Goal: Task Accomplishment & Management: Manage account settings

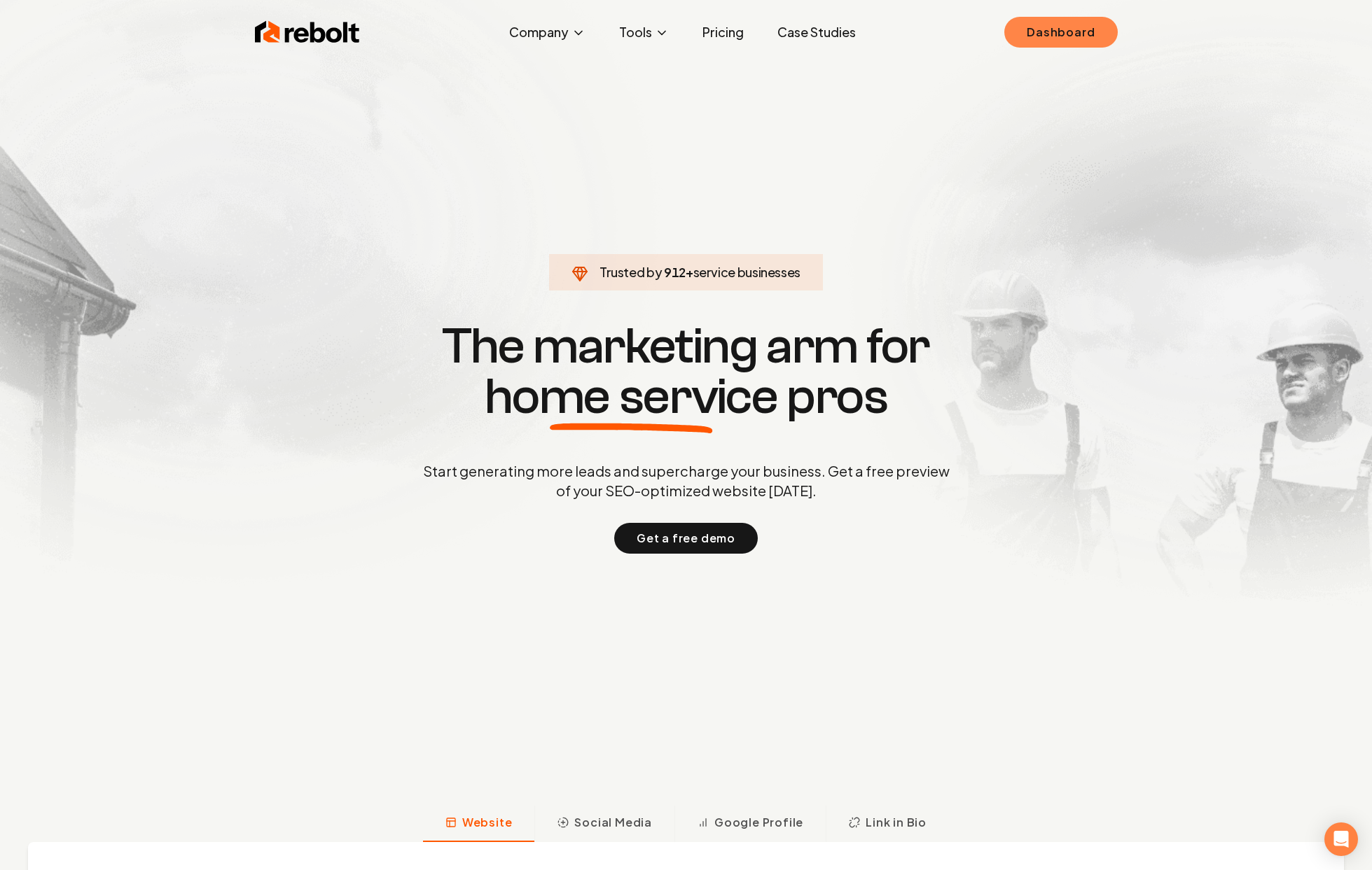
click at [1092, 35] on link "Dashboard" at bounding box center [1060, 32] width 113 height 31
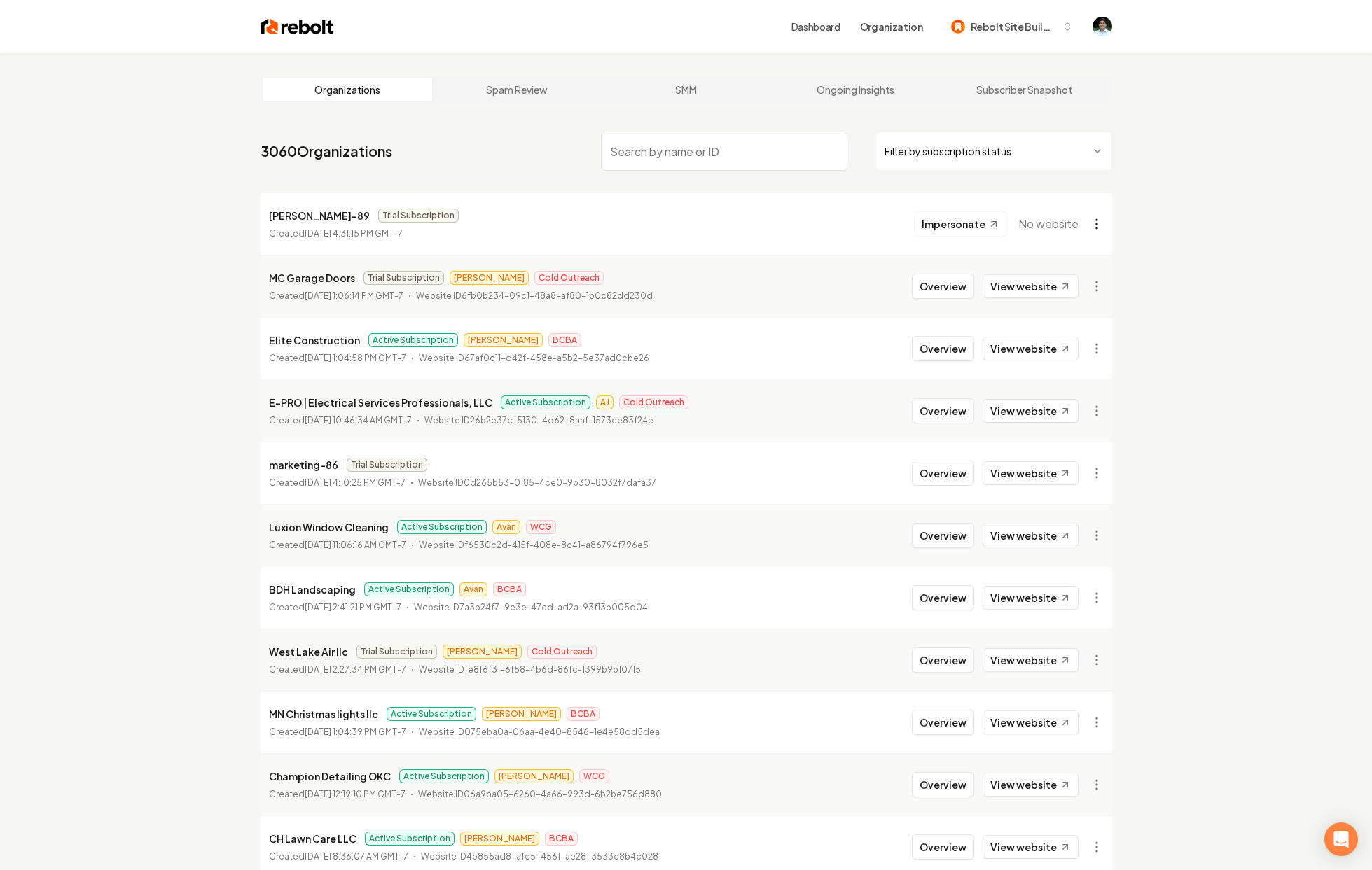
click at [1089, 225] on html "Dashboard Organization Rebolt Site Builder Organizations Spam Review SMM Ongoin…" at bounding box center [686, 435] width 1372 height 870
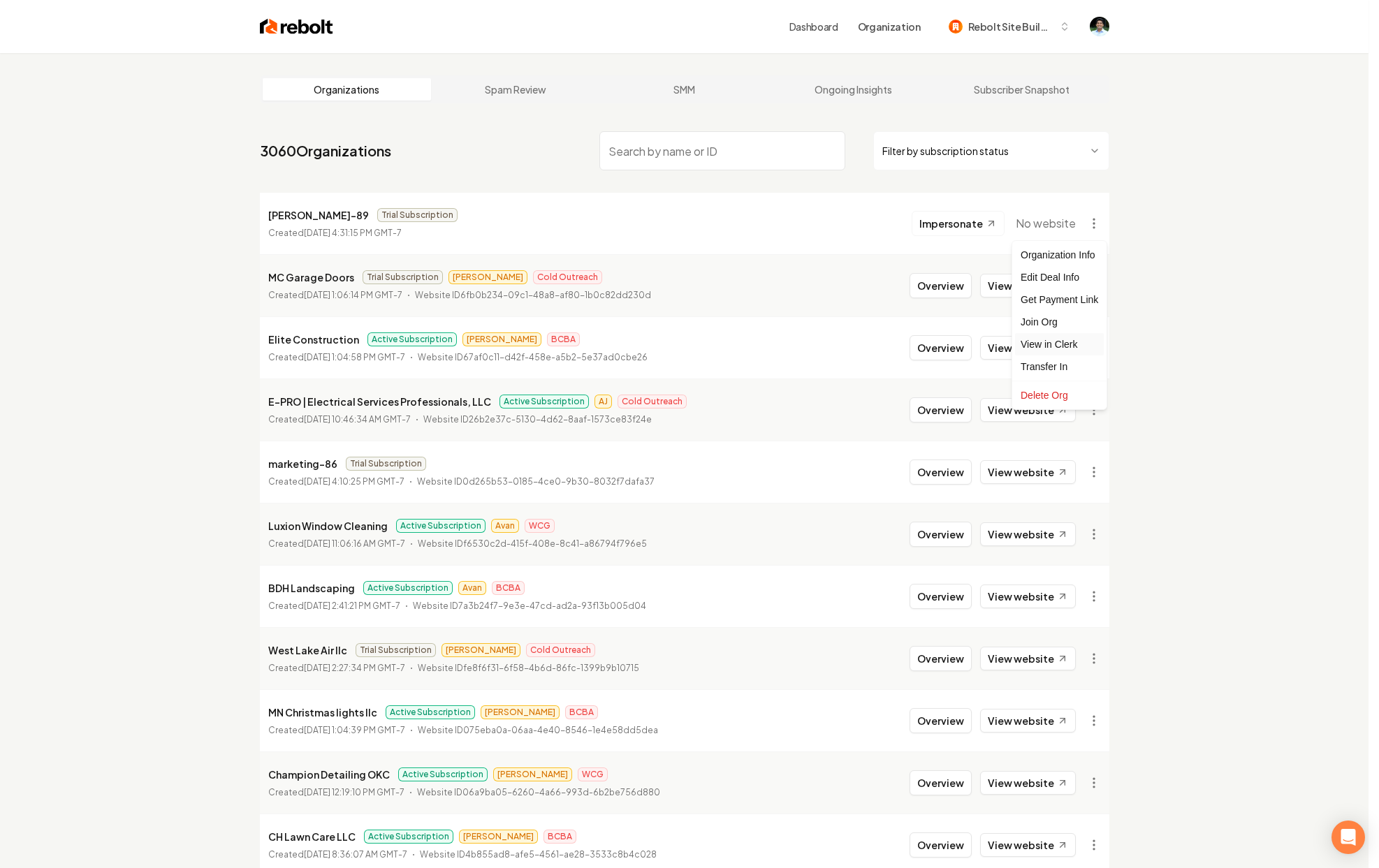
click at [1038, 348] on link "View in Clerk" at bounding box center [1060, 344] width 89 height 22
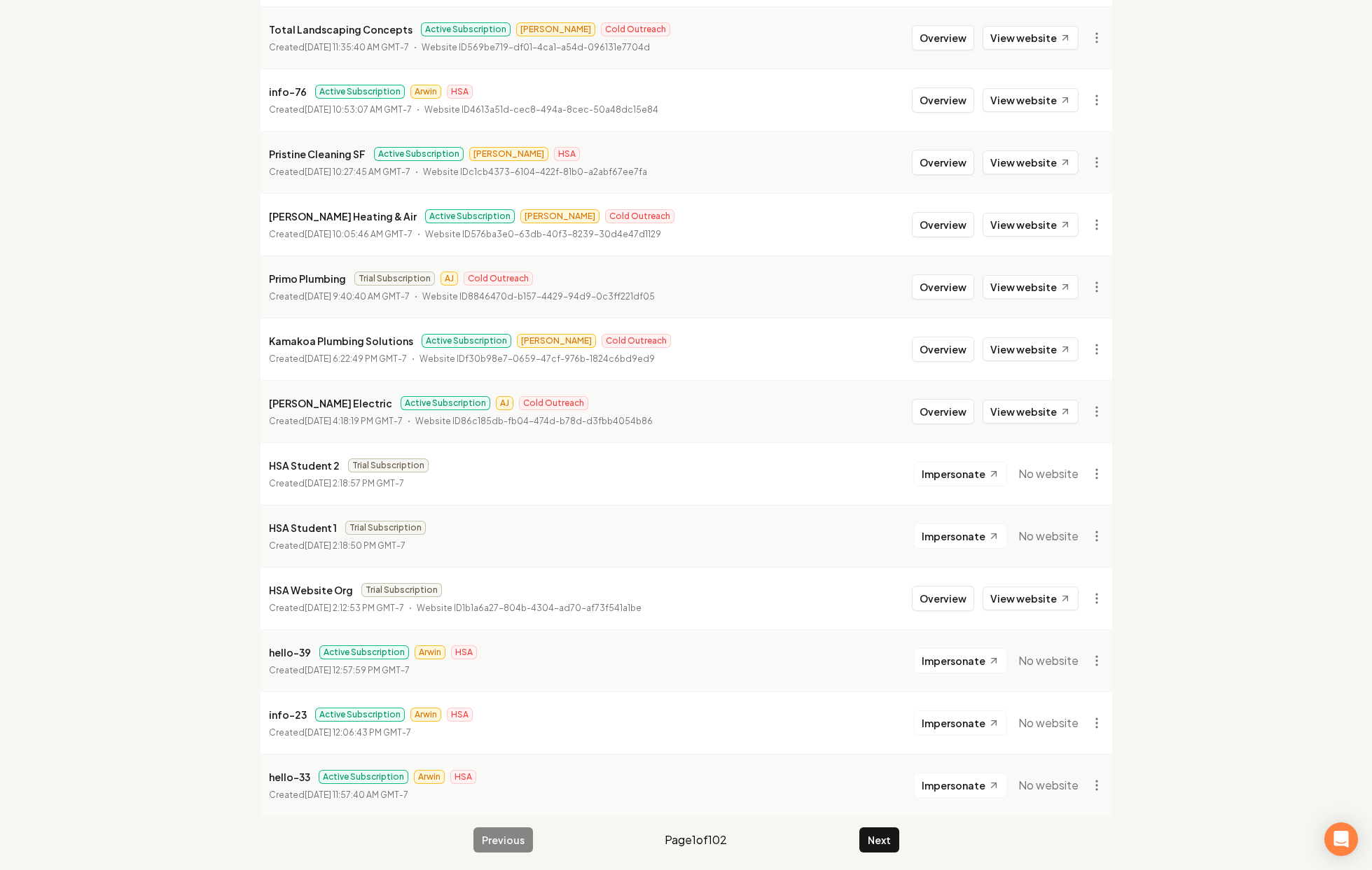
scroll to position [1251, 0]
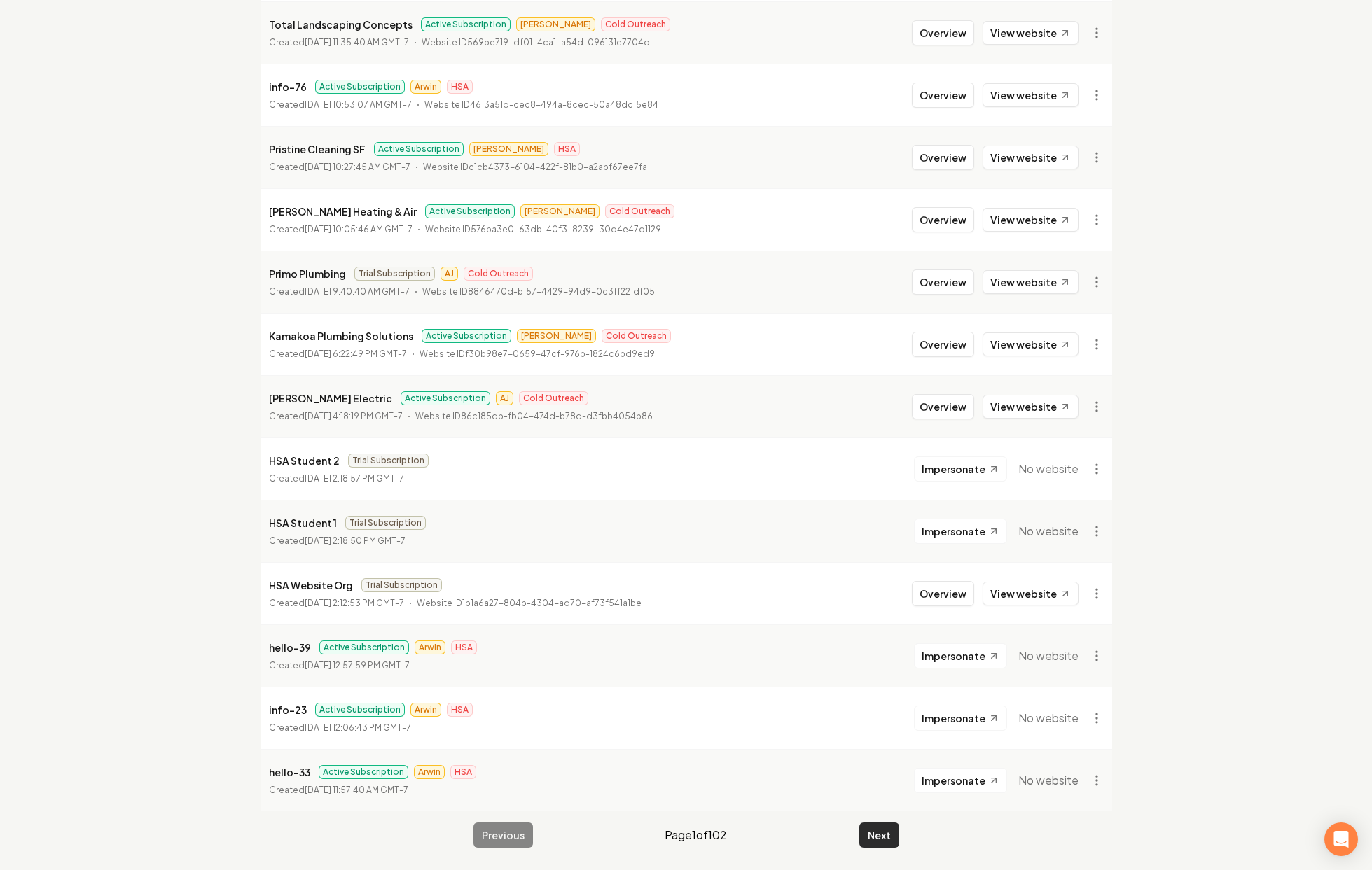
click at [878, 836] on button "Next" at bounding box center [879, 835] width 40 height 25
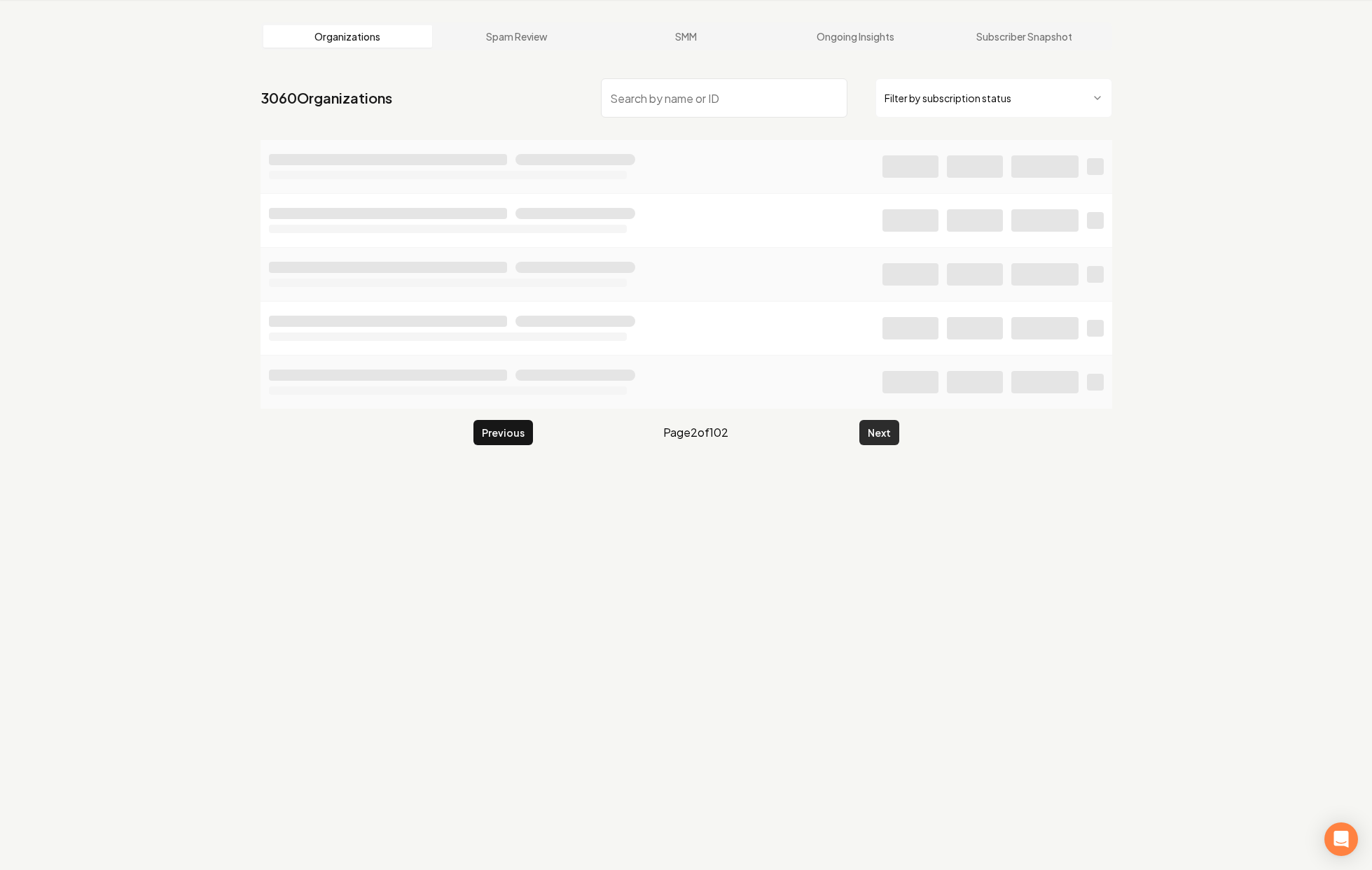
scroll to position [1251, 0]
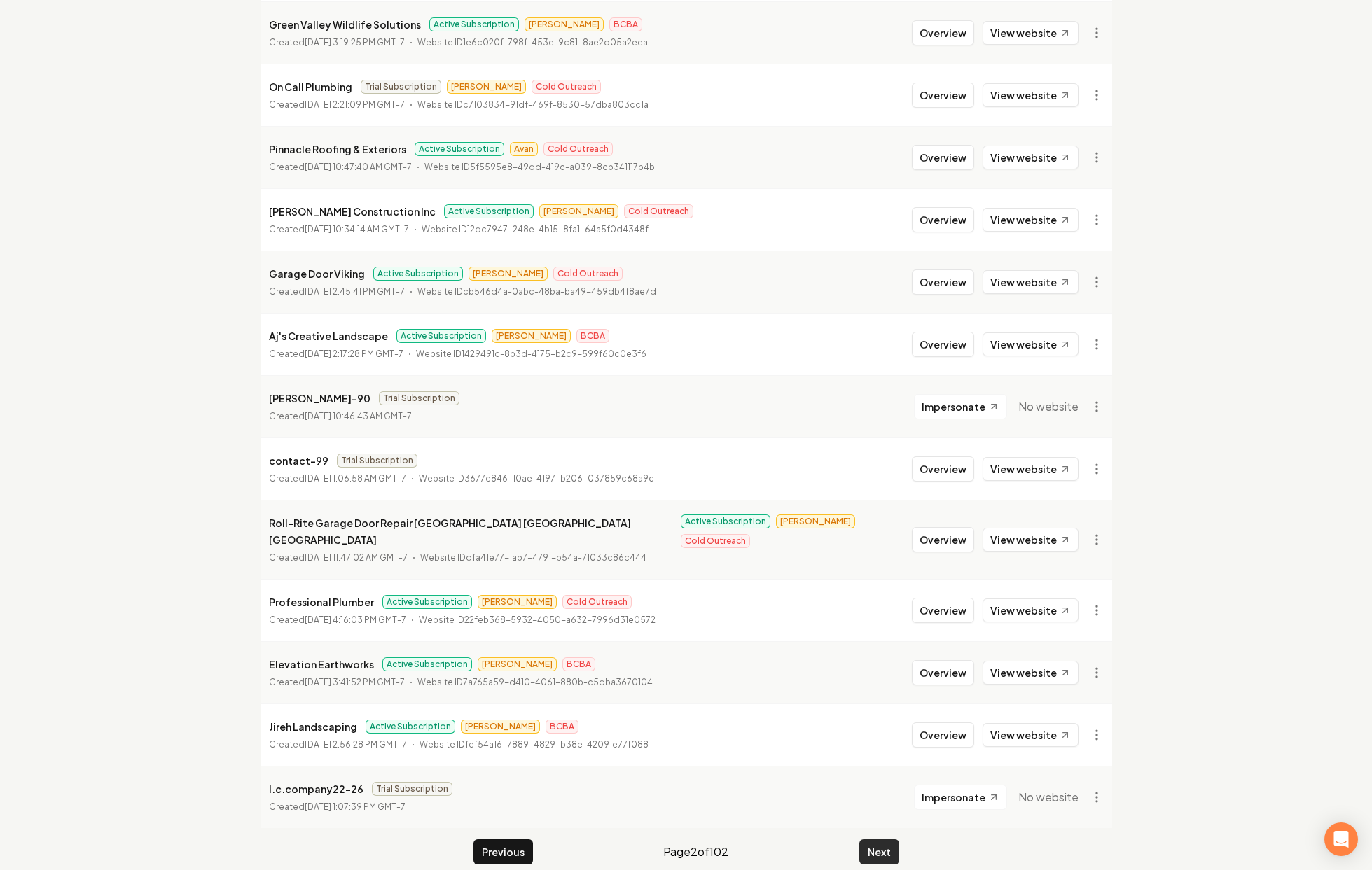
click at [878, 839] on button "Next" at bounding box center [879, 851] width 40 height 25
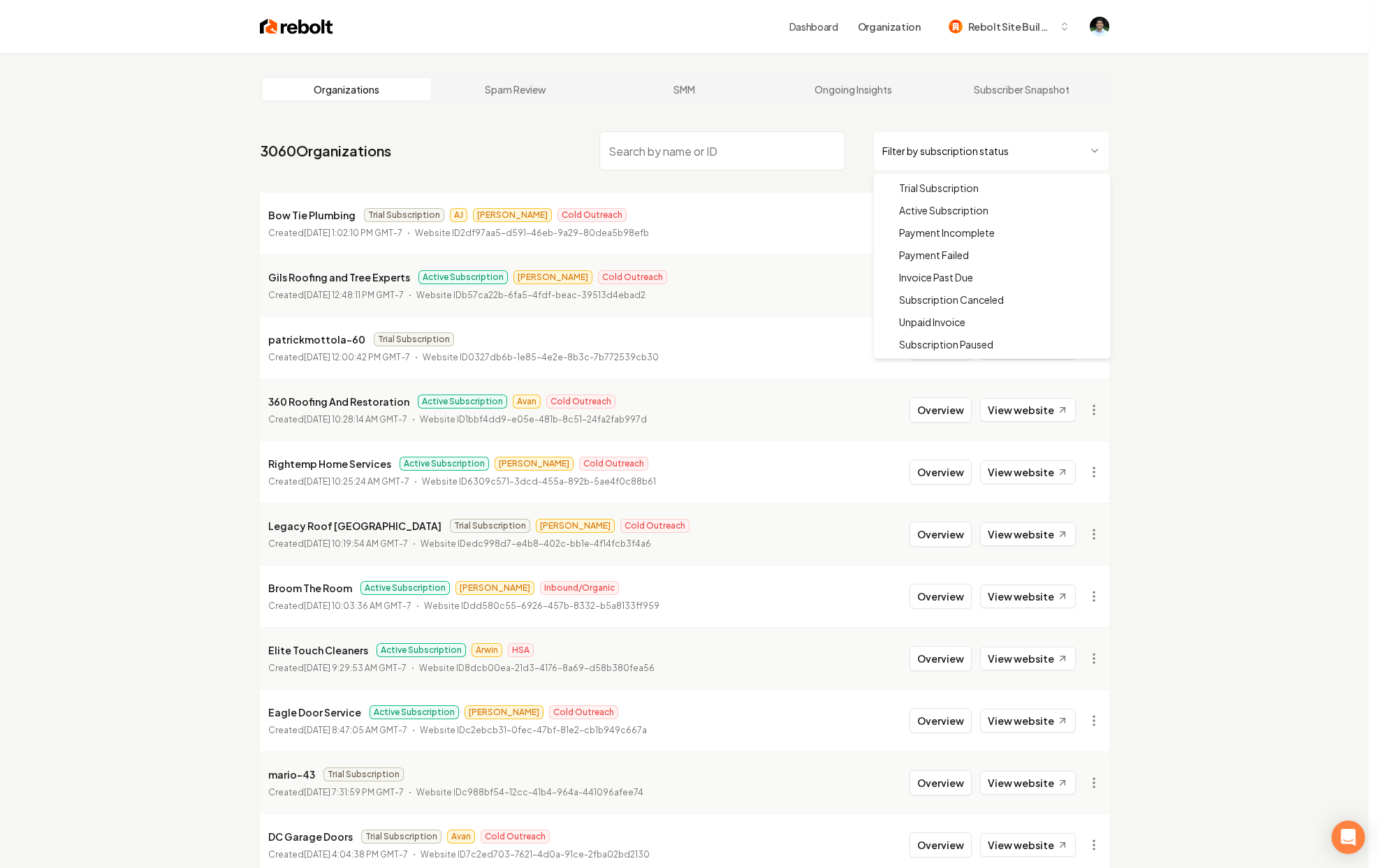
click at [1008, 134] on html "Dashboard Organization Rebolt Site Builder Organizations Spam Review SMM Ongoin…" at bounding box center [689, 434] width 1379 height 868
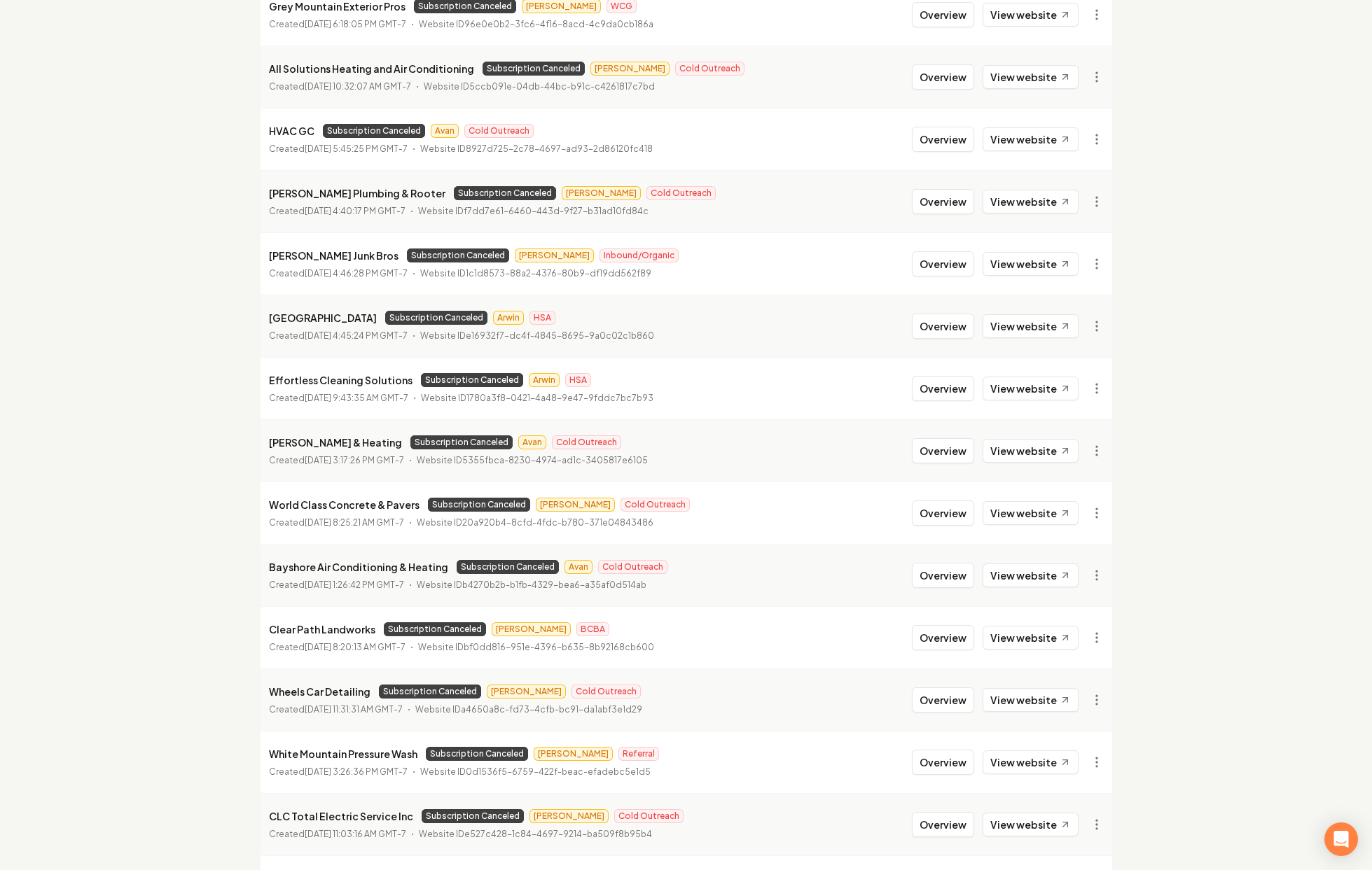
scroll to position [1251, 0]
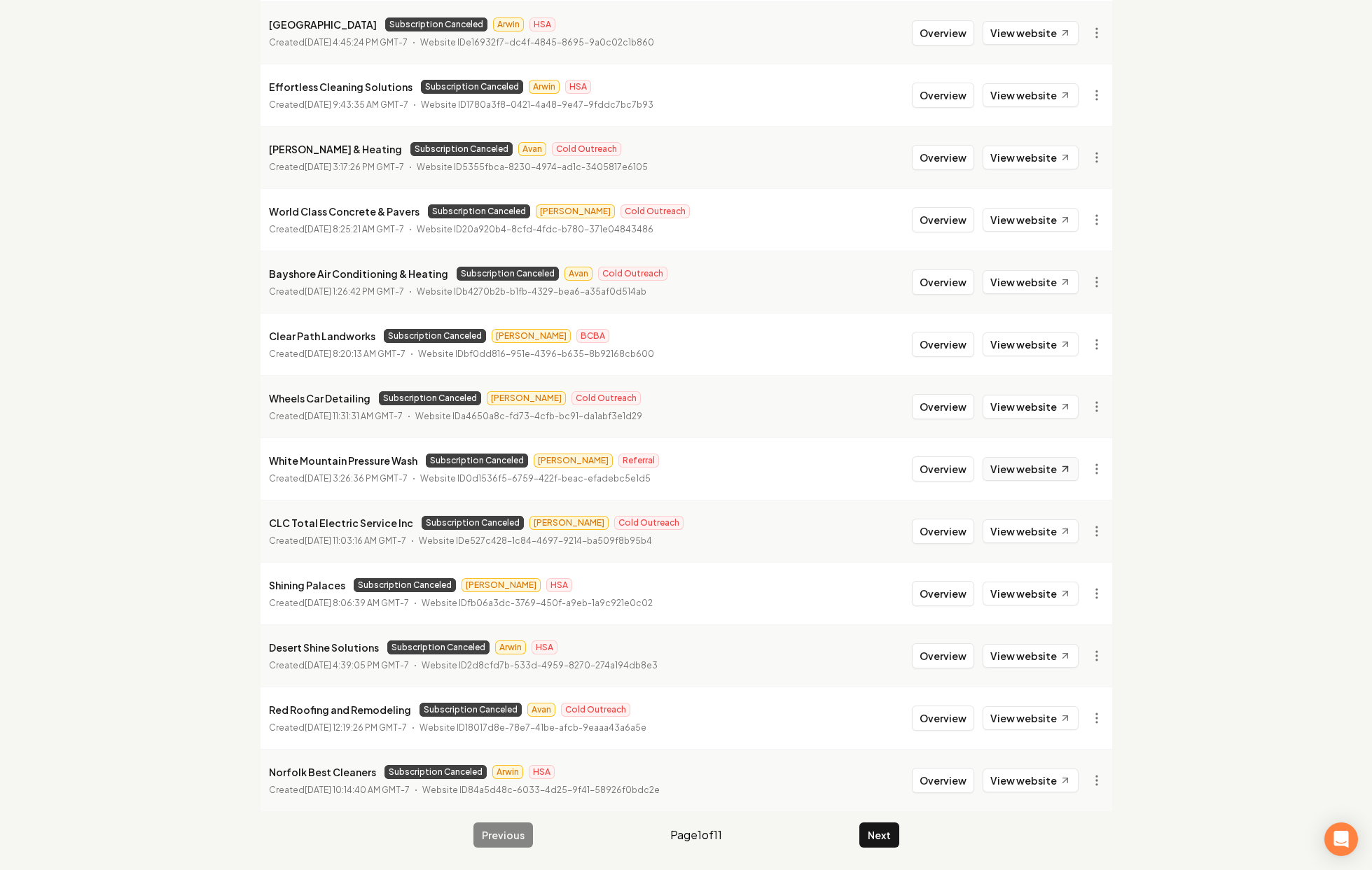
click at [1042, 464] on link "View website" at bounding box center [1030, 469] width 96 height 24
click at [869, 838] on button "Next" at bounding box center [879, 835] width 40 height 25
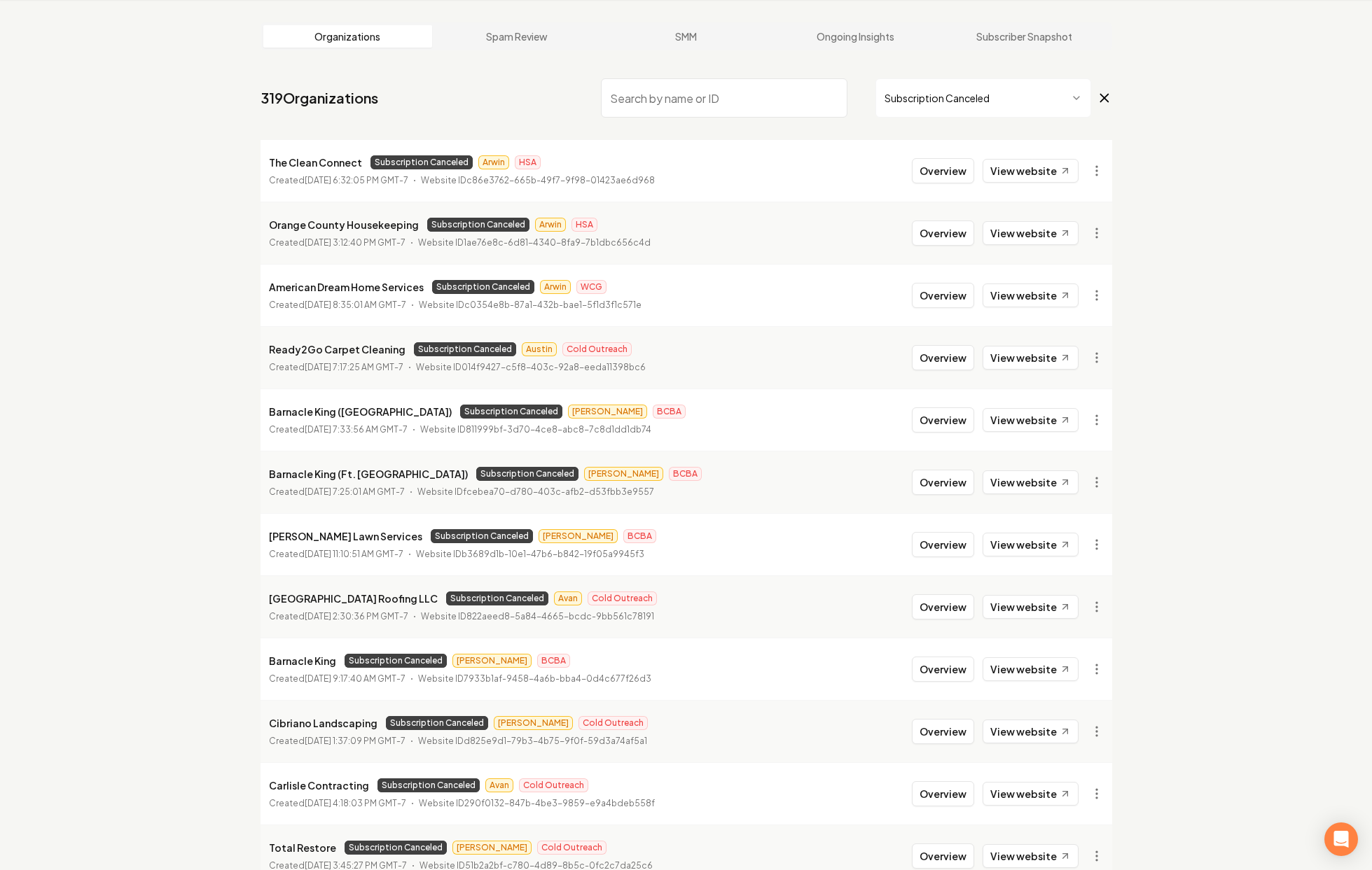
scroll to position [1251, 0]
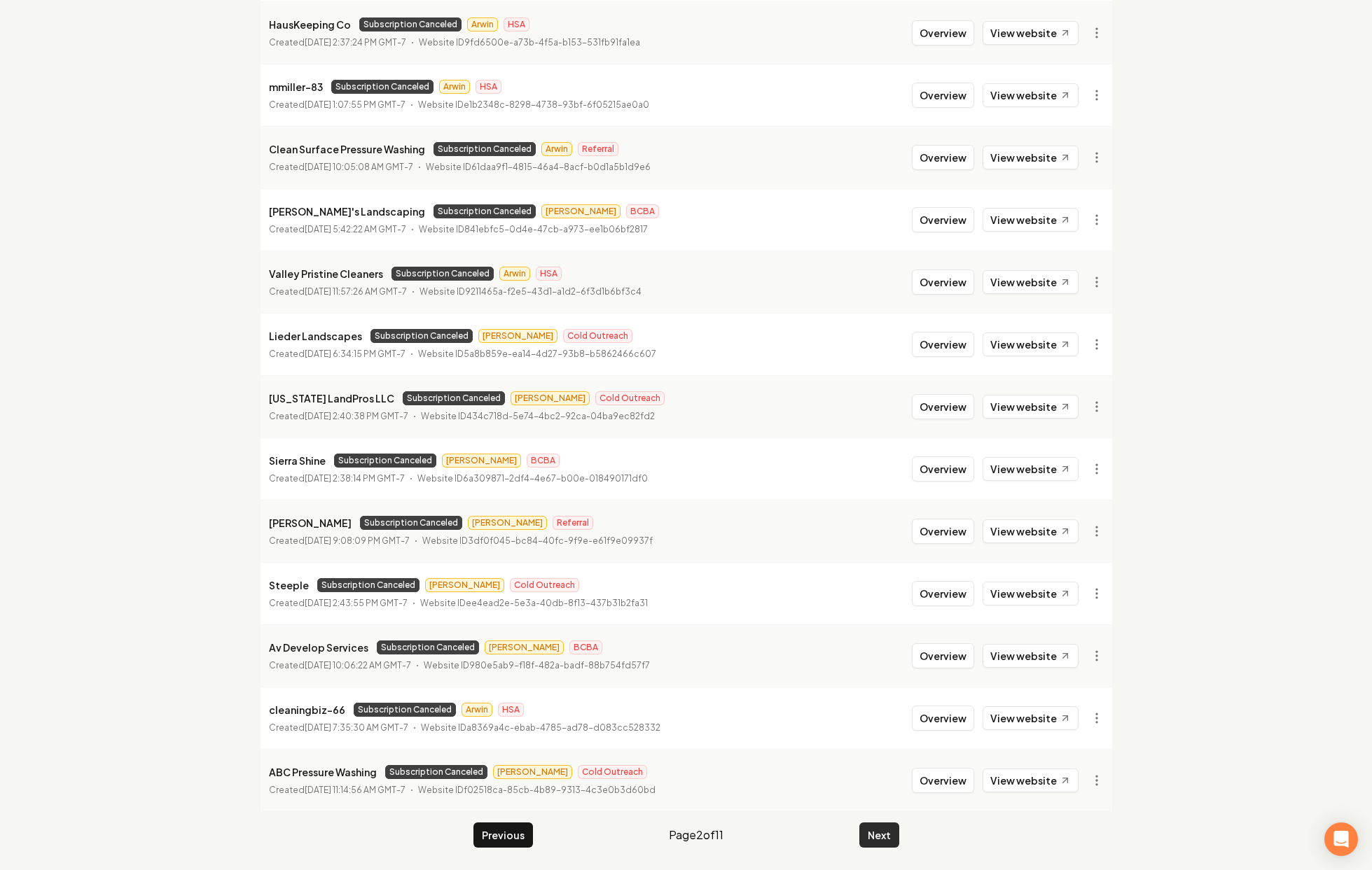
click at [897, 838] on button "Next" at bounding box center [879, 835] width 40 height 25
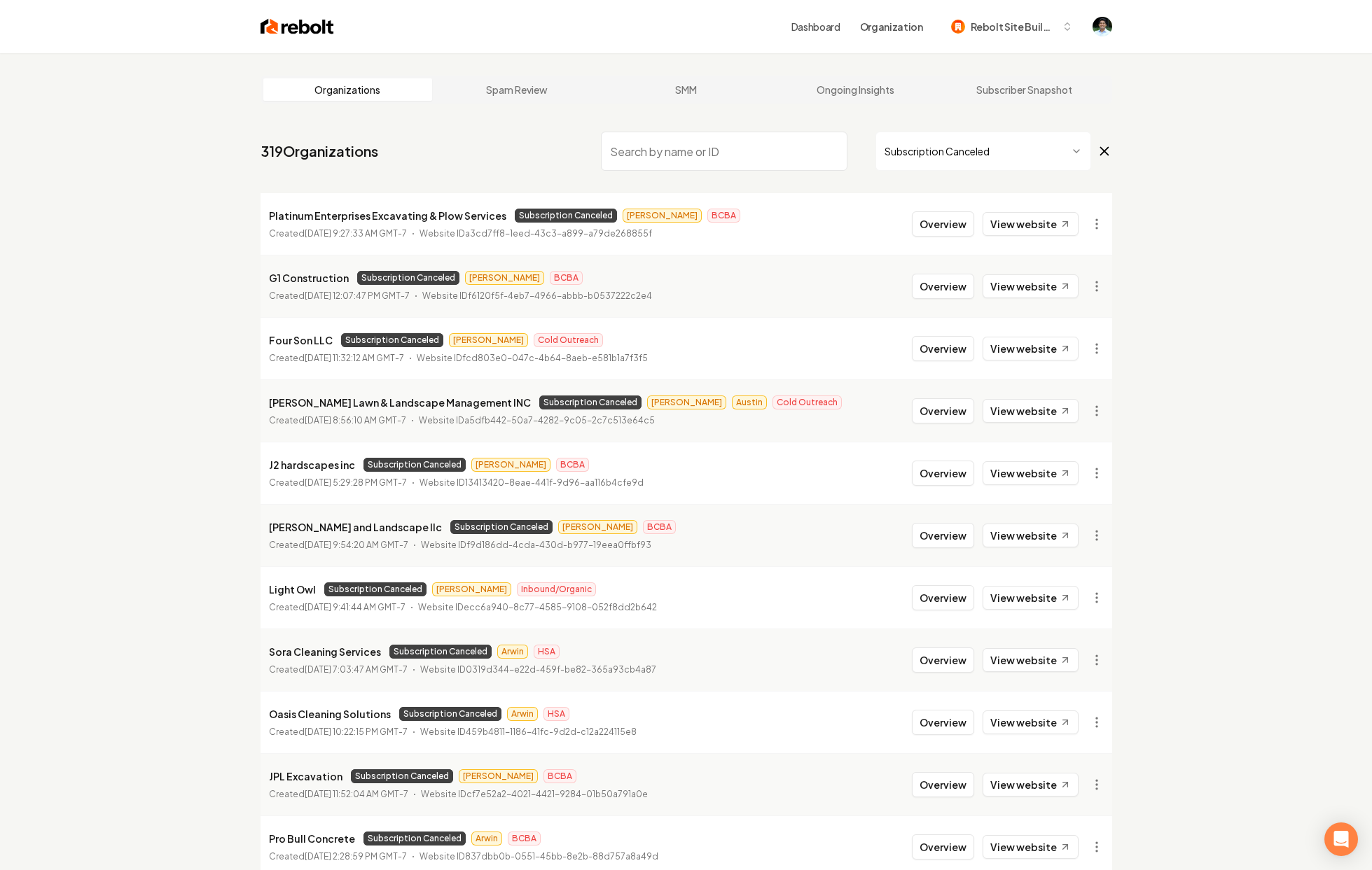
click at [289, 27] on img at bounding box center [297, 26] width 74 height 20
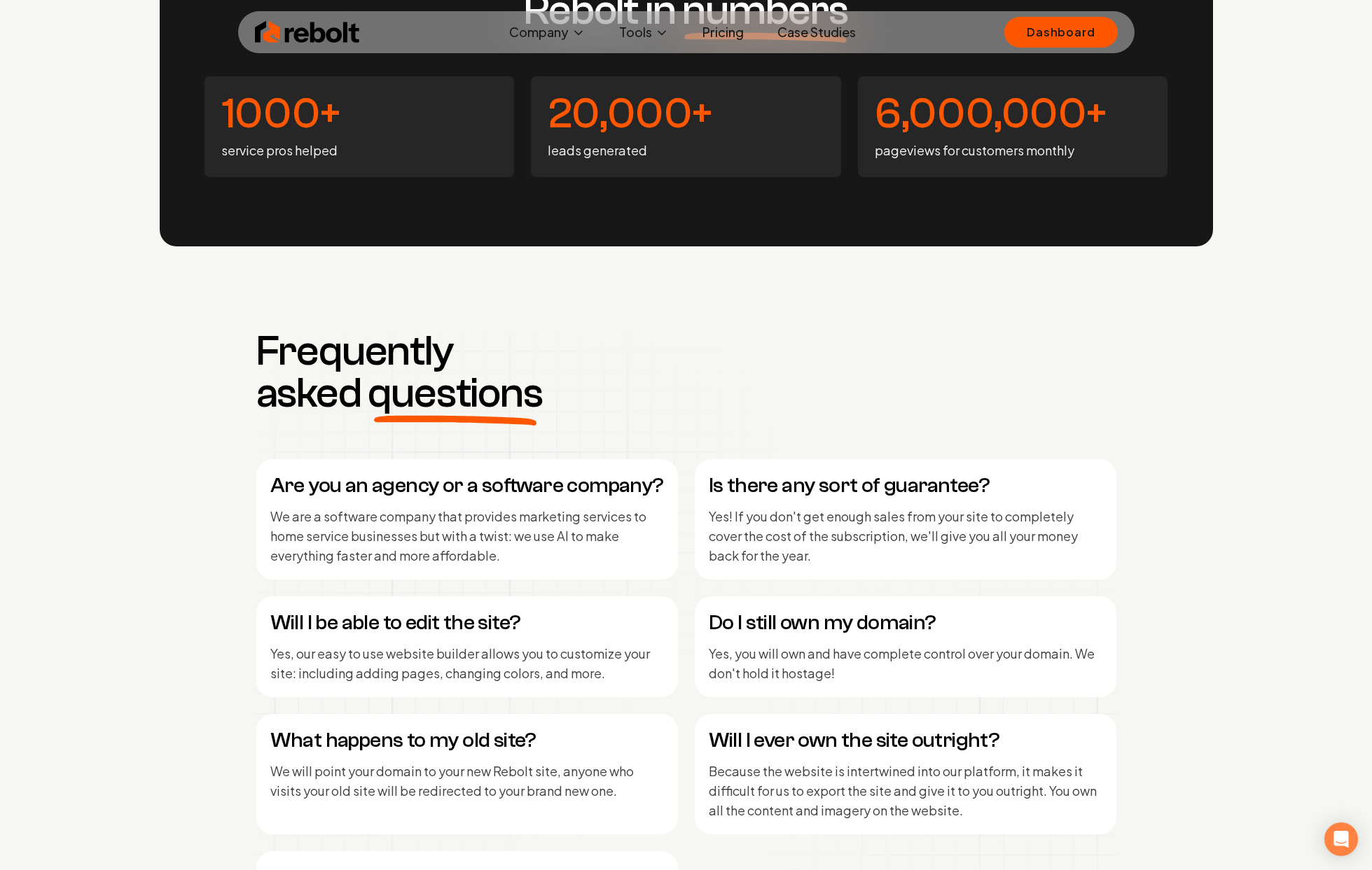
scroll to position [6381, 0]
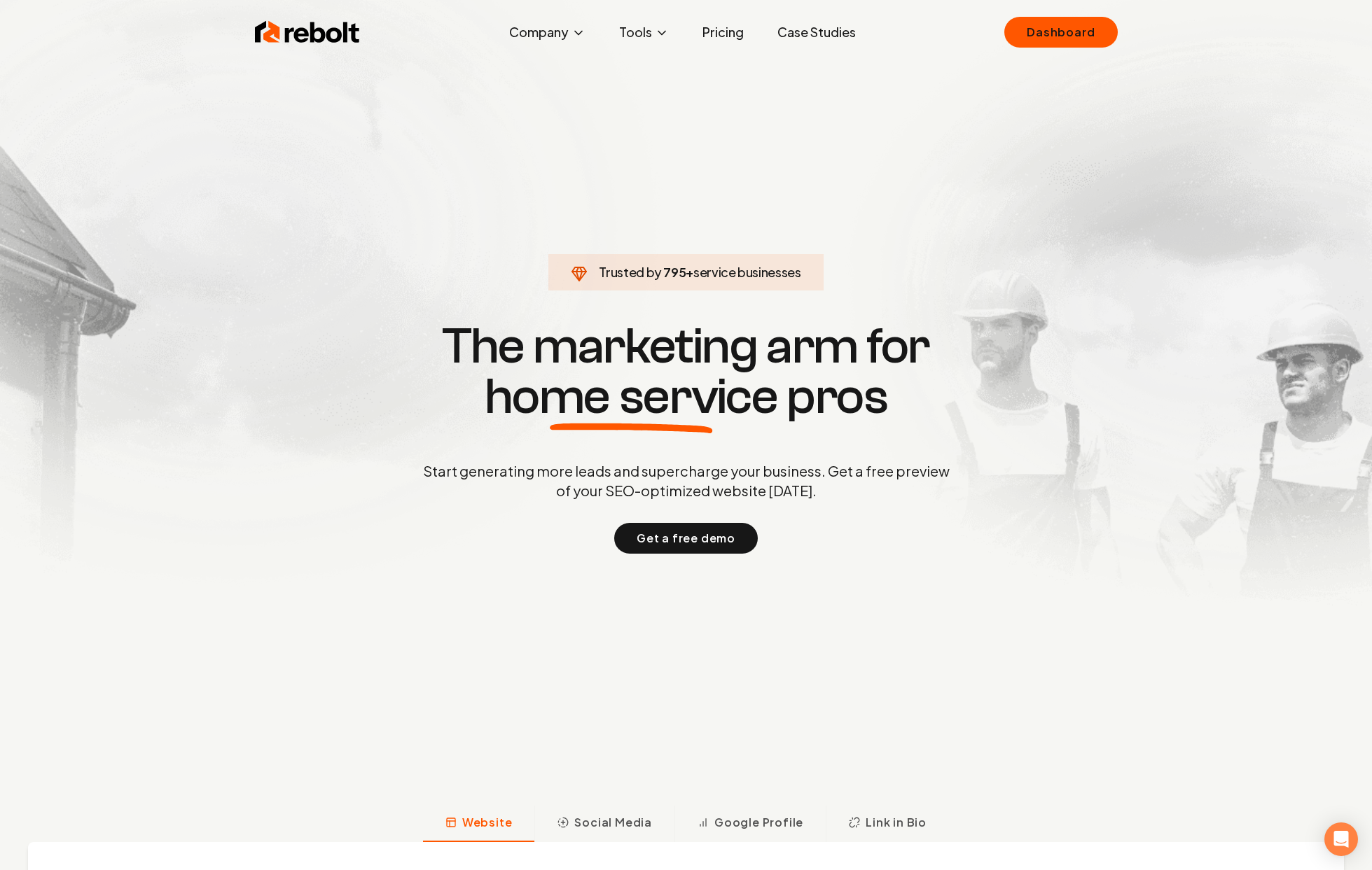
click at [712, 24] on link "Pricing" at bounding box center [723, 33] width 63 height 28
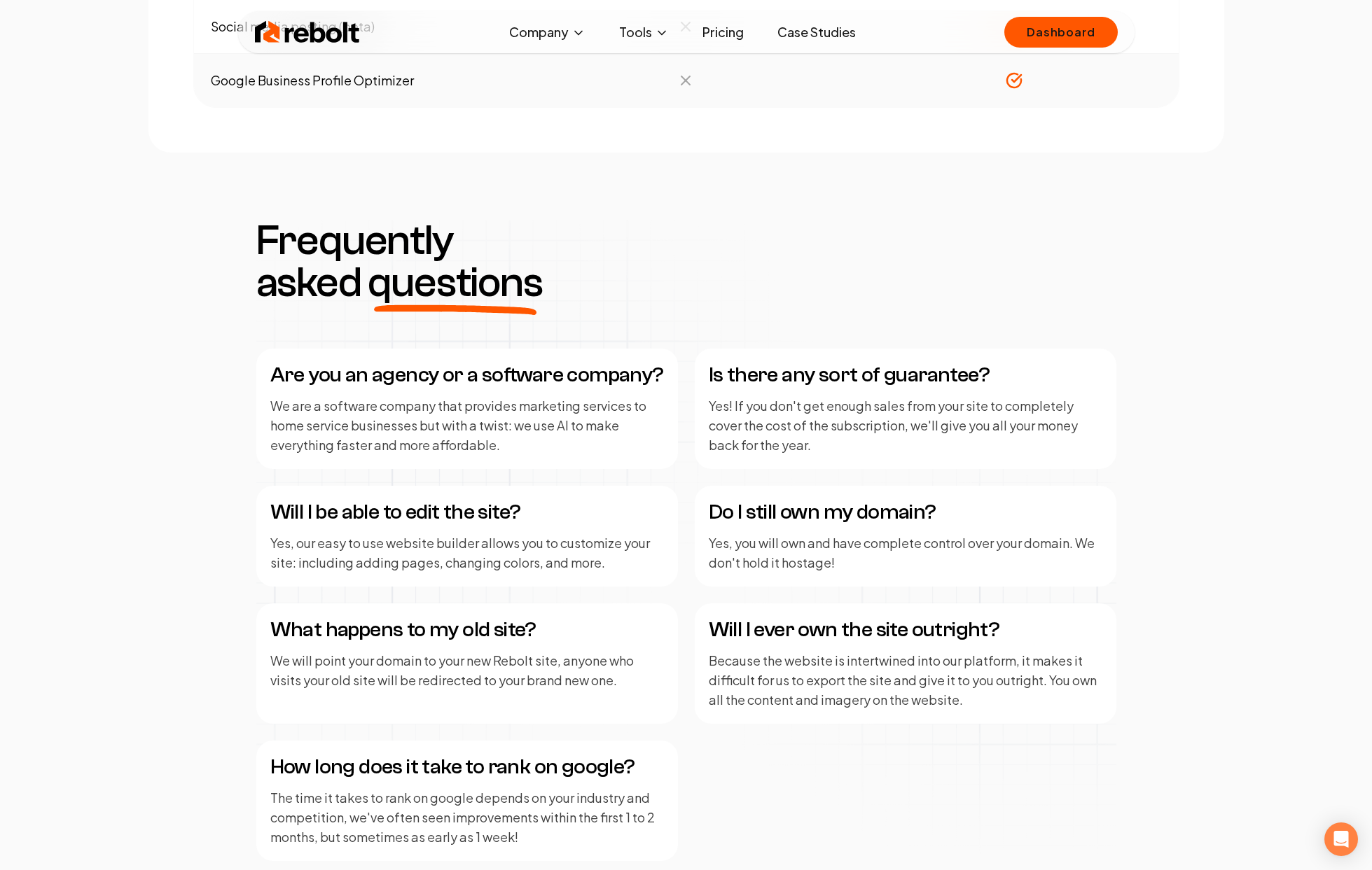
scroll to position [1697, 0]
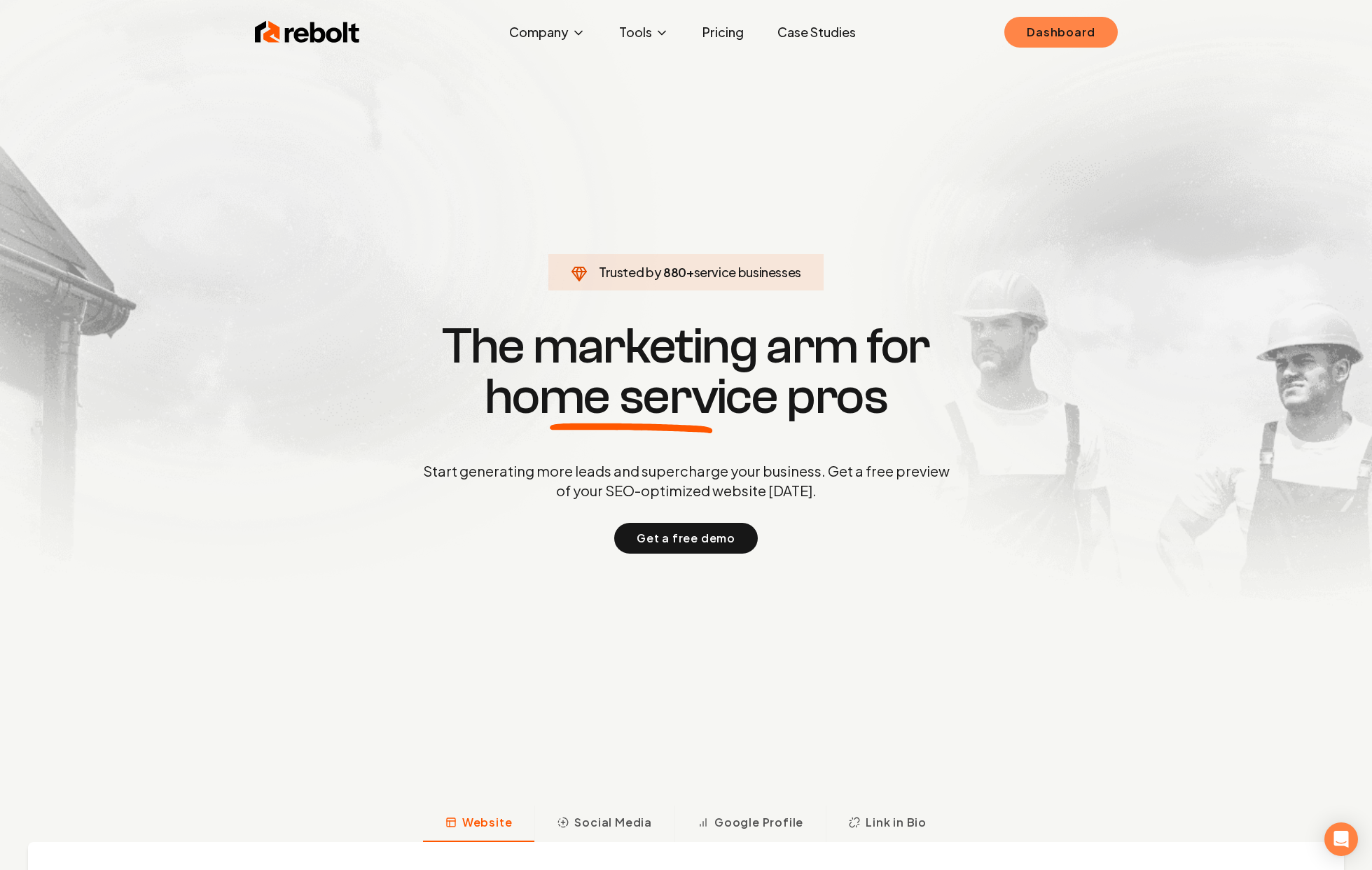
click at [1023, 34] on link "Dashboard" at bounding box center [1060, 32] width 113 height 31
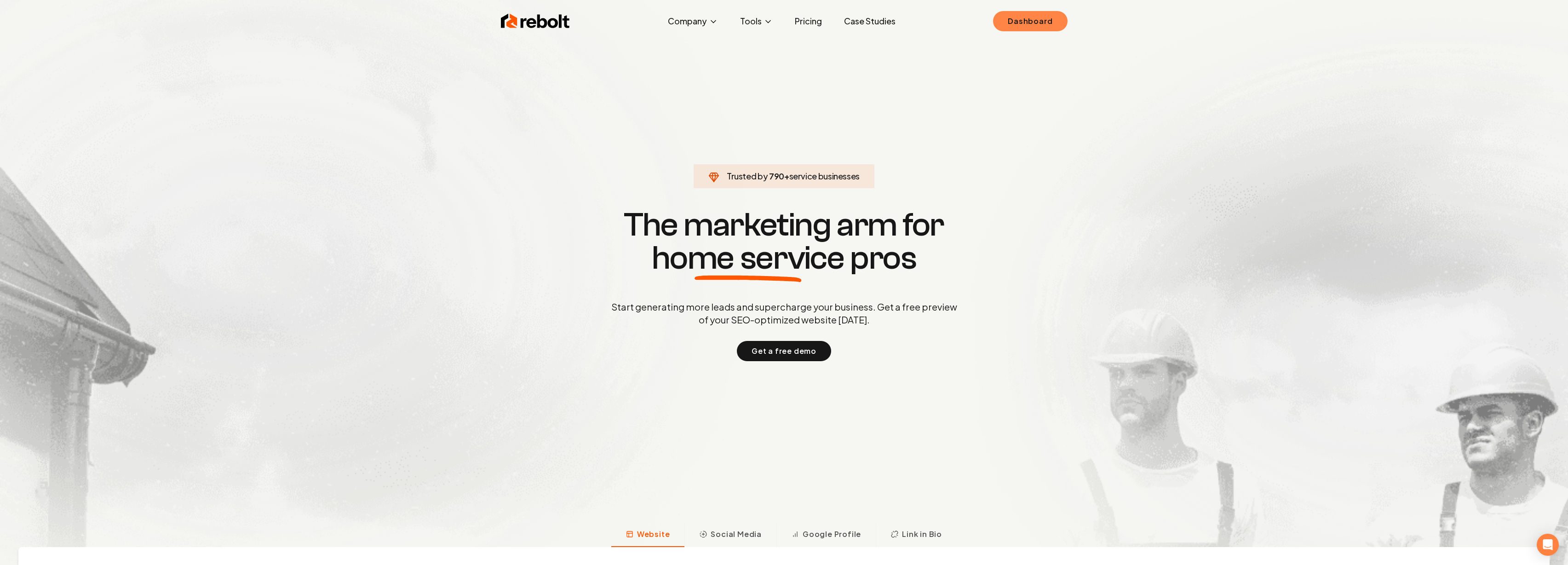
click at [1042, 25] on link "Dashboard" at bounding box center [1029, 21] width 74 height 20
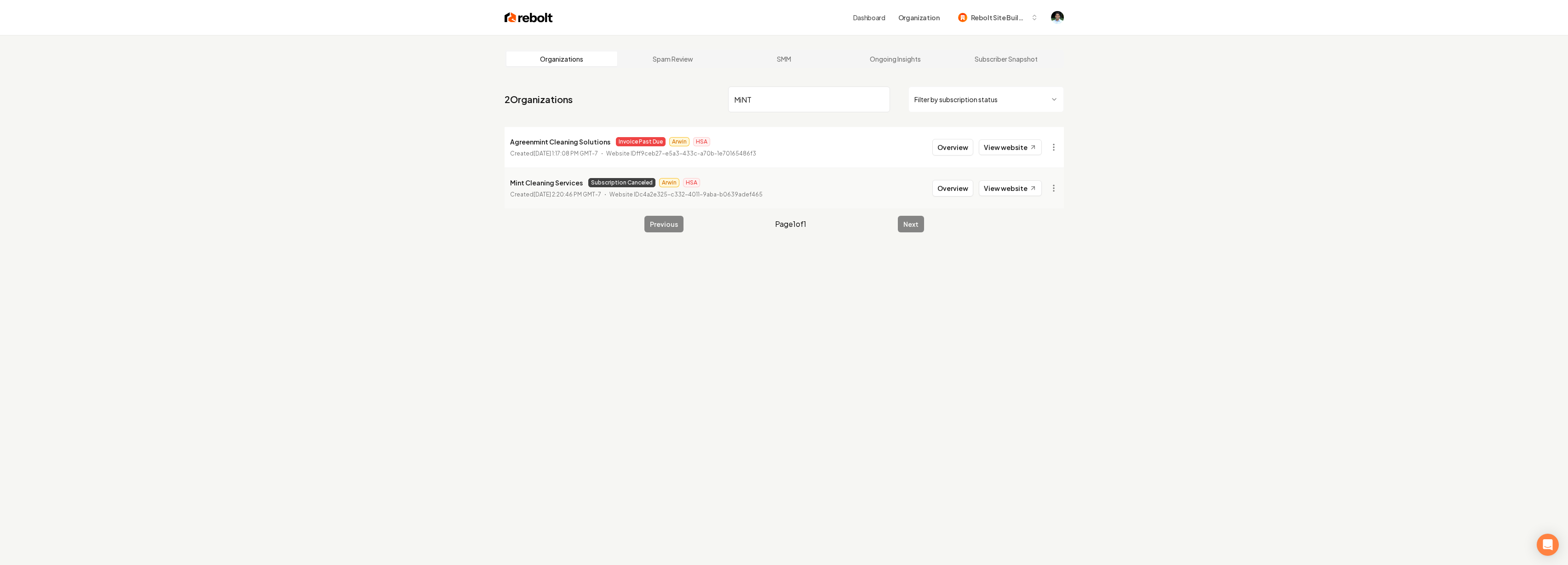
type input "MiNT"
click at [531, 23] on img at bounding box center [528, 17] width 48 height 13
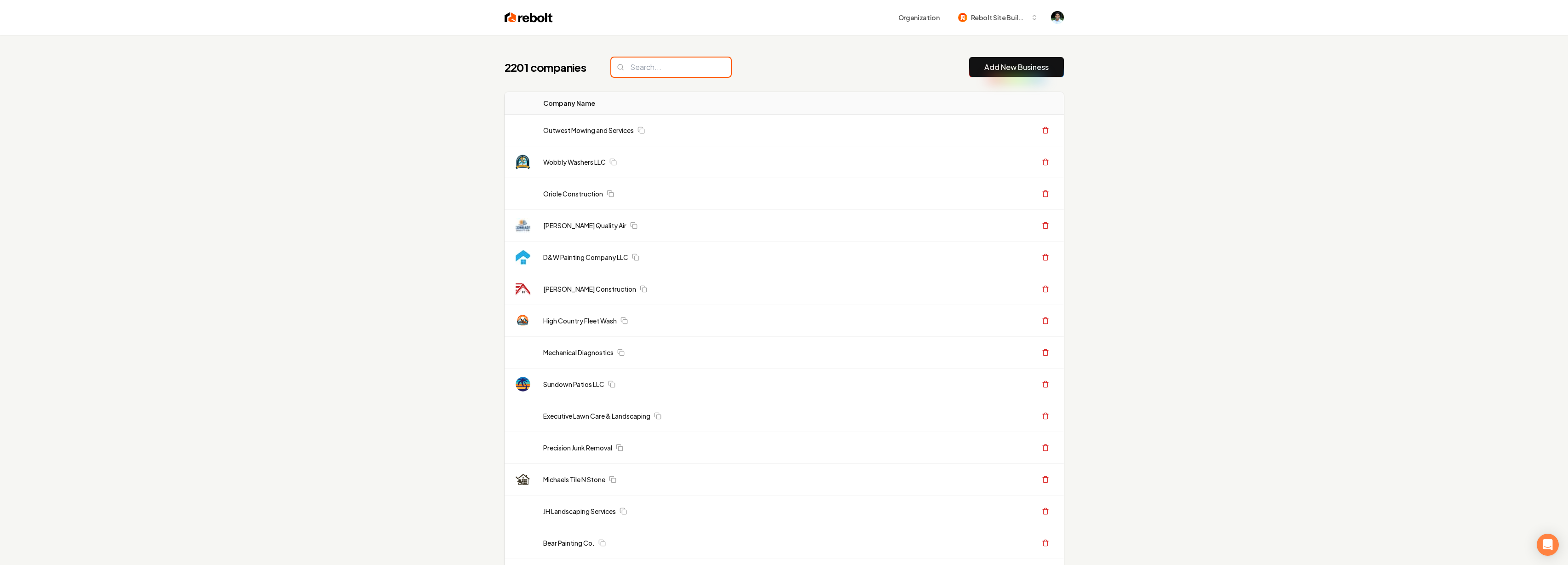
click at [674, 68] on input "search" at bounding box center [671, 67] width 120 height 20
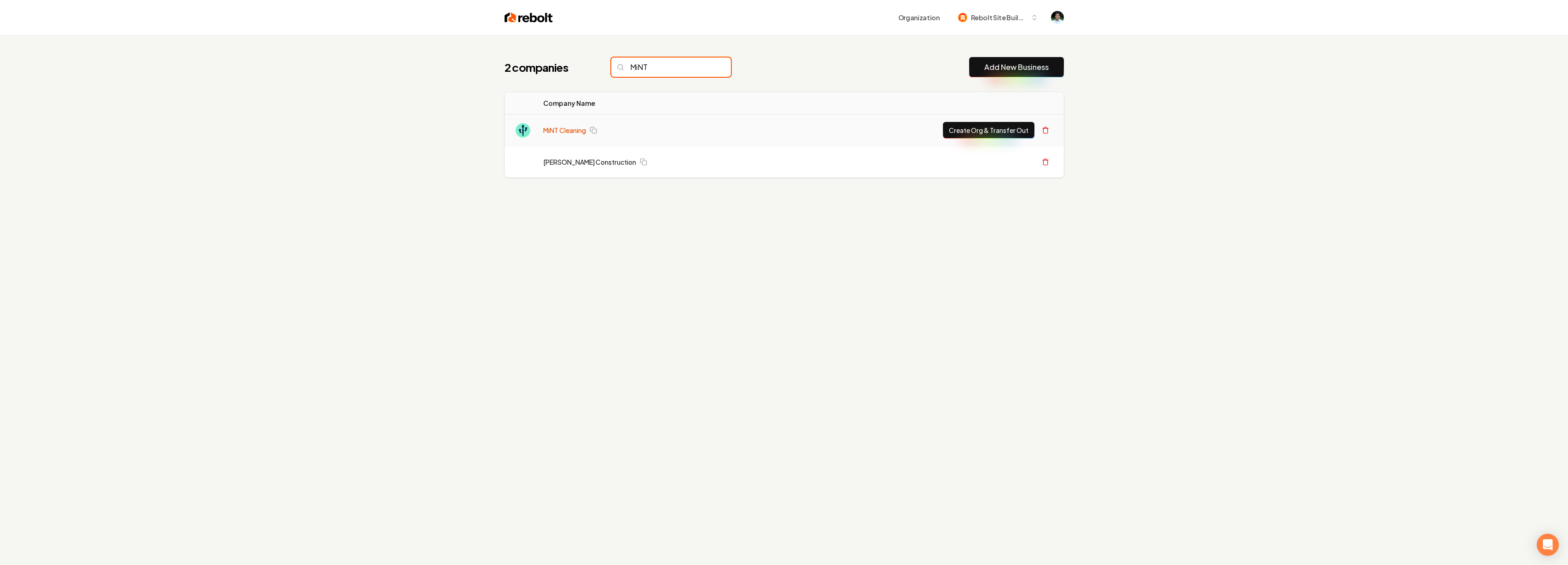
type input "MiNT"
click at [578, 129] on link "MiNT Cleaning" at bounding box center [565, 130] width 43 height 9
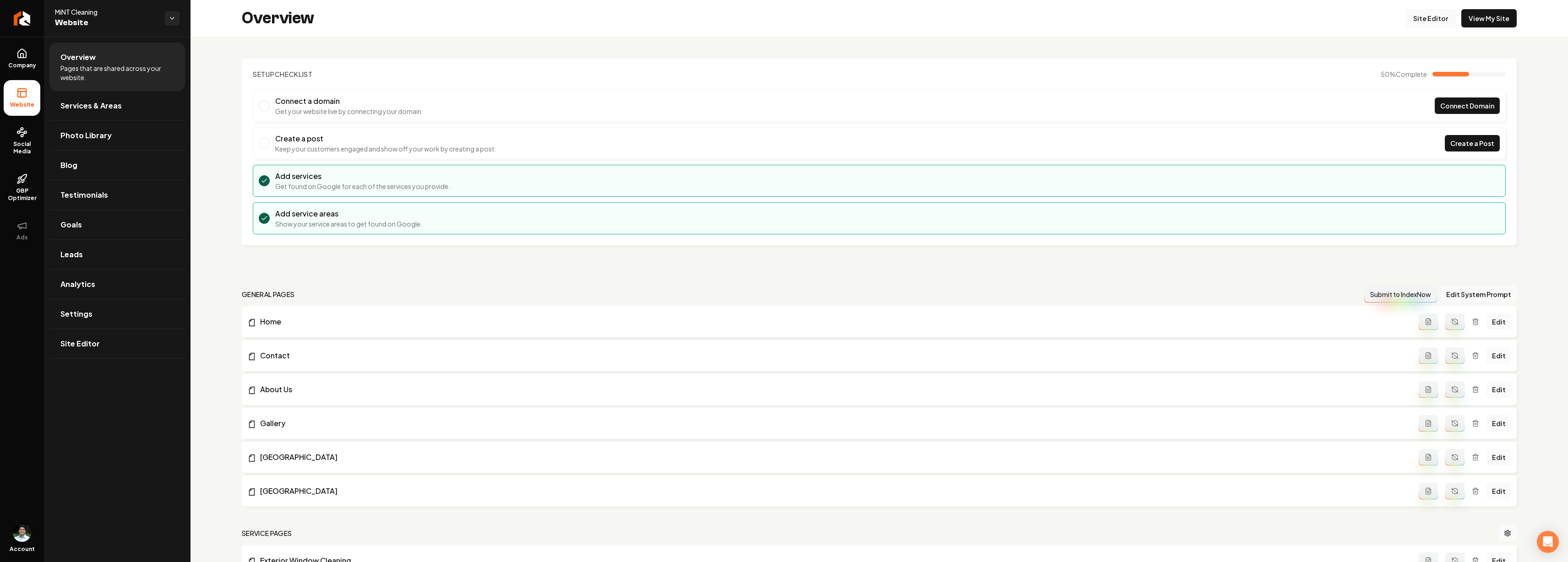
click at [1436, 13] on link "Site Editor" at bounding box center [1430, 18] width 51 height 18
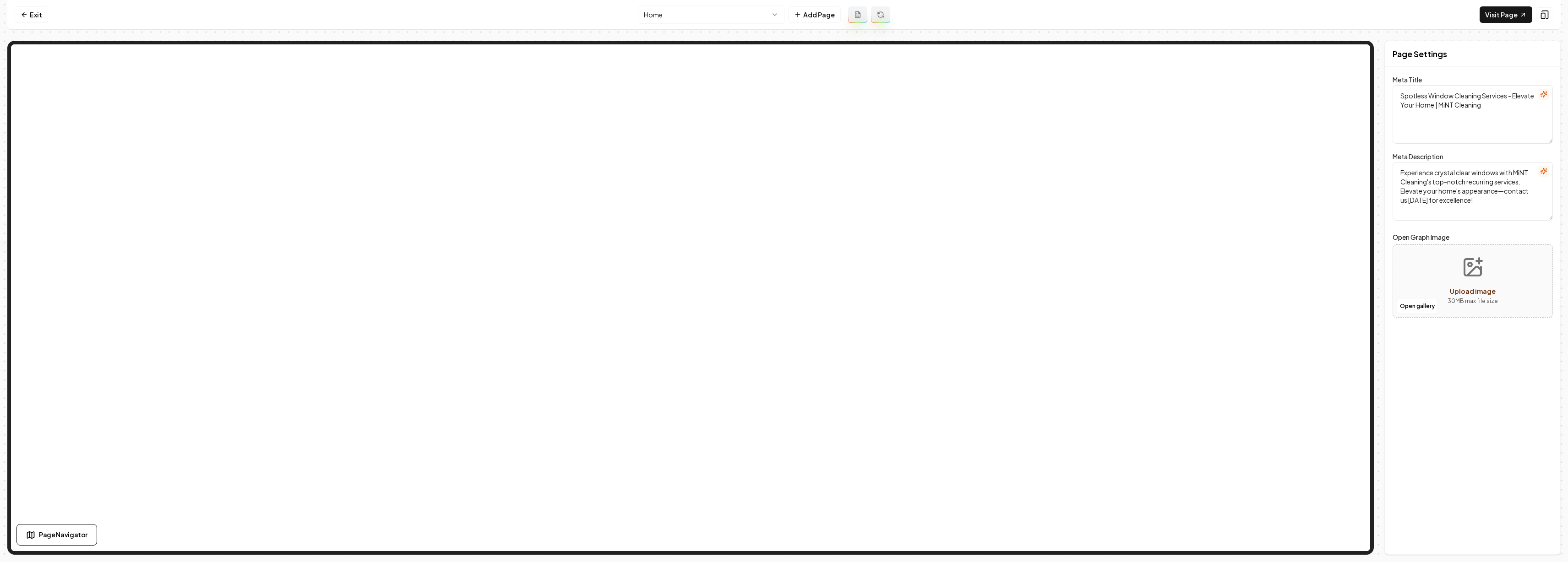
click at [9, 559] on div "Computer Required This feature is only available on a computer. Please switch t…" at bounding box center [784, 281] width 1568 height 562
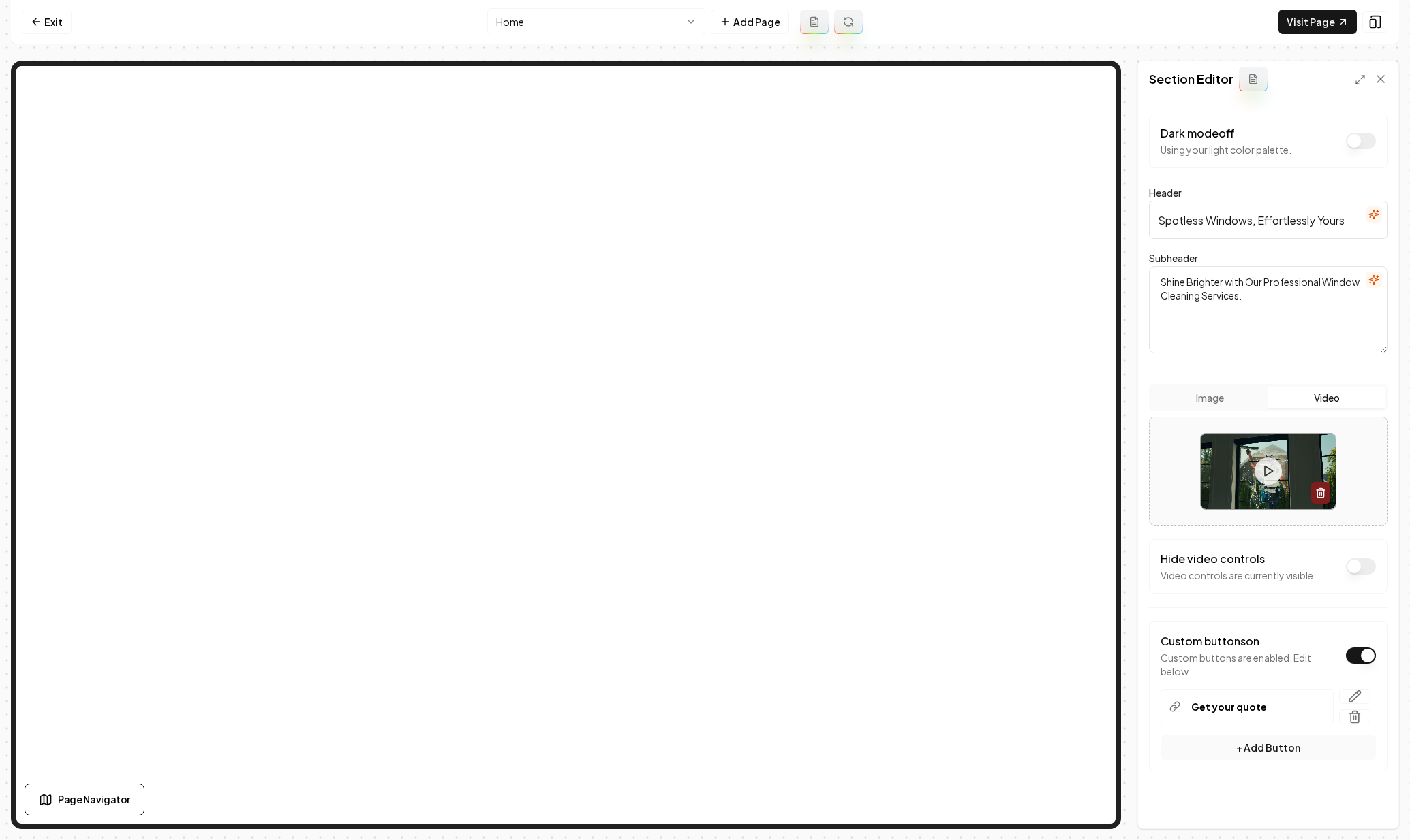
click at [1295, 286] on textarea "Shine Brighter with Our Professional Window Cleaning Services." at bounding box center [1267, 310] width 238 height 87
click at [1368, 276] on icon "button" at bounding box center [1373, 281] width 9 height 9
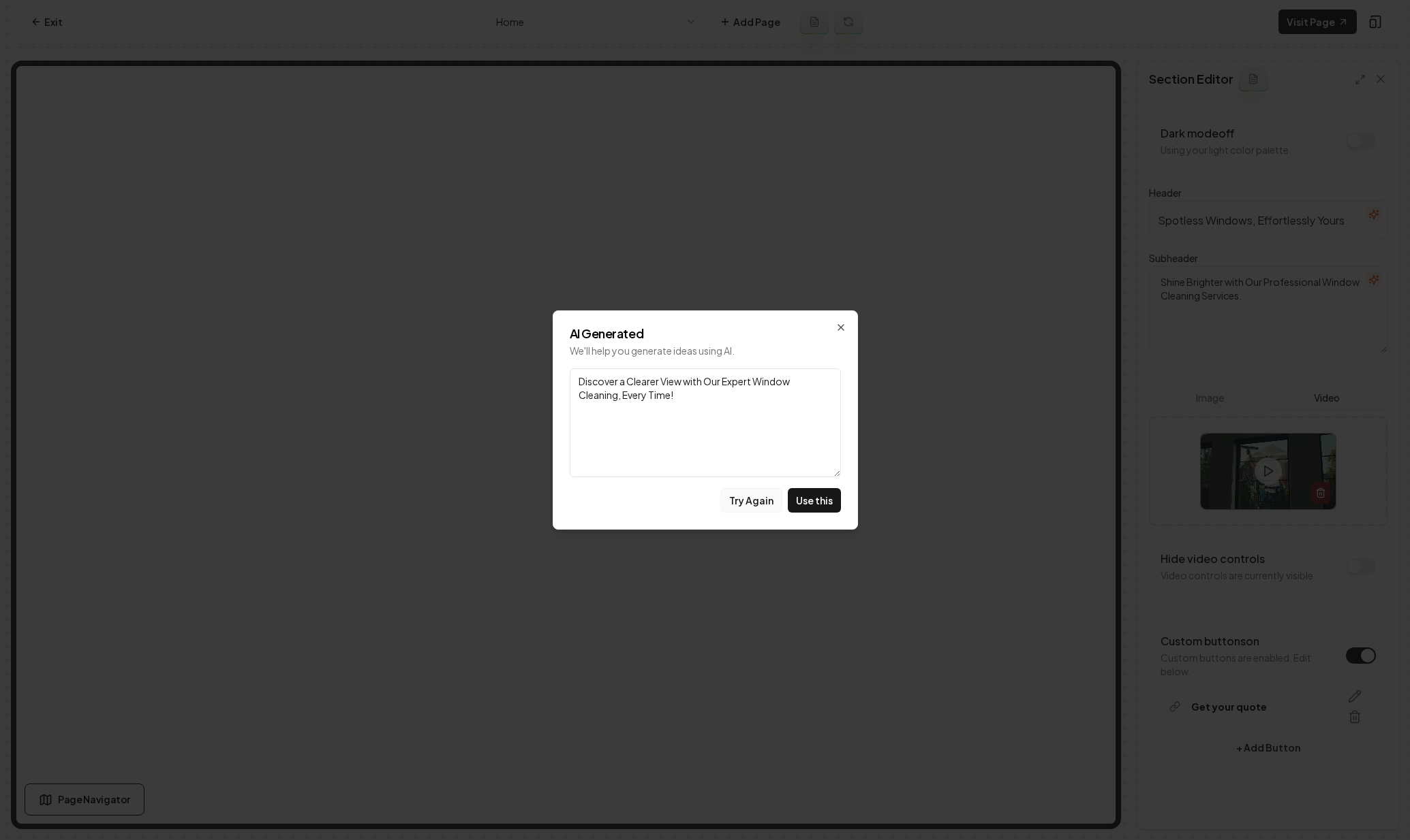
click at [770, 498] on button "Try Again" at bounding box center [751, 500] width 62 height 24
click at [805, 501] on button "Use this" at bounding box center [814, 500] width 53 height 24
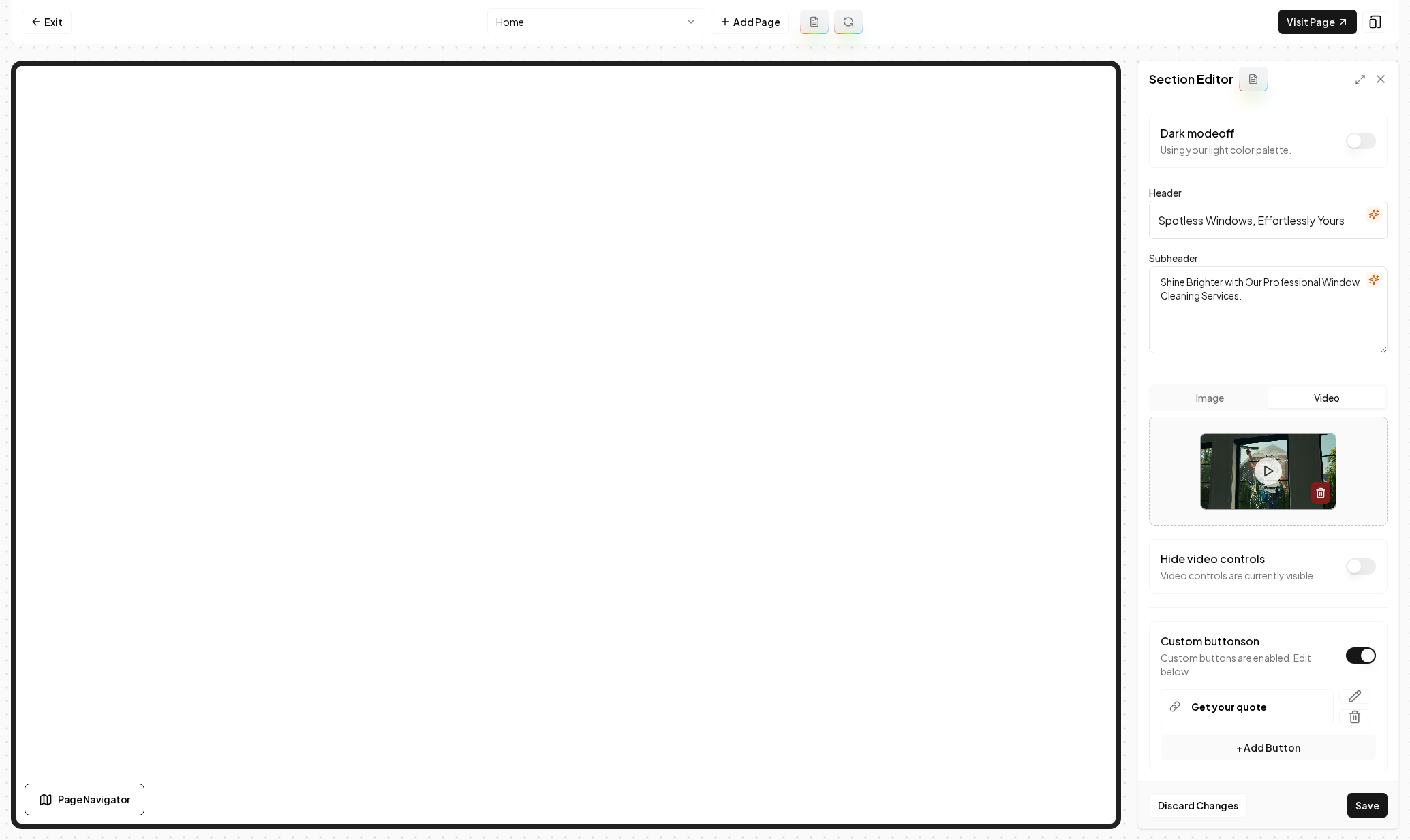
drag, startPoint x: 1365, startPoint y: 807, endPoint x: 1325, endPoint y: 788, distance: 44.3
click at [1365, 807] on button "Save" at bounding box center [1367, 805] width 40 height 24
click at [1368, 213] on icon "button" at bounding box center [1374, 215] width 11 height 11
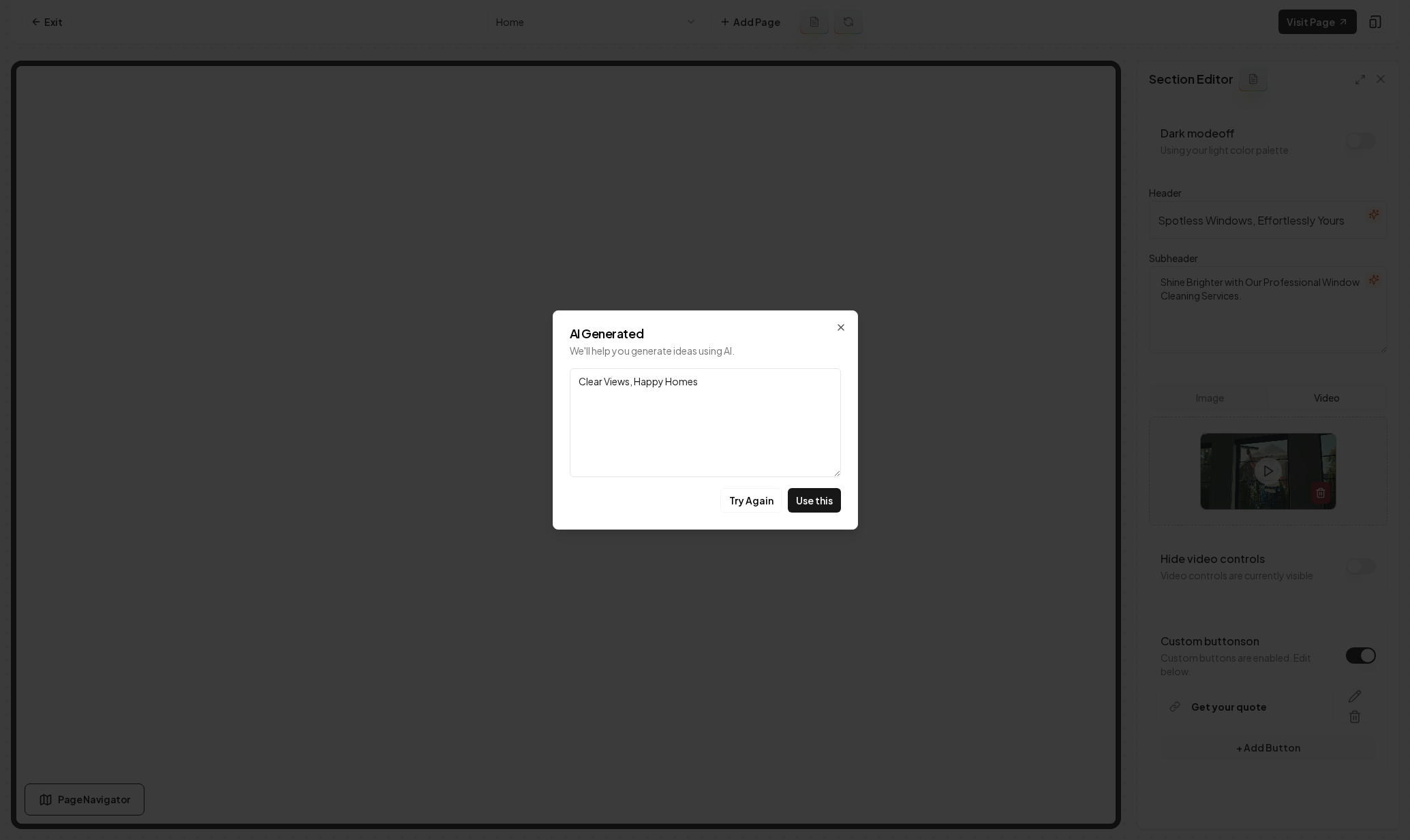
click at [759, 395] on textarea "Clear Views, Happy Homes" at bounding box center [705, 423] width 271 height 109
click at [786, 392] on textarea "Clear Views, Happy Homes" at bounding box center [705, 423] width 271 height 109
click at [739, 410] on textarea "Clear Views, Happy Homes" at bounding box center [705, 423] width 271 height 109
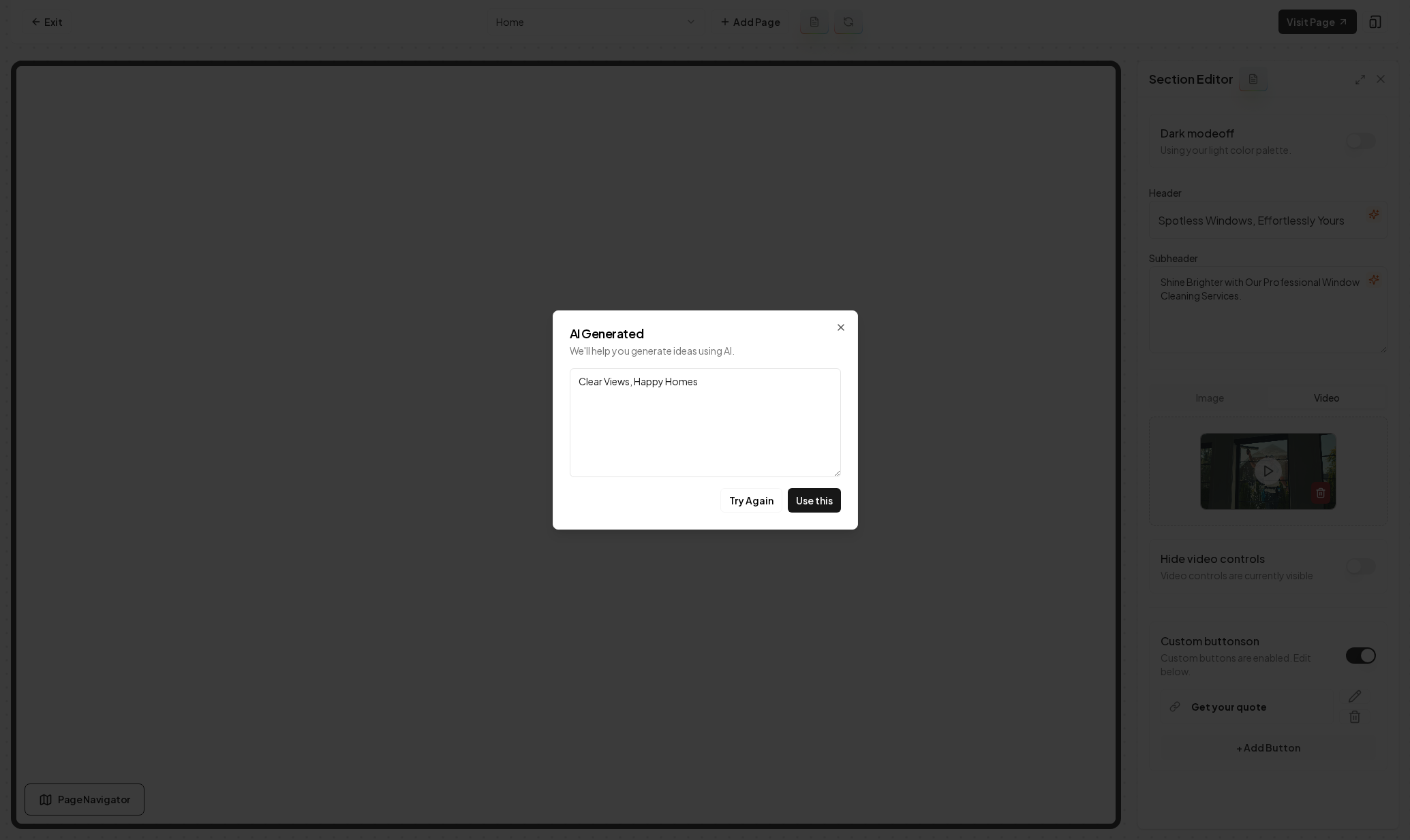
click at [739, 410] on textarea "Clear Views, Happy Homes" at bounding box center [705, 423] width 271 height 109
click at [836, 326] on icon "button" at bounding box center [840, 328] width 11 height 11
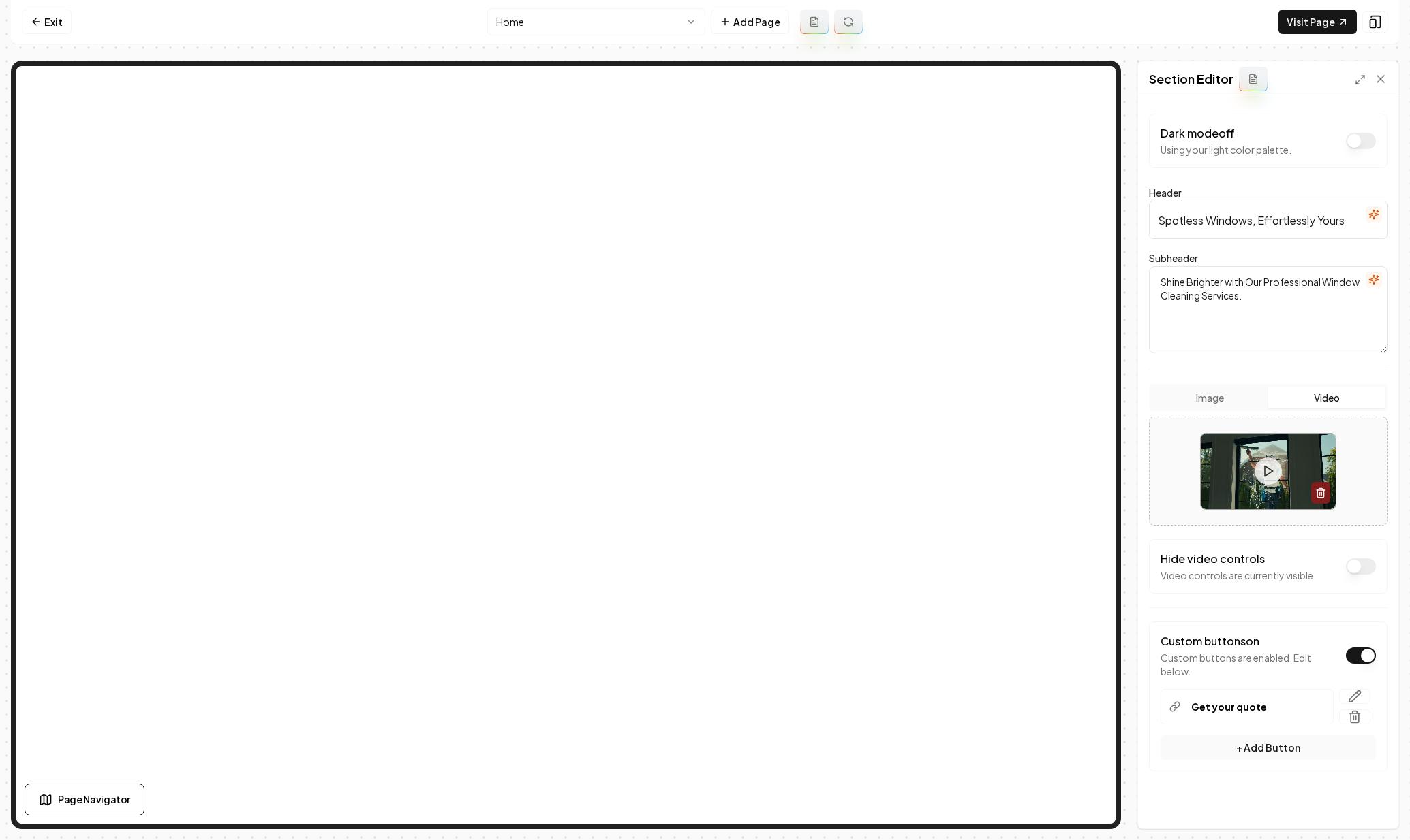
click at [1259, 224] on input "Spotless Windows, Effortlessly Yours" at bounding box center [1267, 220] width 238 height 38
click at [1368, 216] on icon "button" at bounding box center [1374, 215] width 11 height 11
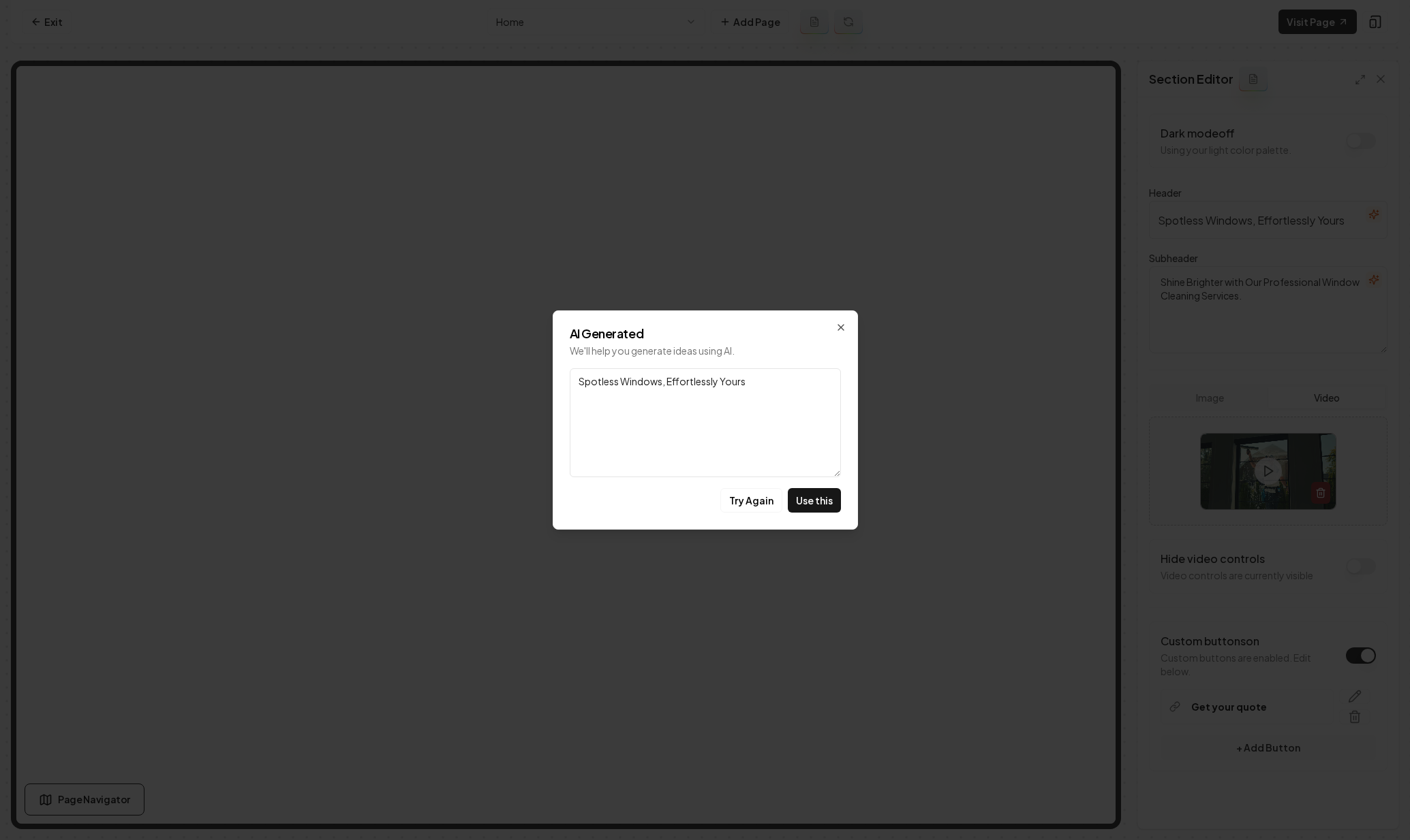
click at [758, 391] on textarea "Spotless Windows, Effortlessly Yours" at bounding box center [705, 423] width 271 height 109
click at [755, 510] on button "Try Again" at bounding box center [751, 500] width 62 height 24
click at [752, 504] on button "Try Again" at bounding box center [751, 500] width 62 height 24
click at [757, 503] on button "Try Again" at bounding box center [751, 500] width 62 height 24
click at [733, 381] on textarea "Your Windows, Our Expertise" at bounding box center [705, 423] width 271 height 109
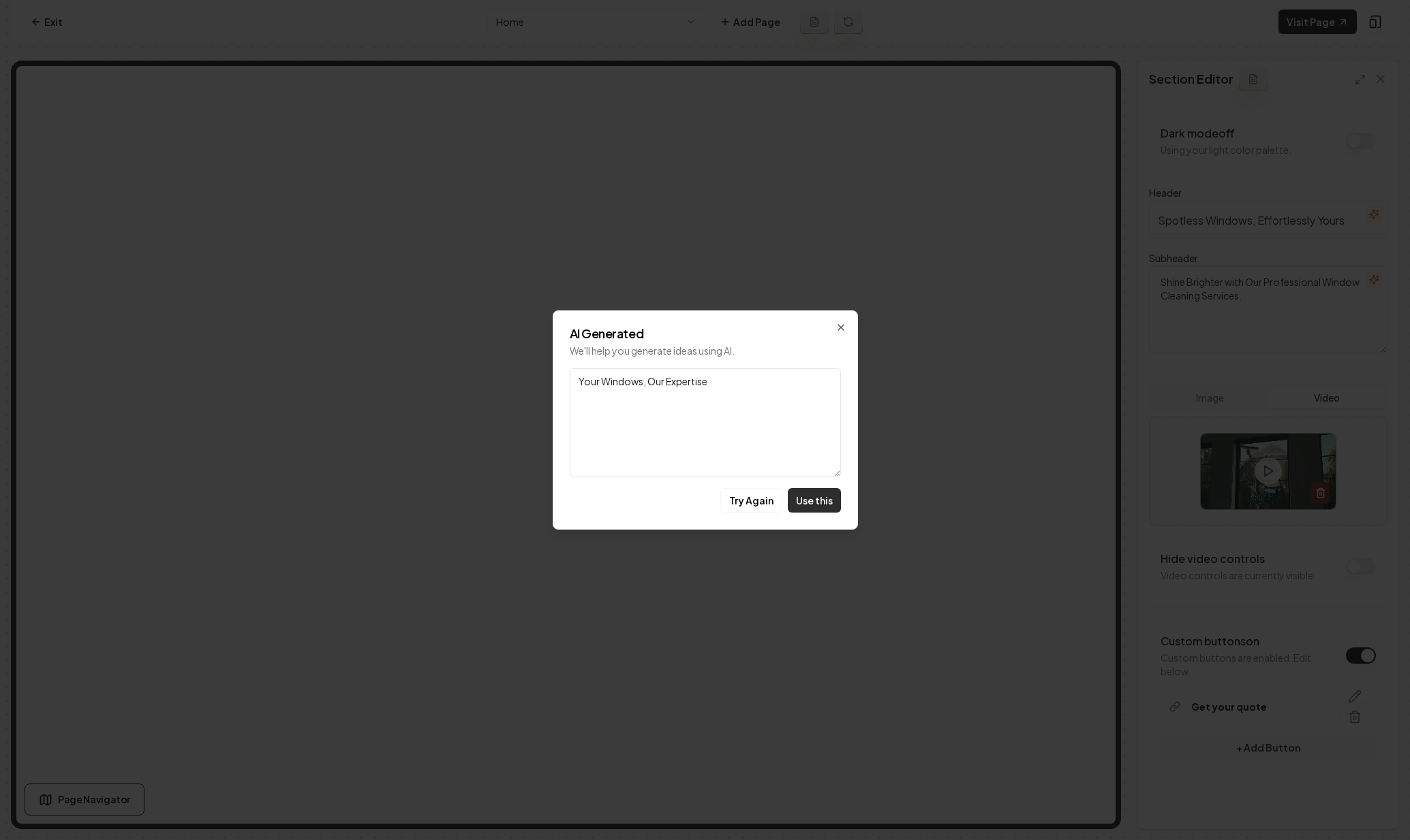
click at [805, 509] on button "Use this" at bounding box center [814, 500] width 53 height 24
type input "Your Windows, Our Expertise"
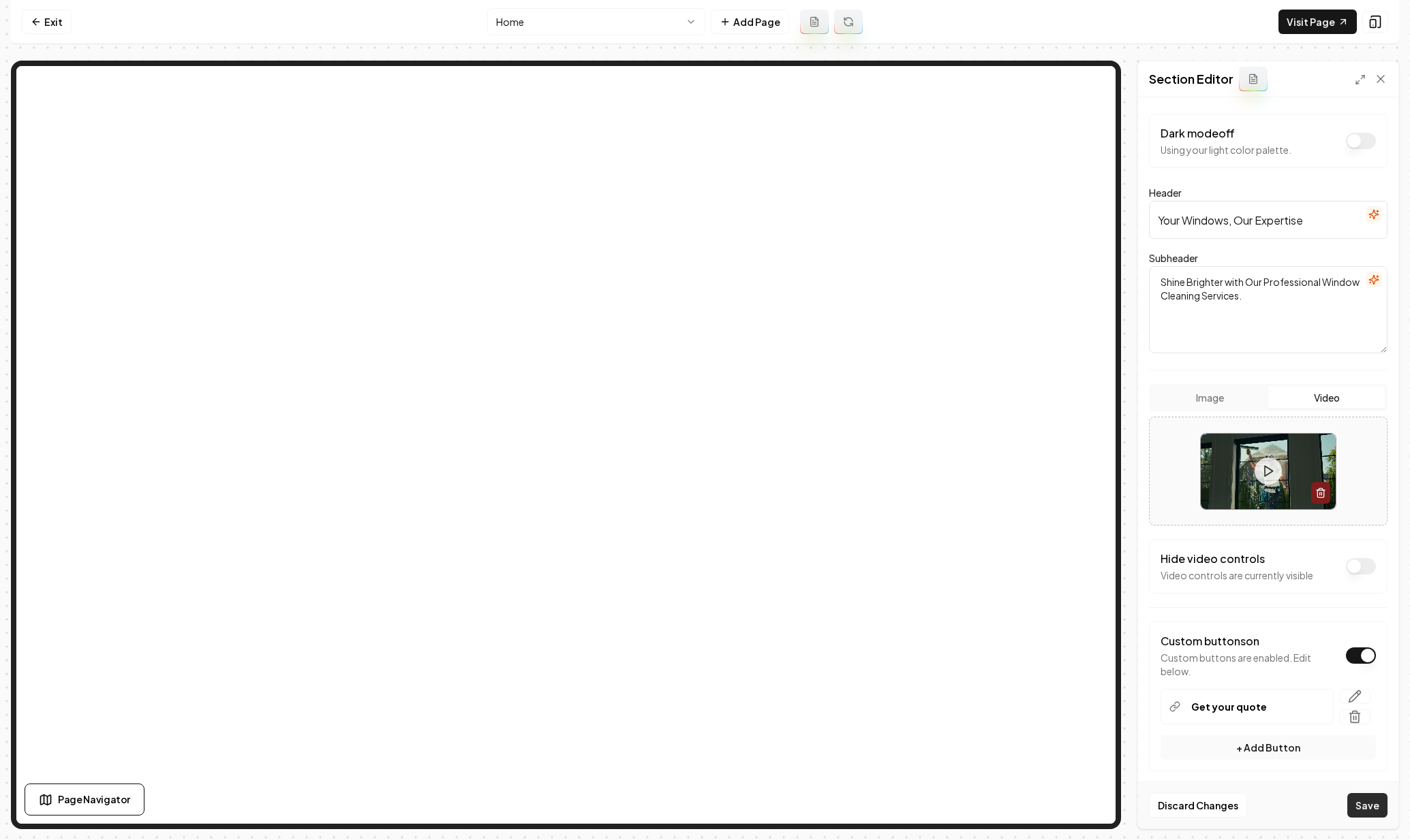
click at [1371, 813] on button "Save" at bounding box center [1367, 805] width 40 height 24
click at [1333, 296] on textarea "Shine Brighter with Our Professional Window Cleaning Services." at bounding box center [1267, 310] width 238 height 87
click at [1338, 296] on textarea "Shine Brighter with Our Professional Window Cleaning Services." at bounding box center [1267, 310] width 238 height 87
drag, startPoint x: 1349, startPoint y: 310, endPoint x: 1317, endPoint y: 314, distance: 32.2
click at [1317, 314] on textarea "Elevate Your View with MiNT's Expert Window Cleaning Solutions for Homes. Top R…" at bounding box center [1267, 310] width 238 height 87
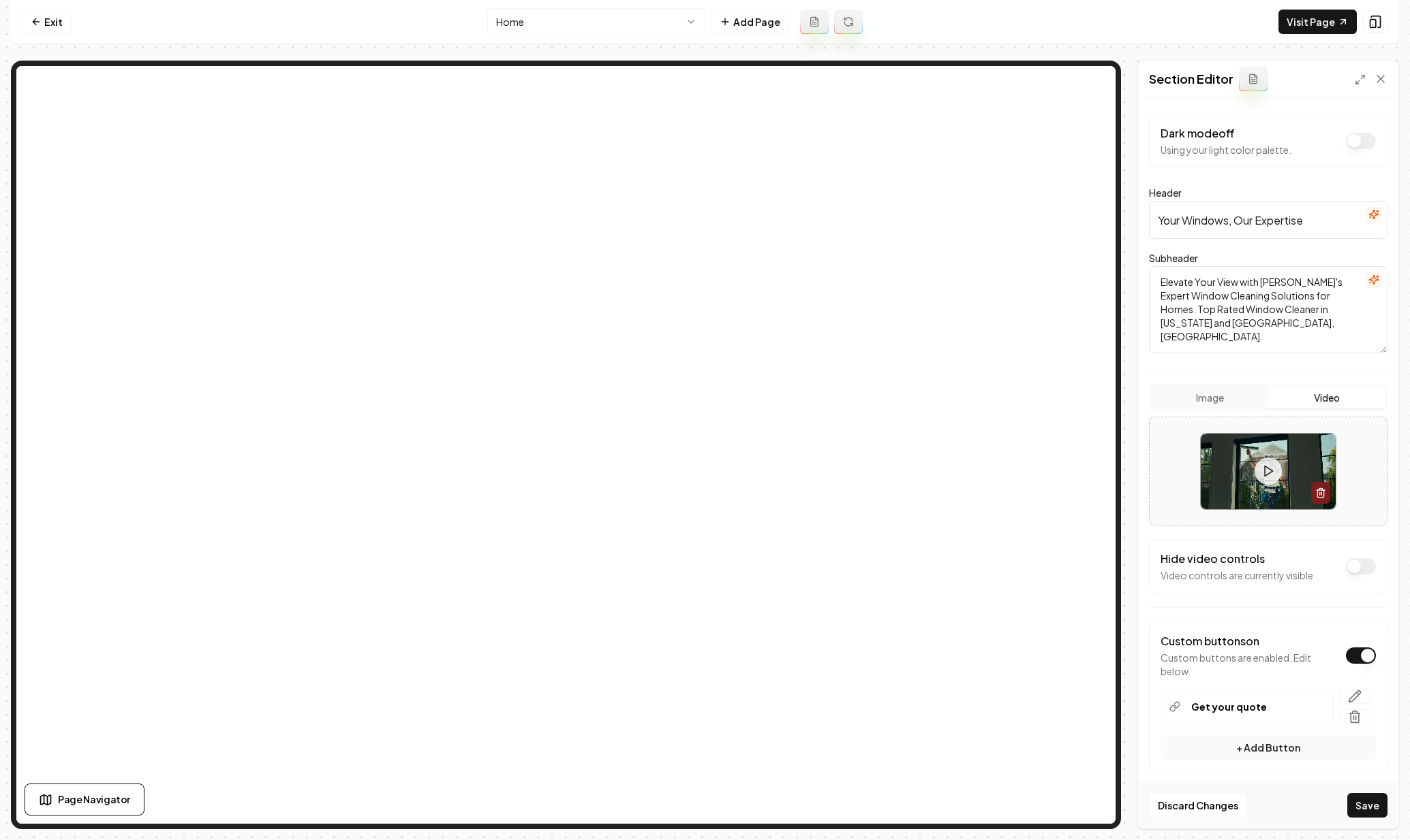
click at [1376, 790] on div "Discard Changes Save" at bounding box center [1267, 806] width 260 height 47
click at [1372, 798] on button "Save" at bounding box center [1367, 805] width 40 height 24
click at [1266, 314] on textarea "Elevate Your View with MiNT's Expert Window Cleaning Solutions for Homes. Top R…" at bounding box center [1267, 310] width 238 height 87
click at [1259, 327] on textarea "Elevate Your View with MiNT's Expert Window Cleaning Solutions for Homes. Top R…" at bounding box center [1267, 310] width 238 height 87
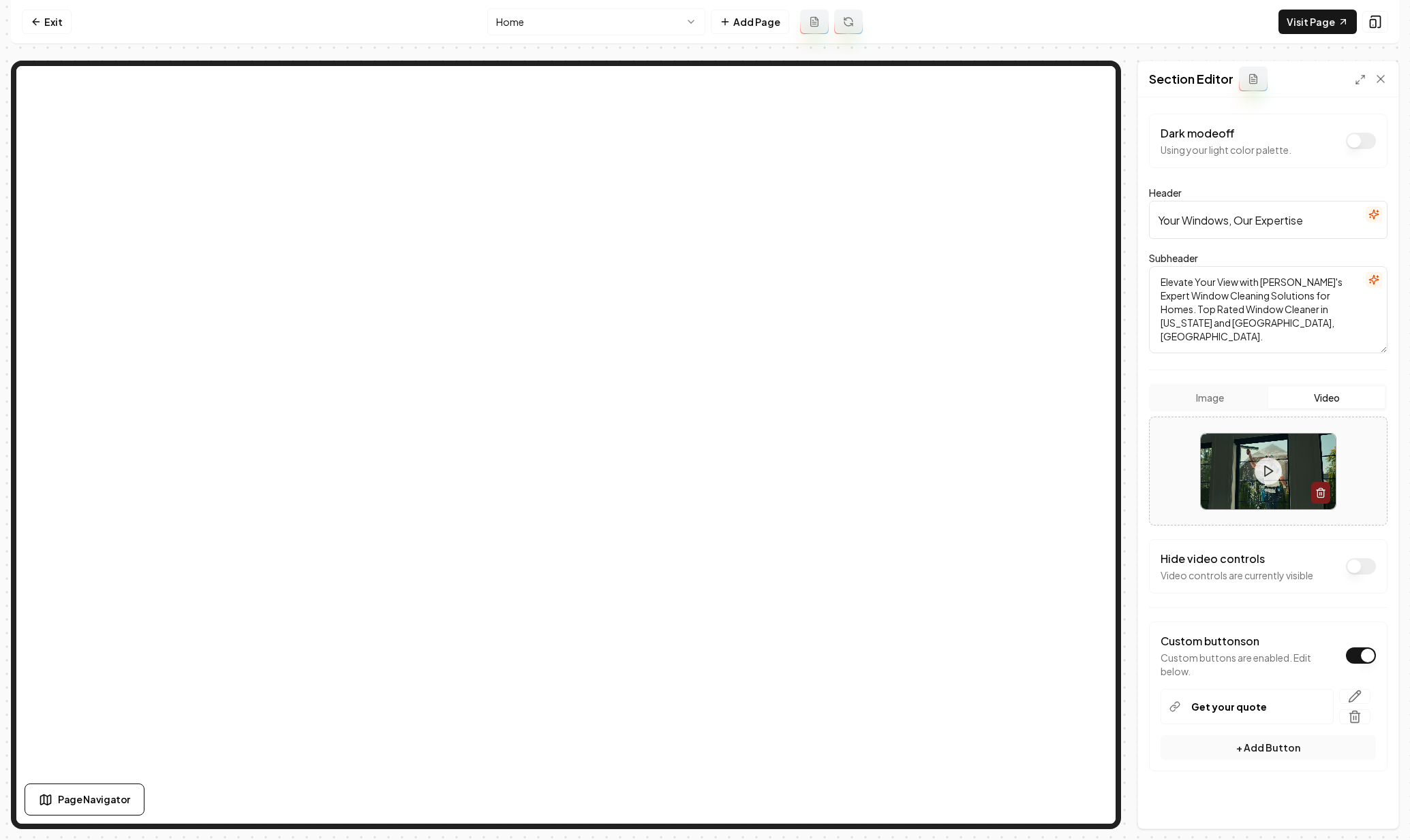
drag, startPoint x: 1267, startPoint y: 320, endPoint x: 1199, endPoint y: 324, distance: 68.1
click at [1190, 324] on textarea "Elevate Your View with MiNT's Expert Window Cleaning Solutions for Homes. Top R…" at bounding box center [1267, 310] width 238 height 87
click at [1199, 324] on textarea "Elevate Your View with MiNT's Expert Window Cleaning Solutions for Homes. Top R…" at bounding box center [1267, 310] width 238 height 87
drag, startPoint x: 1209, startPoint y: 323, endPoint x: 1189, endPoint y: 322, distance: 20.0
click at [1189, 322] on textarea "Elevate Your View with MiNT's Expert Window Cleaning Solutions for Homes. Top R…" at bounding box center [1267, 310] width 238 height 87
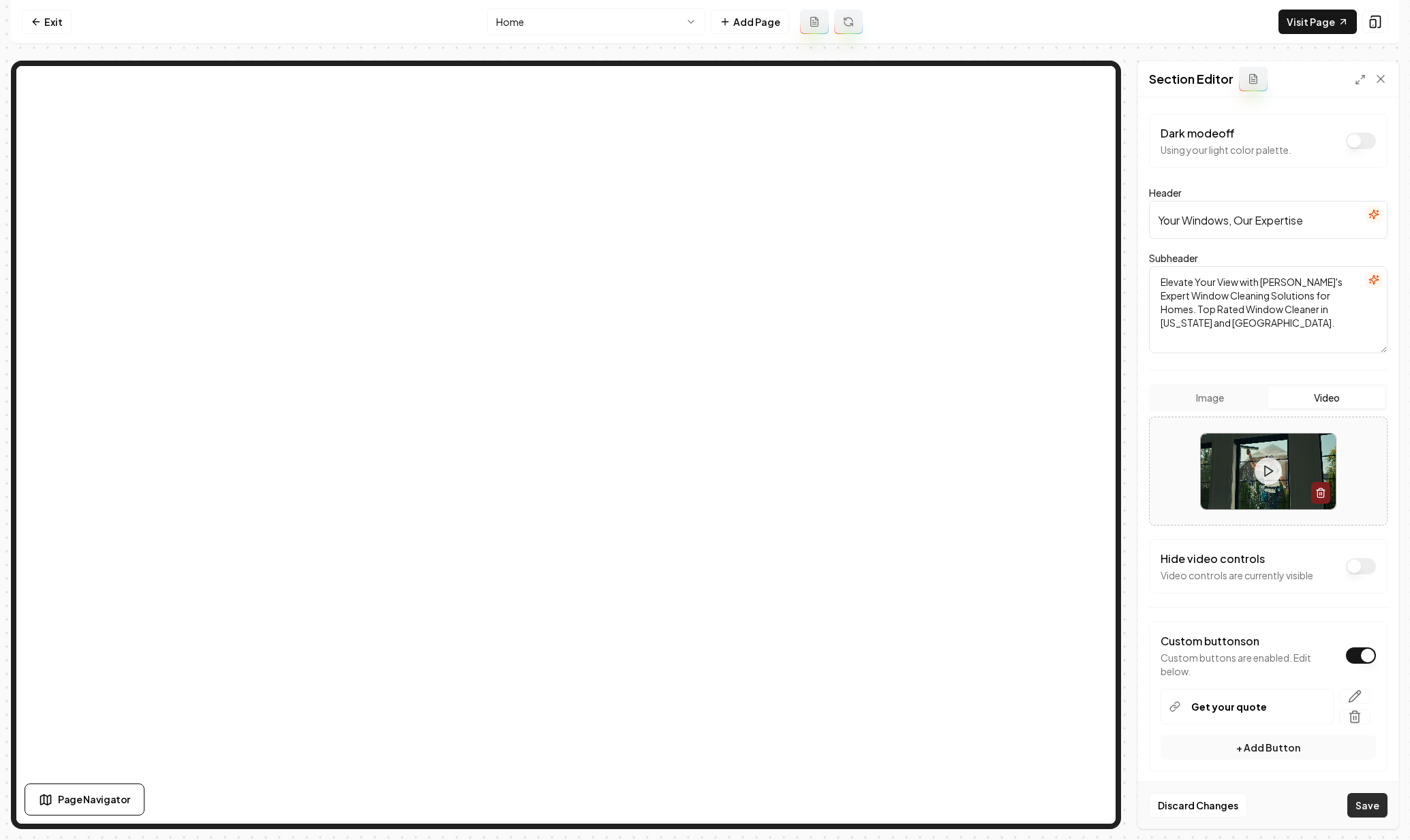
click at [1359, 803] on button "Save" at bounding box center [1367, 805] width 40 height 24
drag, startPoint x: 1205, startPoint y: 322, endPoint x: 1156, endPoint y: 309, distance: 50.7
click at [1156, 309] on textarea "Elevate Your View with MiNT's Expert Window Cleaning Solutions for Homes. Top R…" at bounding box center [1267, 310] width 238 height 87
type textarea "Elevate Your View with MiNT's Expert Window Cleaning Solutions for Homes."
click at [1375, 807] on button "Save" at bounding box center [1367, 805] width 40 height 24
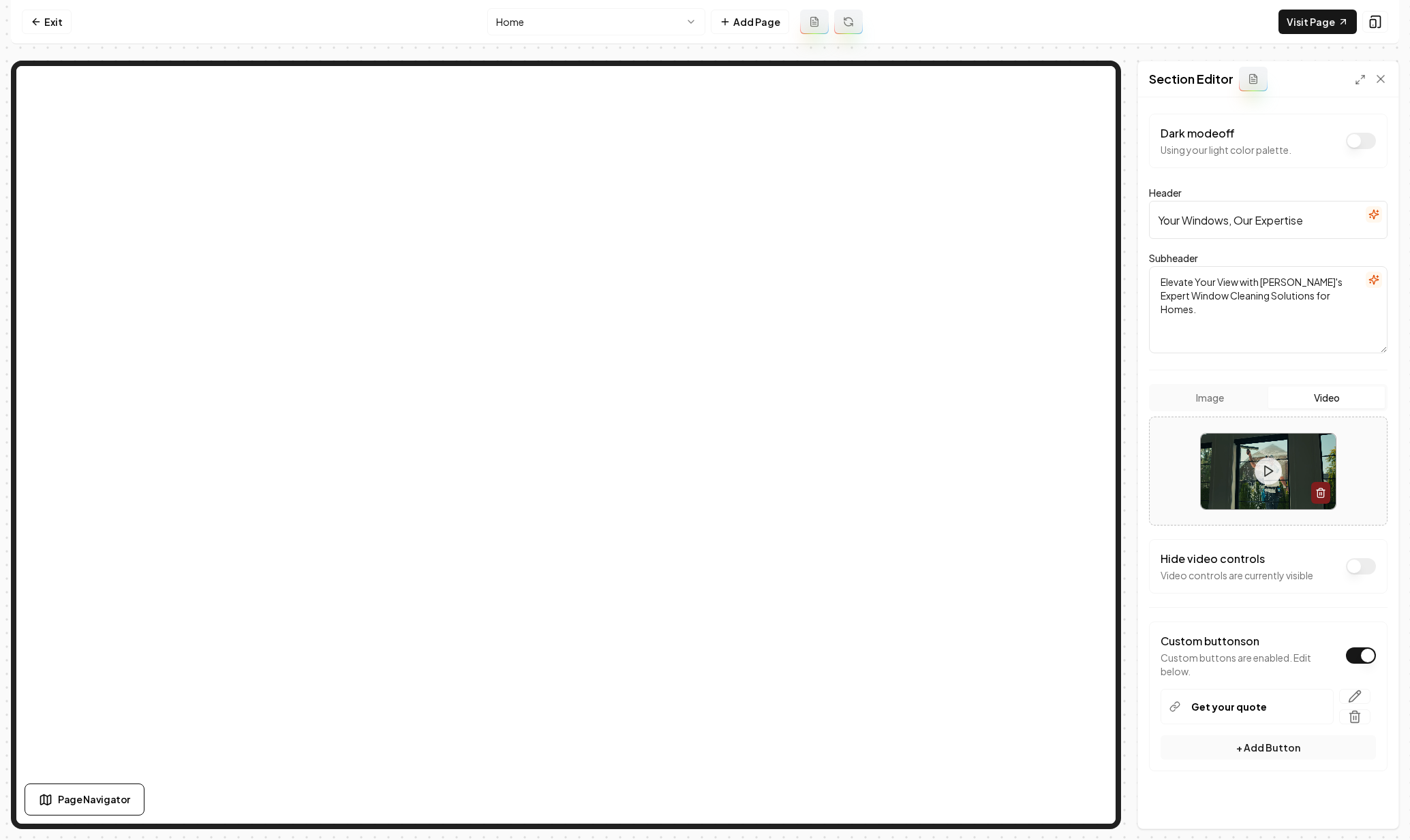
click at [1314, 297] on textarea "Elevate Your View with MiNT's Expert Window Cleaning Solutions for Homes." at bounding box center [1267, 310] width 238 height 87
click at [1321, 291] on textarea "Elevate Your View with MiNT's Expert Window Cleaning Solutions for Homes." at bounding box center [1267, 310] width 238 height 87
click at [1319, 29] on link "Visit Page" at bounding box center [1317, 22] width 79 height 24
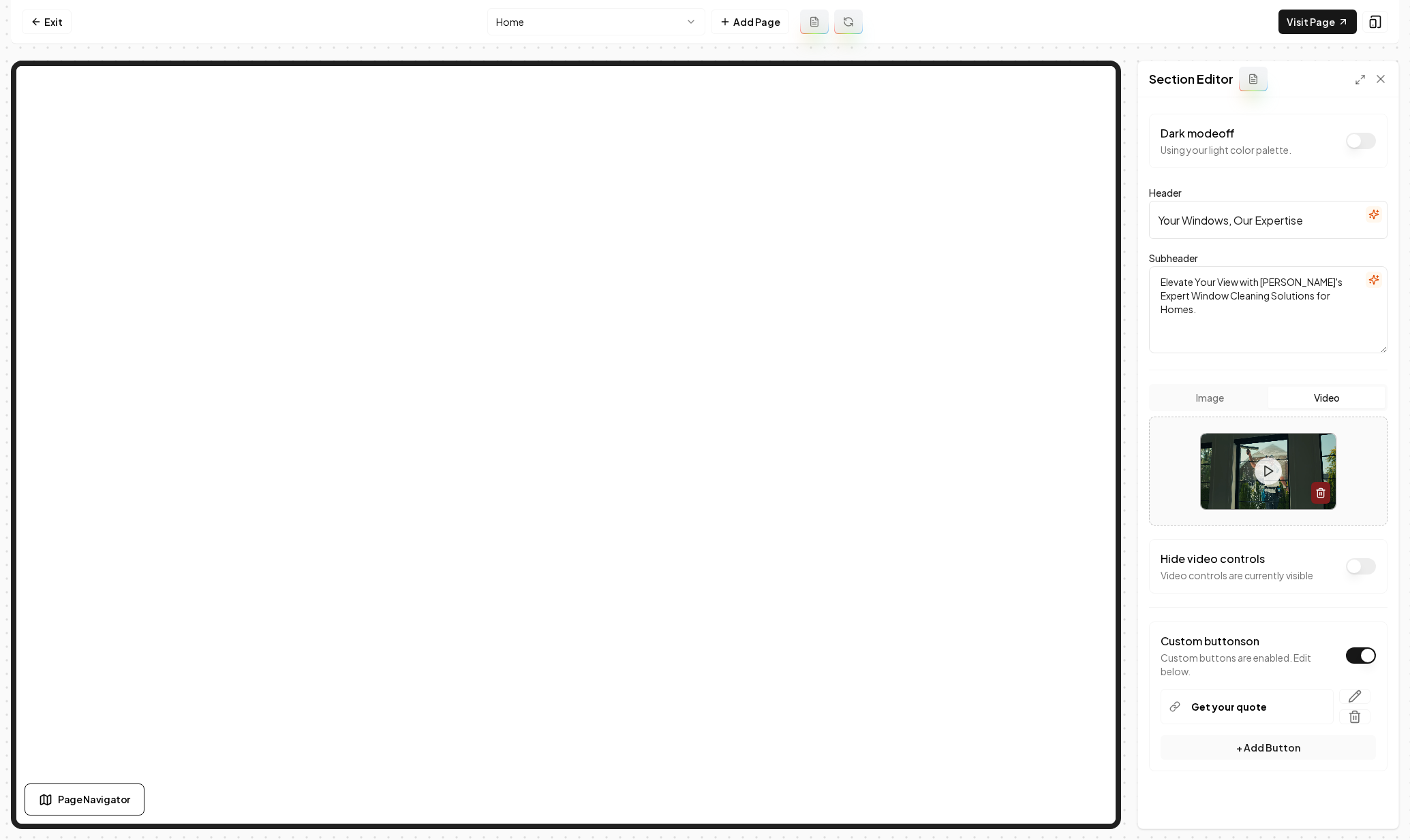
click at [1227, 296] on textarea "Elevate Your View with MiNT's Expert Window Cleaning Solutions for Homes." at bounding box center [1267, 310] width 238 height 87
click at [1302, 221] on input "Your Windows, Our Expertise" at bounding box center [1267, 220] width 238 height 38
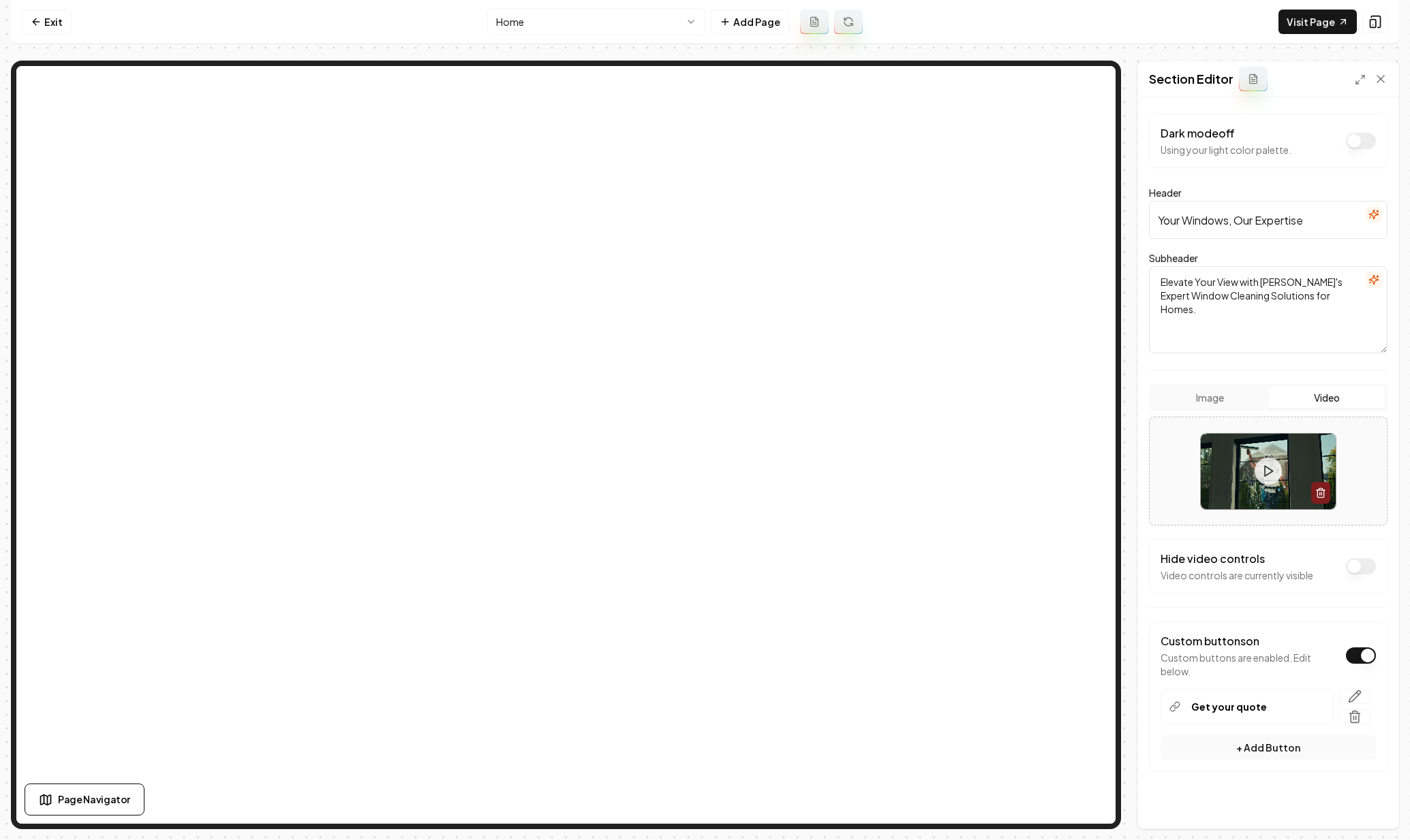
click at [1302, 221] on input "Your Windows, Our Expertise" at bounding box center [1267, 220] width 238 height 38
paste input "Utah’s Top-Rated Window Cleaning Experts"
type input "Utah’s Top-Rated Window Cleaning Experts"
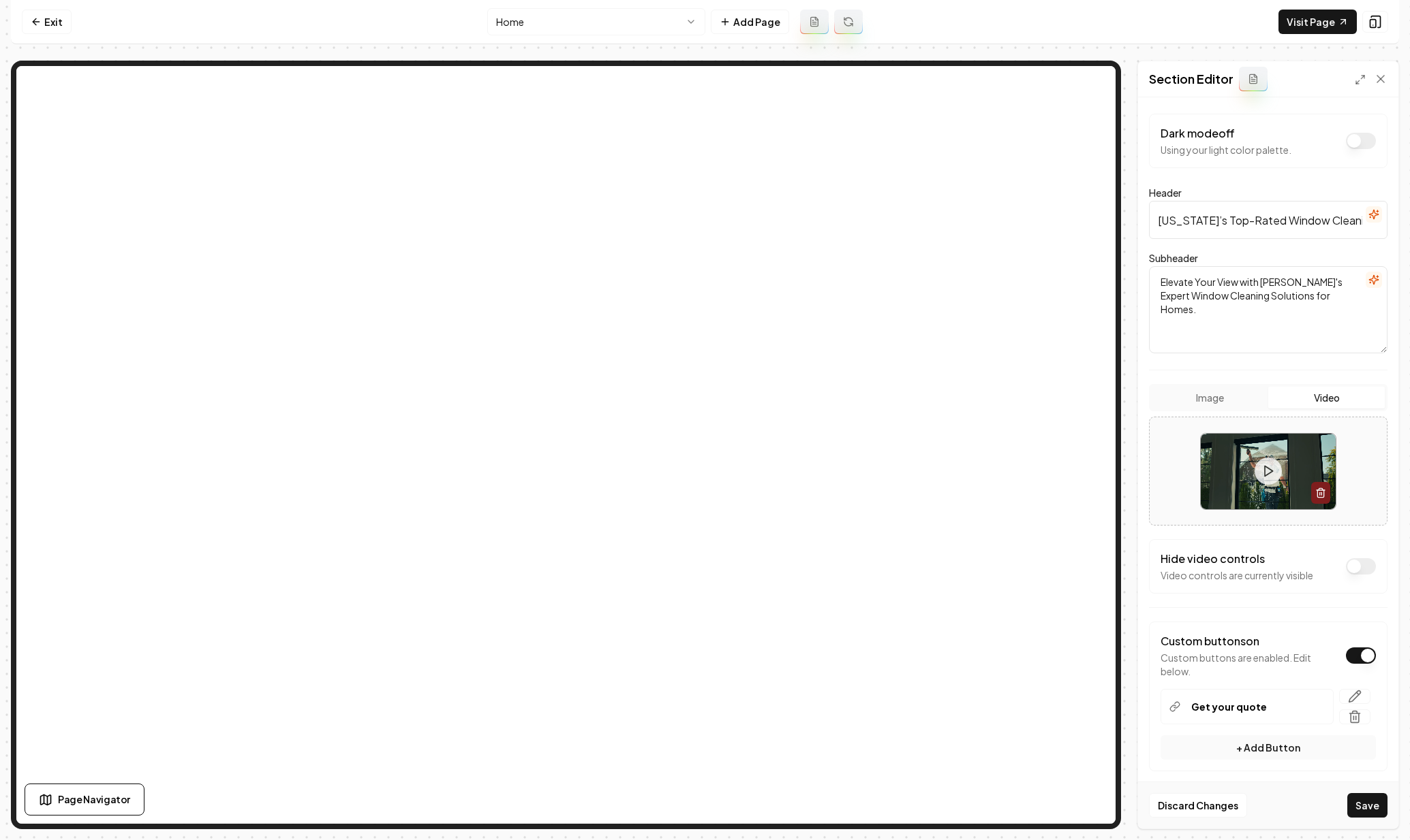
click at [1298, 298] on textarea "Elevate Your View with MiNT's Expert Window Cleaning Solutions for Homes." at bounding box center [1267, 310] width 238 height 87
paste textarea "Crystal-clear windows. 5-star service. Trusted by thousands across Utah & Vega"
click at [1281, 286] on textarea "Crystal-clear windows. 5-star service. Trusted by thousands across Utah & Vegas." at bounding box center [1267, 310] width 238 height 87
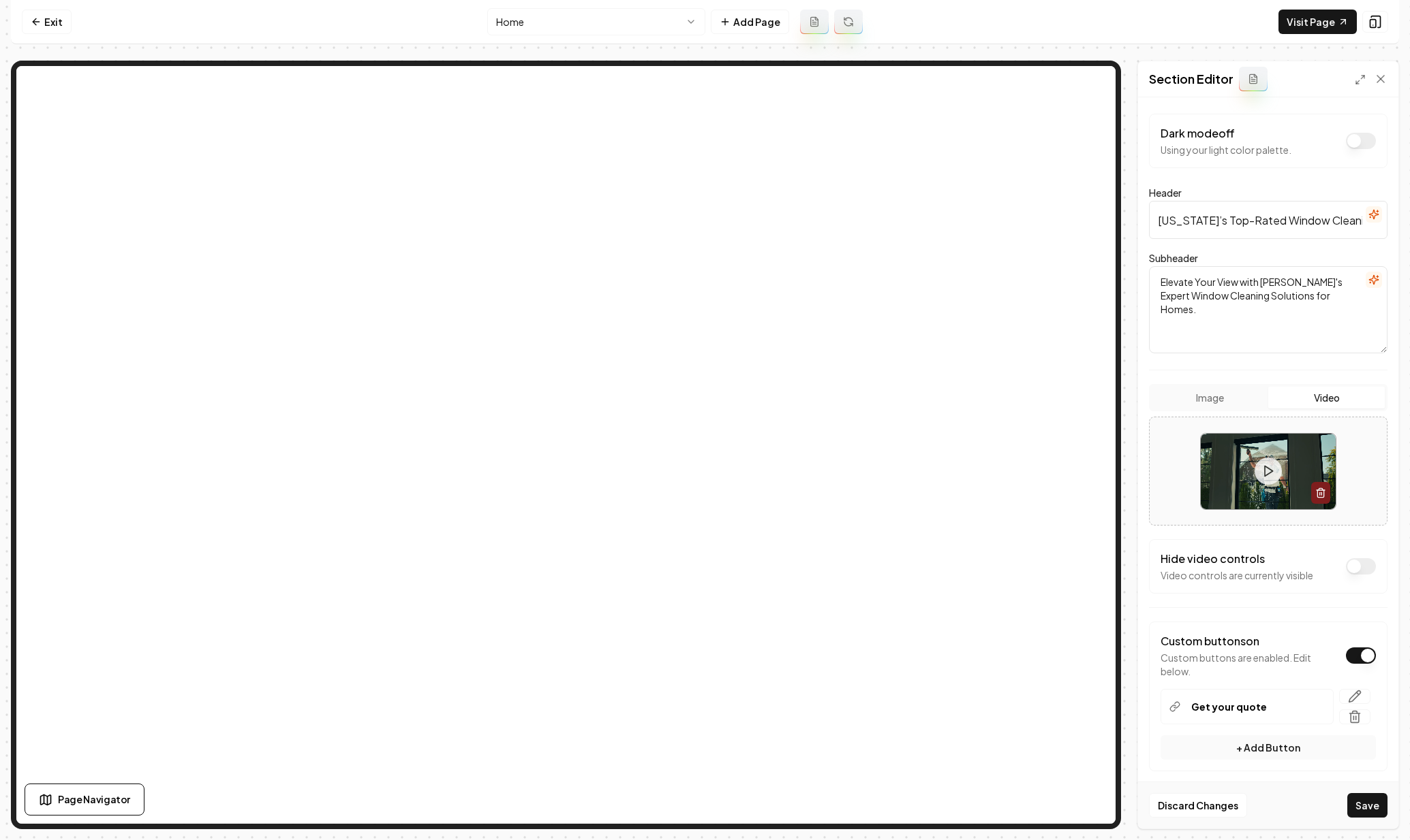
click at [1319, 301] on textarea "Elevate Your View with MiNT's Expert Window Cleaning Solutions for Homes." at bounding box center [1267, 310] width 238 height 87
paste textarea "Crystal-clear windows. 5-star service. Trusted by thousands across Utah & Vega"
click at [1361, 807] on button "Save" at bounding box center [1367, 805] width 40 height 24
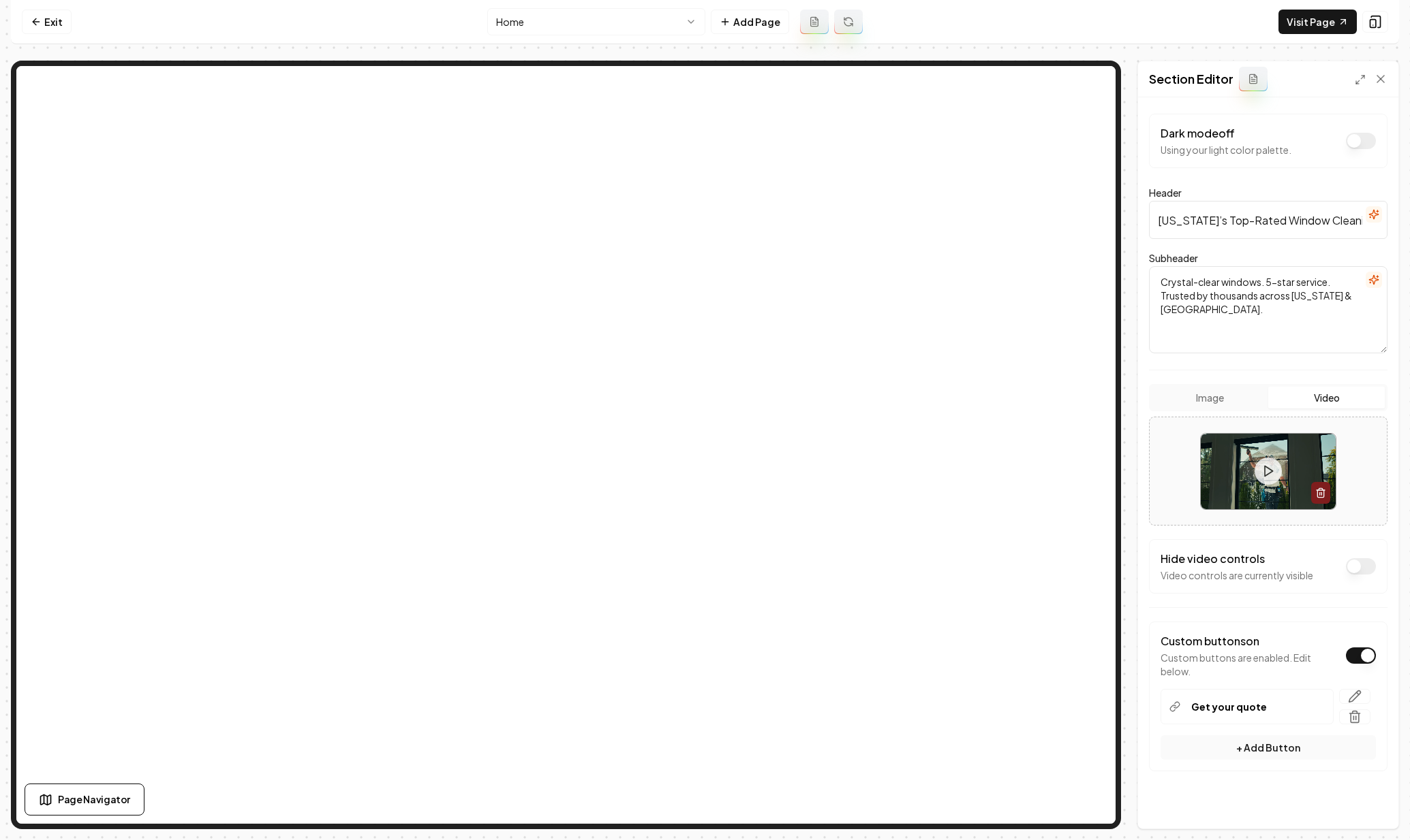
click at [1255, 263] on div "Subheader Crystal-clear windows. 5-star service. Trusted by thousands across Ut…" at bounding box center [1267, 301] width 238 height 103
click at [1284, 314] on textarea "Crystal-clear windows. 5-star service. Trusted by thousands across Utah & Vegas." at bounding box center [1267, 310] width 238 height 87
drag, startPoint x: 1201, startPoint y: 310, endPoint x: 1162, endPoint y: 307, distance: 39.1
click at [1162, 307] on textarea "Crystal-clear windows. 5-star service. Trusted by thousands across Utah & Vegas." at bounding box center [1267, 310] width 238 height 87
click at [1363, 800] on button "Save" at bounding box center [1367, 805] width 40 height 24
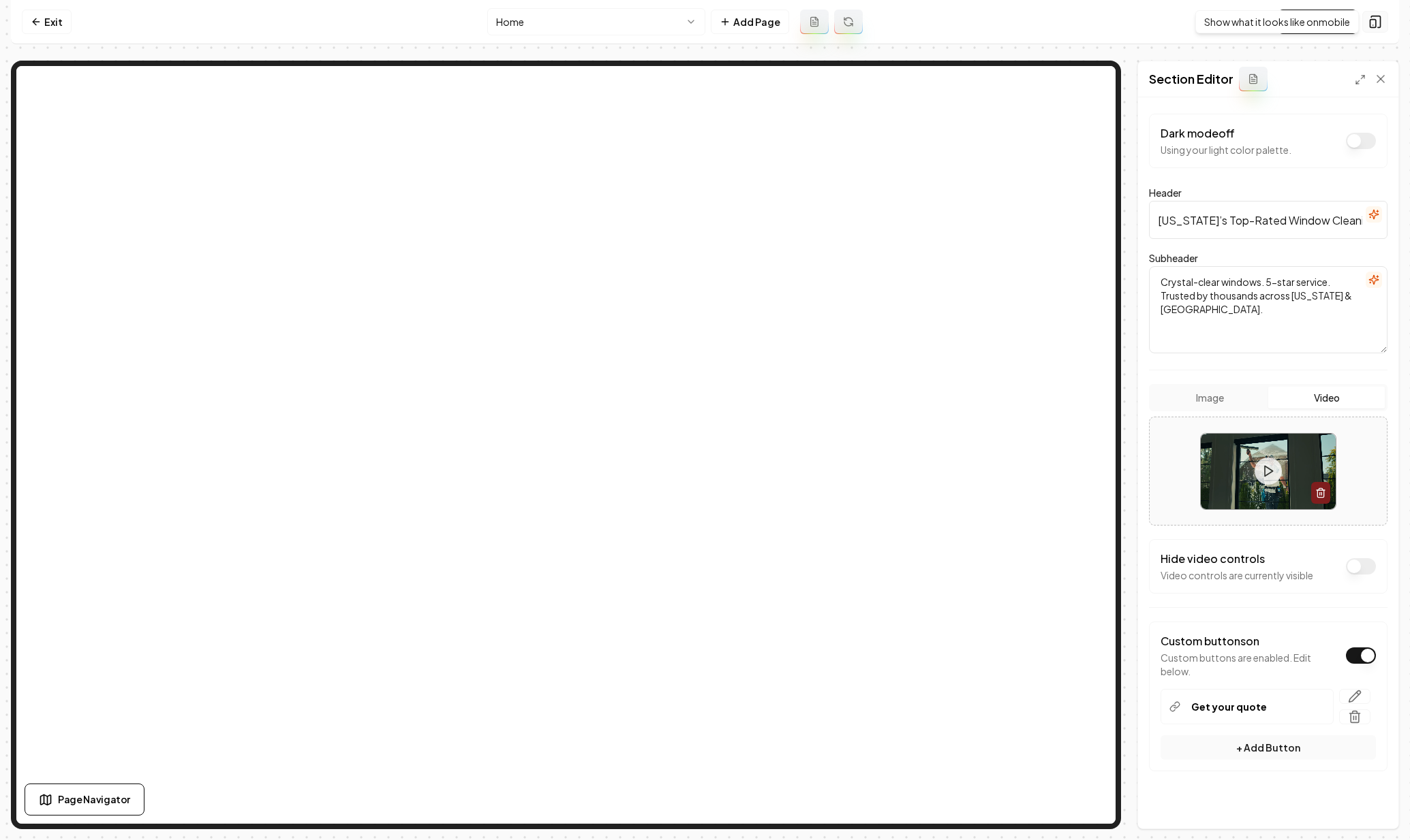
click at [1370, 24] on icon at bounding box center [1375, 22] width 14 height 14
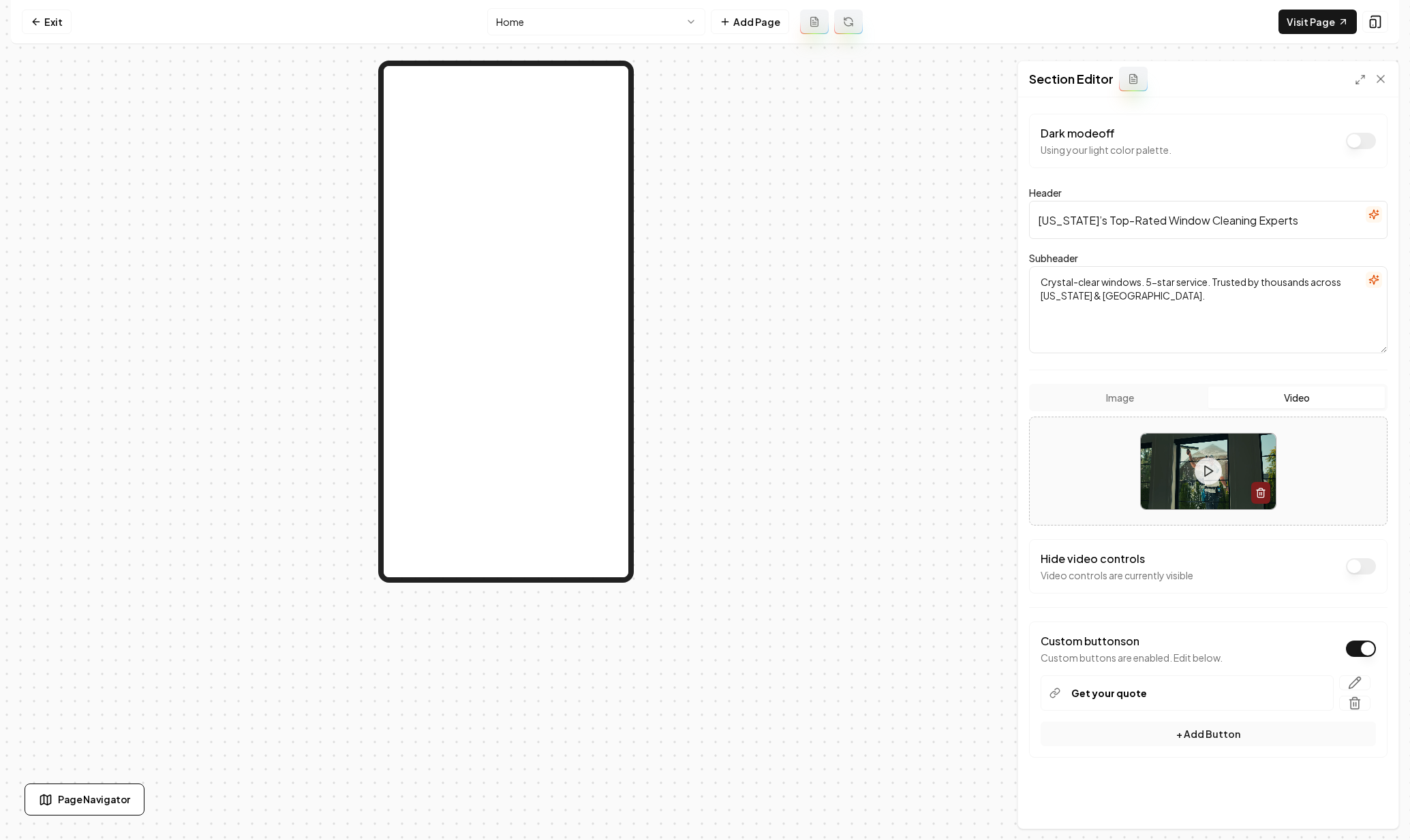
click at [1167, 293] on textarea "Crystal-clear windows. 5-star service. Trusted by thousands across Utah & Las V…" at bounding box center [1208, 310] width 359 height 87
drag, startPoint x: 1213, startPoint y: 279, endPoint x: 994, endPoint y: 283, distance: 219.0
click at [994, 283] on div "Page Settings Section Editor Dark mode off Using your light color palette. Head…" at bounding box center [705, 444] width 1388 height 768
paste textarea "Crystal-clear windows. 5-star service."
type textarea "Trusted by thousands across Utah & Las Vegas. Crystal-clear windows. 5-star ser…"
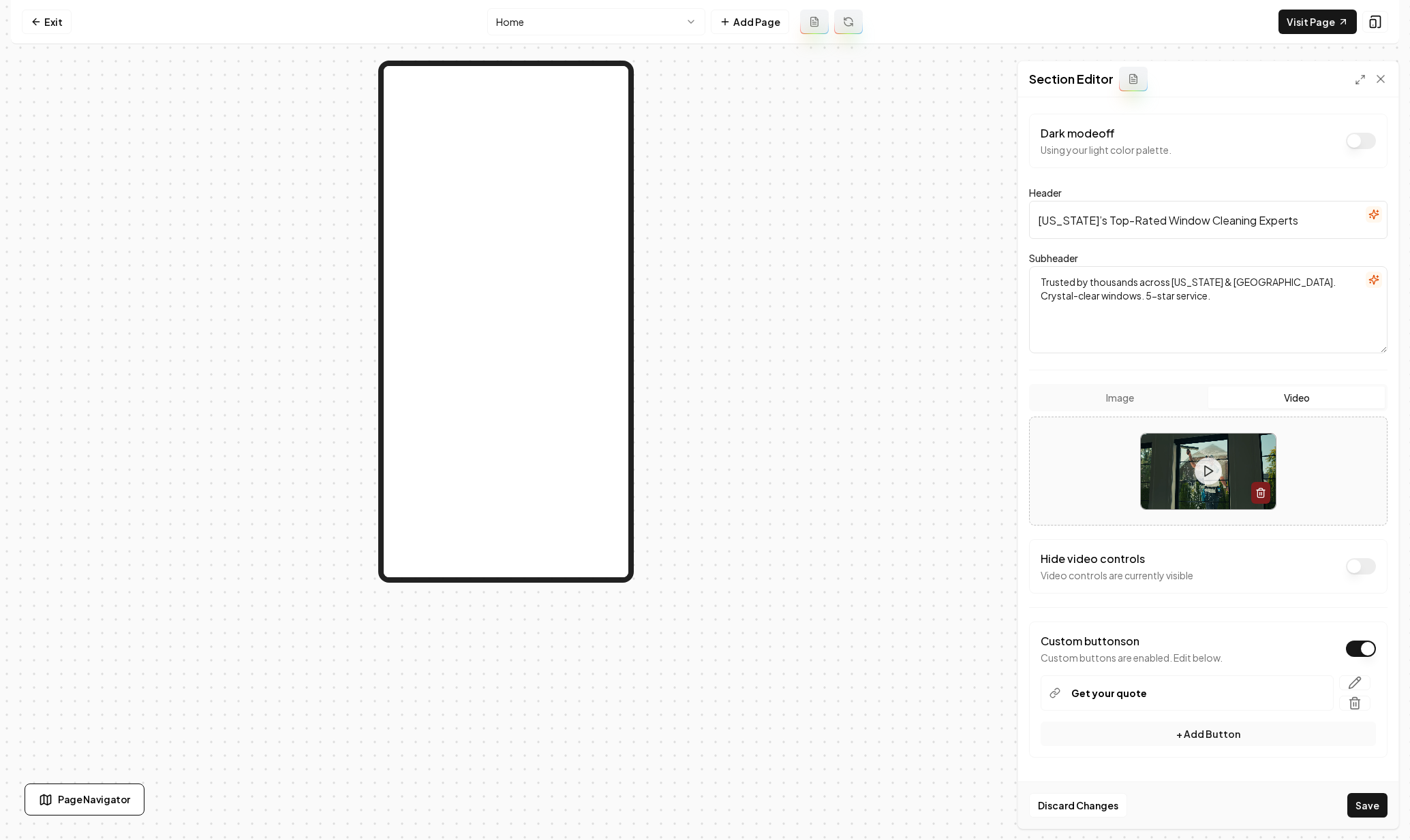
drag, startPoint x: 1072, startPoint y: 221, endPoint x: 1011, endPoint y: 226, distance: 61.2
click at [1011, 226] on div "Page Settings Section Editor Dark mode off Using your light color palette. Head…" at bounding box center [705, 444] width 1388 height 768
click at [1370, 802] on button "Save" at bounding box center [1367, 805] width 40 height 24
click at [1211, 219] on input "Top-Rated Window Cleaning Experts" at bounding box center [1208, 220] width 359 height 38
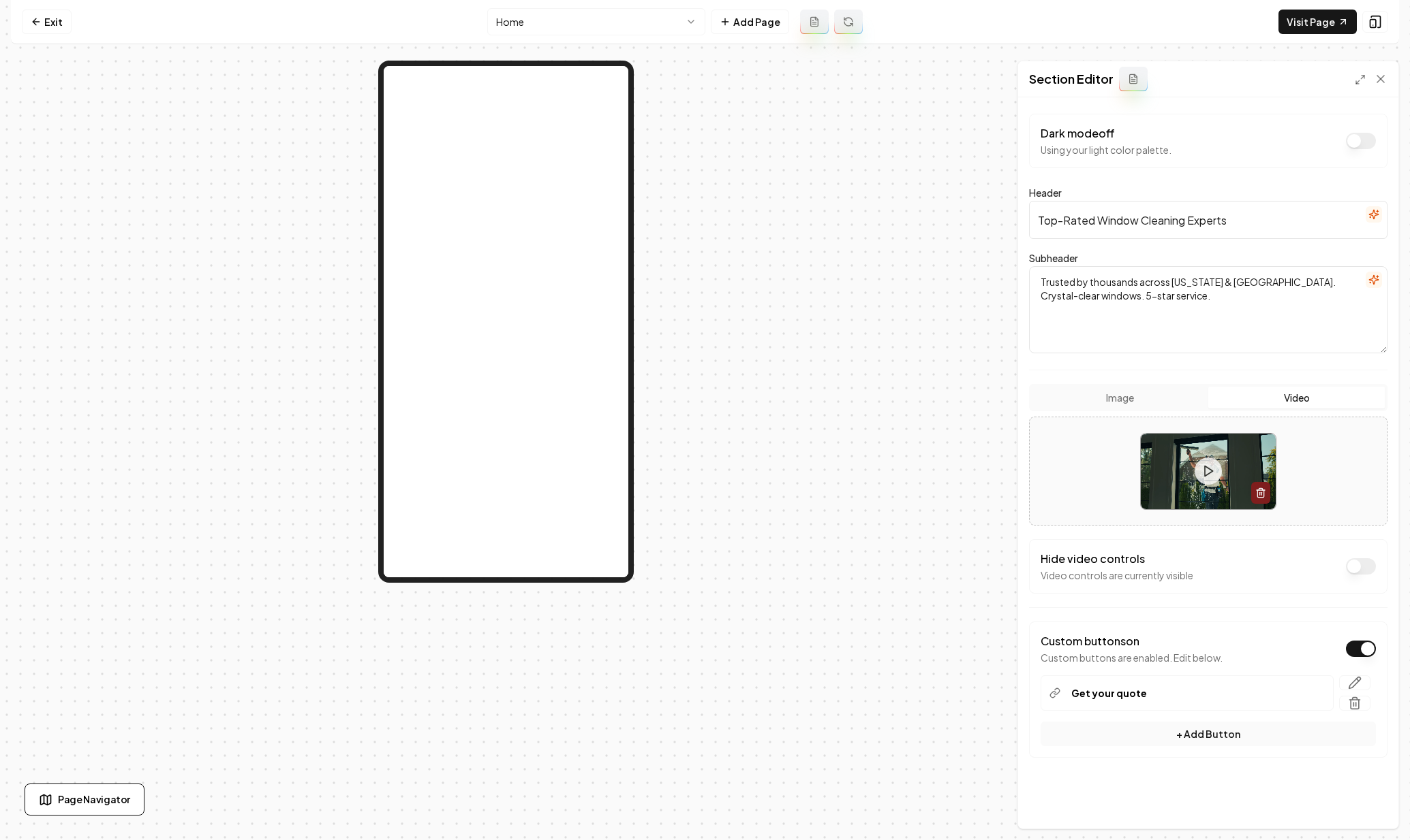
click at [1211, 219] on input "Top-Rated Window Cleaning Experts" at bounding box center [1208, 220] width 359 height 38
click at [1242, 215] on input "Top-Rated Window Cleaning Experts" at bounding box center [1208, 220] width 359 height 38
click at [1206, 221] on input "Top-Rated Window Cleaning Experts" at bounding box center [1208, 220] width 359 height 38
type input "Top-Rated Window Cleaning in Utah & Vegas"
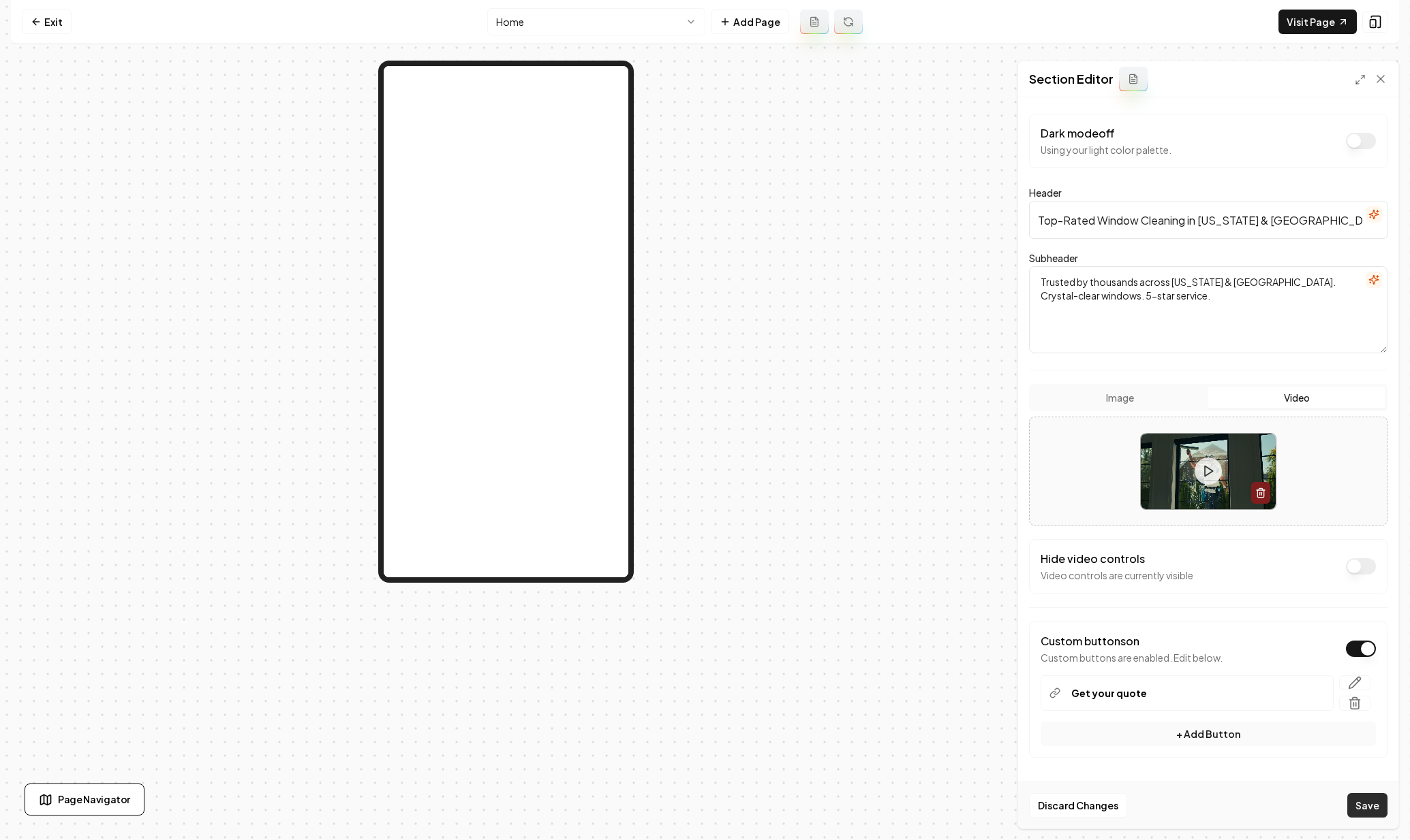
click at [1371, 810] on button "Save" at bounding box center [1367, 805] width 40 height 24
click at [1206, 289] on textarea "Trusted by thousands across Utah & Las Vegas. Crystal-clear windows. 5-star ser…" at bounding box center [1208, 310] width 359 height 87
paste textarea "Professional window cleaning that makes your home shine — serving Utah & Vegas …"
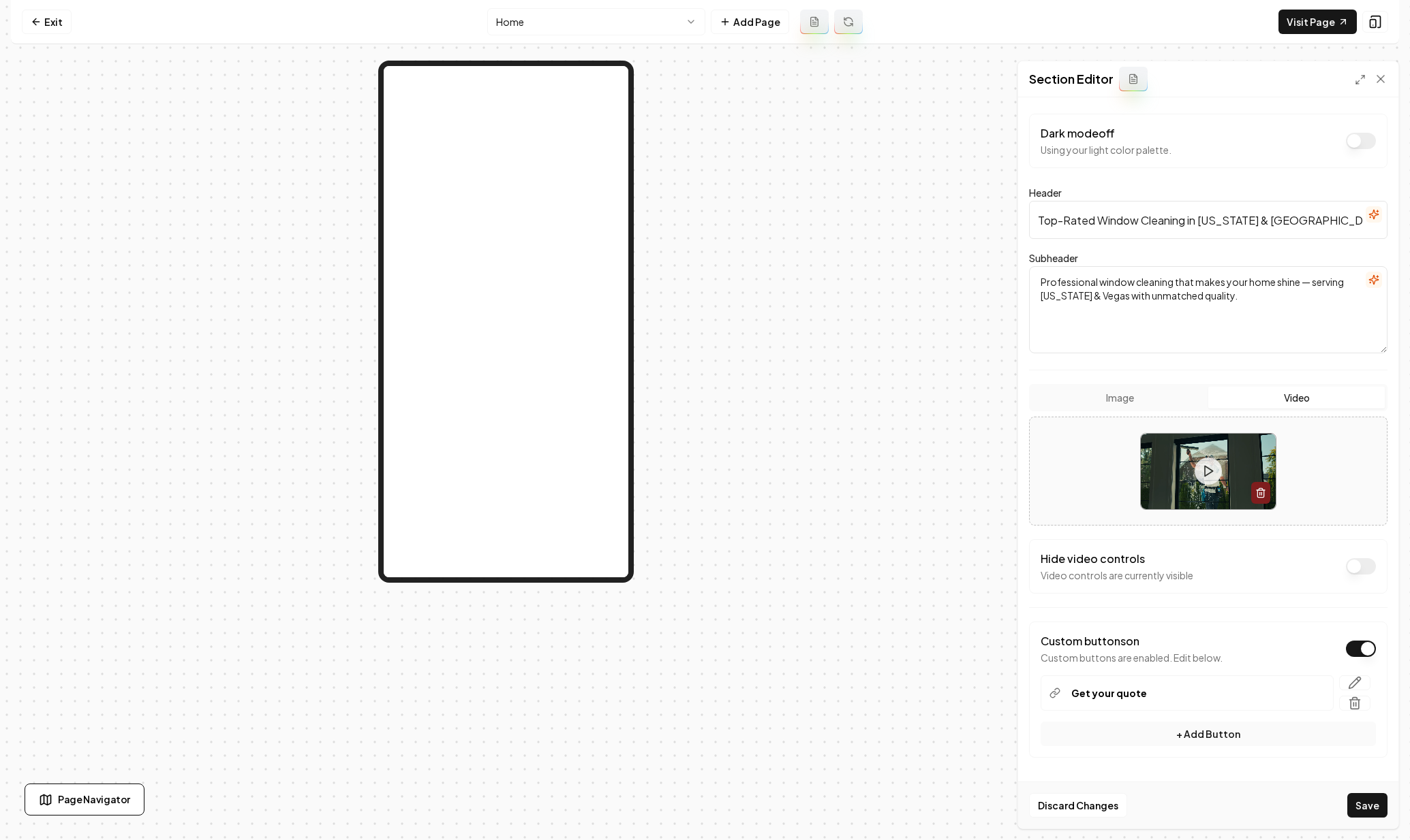
click at [1156, 291] on textarea "Professional window cleaning that makes your home shine — serving Utah & Vegas …" at bounding box center [1208, 310] width 359 height 87
click at [1243, 299] on textarea "Professional window cleaning that makes your home shine — serving Utah & Vegas …" at bounding box center [1208, 310] width 359 height 87
drag, startPoint x: 1224, startPoint y: 298, endPoint x: 1031, endPoint y: 291, distance: 193.1
click at [1031, 291] on textarea "Professional window cleaning that makes your home shine — serving Utah & Vegas …" at bounding box center [1208, 310] width 359 height 87
click at [1361, 806] on button "Save" at bounding box center [1367, 805] width 40 height 24
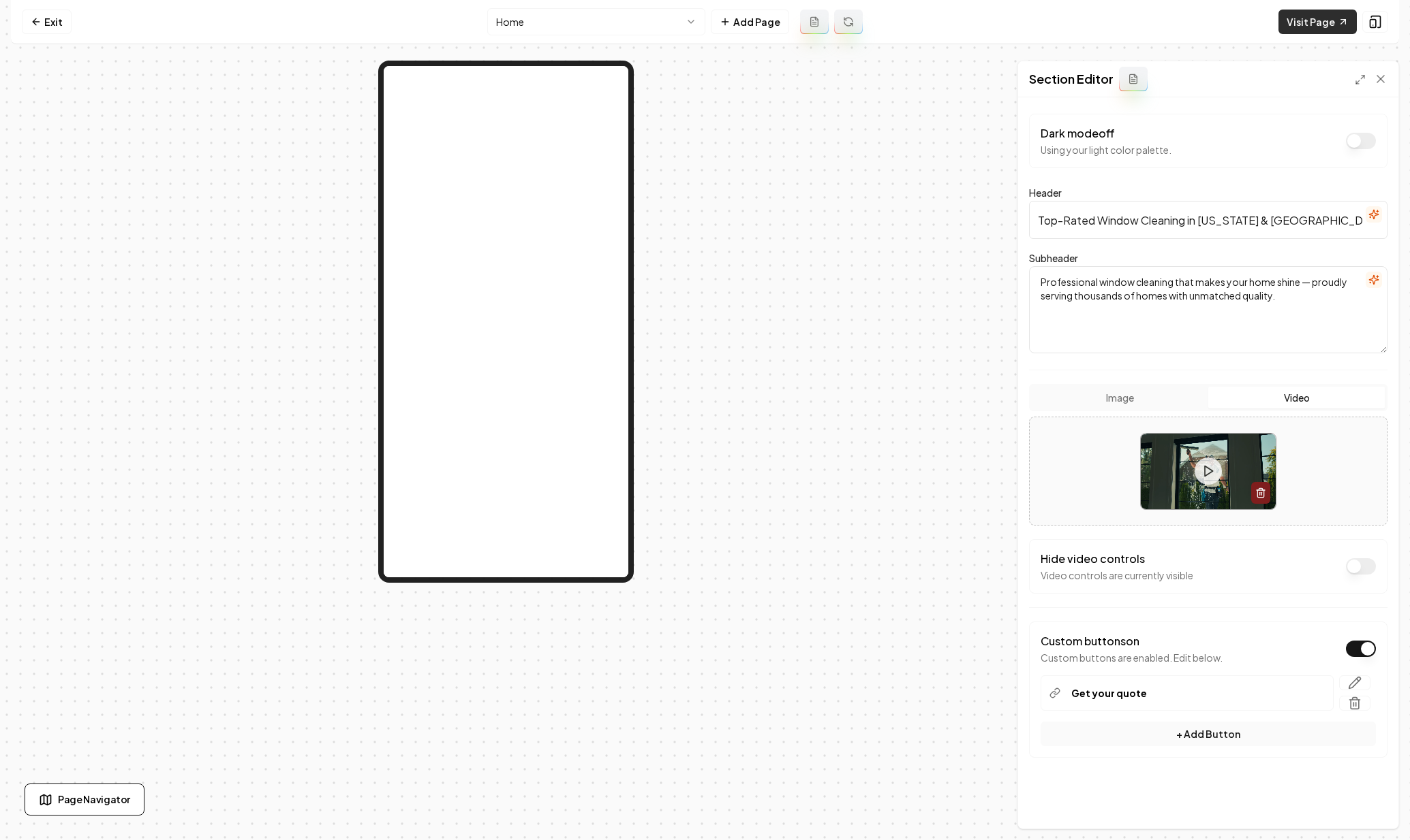
click at [1336, 30] on link "Visit Page" at bounding box center [1317, 22] width 79 height 24
click at [1271, 293] on textarea "Professional window cleaning that makes your home shine — proudly serving thous…" at bounding box center [1208, 310] width 359 height 87
paste textarea "Brighter views. Spotless results. Proudly serving thousands of homes with unmat…"
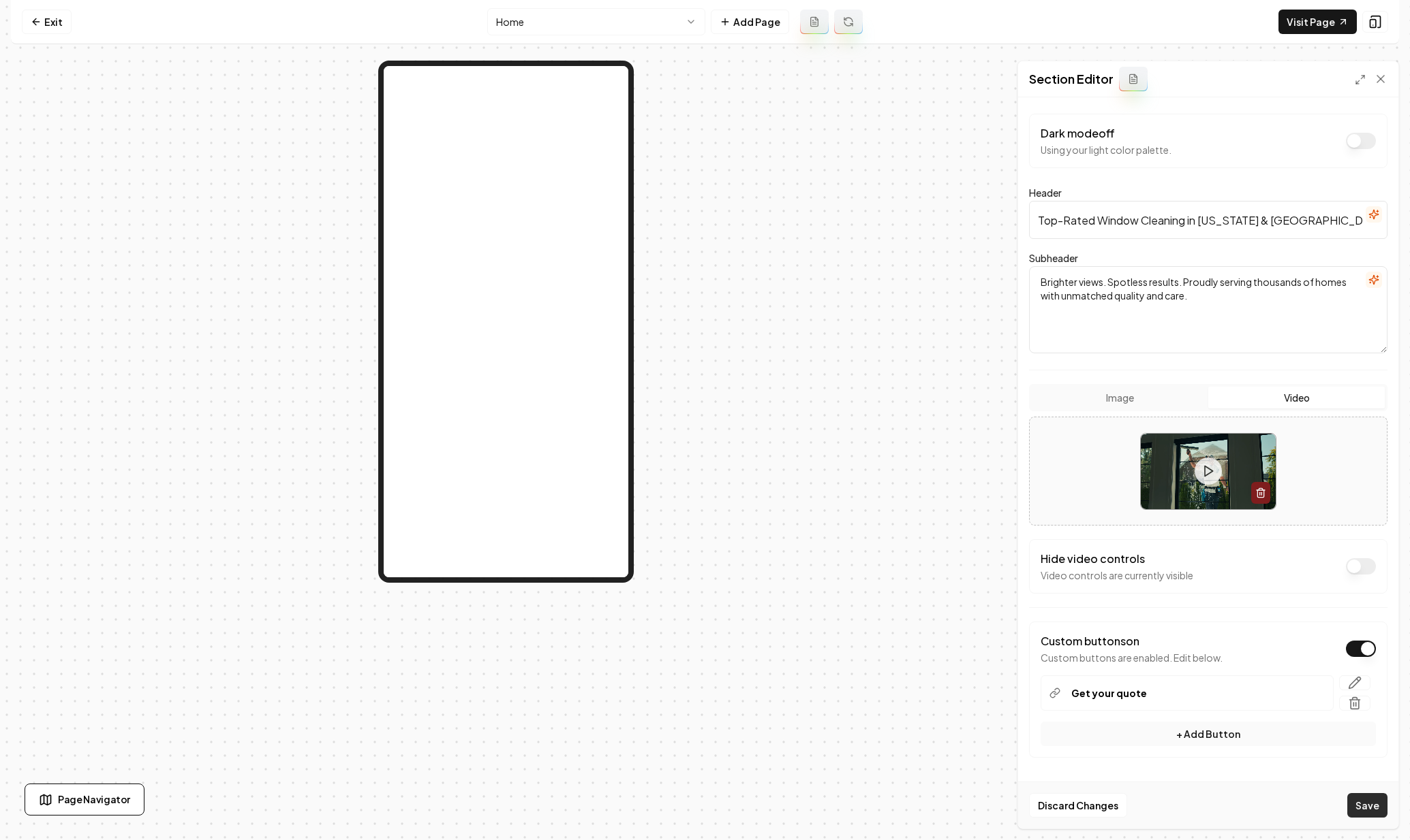
type textarea "Brighter views. Spotless results. Proudly serving thousands of homes with unmat…"
click at [1367, 810] on button "Save" at bounding box center [1367, 805] width 40 height 24
click at [1330, 21] on link "Visit Page" at bounding box center [1317, 22] width 79 height 24
click at [1315, 20] on link "Visit Page" at bounding box center [1317, 22] width 79 height 24
click at [1376, 24] on rect at bounding box center [1373, 24] width 5 height 8
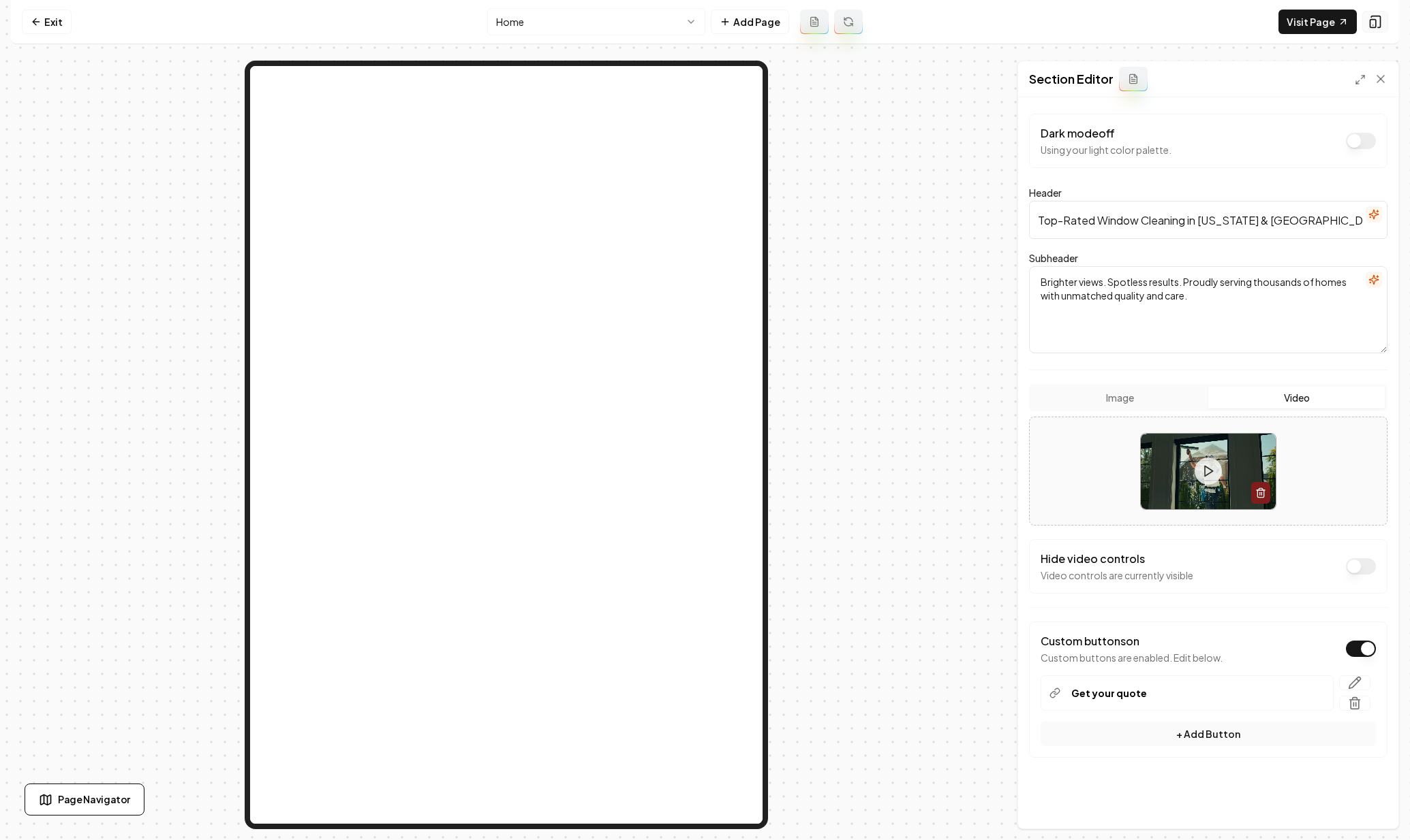
click at [1376, 24] on rect at bounding box center [1373, 24] width 5 height 8
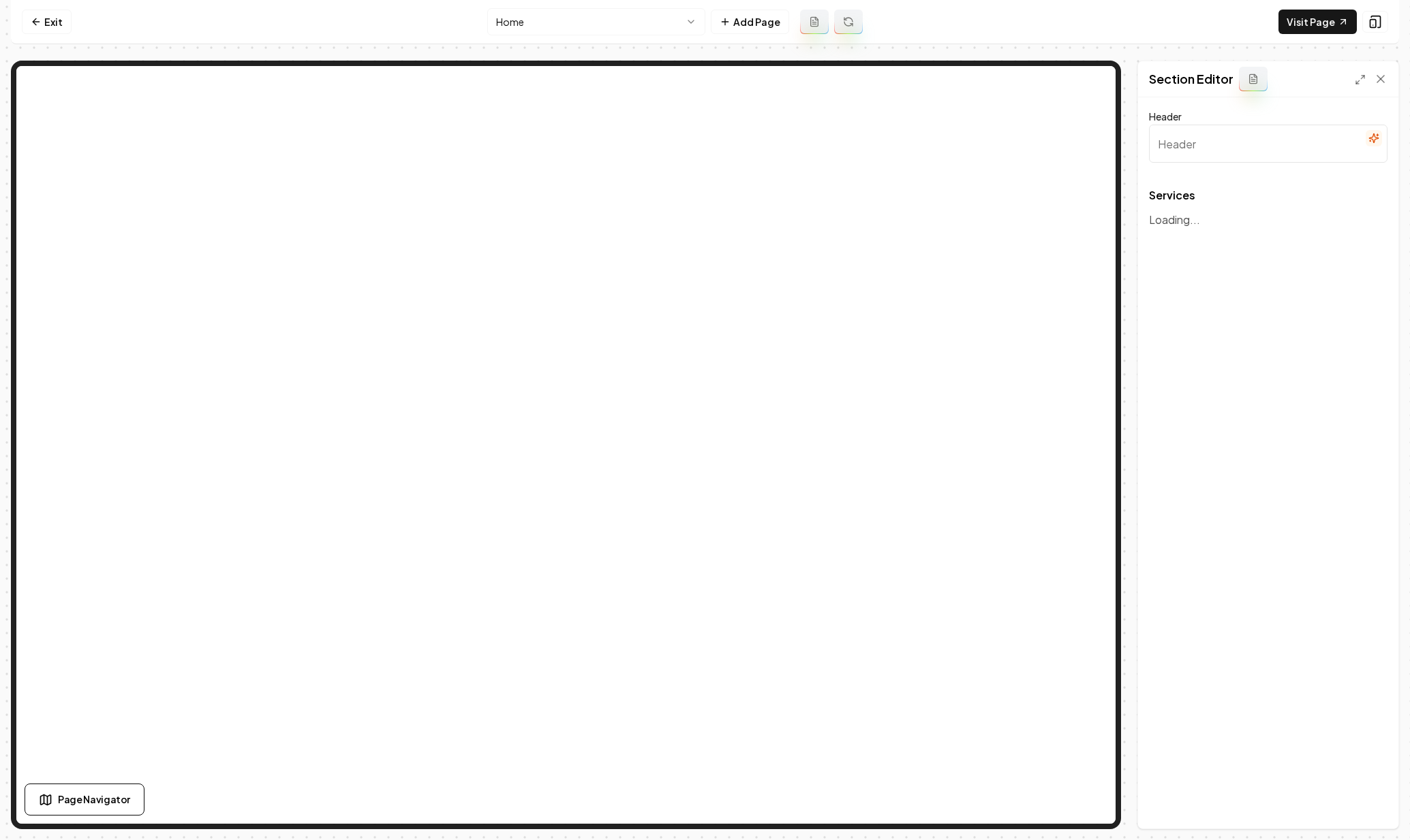
type input "Our Services"
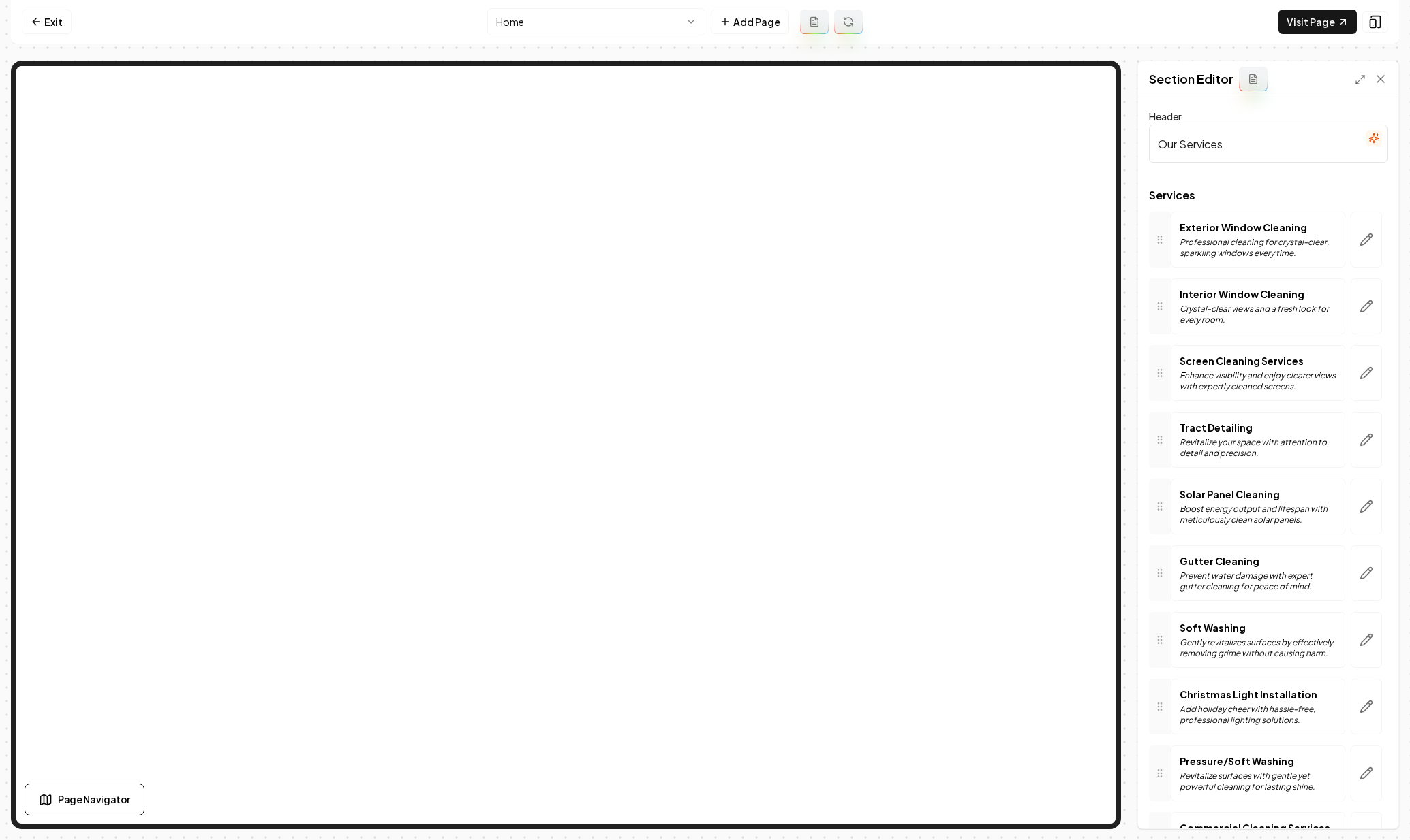
scroll to position [102, 0]
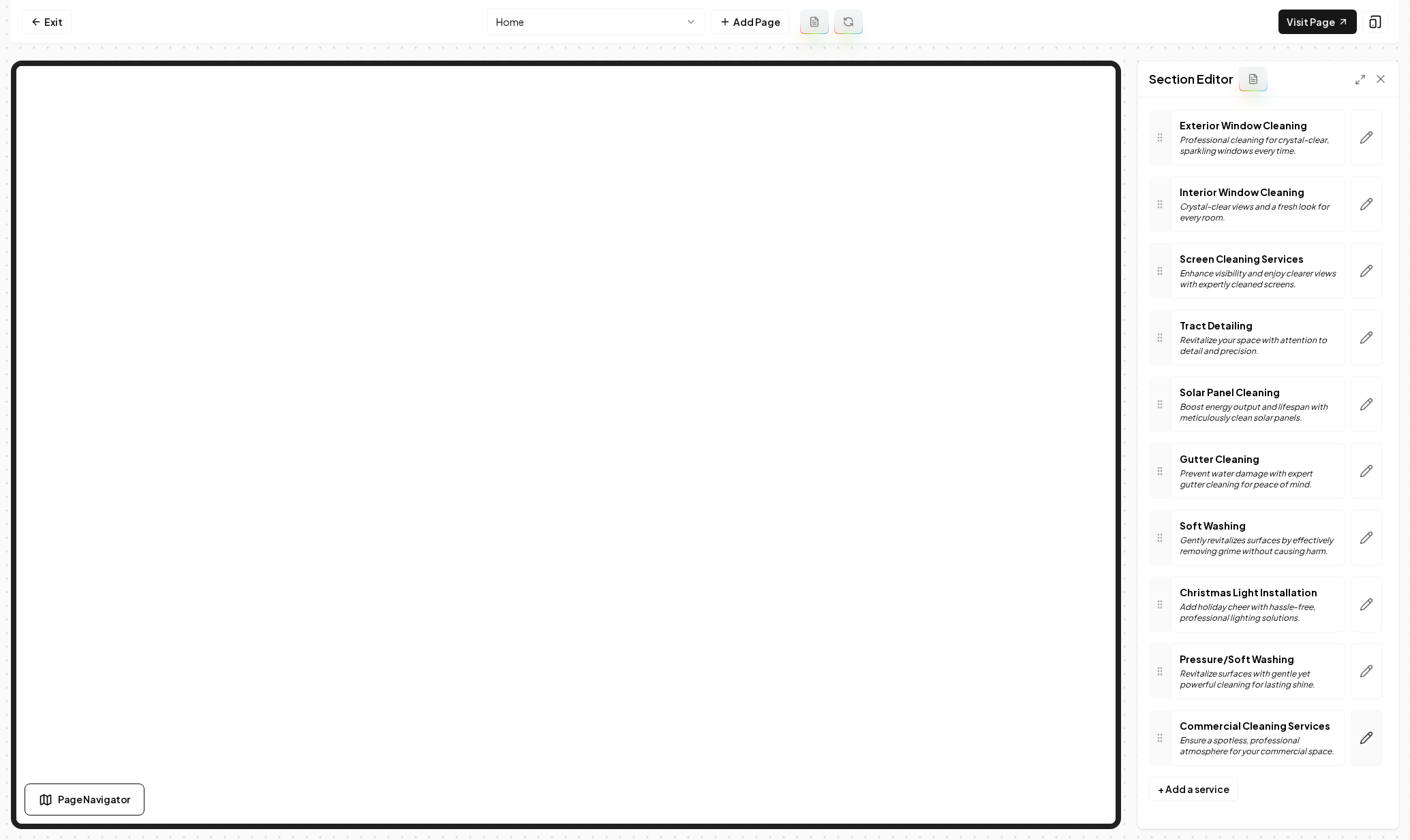
click at [1363, 738] on button "button" at bounding box center [1366, 739] width 32 height 56
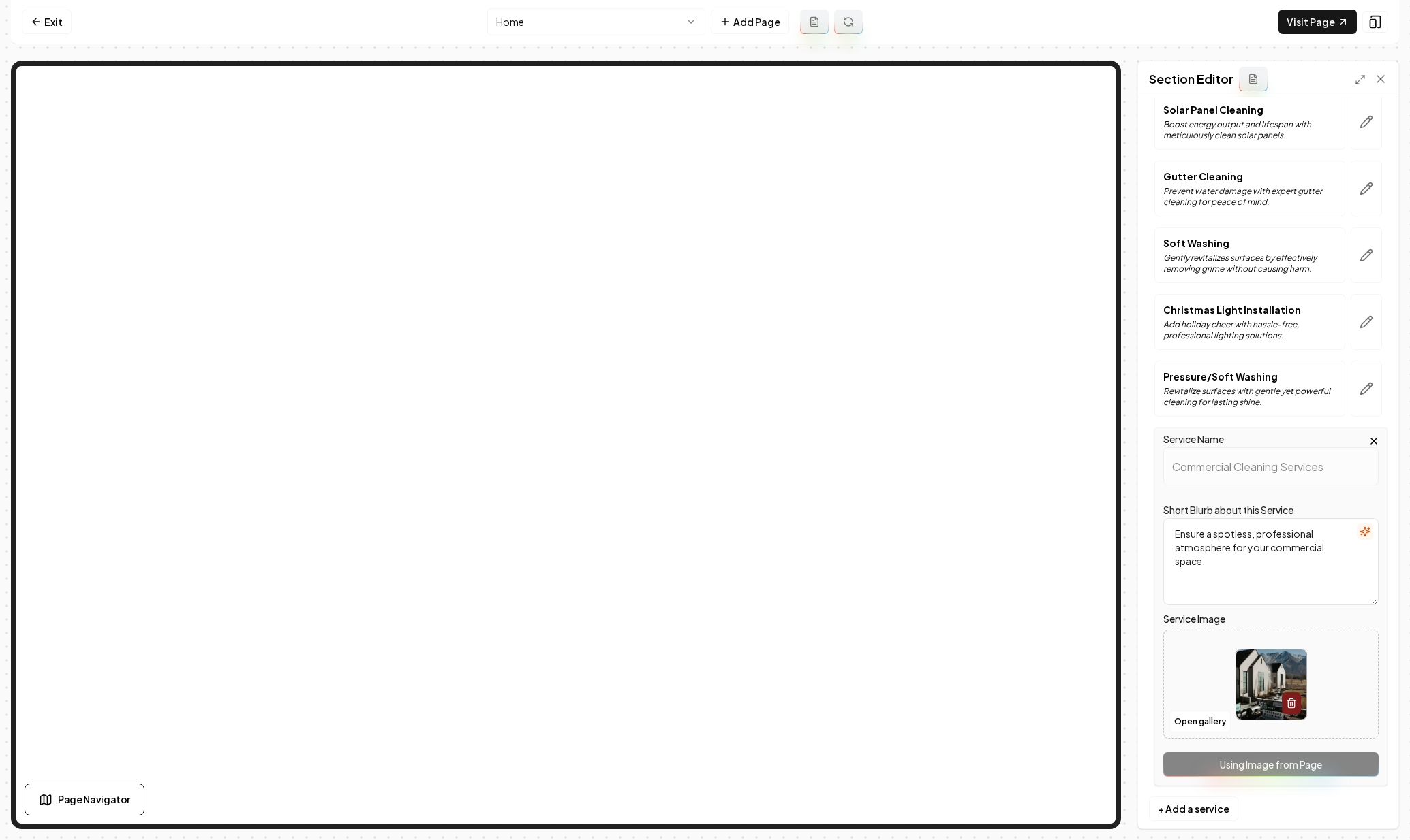
scroll to position [405, 0]
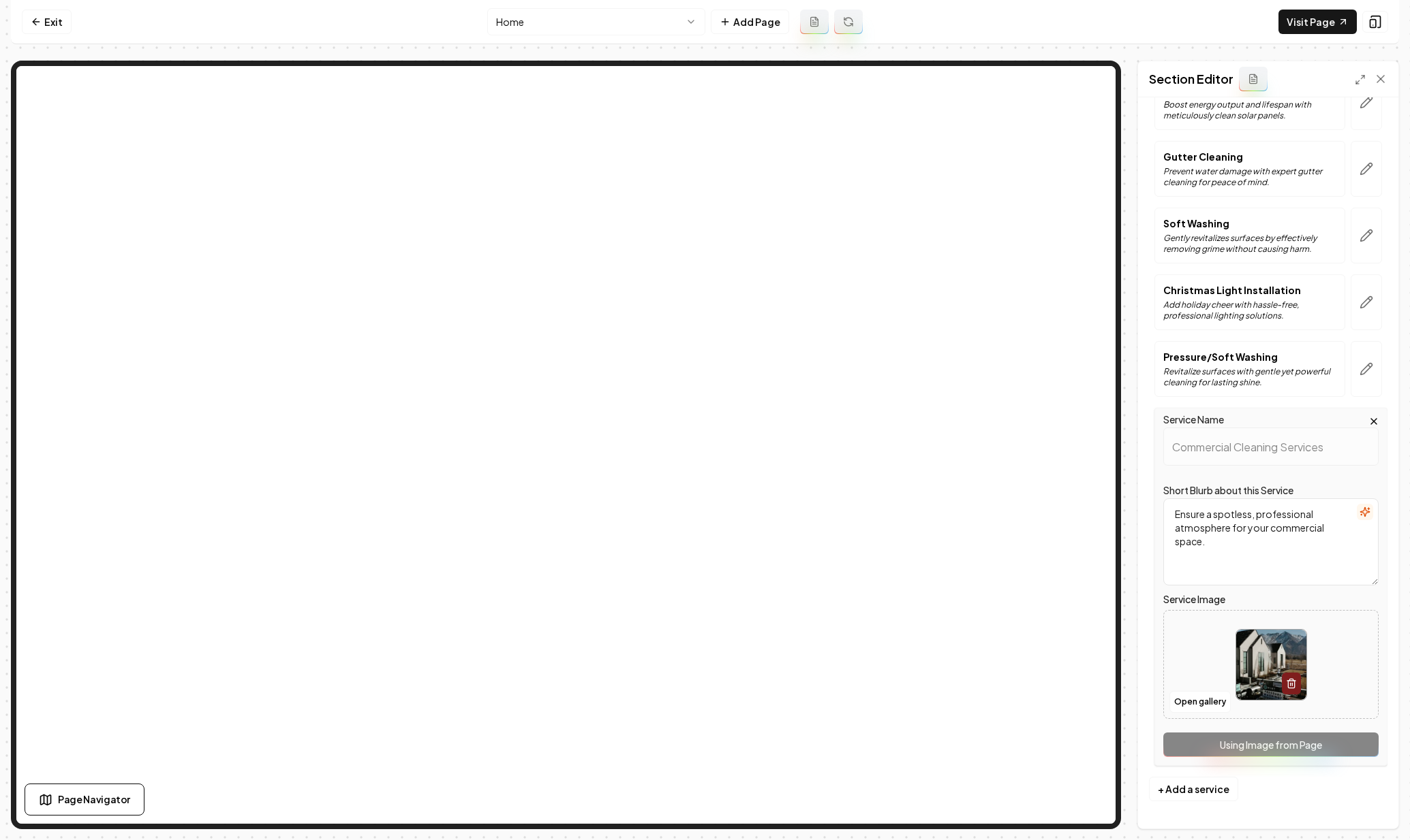
click at [1368, 420] on icon "button" at bounding box center [1374, 422] width 11 height 11
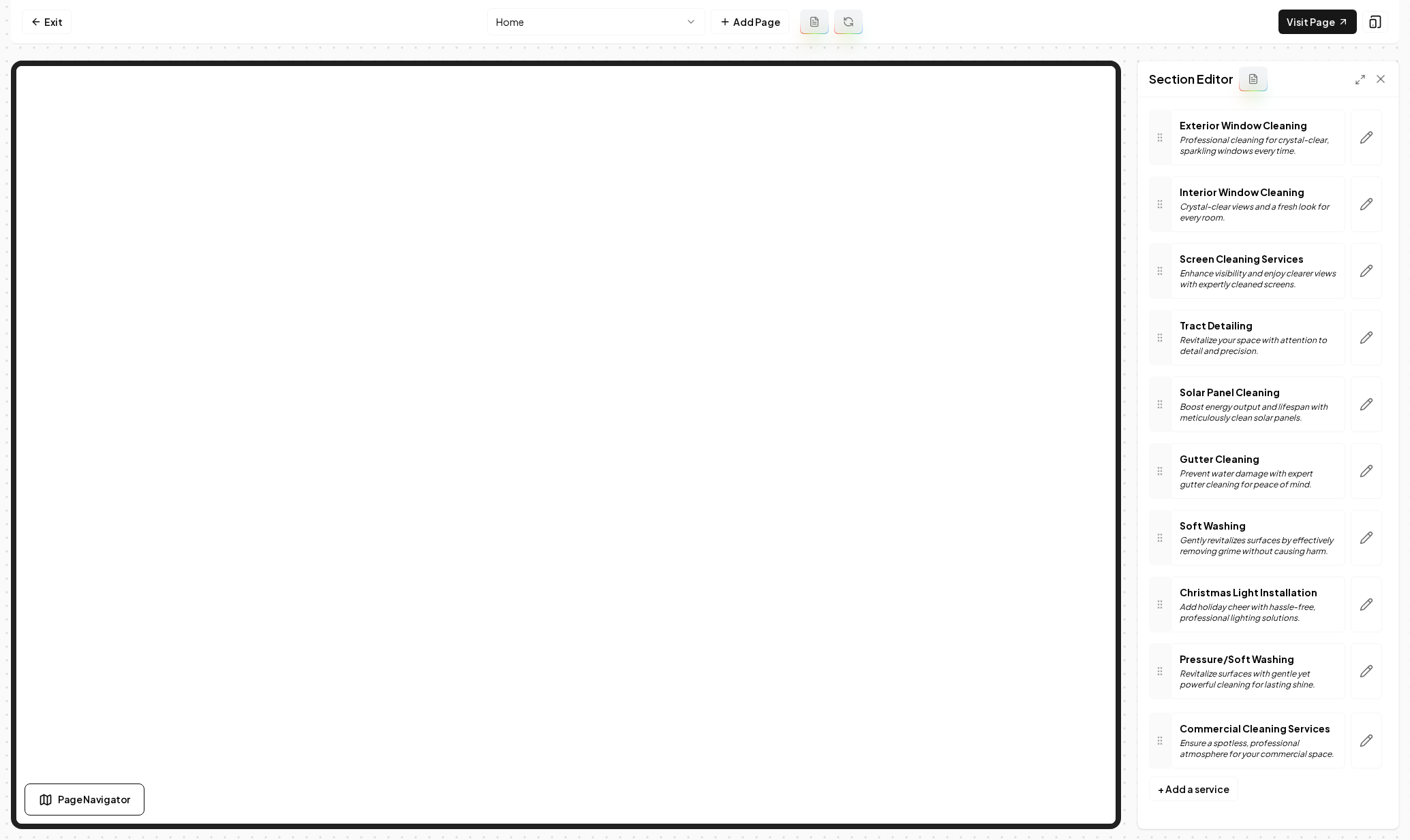
click at [1159, 740] on icon at bounding box center [1159, 741] width 11 height 11
click at [56, 25] on link "Exit" at bounding box center [46, 22] width 50 height 24
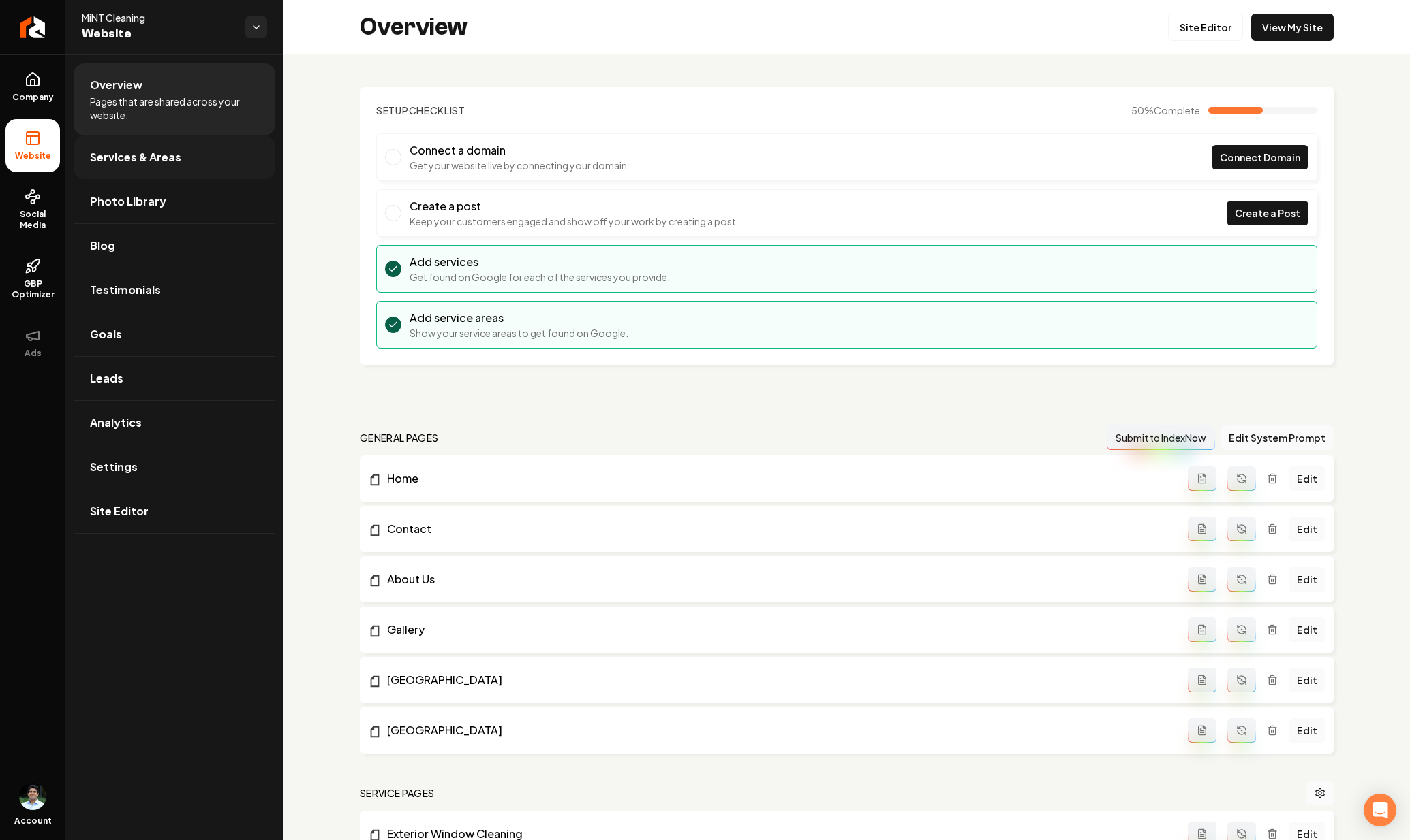
click at [125, 138] on link "Services & Areas" at bounding box center [174, 158] width 202 height 43
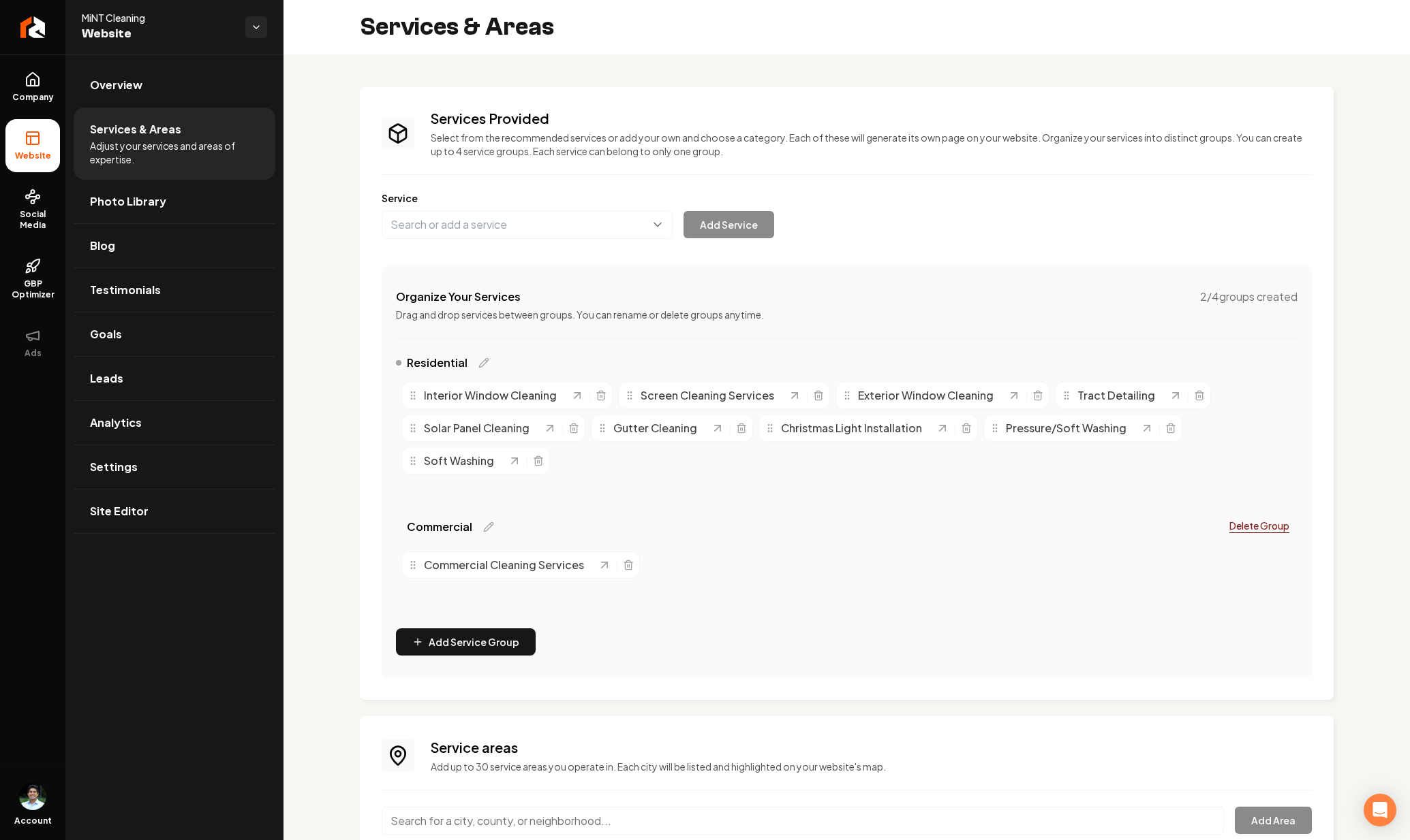
click at [1233, 530] on p "Delete Group" at bounding box center [1259, 525] width 60 height 14
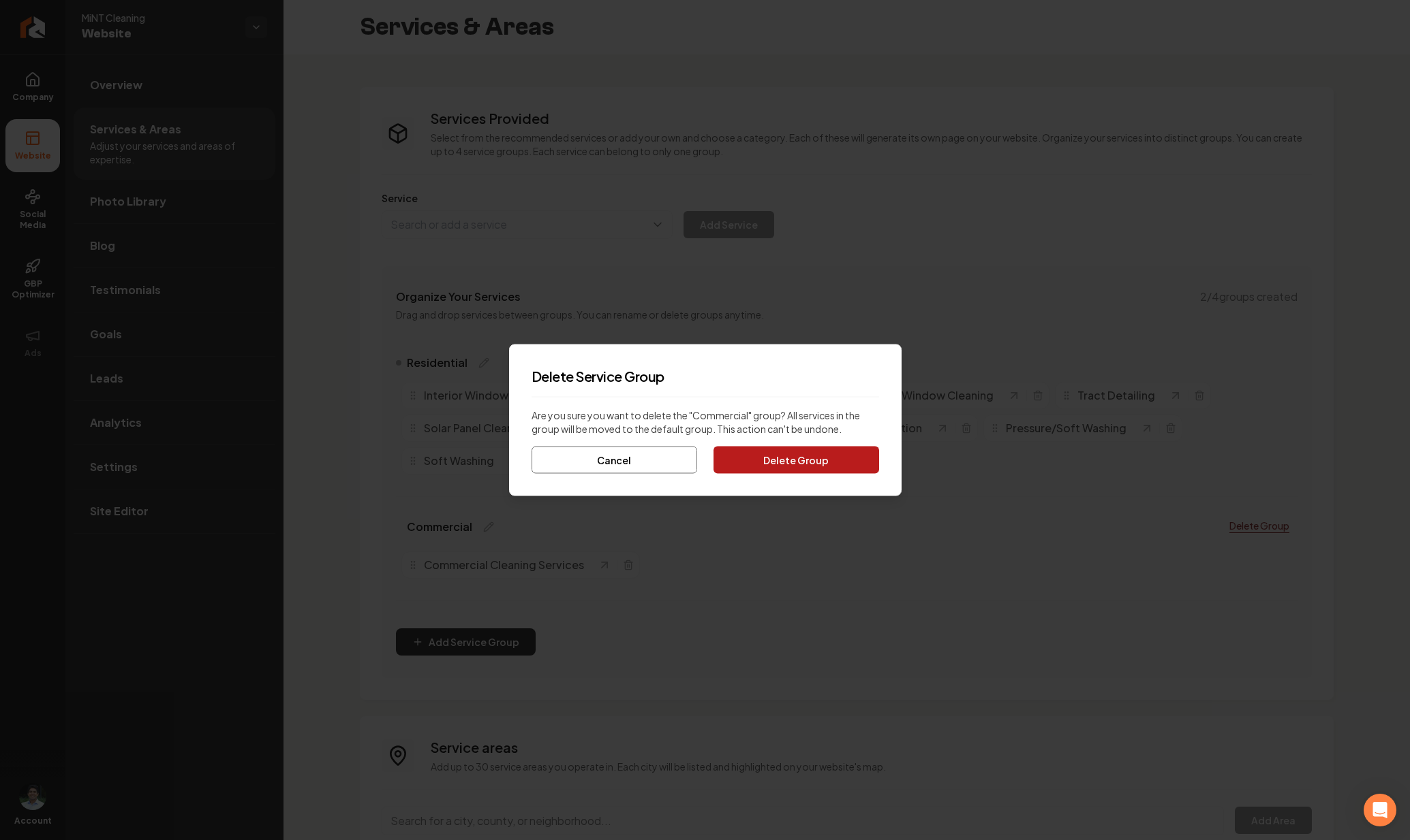
click at [765, 456] on button "Delete Group" at bounding box center [796, 461] width 165 height 27
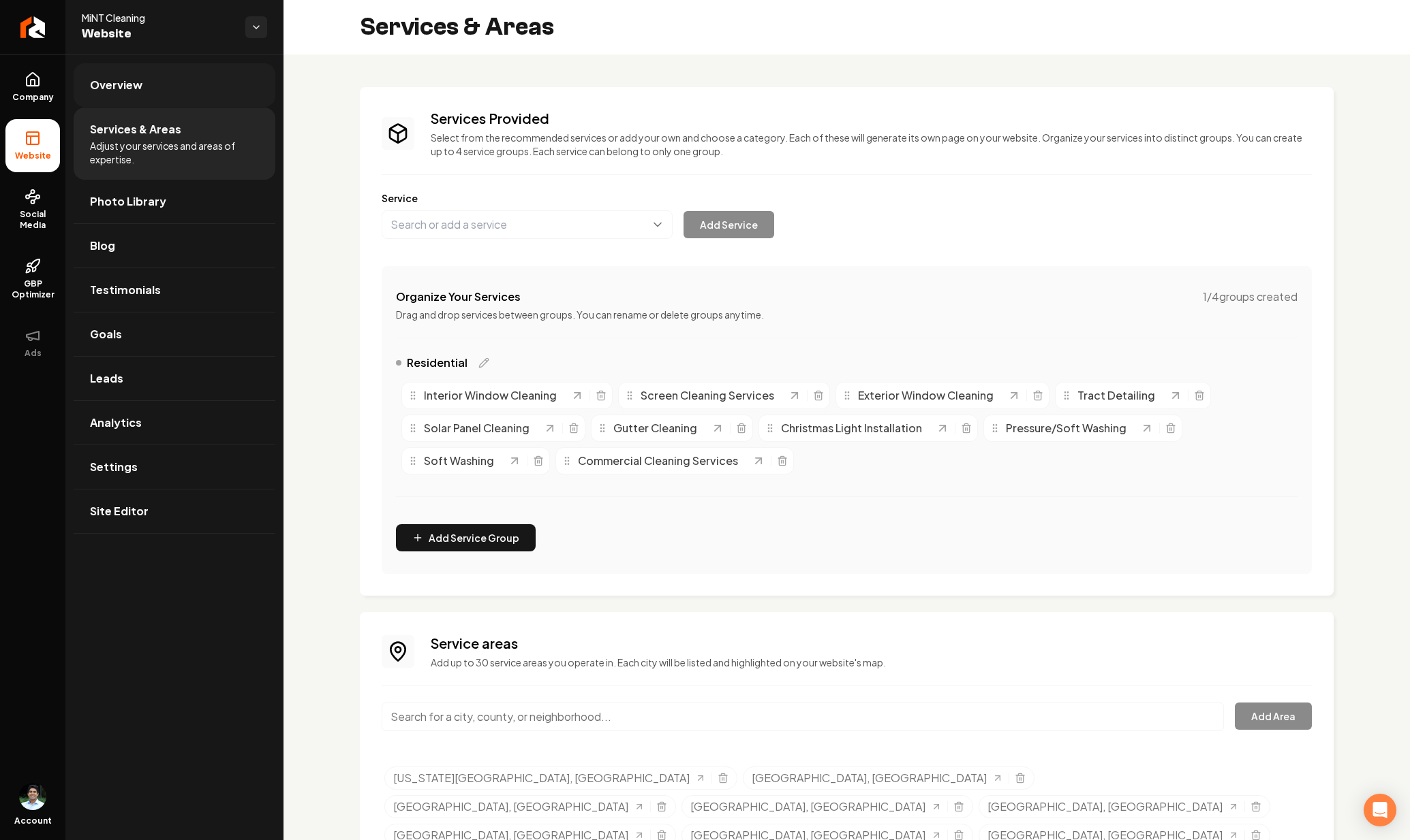
click at [108, 80] on span "Overview" at bounding box center [116, 85] width 53 height 16
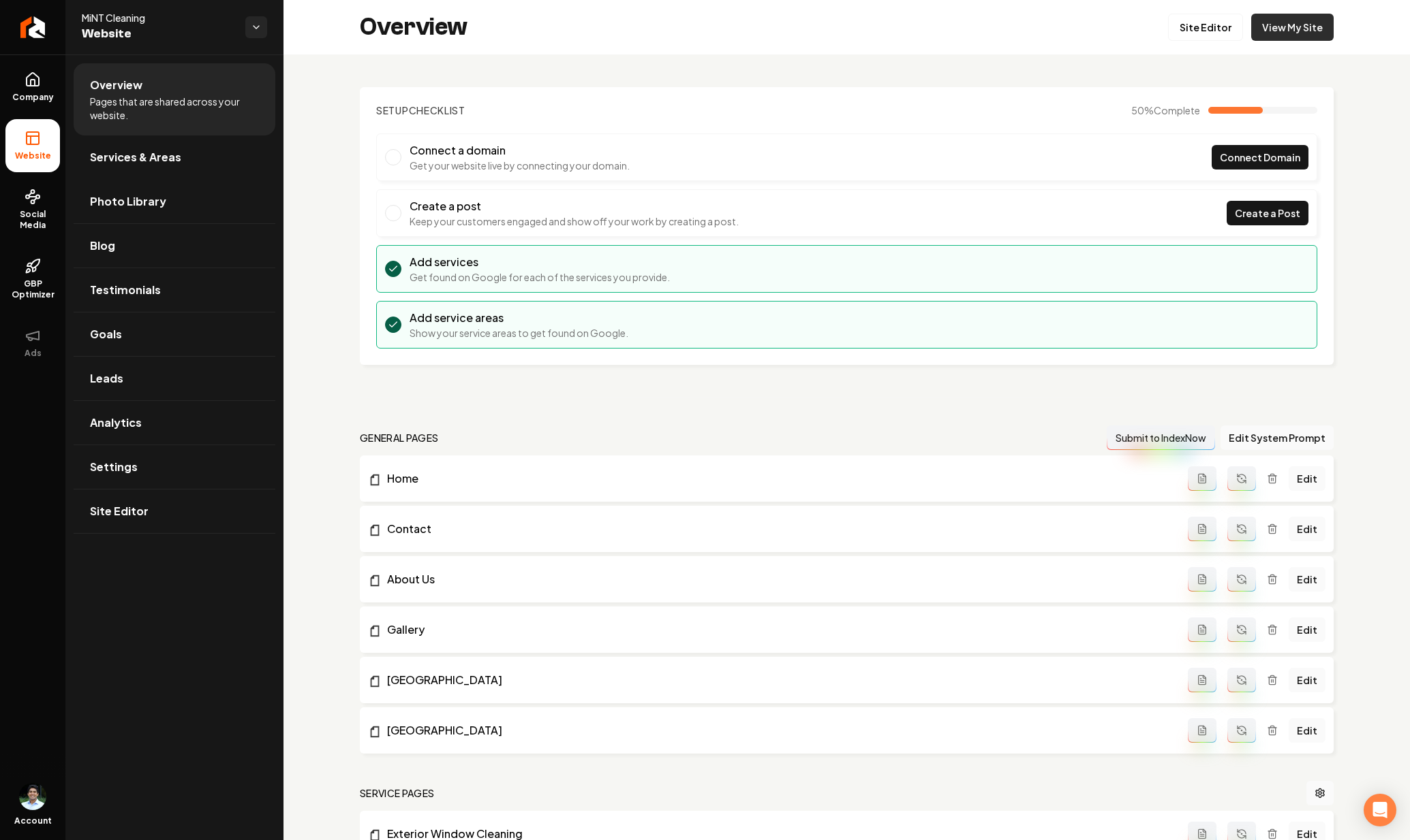
click at [1294, 23] on link "View My Site" at bounding box center [1291, 27] width 82 height 27
click at [1215, 30] on link "Site Editor" at bounding box center [1205, 27] width 75 height 27
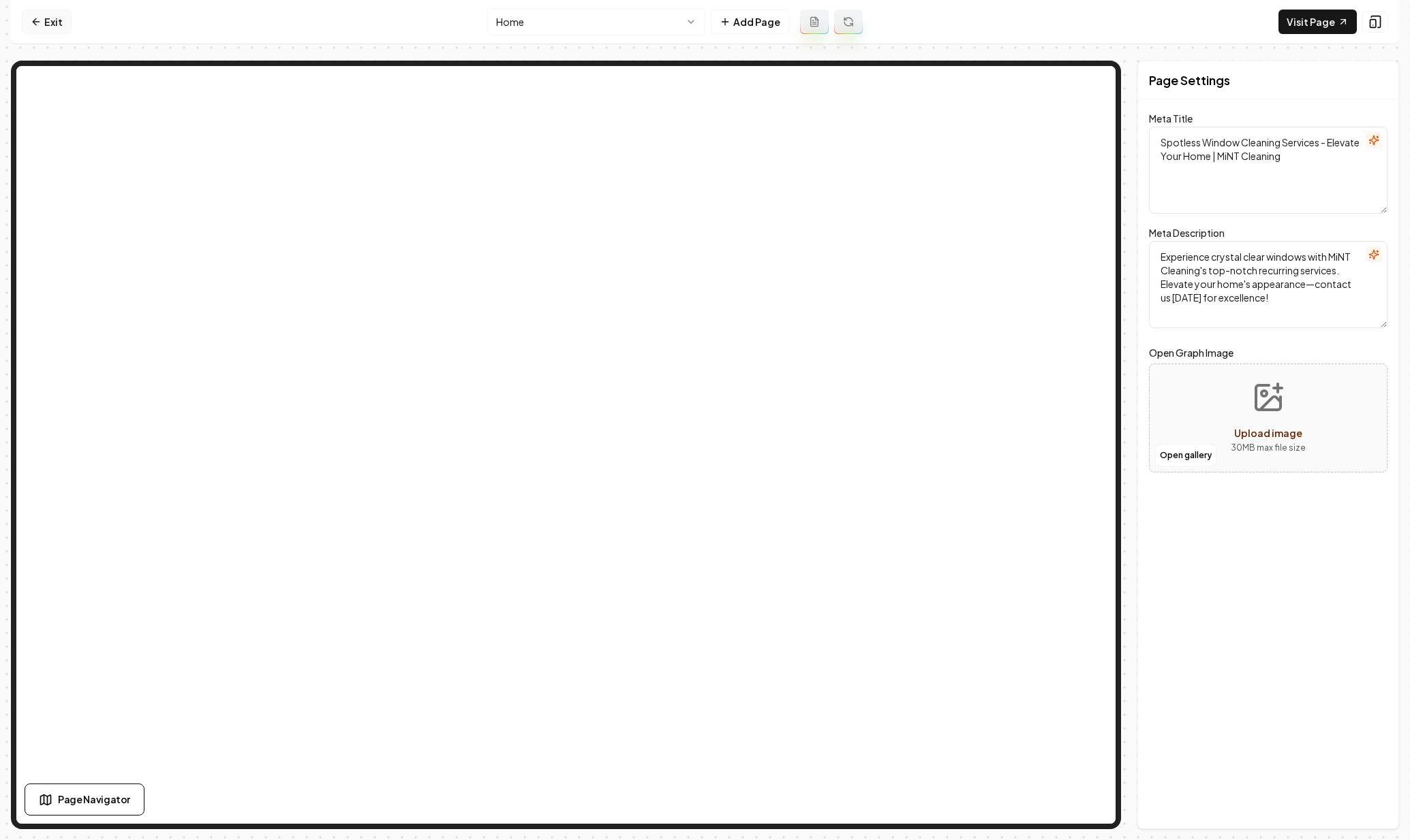
click at [27, 17] on link "Exit" at bounding box center [46, 22] width 50 height 24
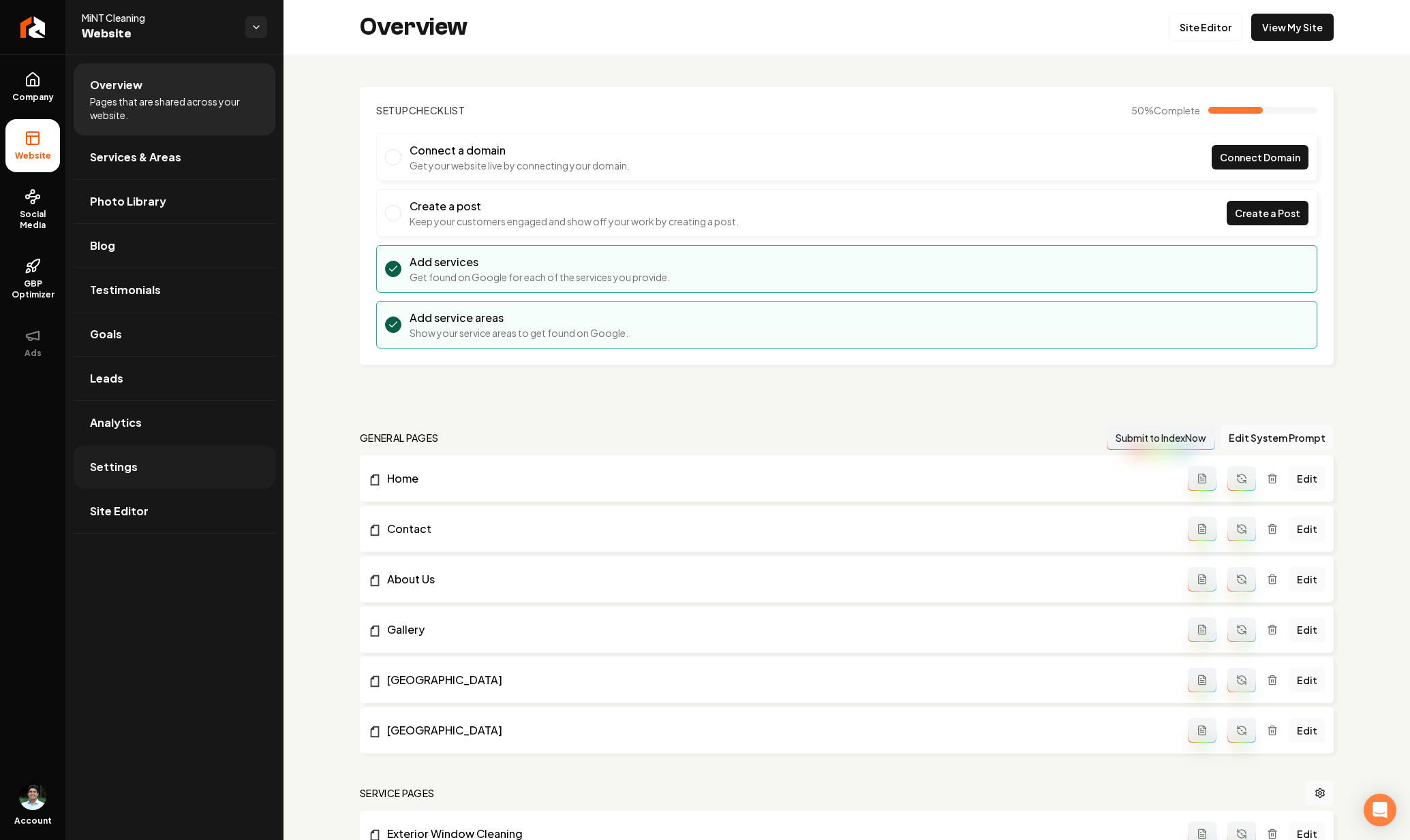
click at [132, 481] on link "Settings" at bounding box center [174, 467] width 202 height 43
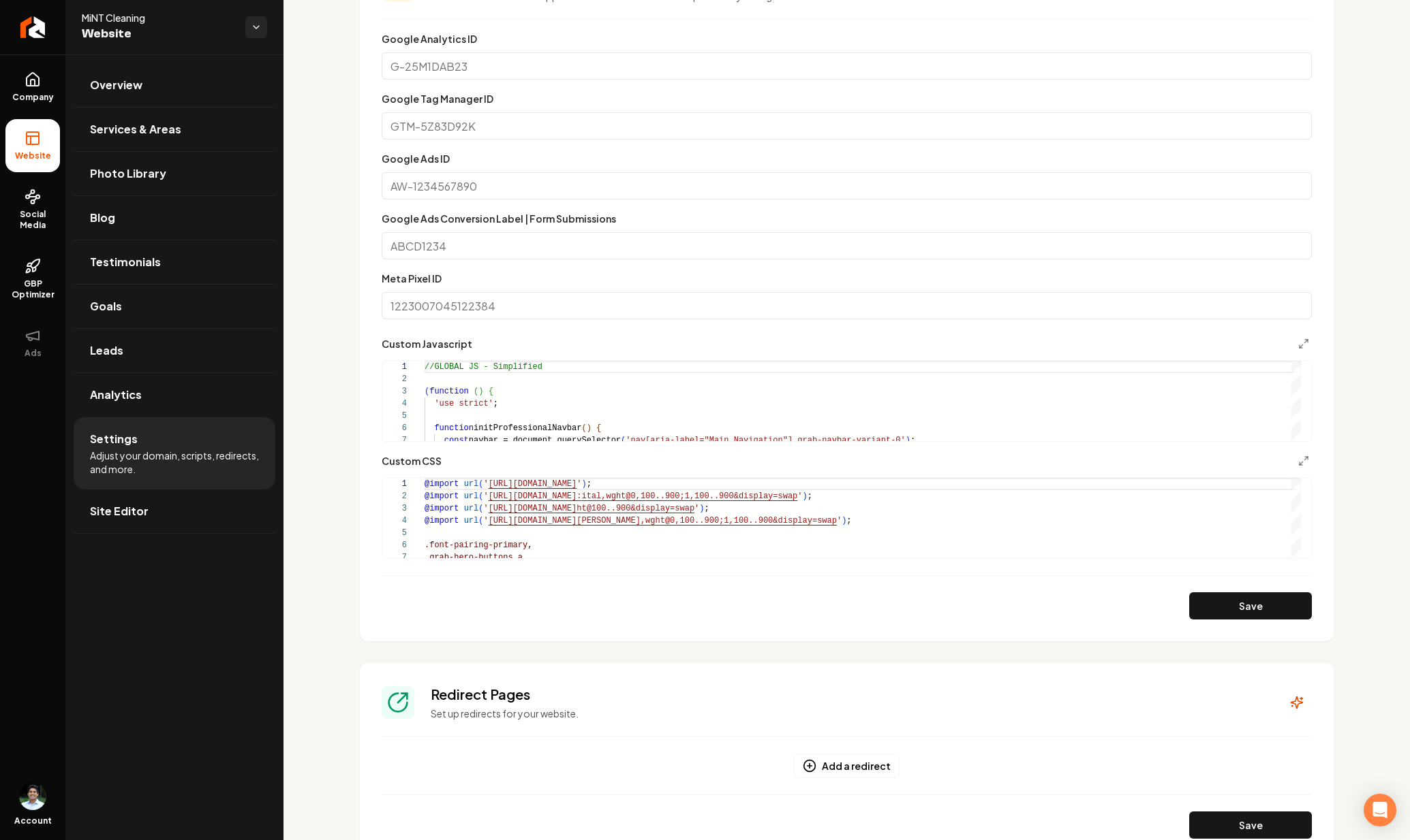
scroll to position [629, 0]
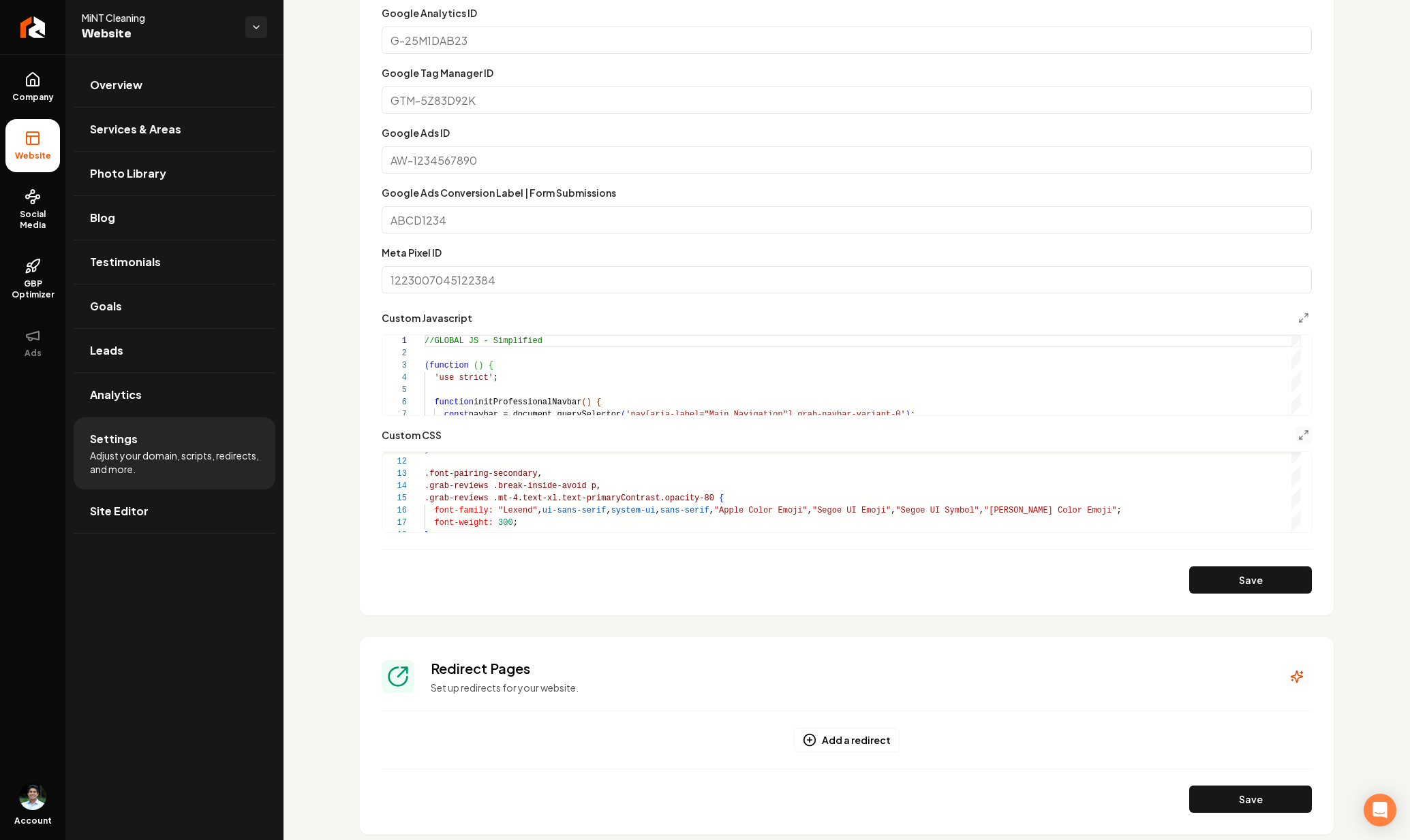
click at [1299, 436] on button "Main content area" at bounding box center [1303, 435] width 16 height 16
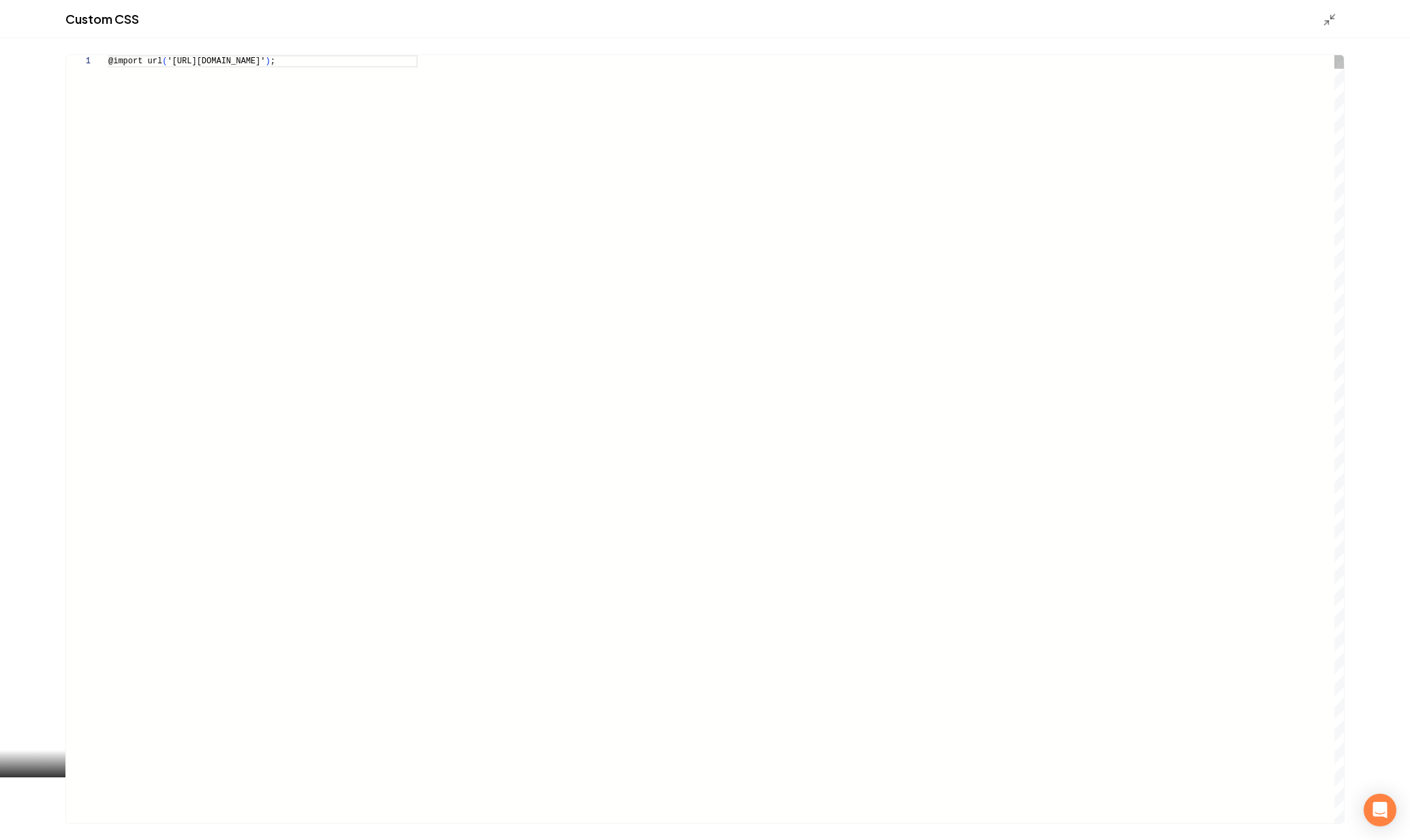
scroll to position [110, 0]
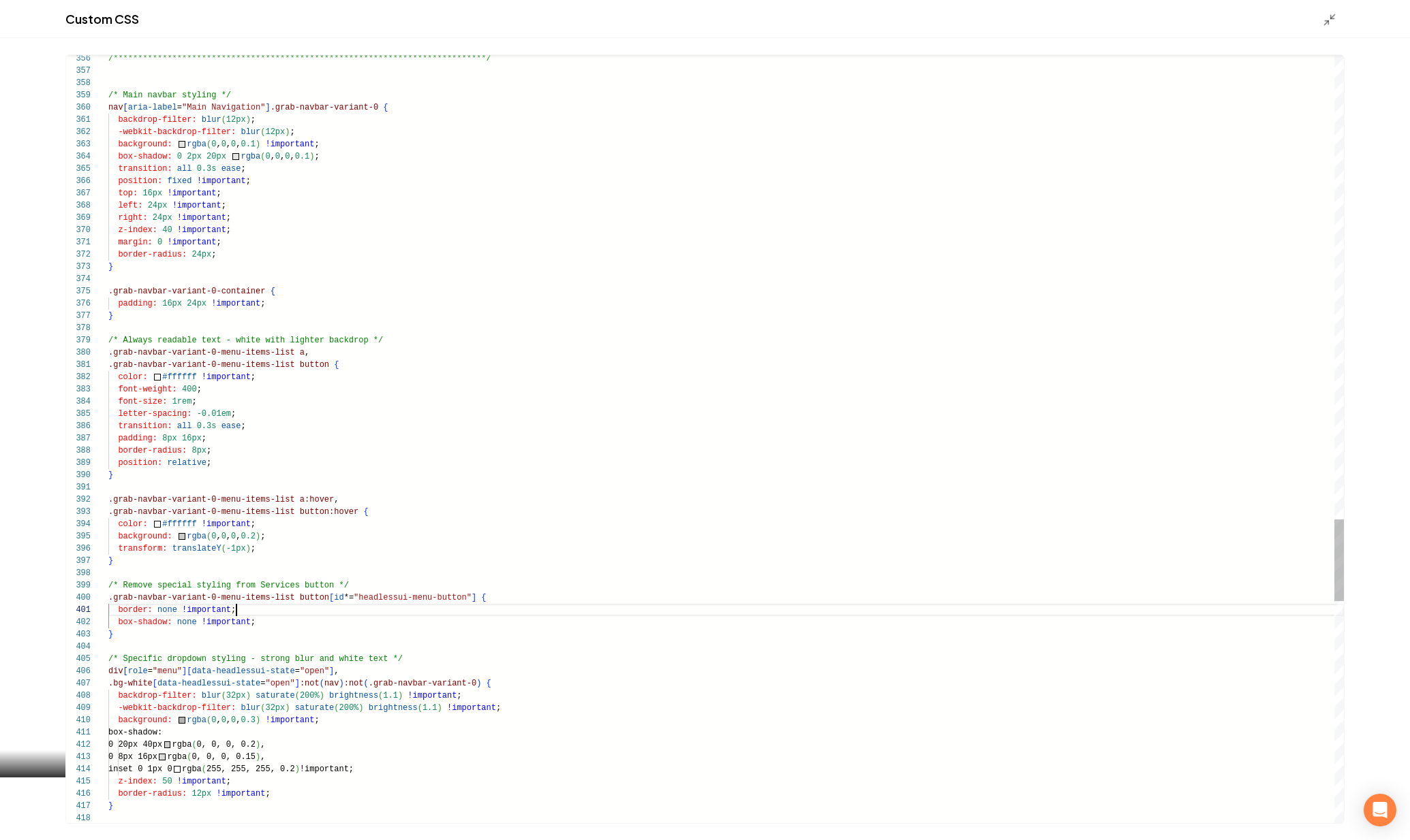
type textarea "**********"
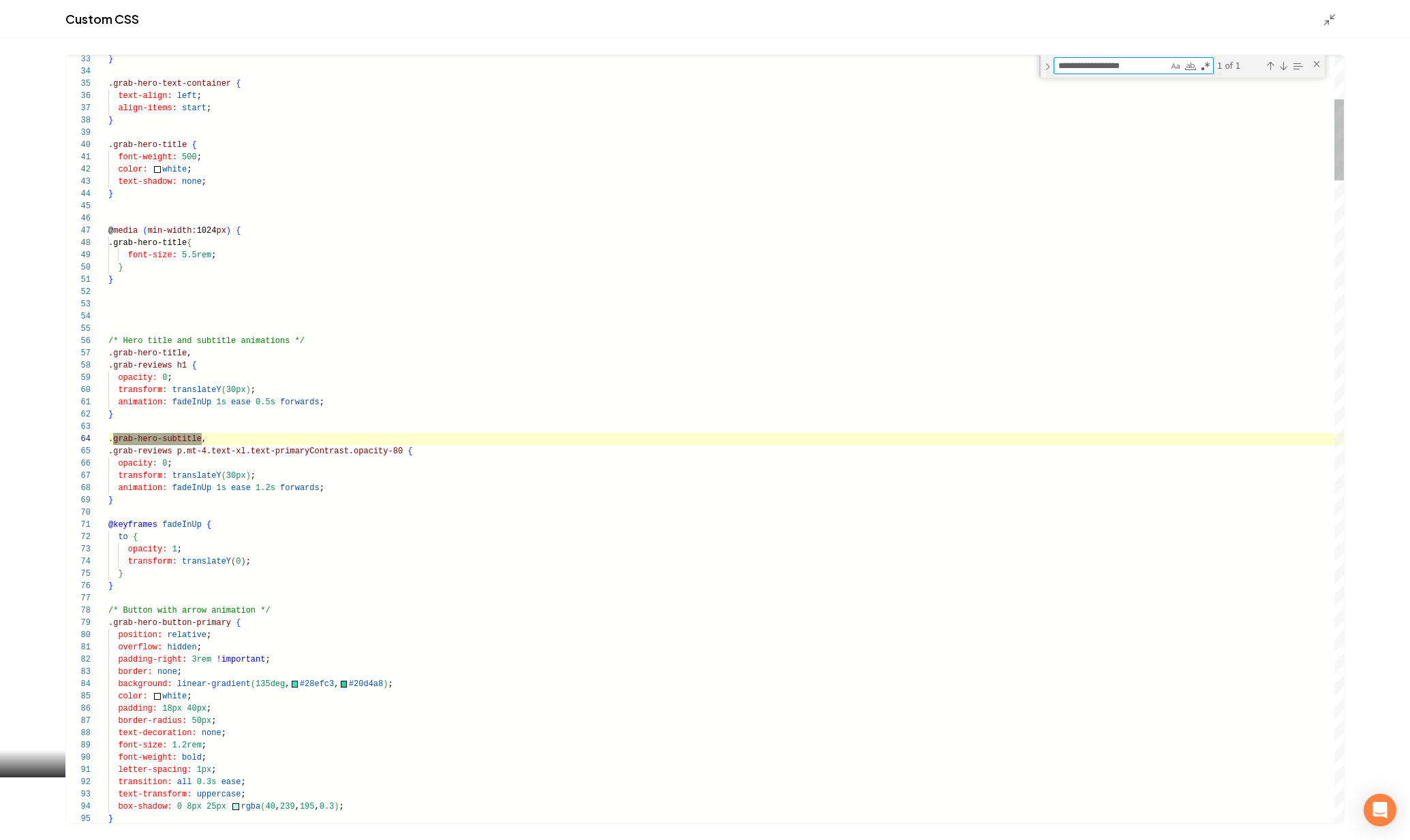
scroll to position [122, 93]
type textarea "**********"
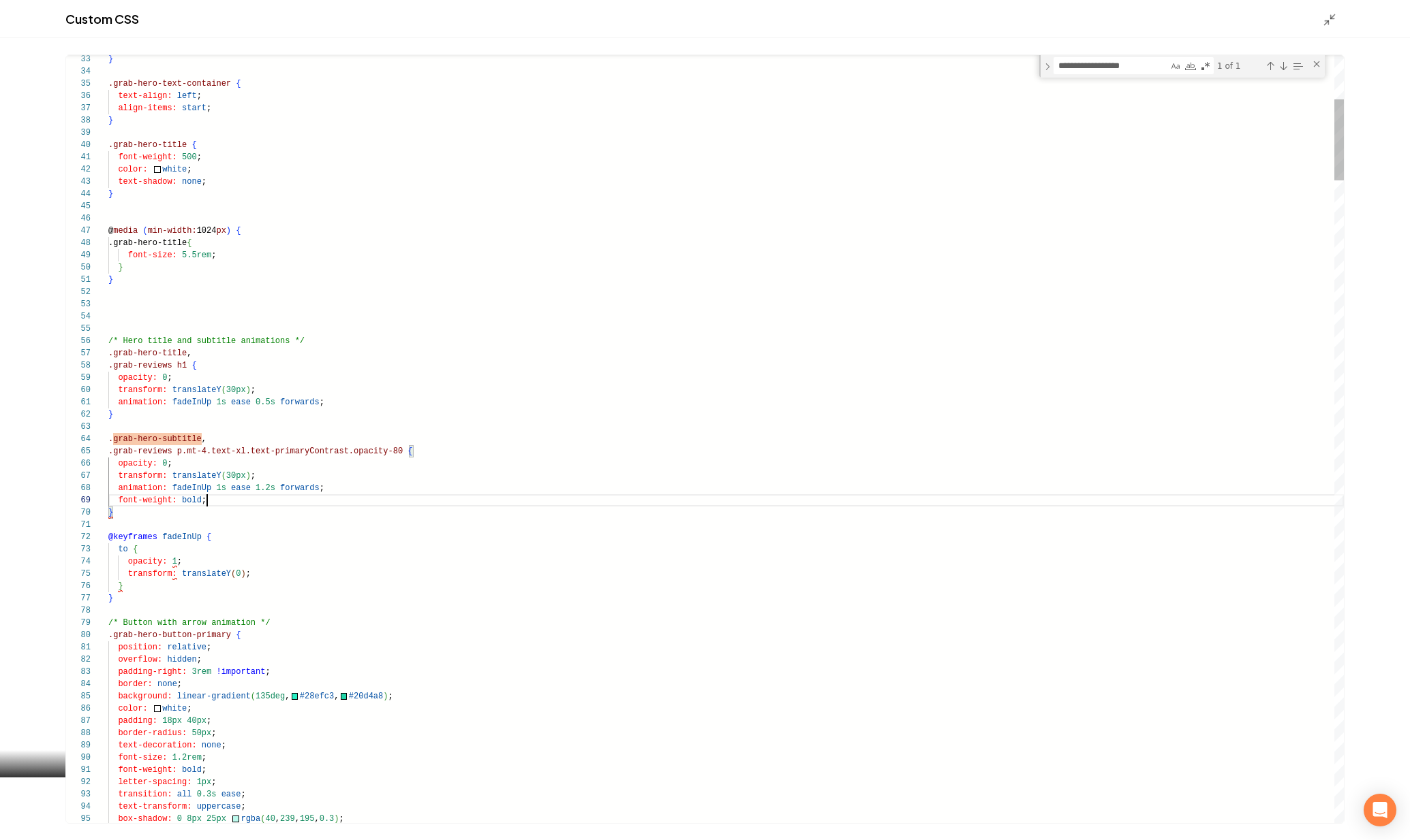
scroll to position [98, 99]
type textarea "**********"
click at [1328, 21] on polyline "Main content area" at bounding box center [1327, 23] width 4 height 4
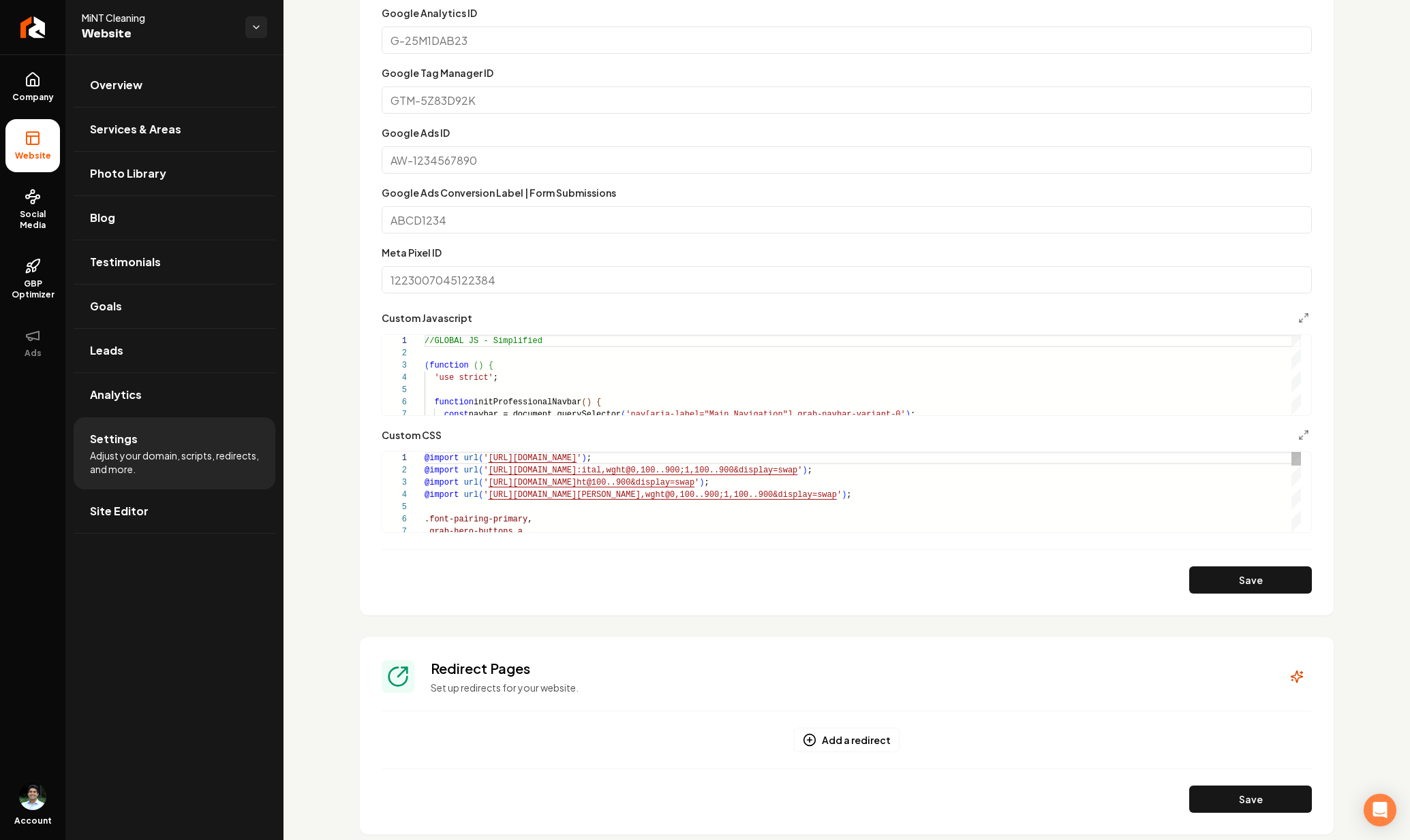
scroll to position [110, 0]
click at [1249, 579] on button "Save" at bounding box center [1250, 580] width 122 height 27
type textarea "**********"
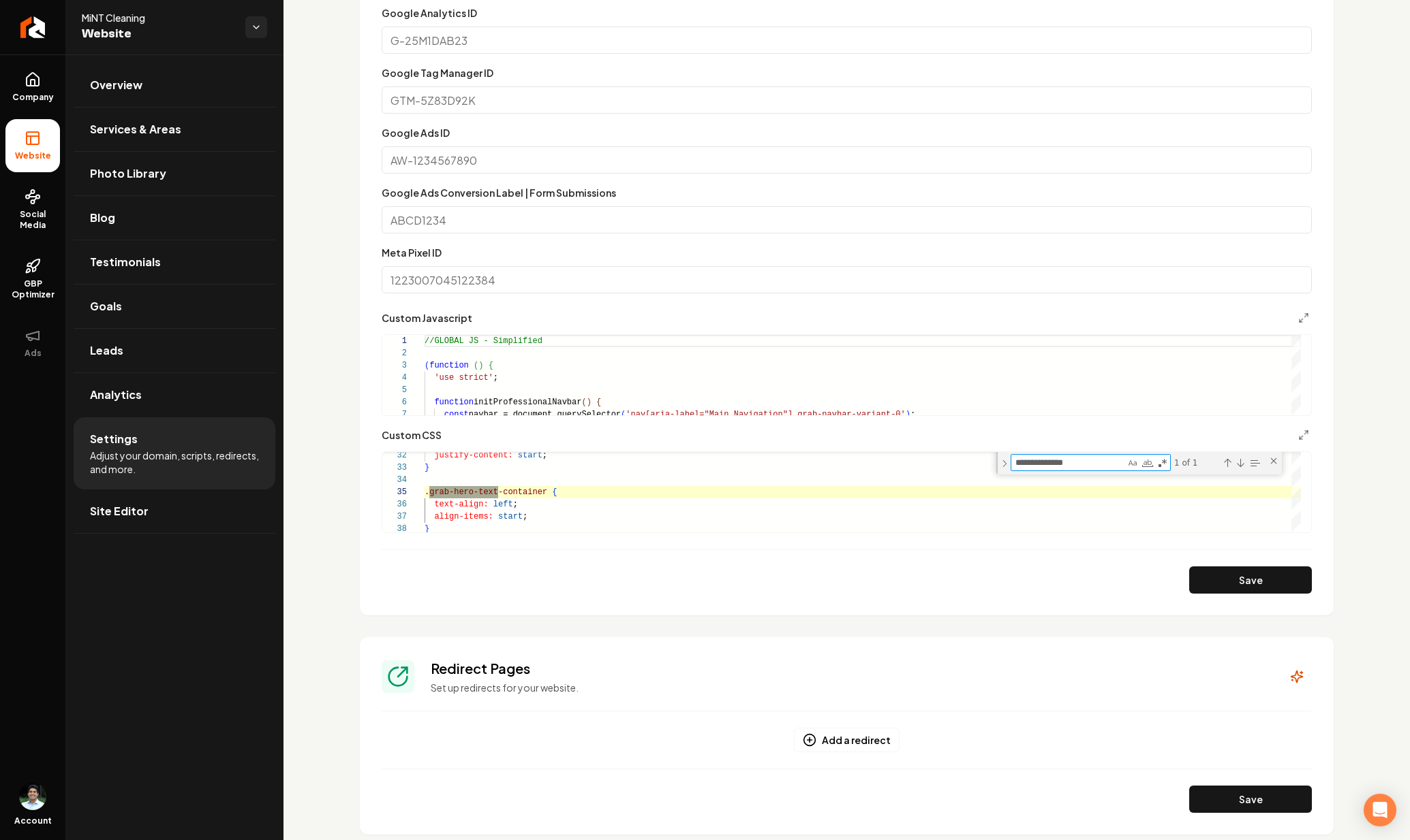
scroll to position [640, 0]
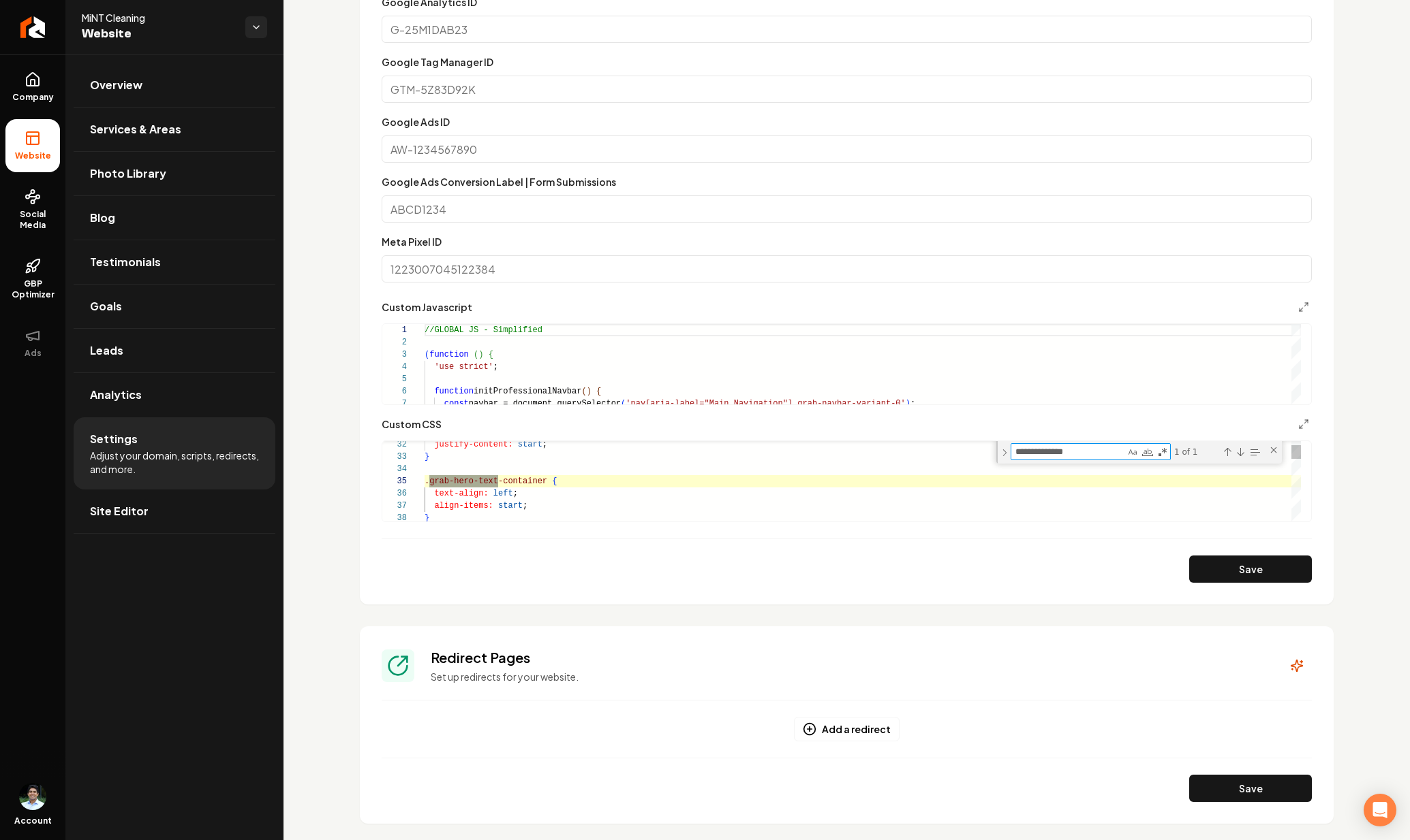
type textarea "**********"
drag, startPoint x: 530, startPoint y: 507, endPoint x: 608, endPoint y: 519, distance: 78.9
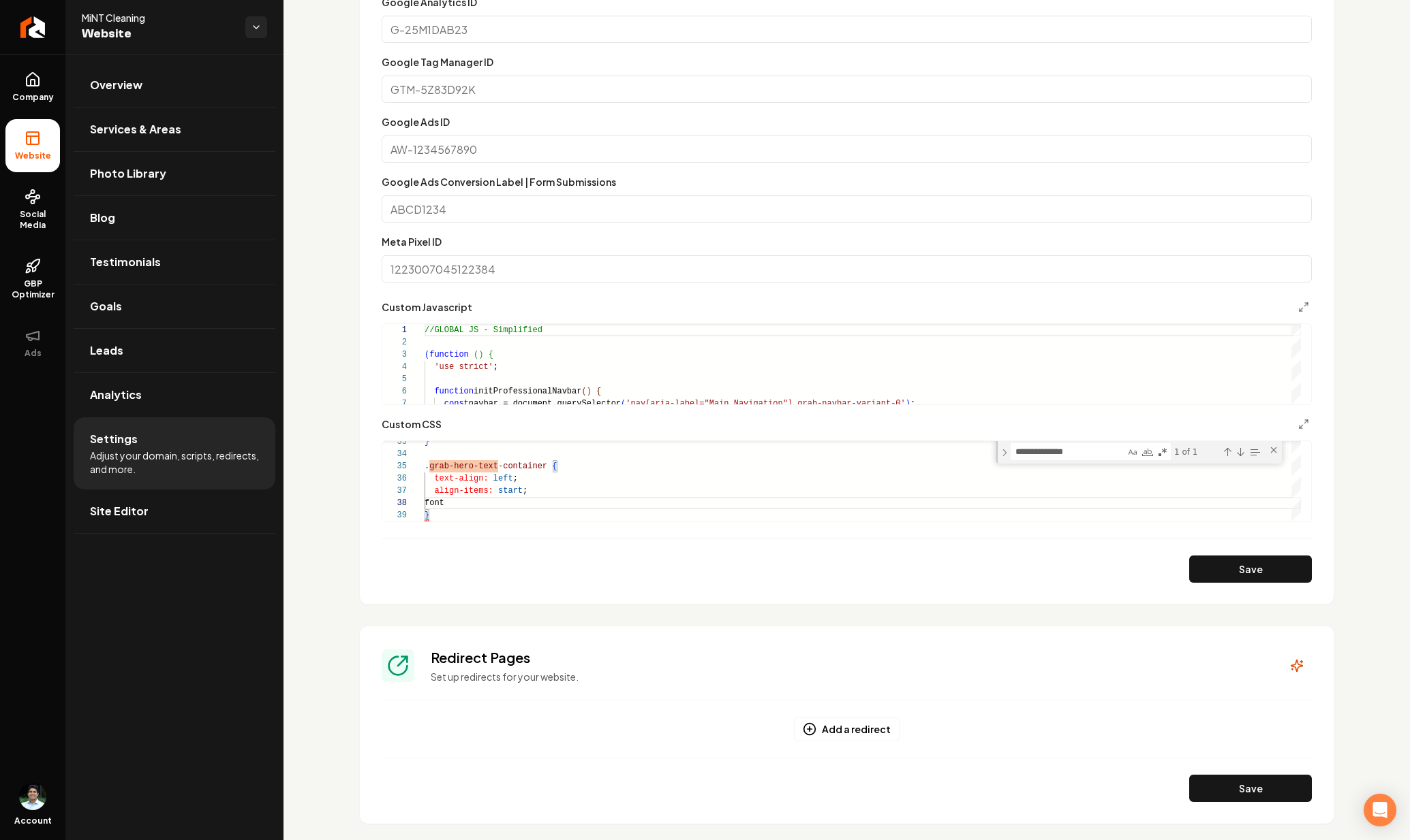
scroll to position [521, 0]
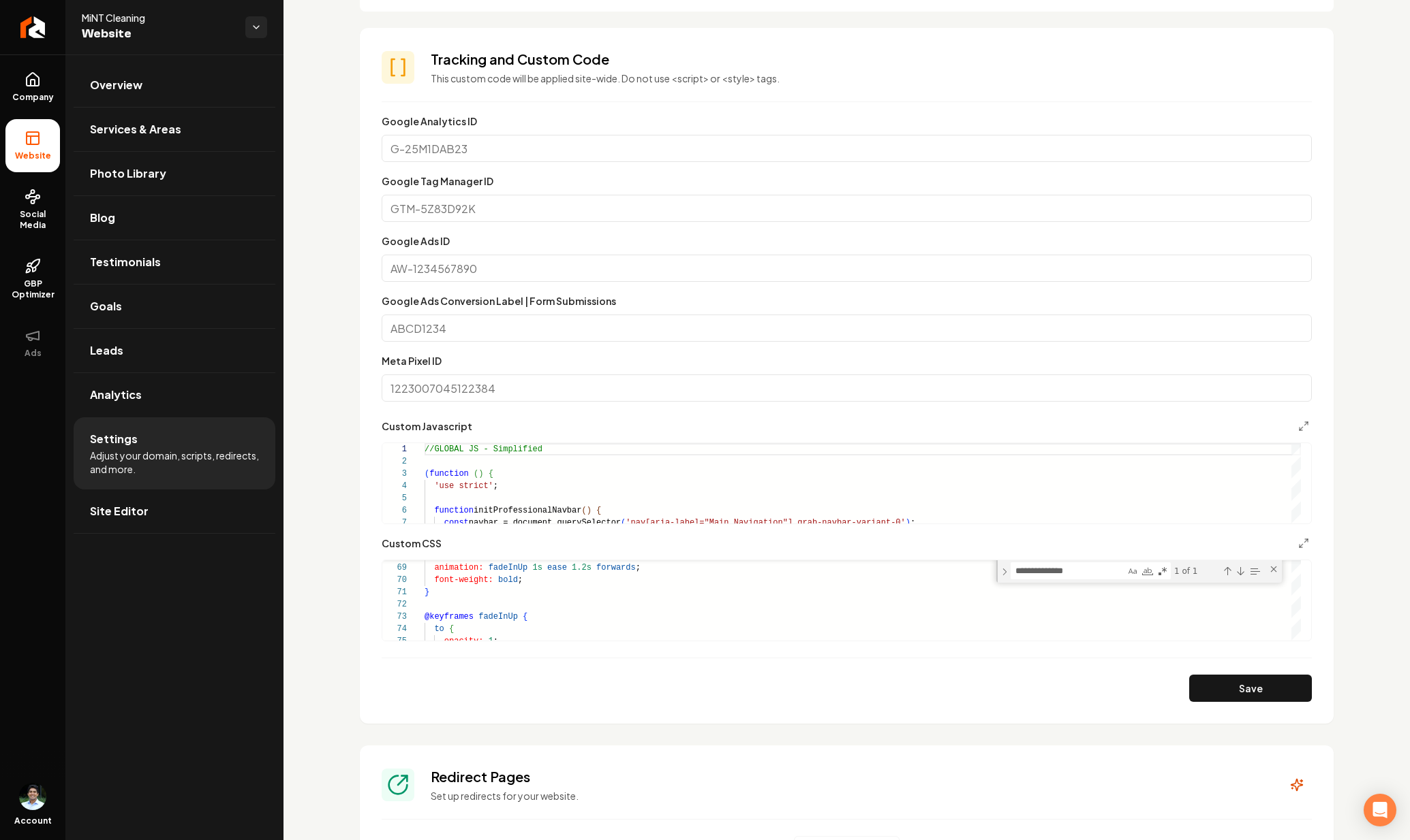
type textarea "**********"
click at [1283, 546] on div "Custom CSS" at bounding box center [846, 543] width 930 height 16
click at [1298, 543] on icon "Main content area" at bounding box center [1303, 543] width 11 height 11
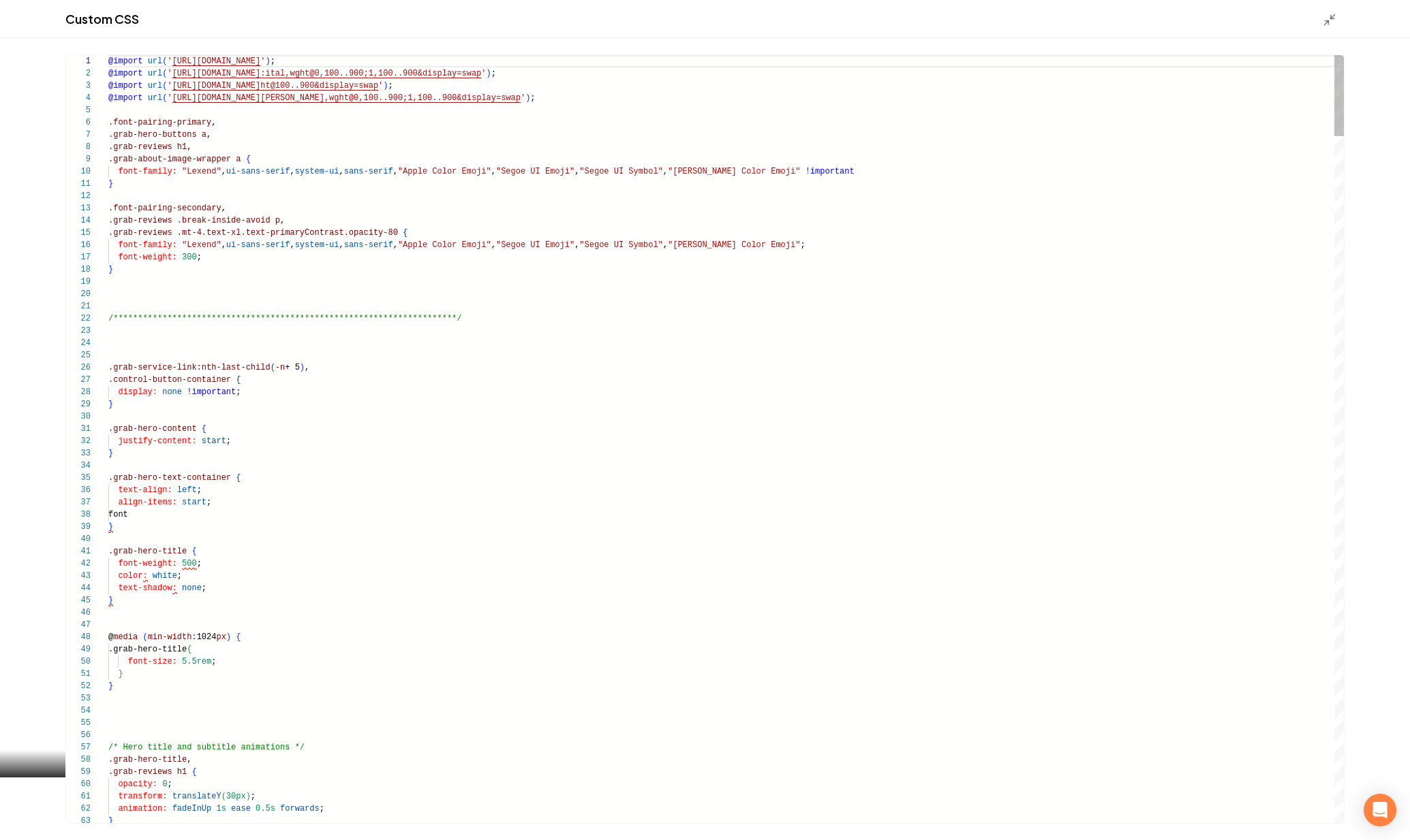
scroll to position [110, 0]
type textarea "**********"
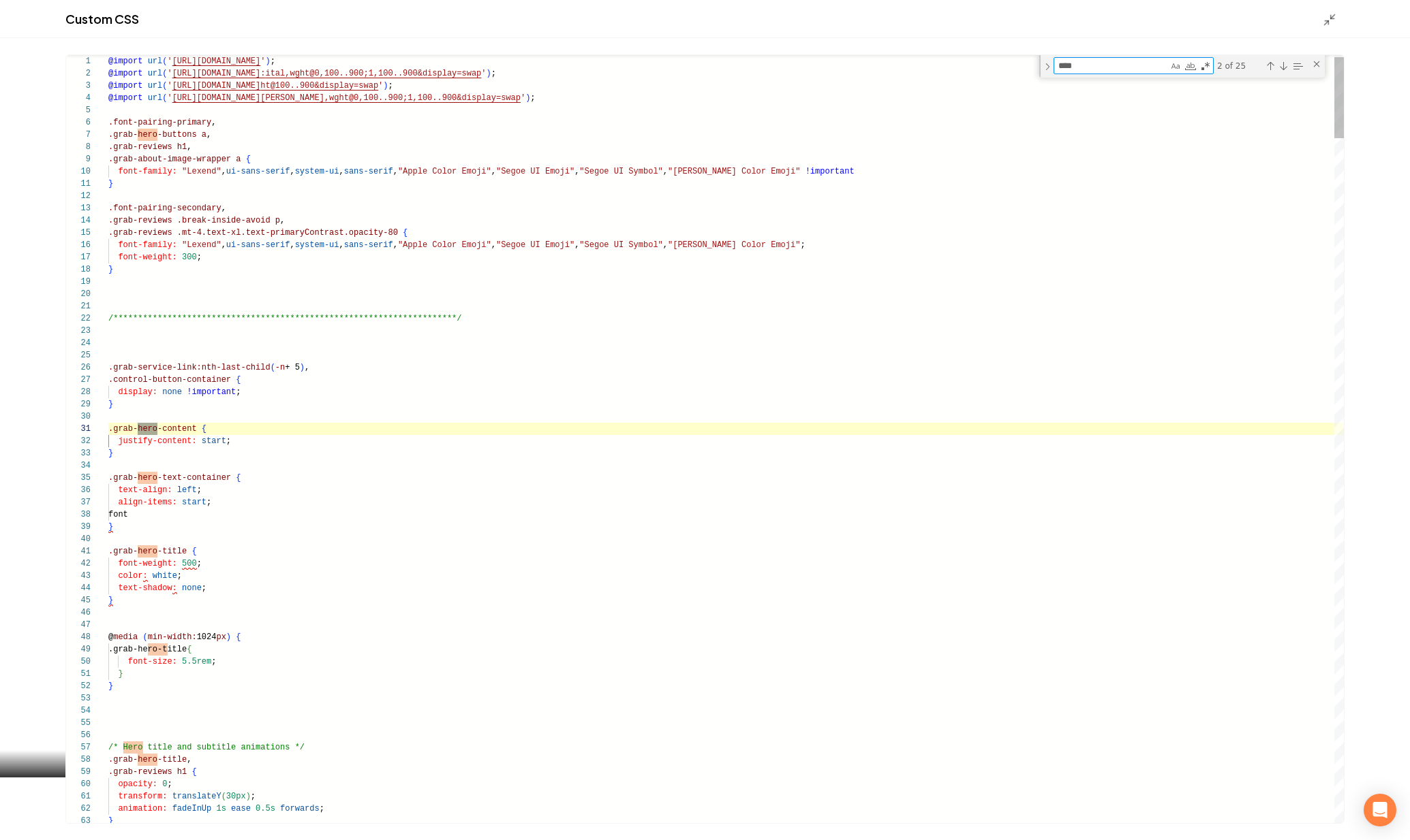
scroll to position [122, 49]
type textarea "****"
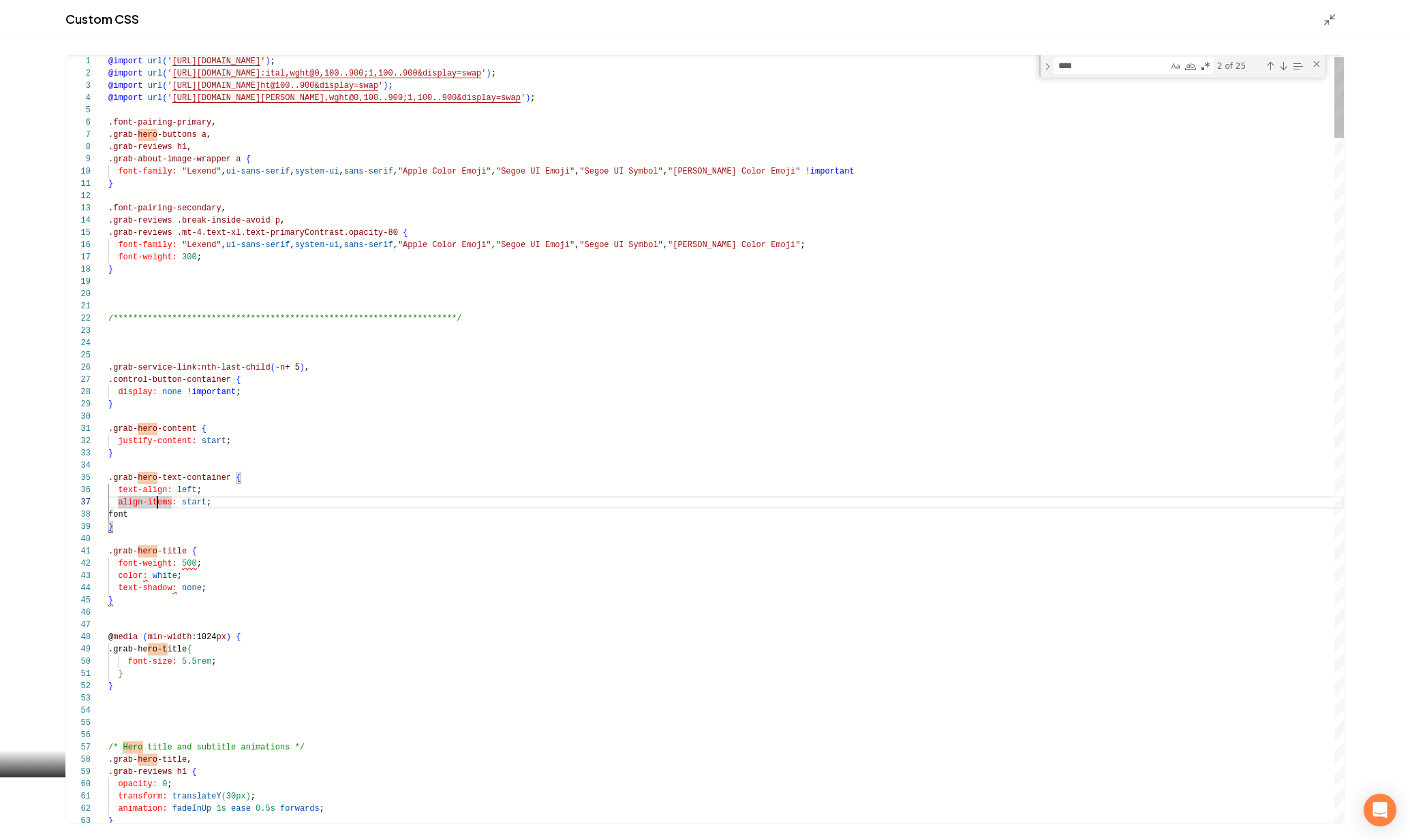
drag, startPoint x: 151, startPoint y: 516, endPoint x: 101, endPoint y: 511, distance: 50.2
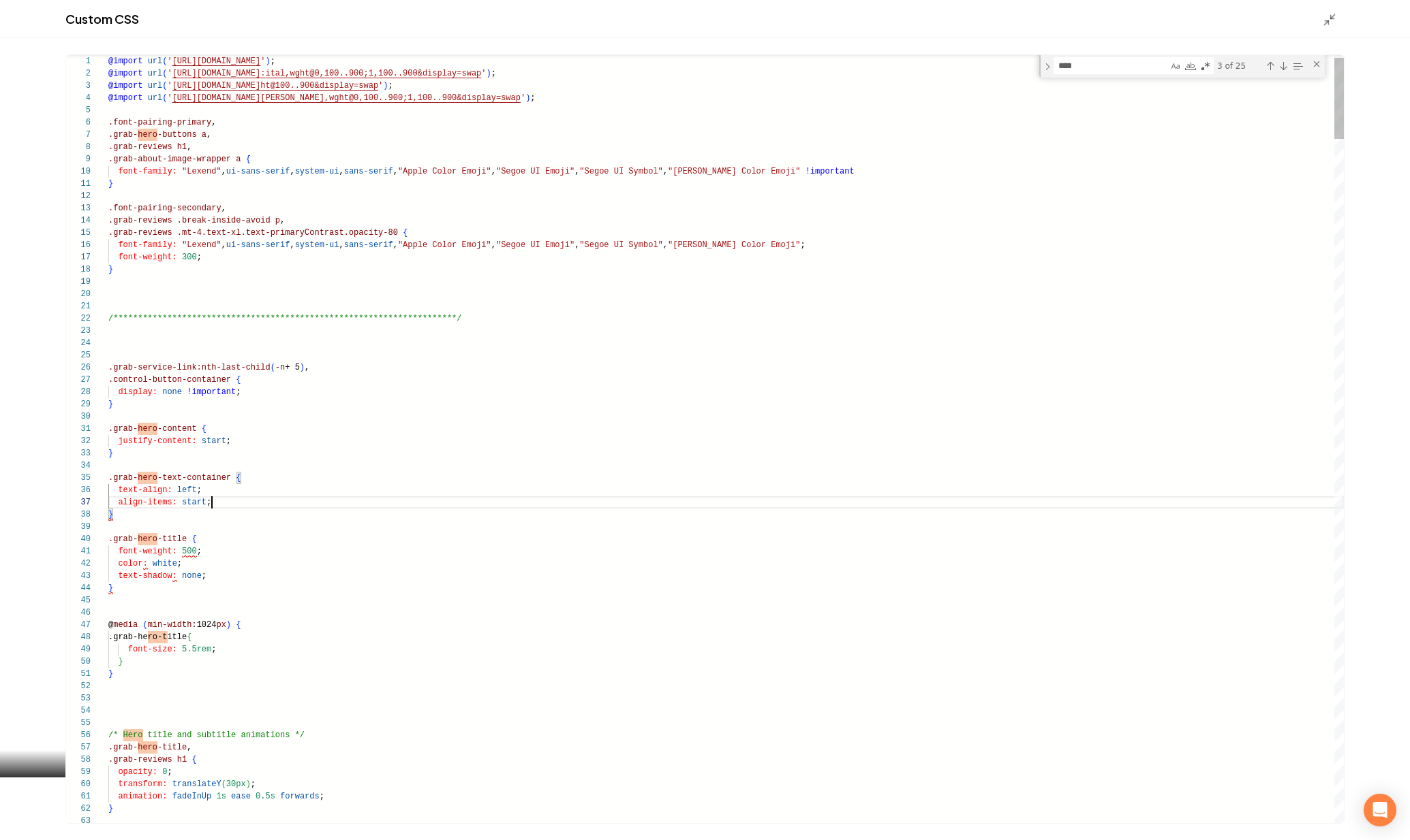
type textarea "**********"
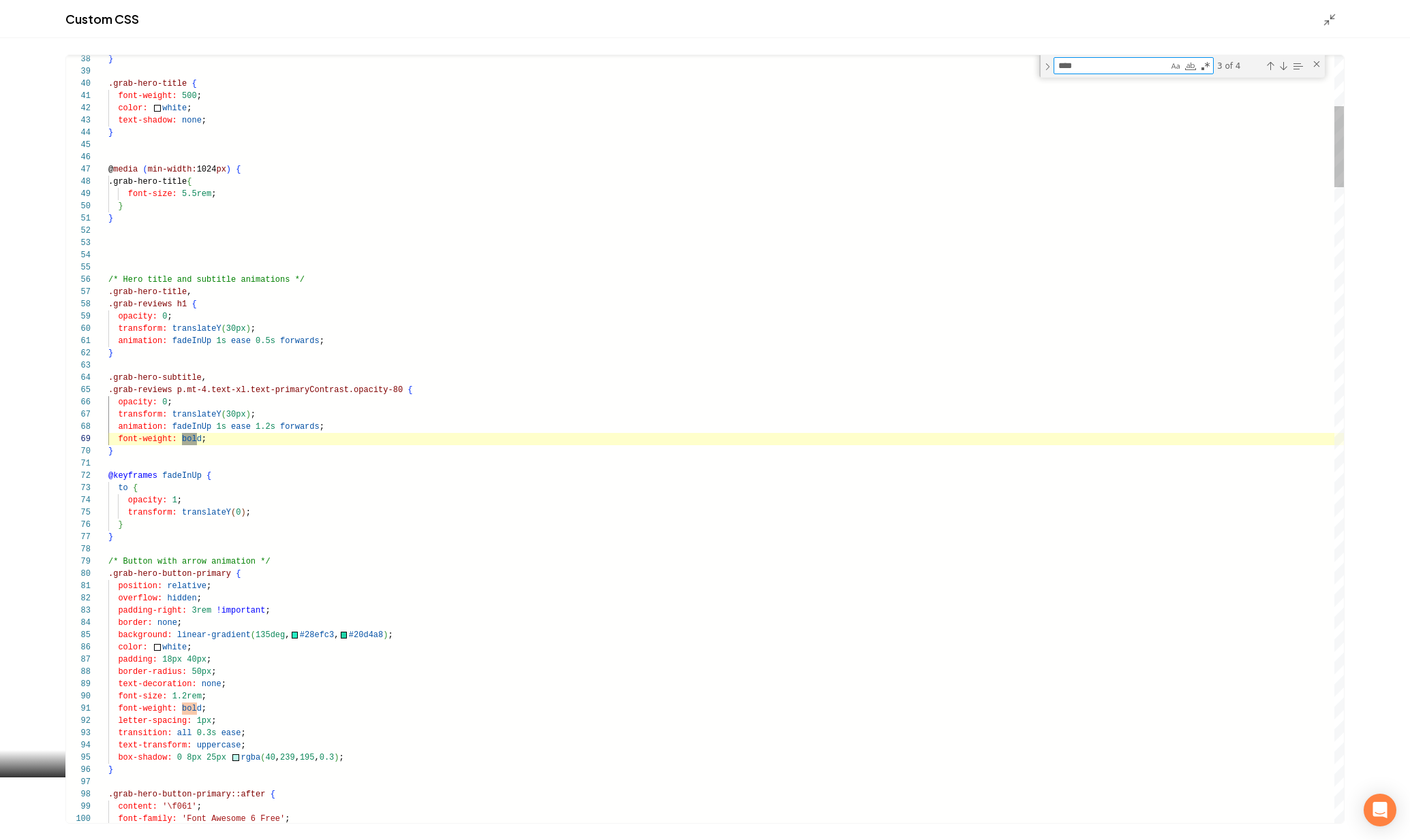
scroll to position [122, 93]
click at [1089, 72] on textarea "****" at bounding box center [1111, 65] width 114 height 15
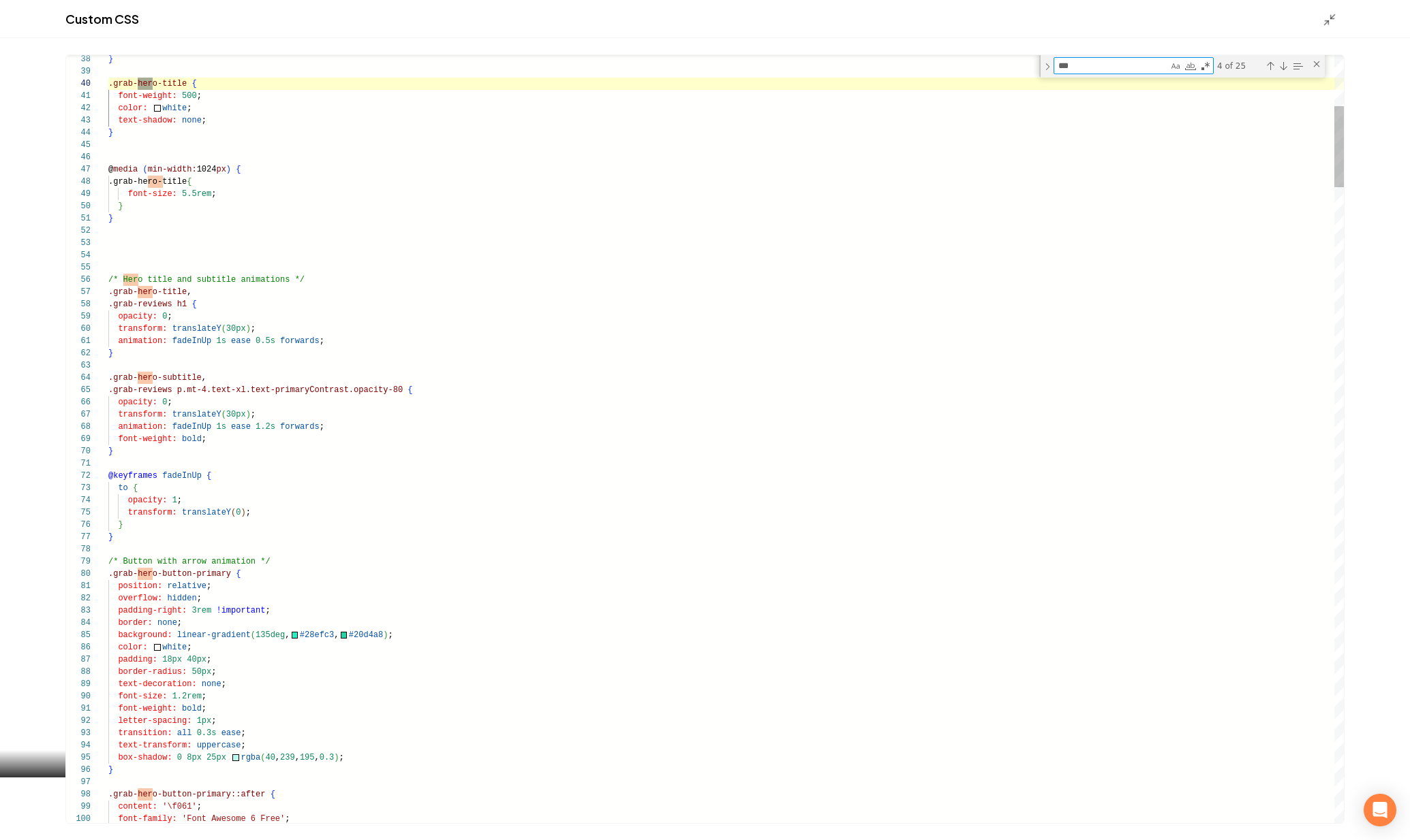
type textarea "****"
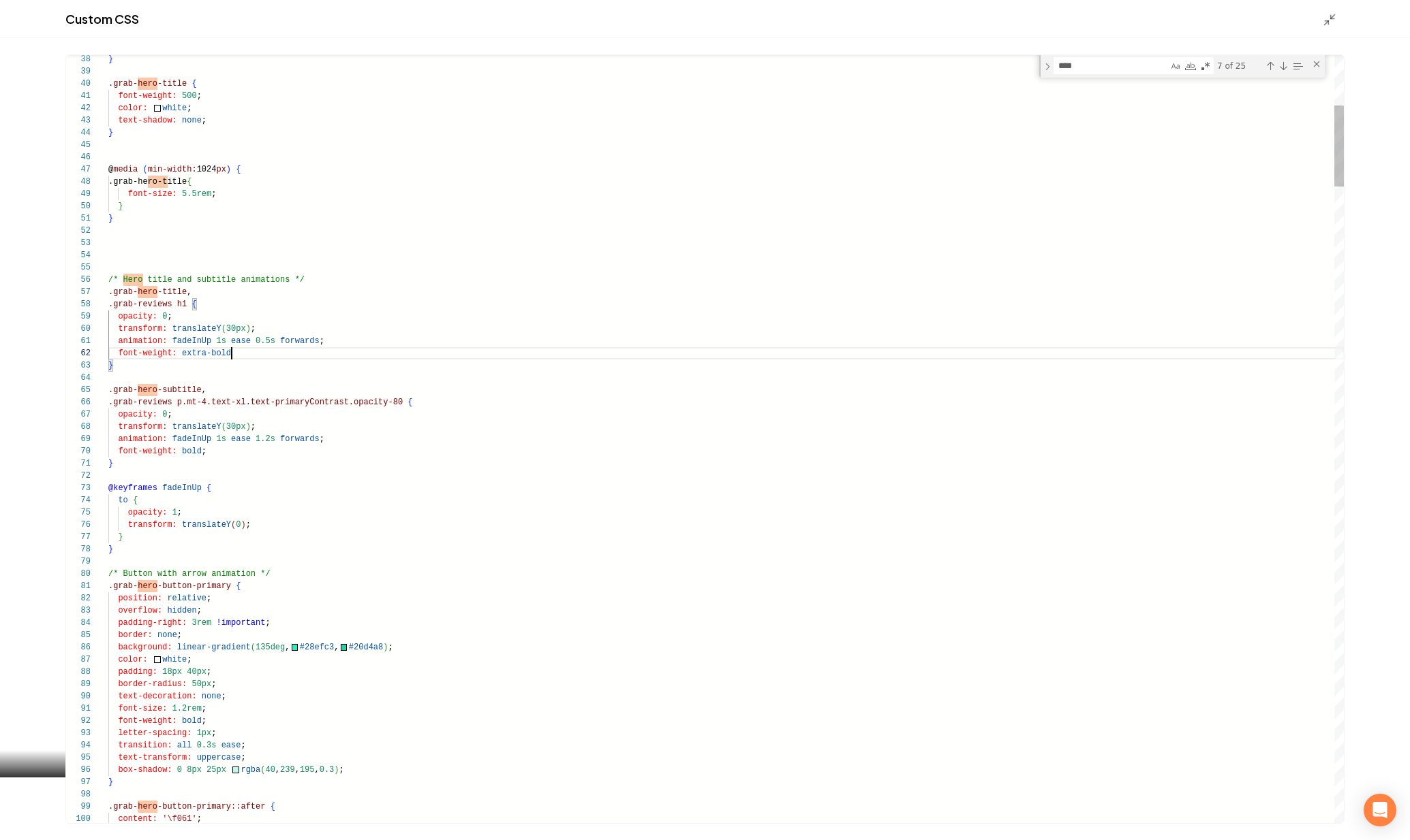
scroll to position [13, 128]
type textarea "**********"
click at [1330, 24] on icon "Main content area" at bounding box center [1328, 19] width 14 height 14
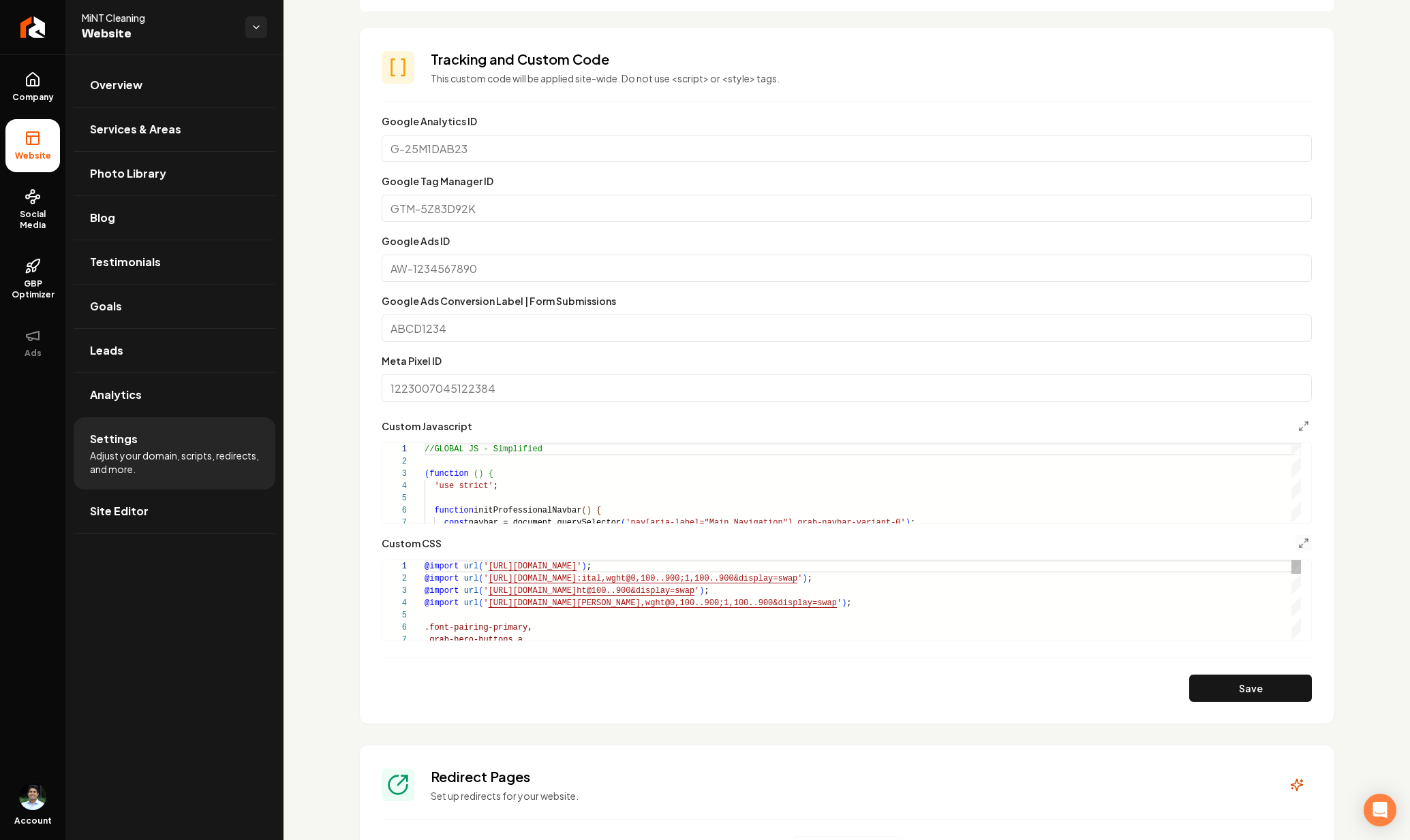
scroll to position [110, 0]
click at [1226, 688] on button "Save" at bounding box center [1250, 689] width 122 height 27
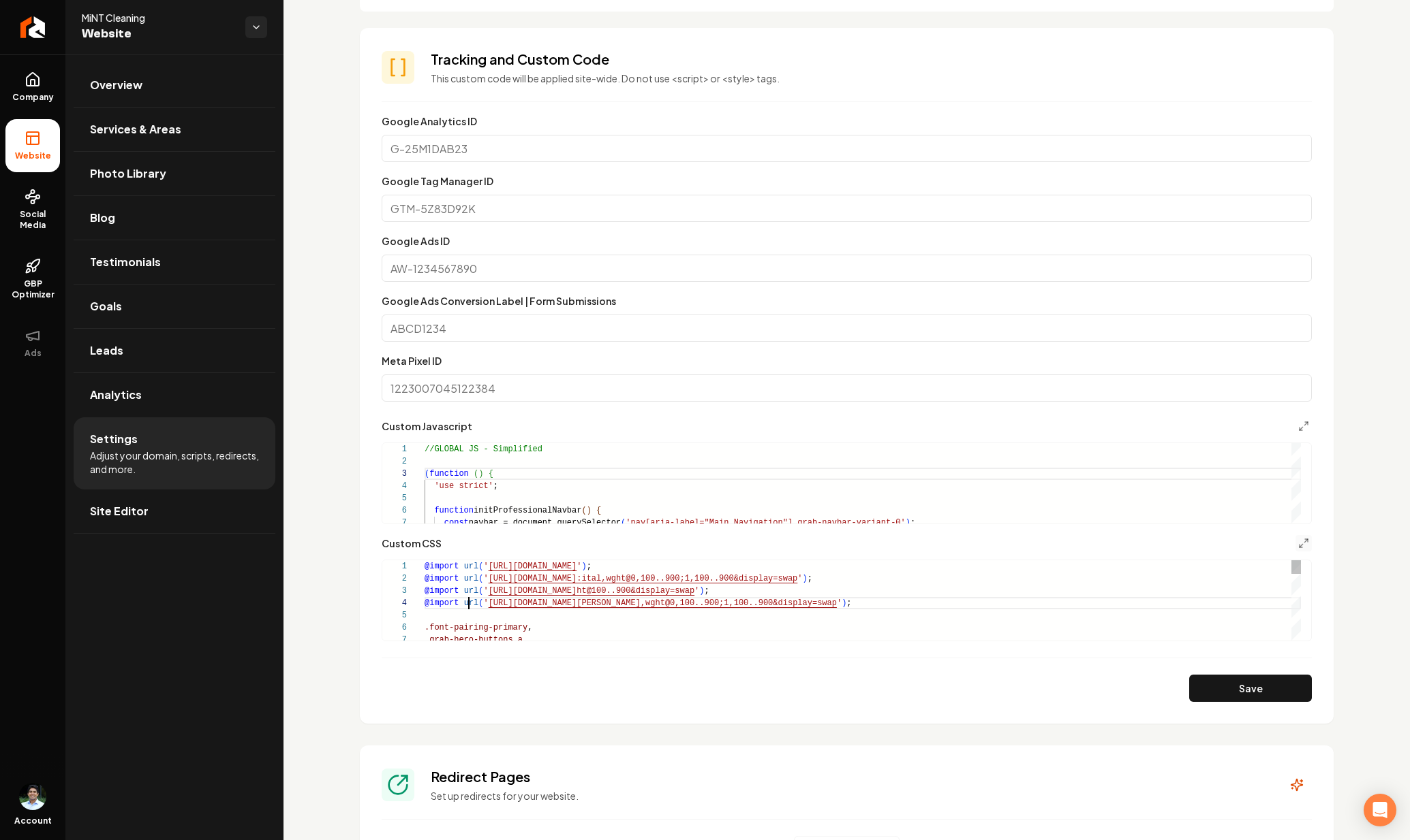
type textarea "**********"
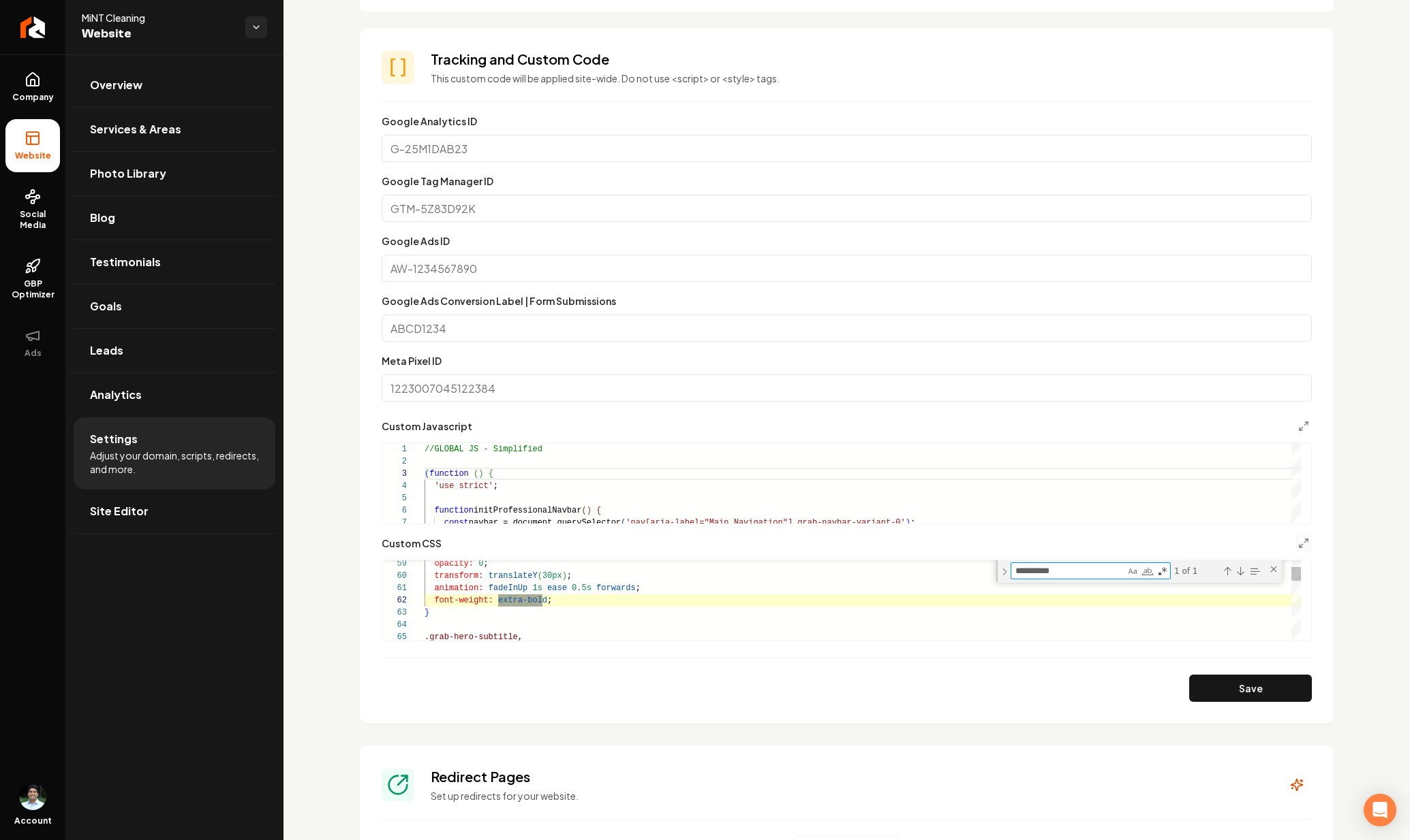
scroll to position [122, 123]
type textarea "**********"
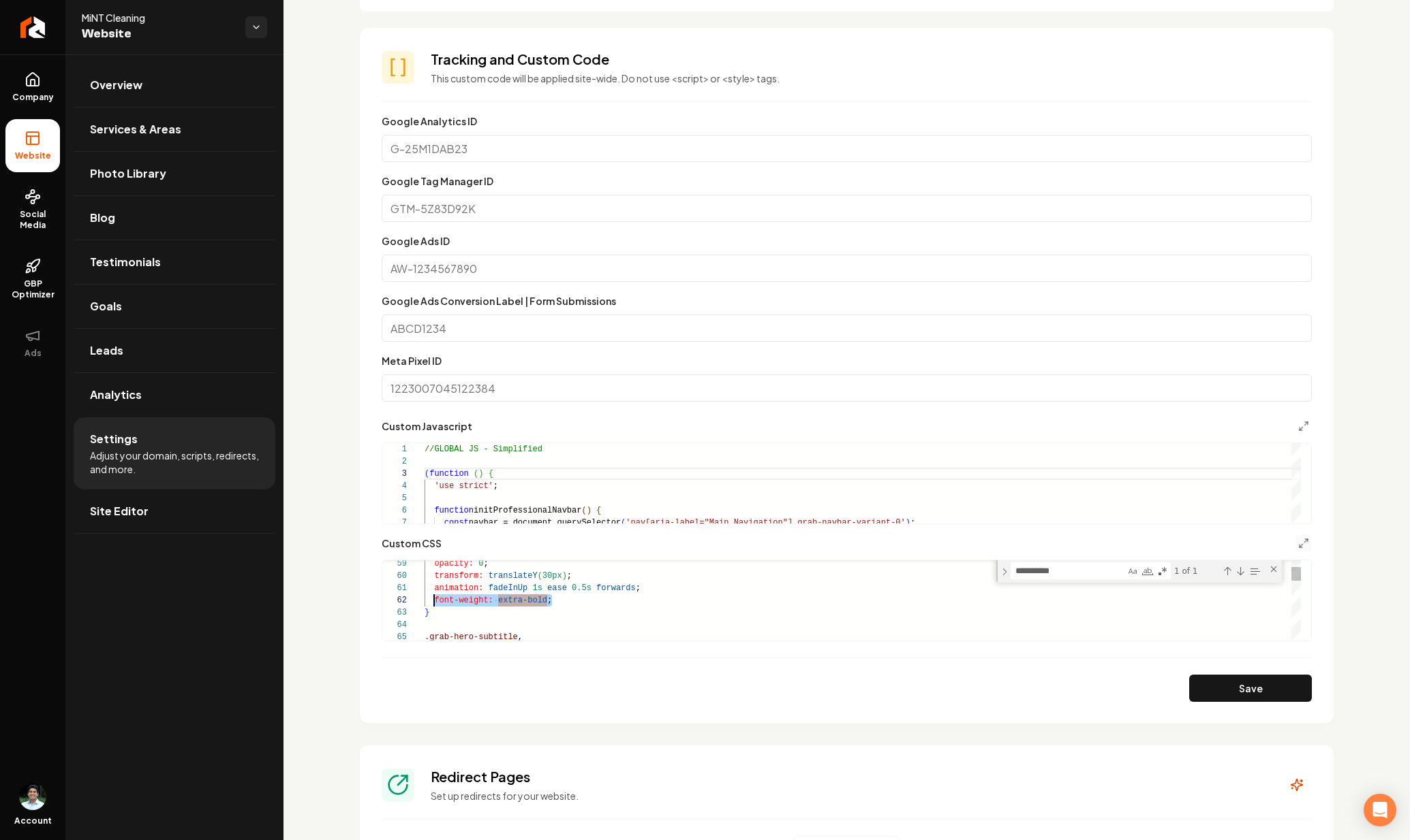
scroll to position [13, 10]
drag, startPoint x: 580, startPoint y: 604, endPoint x: 436, endPoint y: 602, distance: 144.0
drag, startPoint x: 547, startPoint y: 601, endPoint x: 498, endPoint y: 596, distance: 49.3
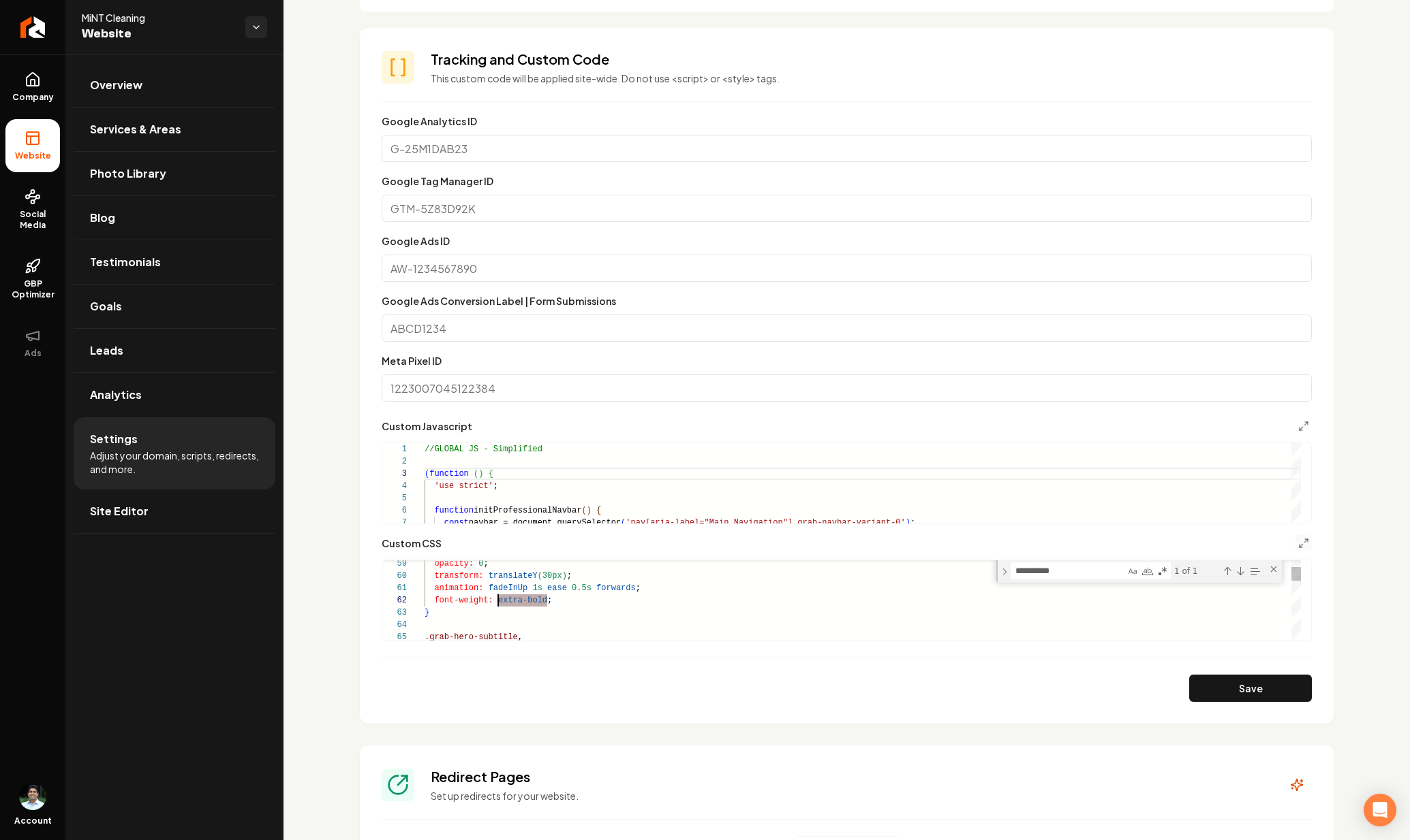
type textarea "**********"
click at [1211, 683] on button "Save" at bounding box center [1250, 689] width 122 height 27
click at [129, 121] on span "Services & Areas" at bounding box center [135, 129] width 91 height 16
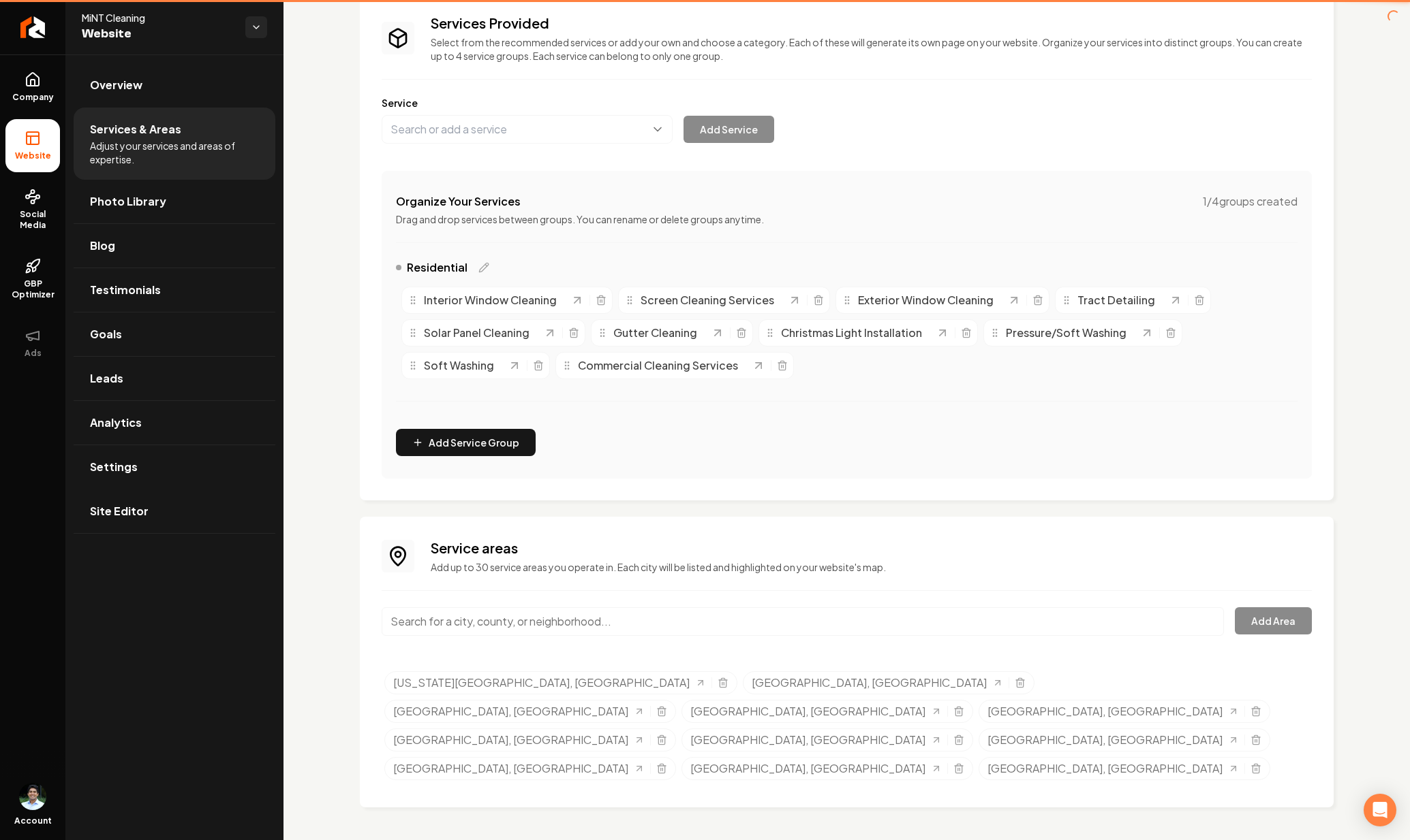
scroll to position [38, 0]
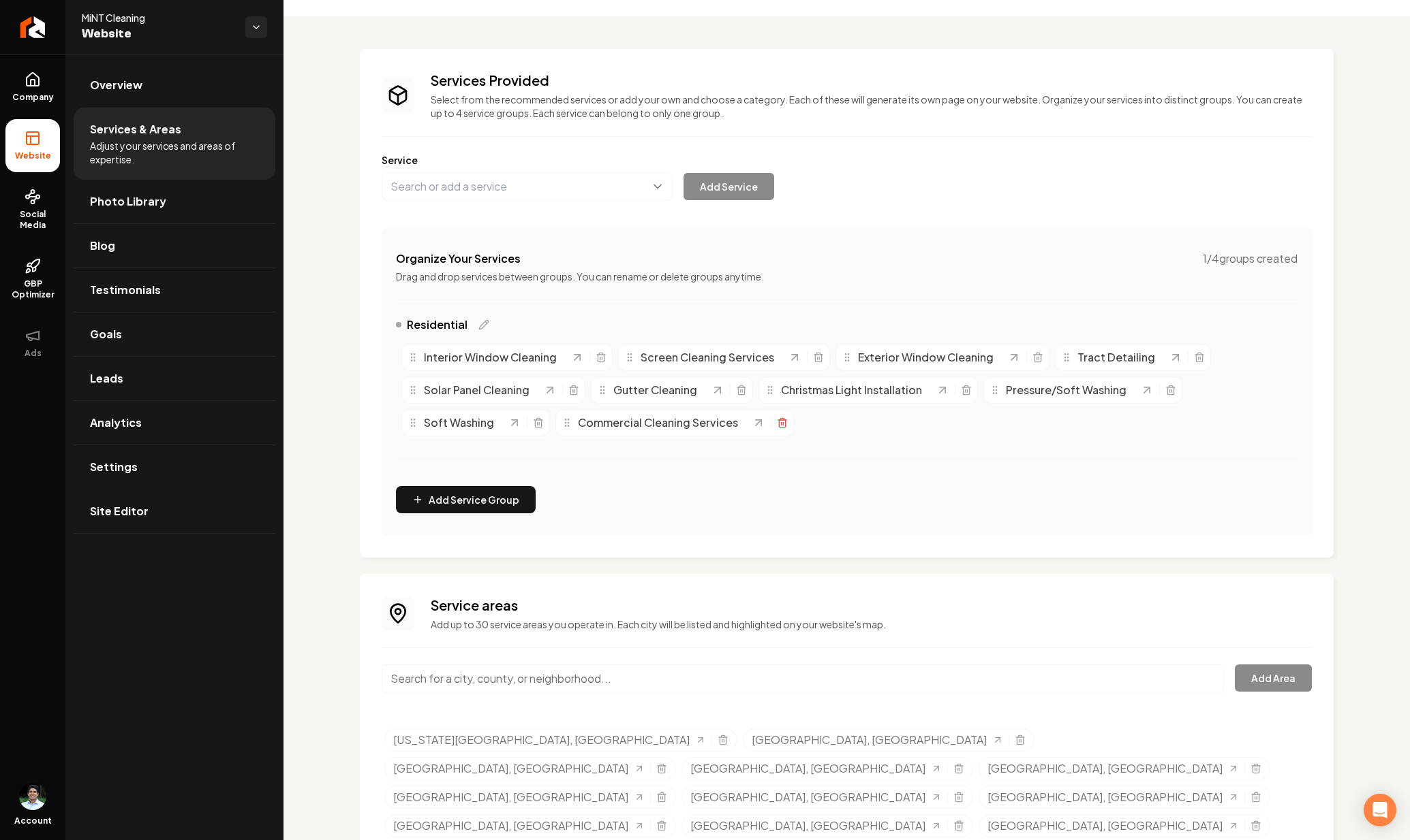
click at [779, 425] on icon "Main content area" at bounding box center [782, 424] width 6 height 7
click at [175, 93] on link "Overview" at bounding box center [174, 85] width 202 height 43
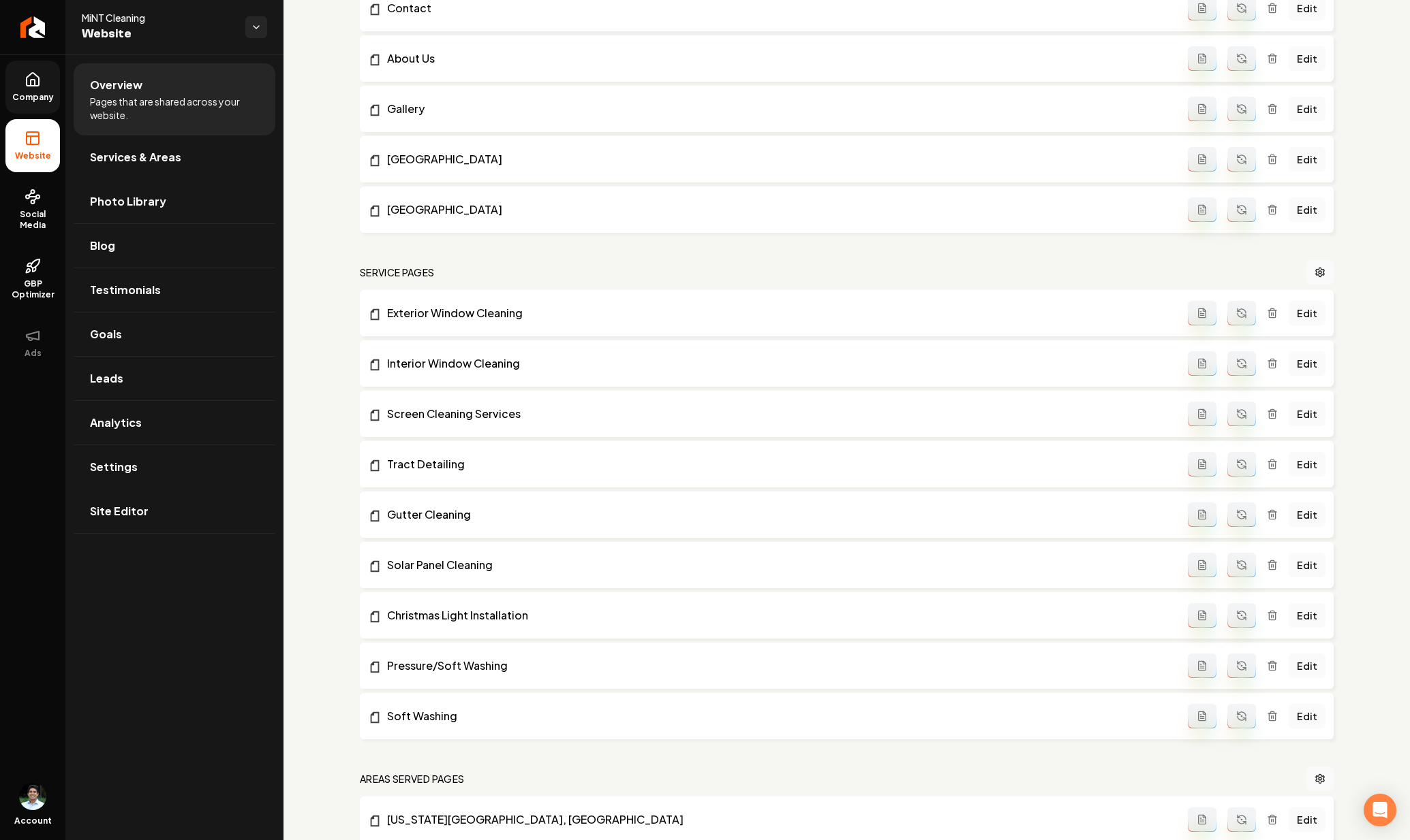
click at [40, 92] on span "Company" at bounding box center [34, 98] width 53 height 11
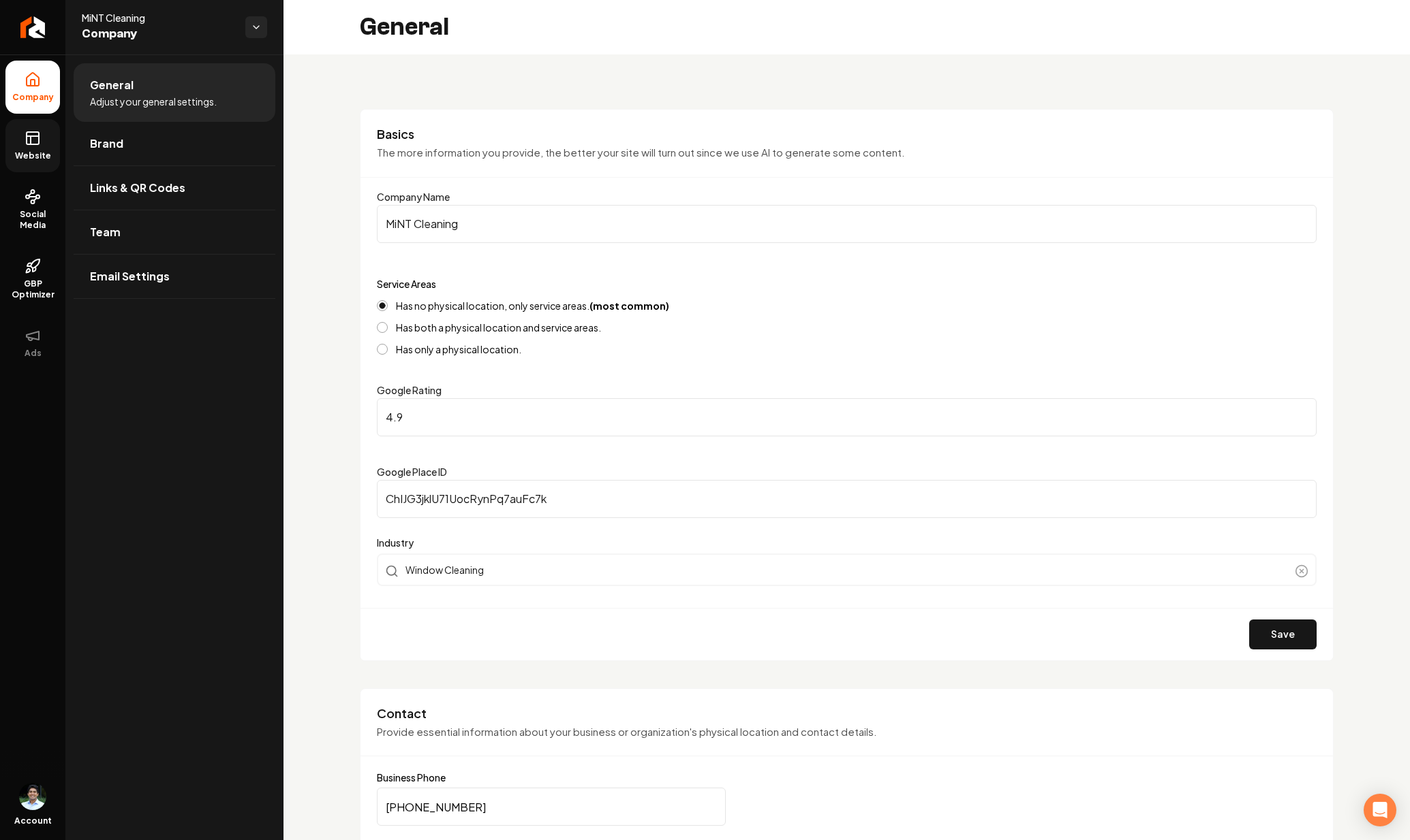
click at [37, 150] on span "Website" at bounding box center [34, 156] width 47 height 11
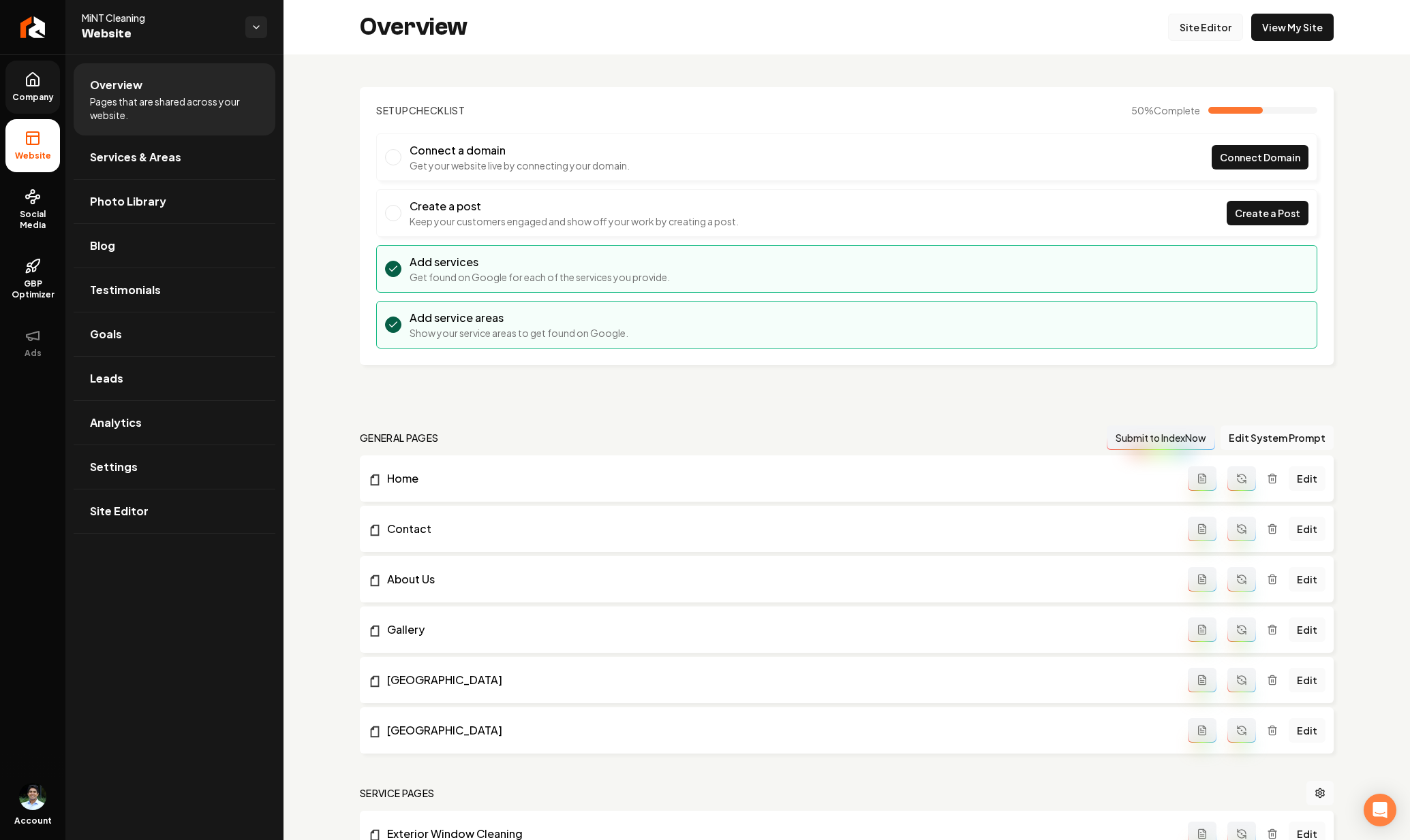
click at [1180, 32] on link "Site Editor" at bounding box center [1205, 27] width 75 height 27
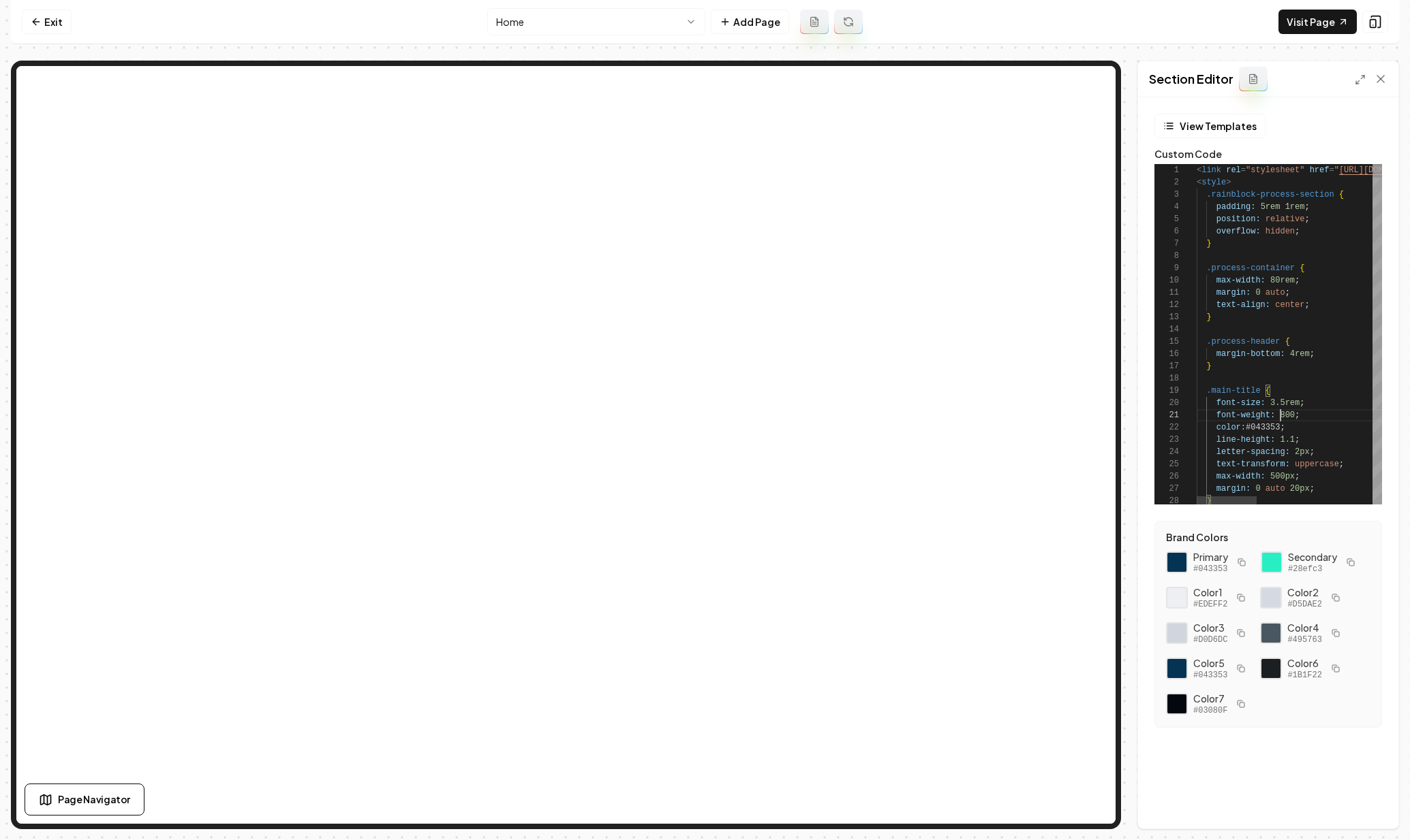
scroll to position [0, 84]
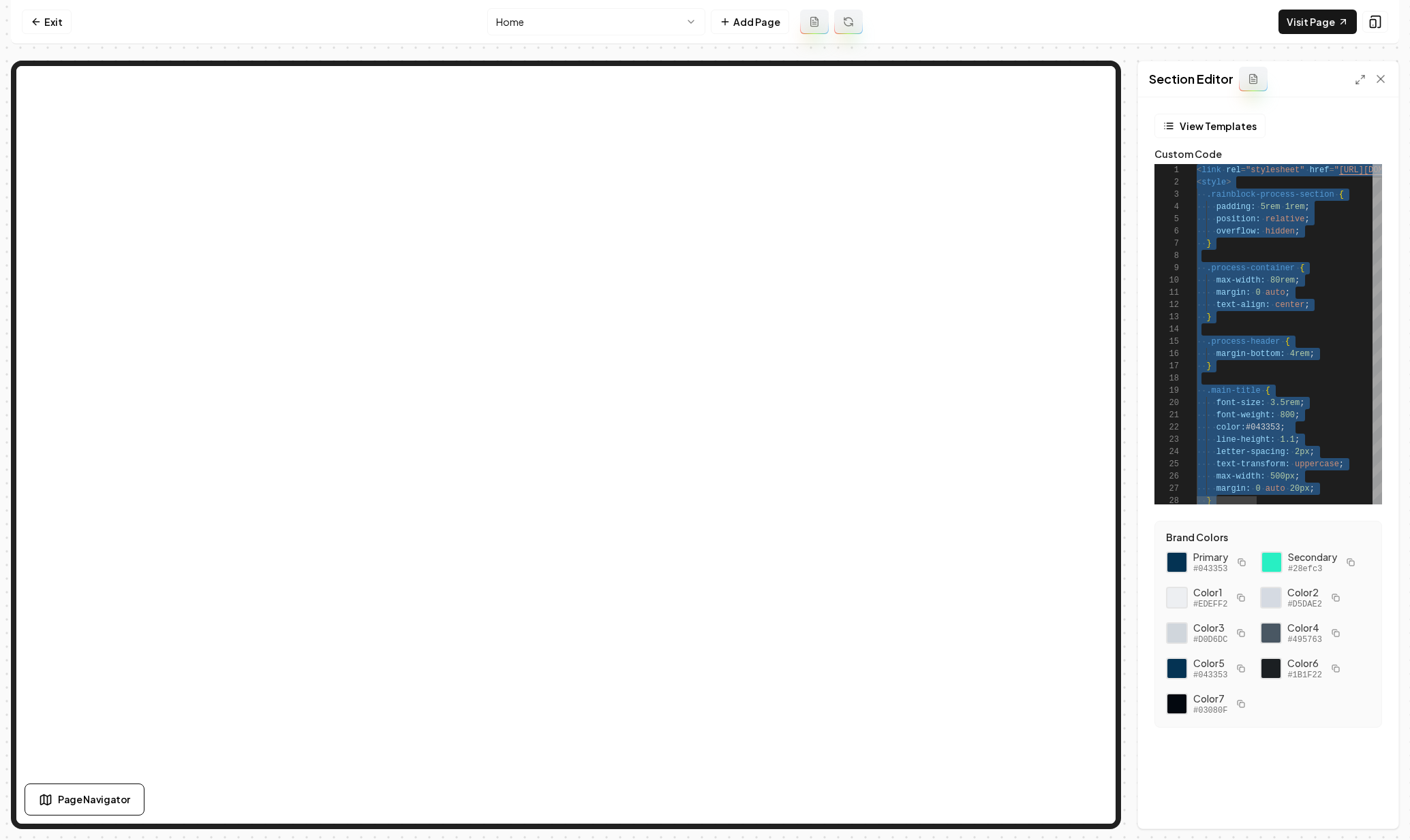
type textarea "**********"
click at [1374, 24] on icon at bounding box center [1375, 22] width 14 height 14
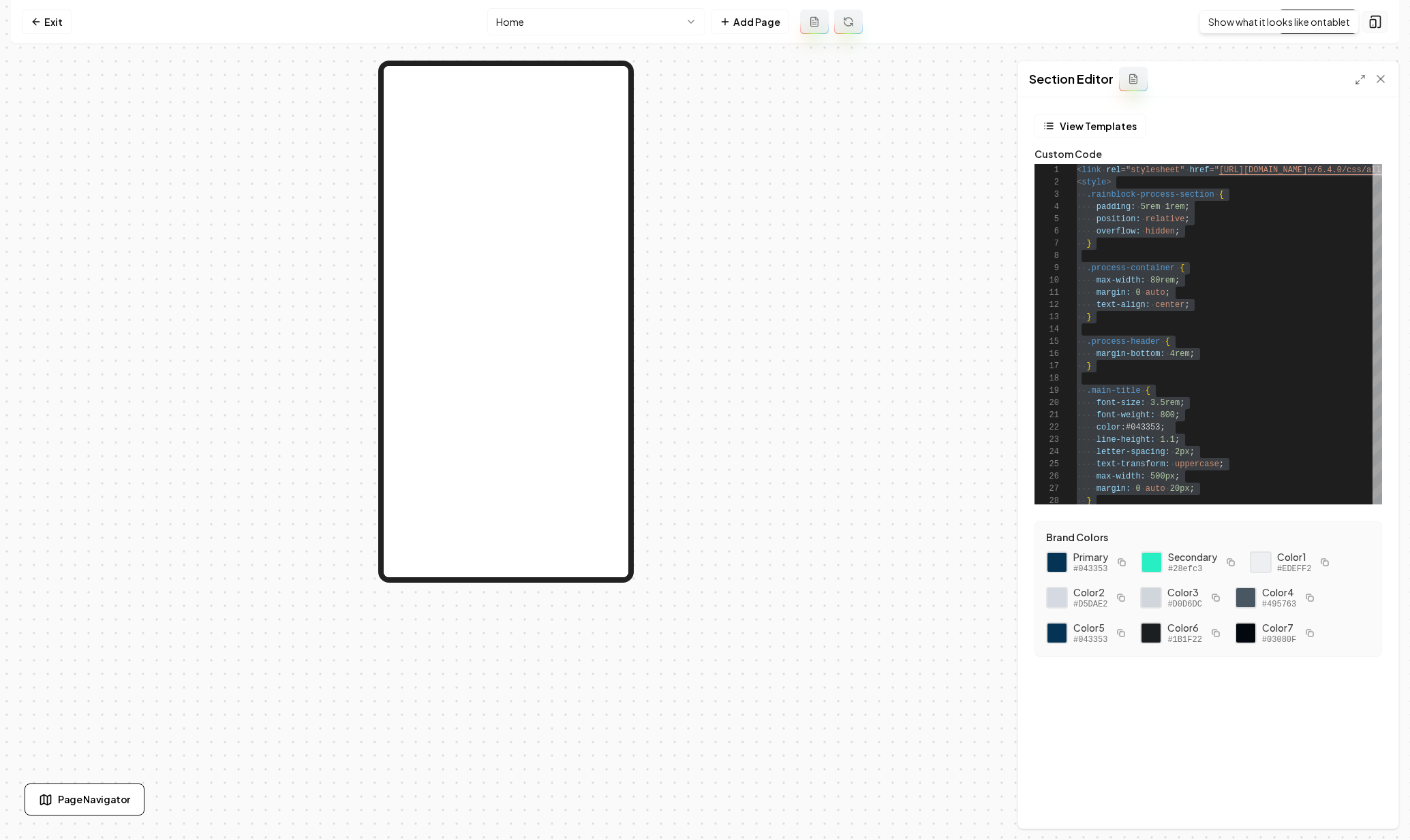
click at [1384, 29] on button at bounding box center [1375, 22] width 26 height 22
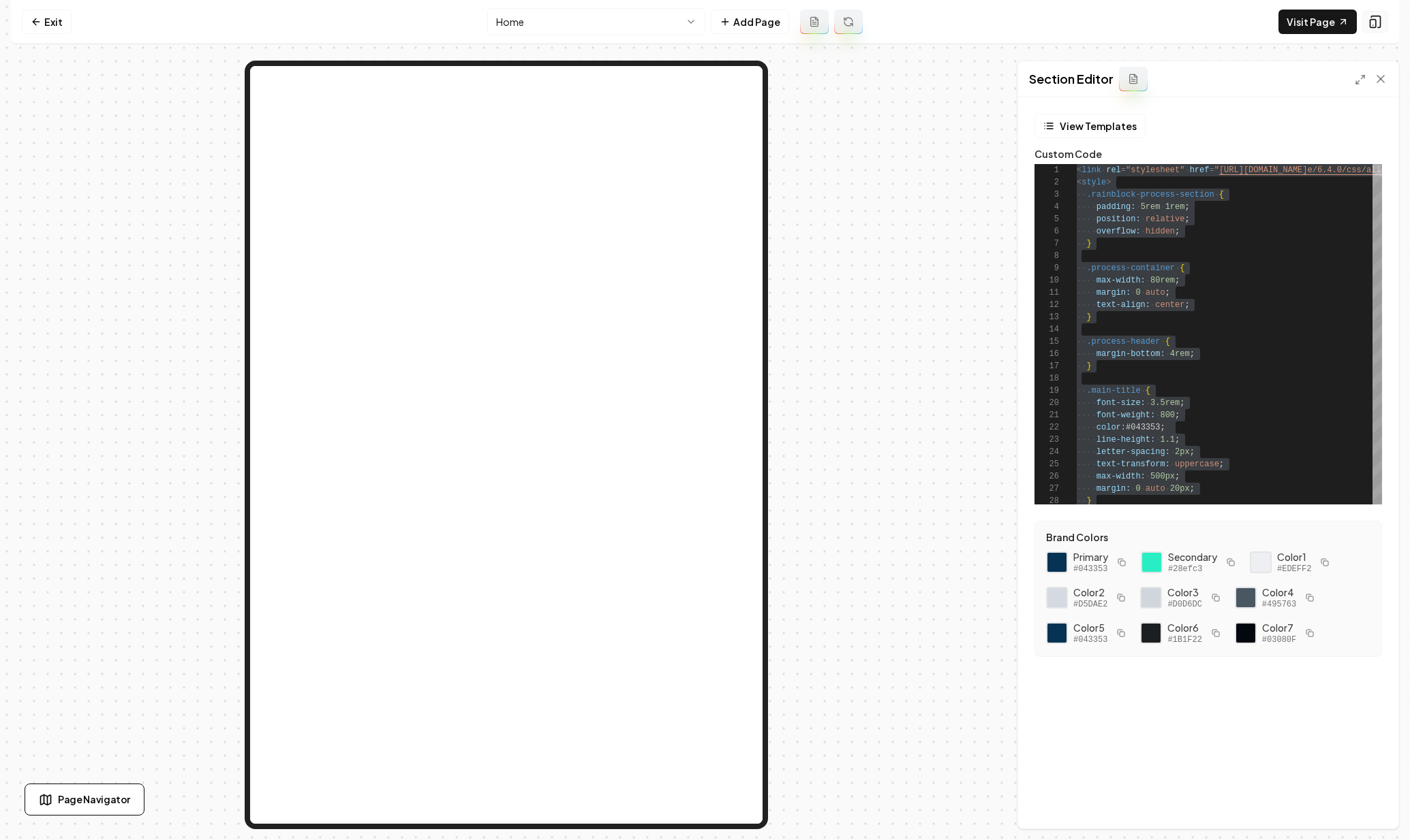
click at [1382, 27] on button at bounding box center [1375, 22] width 26 height 22
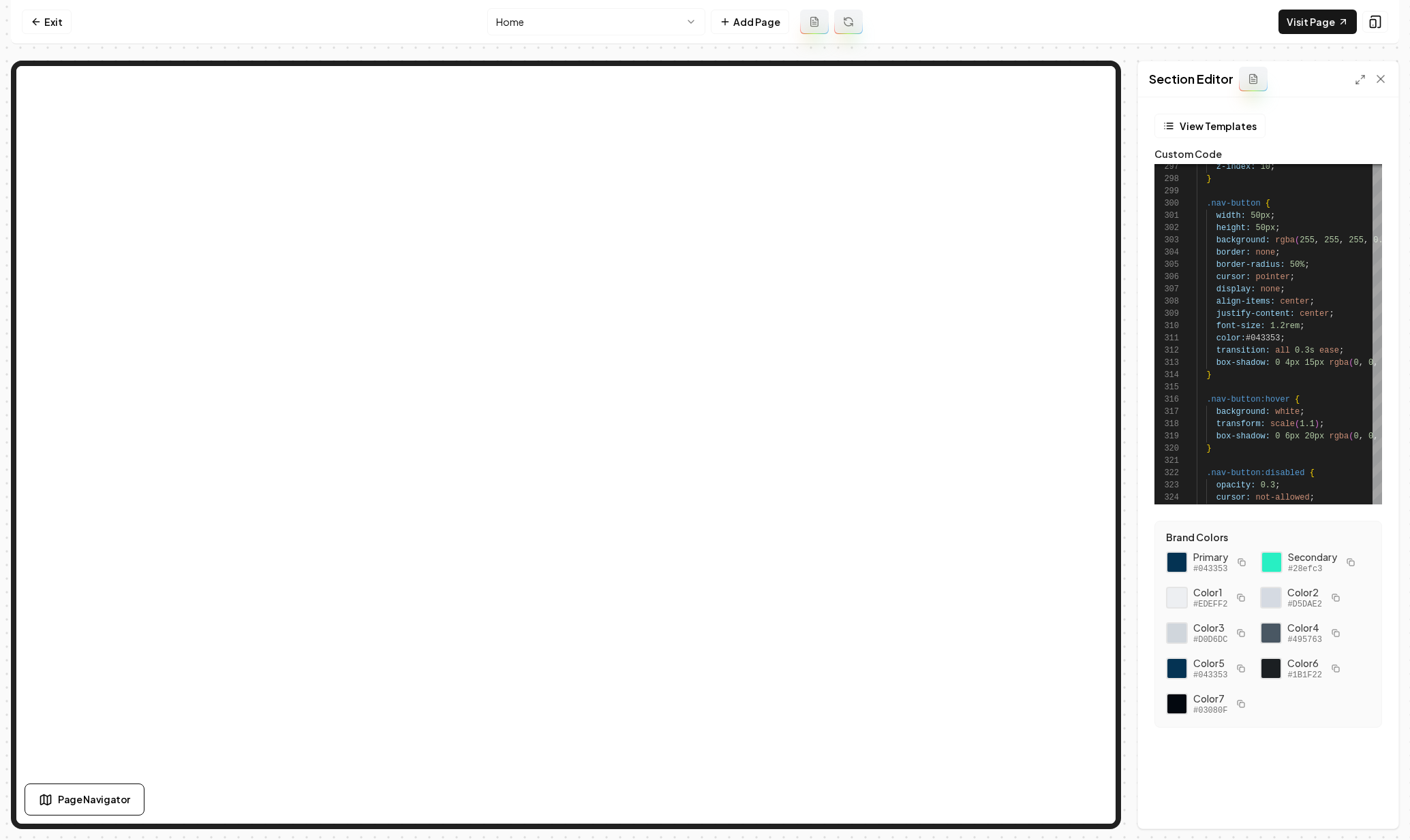
click at [1371, 72] on div at bounding box center [1371, 79] width 33 height 14
click at [1377, 77] on icon at bounding box center [1380, 80] width 7 height 7
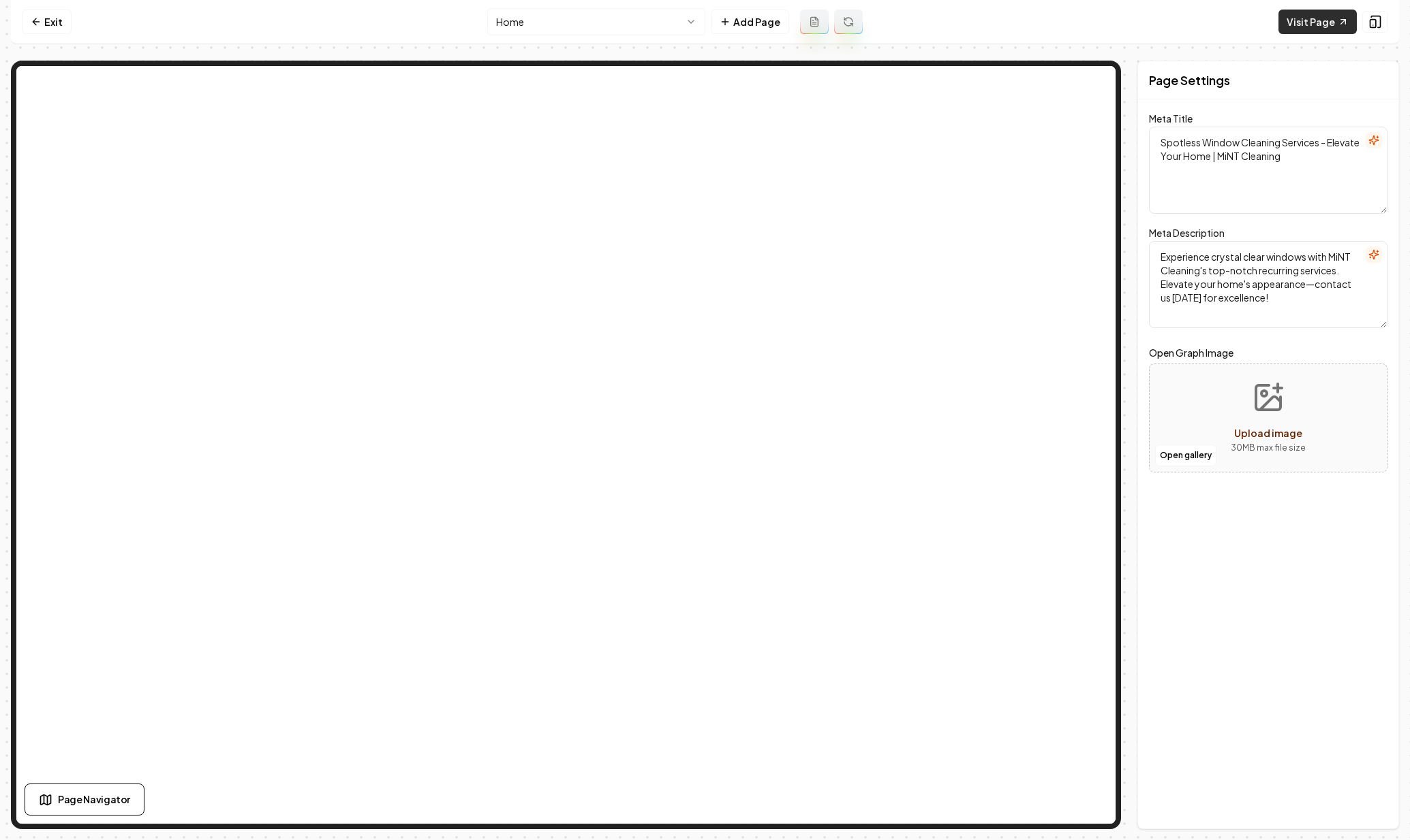
click at [1324, 24] on link "Visit Page" at bounding box center [1317, 22] width 79 height 24
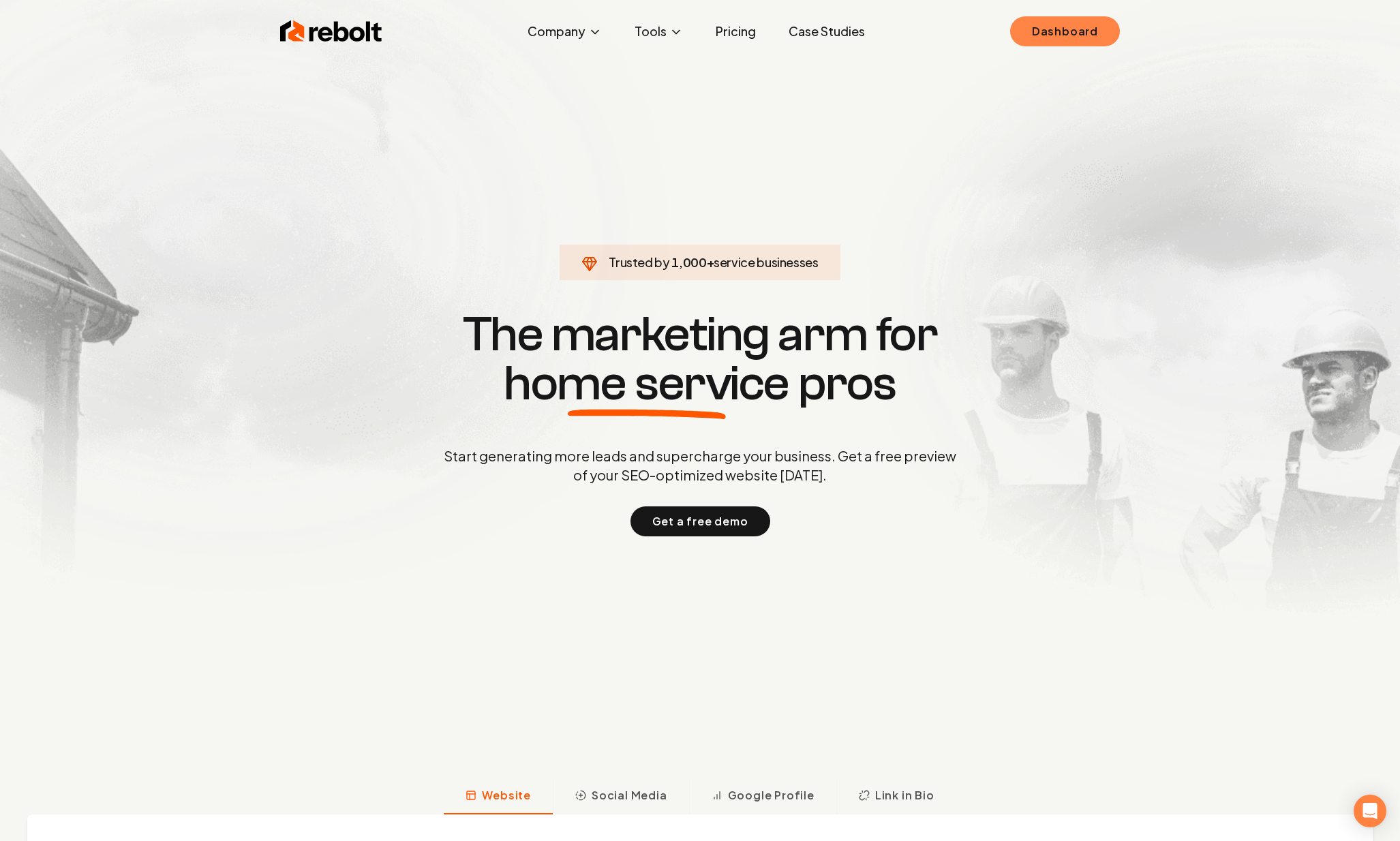
click at [1056, 41] on link "Dashboard" at bounding box center [1065, 31] width 110 height 30
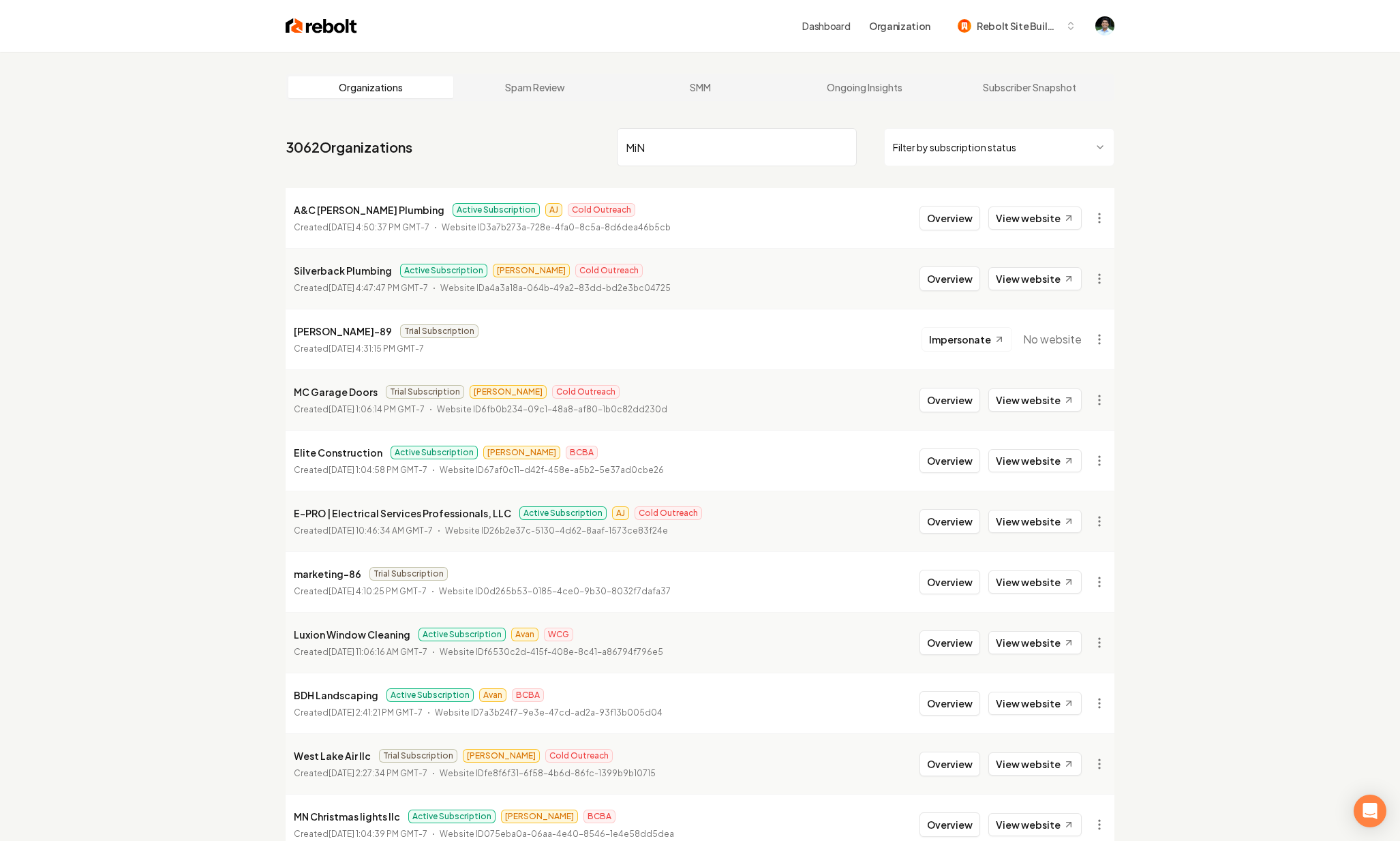
type input "MiNT"
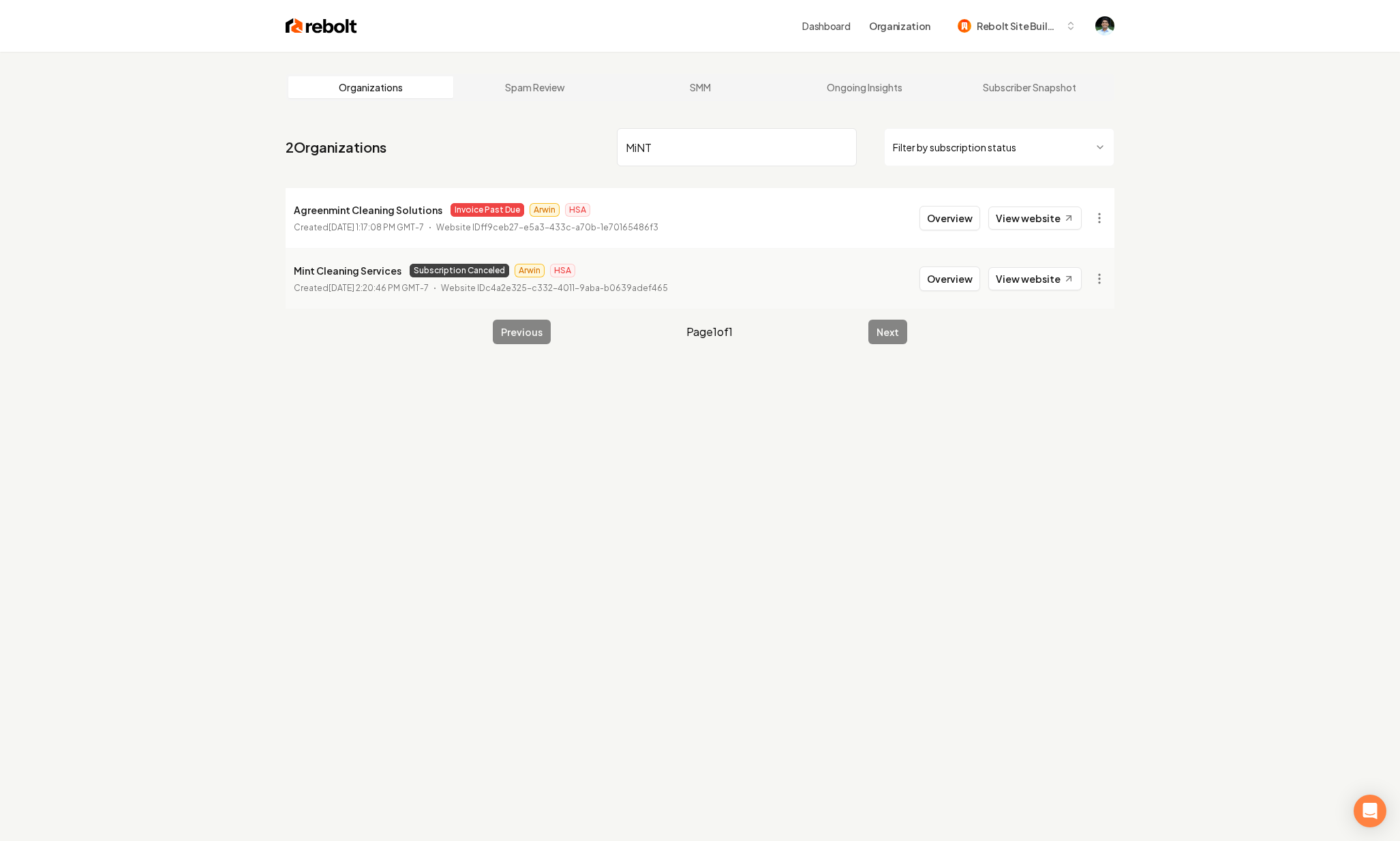
click at [671, 145] on input "MiNT" at bounding box center [737, 147] width 240 height 38
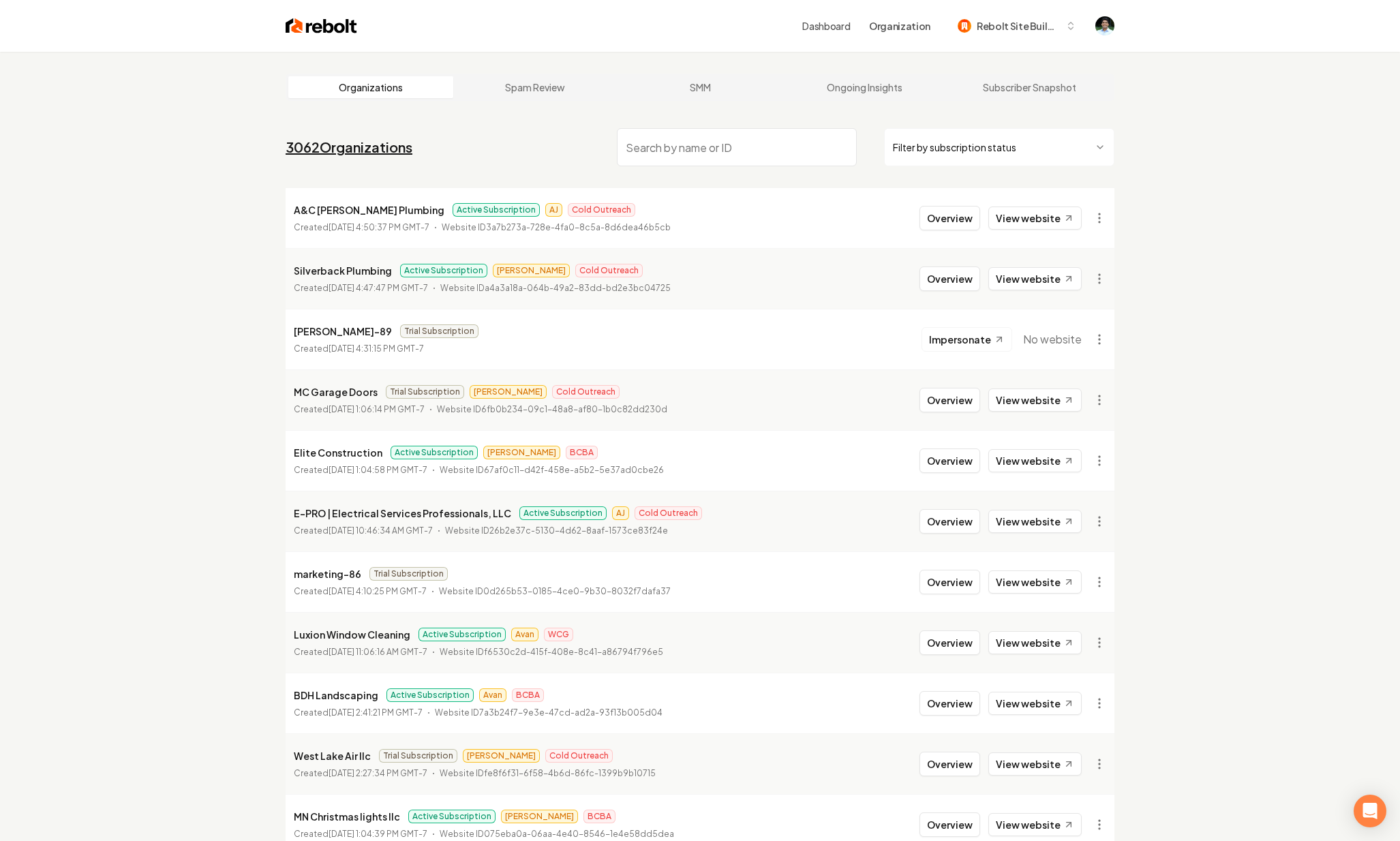
click at [359, 140] on link "3062 Organizations" at bounding box center [349, 147] width 127 height 19
click at [581, 150] on nav "3062 Organizations Filter by subscription status" at bounding box center [700, 152] width 829 height 60
click at [325, 24] on img at bounding box center [321, 25] width 72 height 19
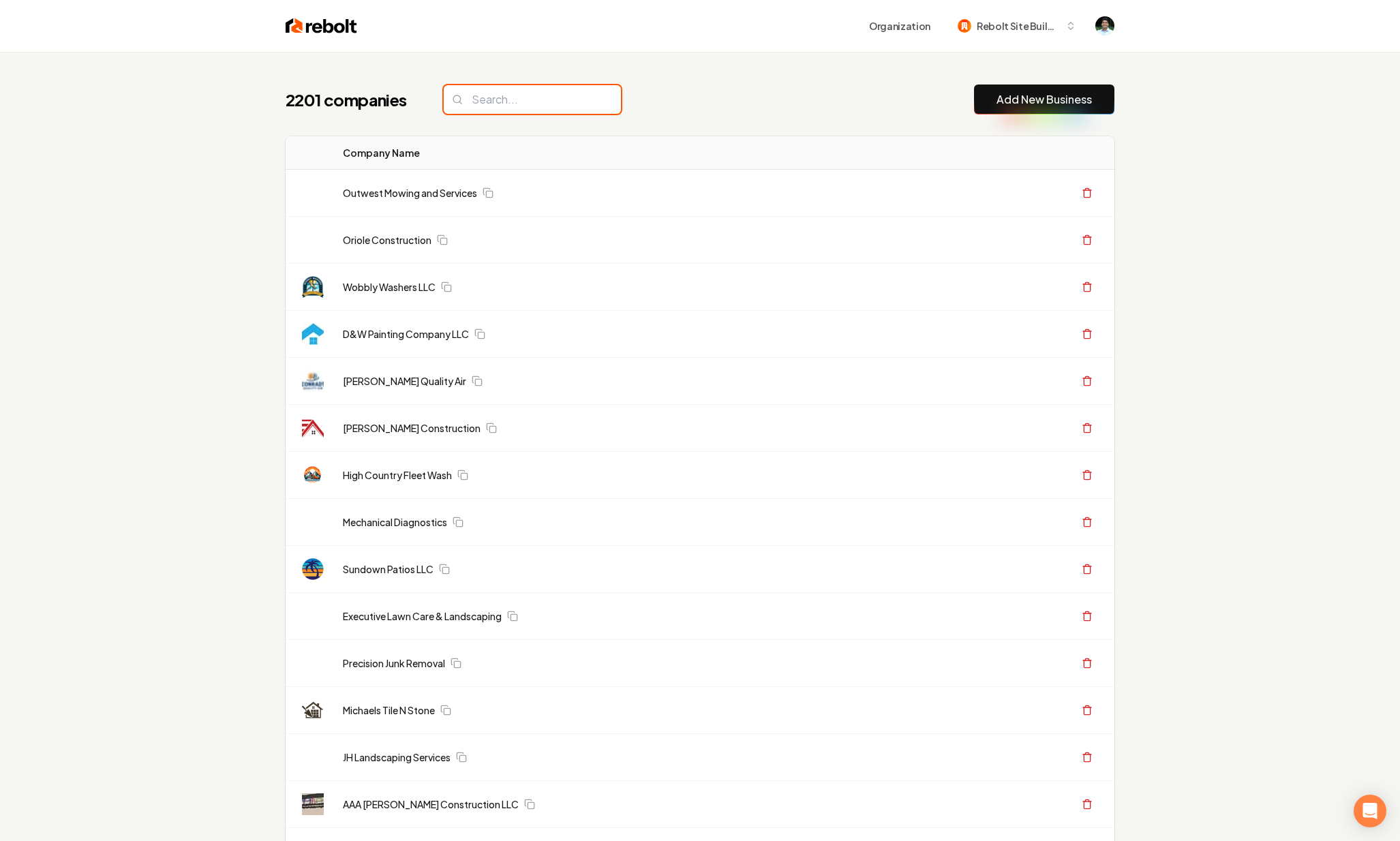
click at [495, 103] on input "search" at bounding box center [533, 100] width 178 height 29
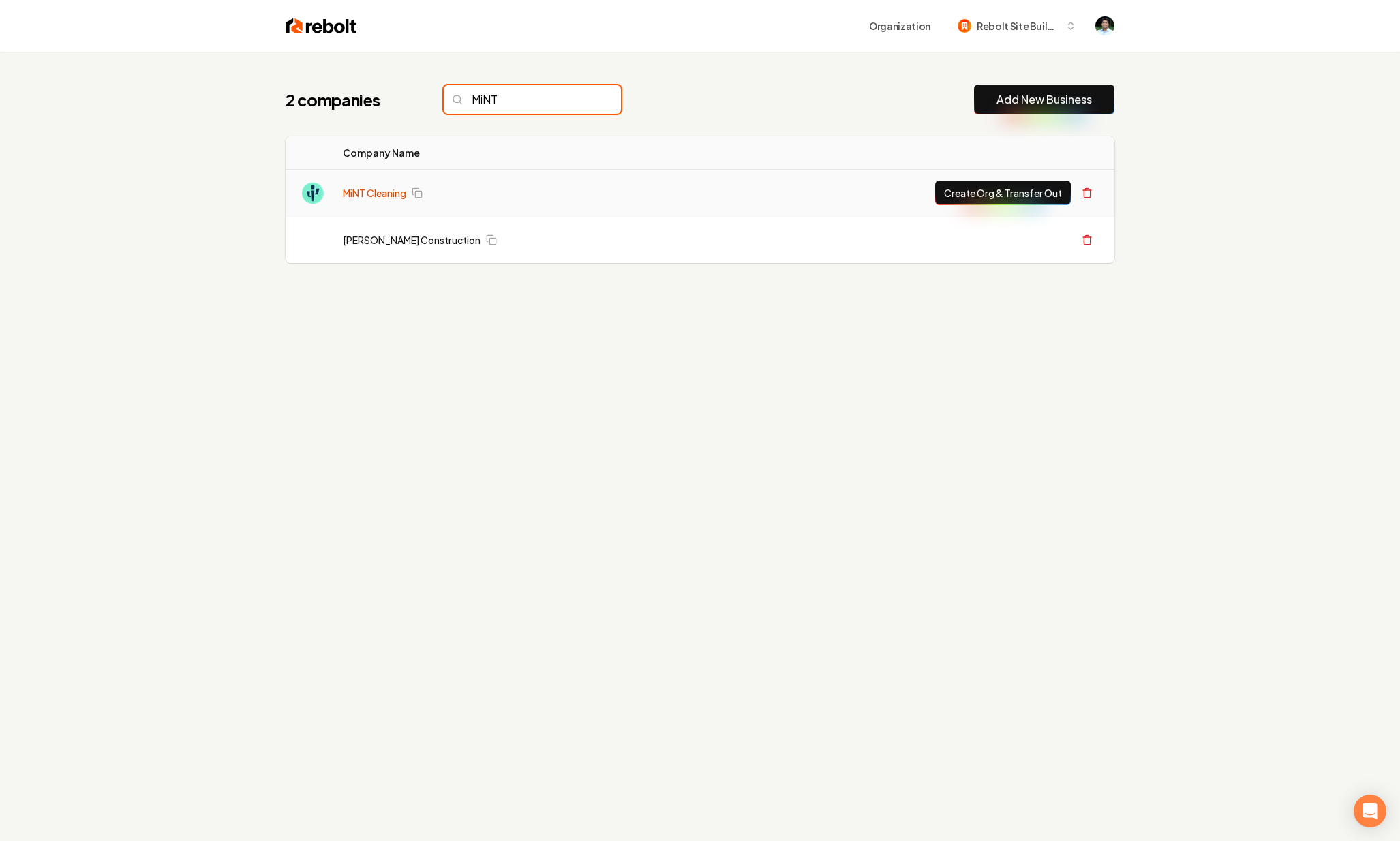
type input "MiNT"
click at [372, 194] on link "MiNT Cleaning" at bounding box center [374, 192] width 63 height 14
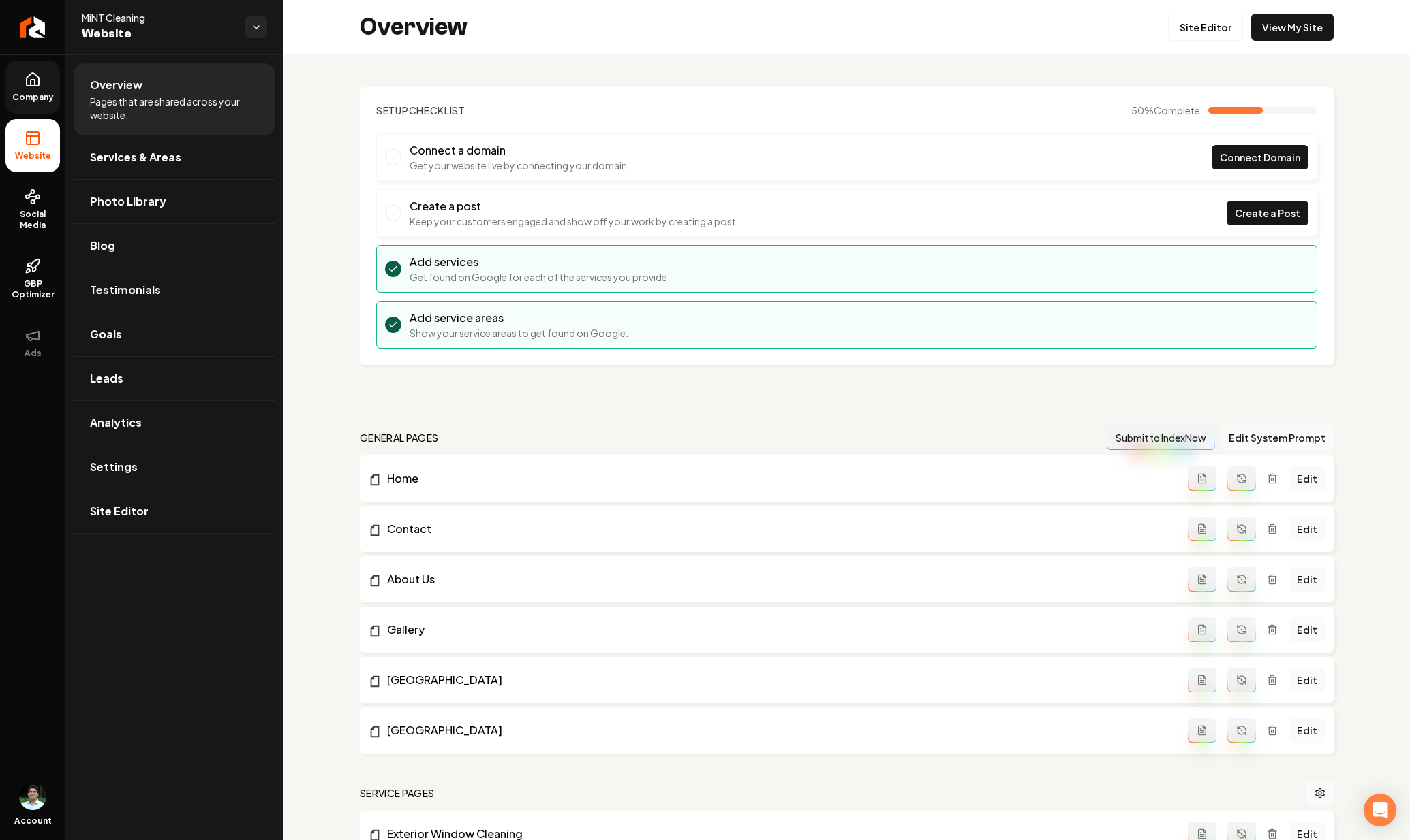
click at [24, 81] on icon at bounding box center [33, 80] width 16 height 16
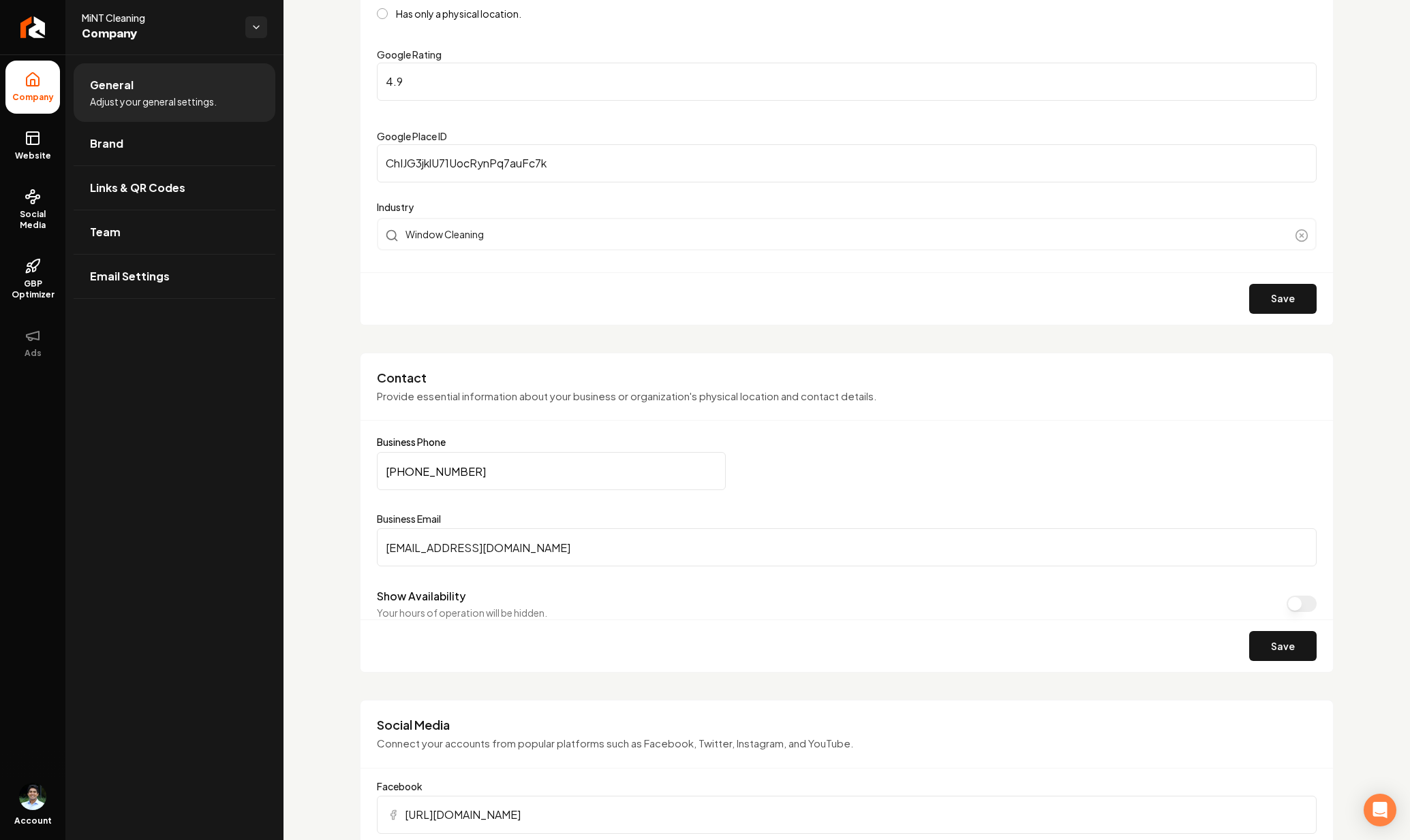
scroll to position [335, 0]
click at [156, 128] on link "Brand" at bounding box center [174, 144] width 202 height 43
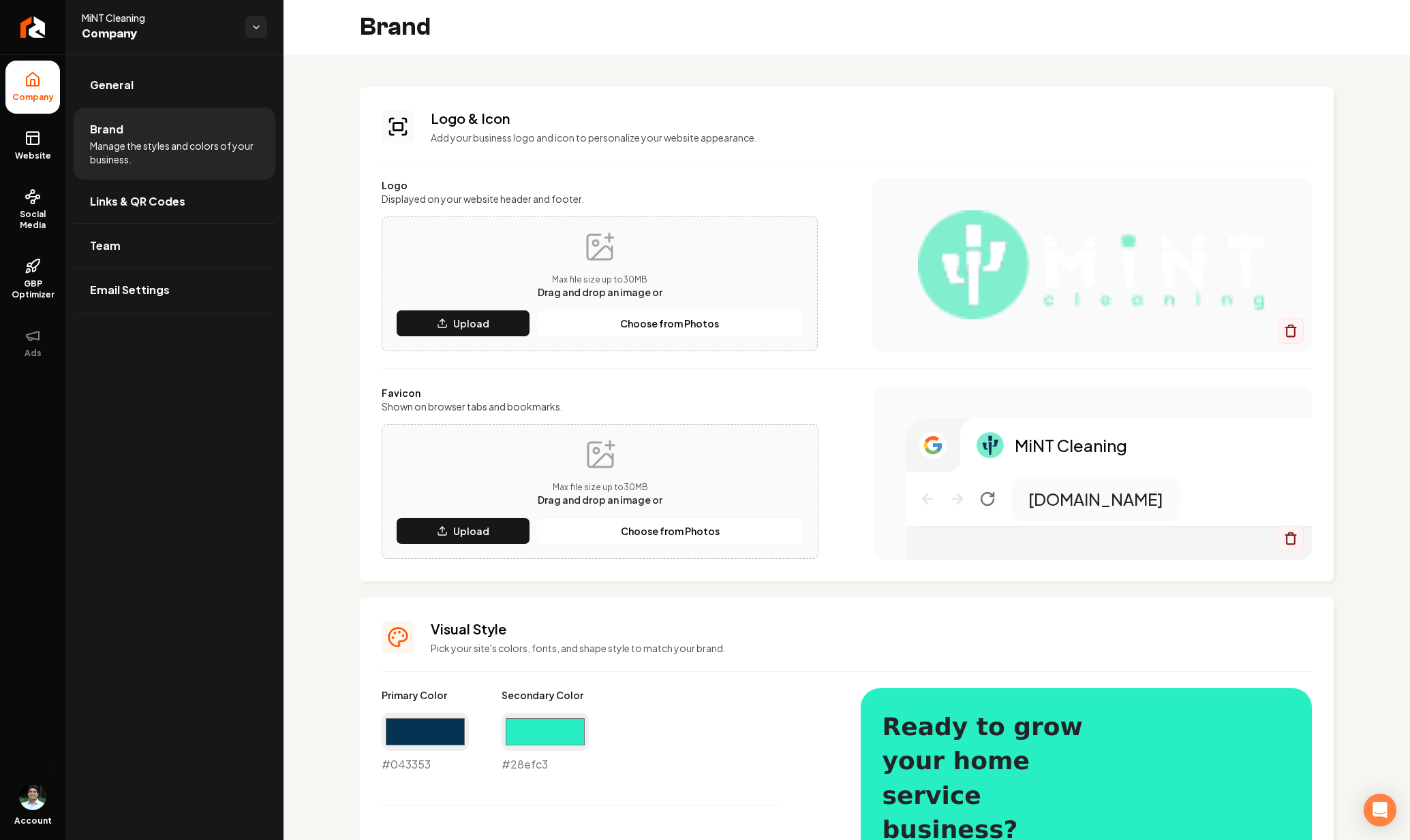
scroll to position [125, 0]
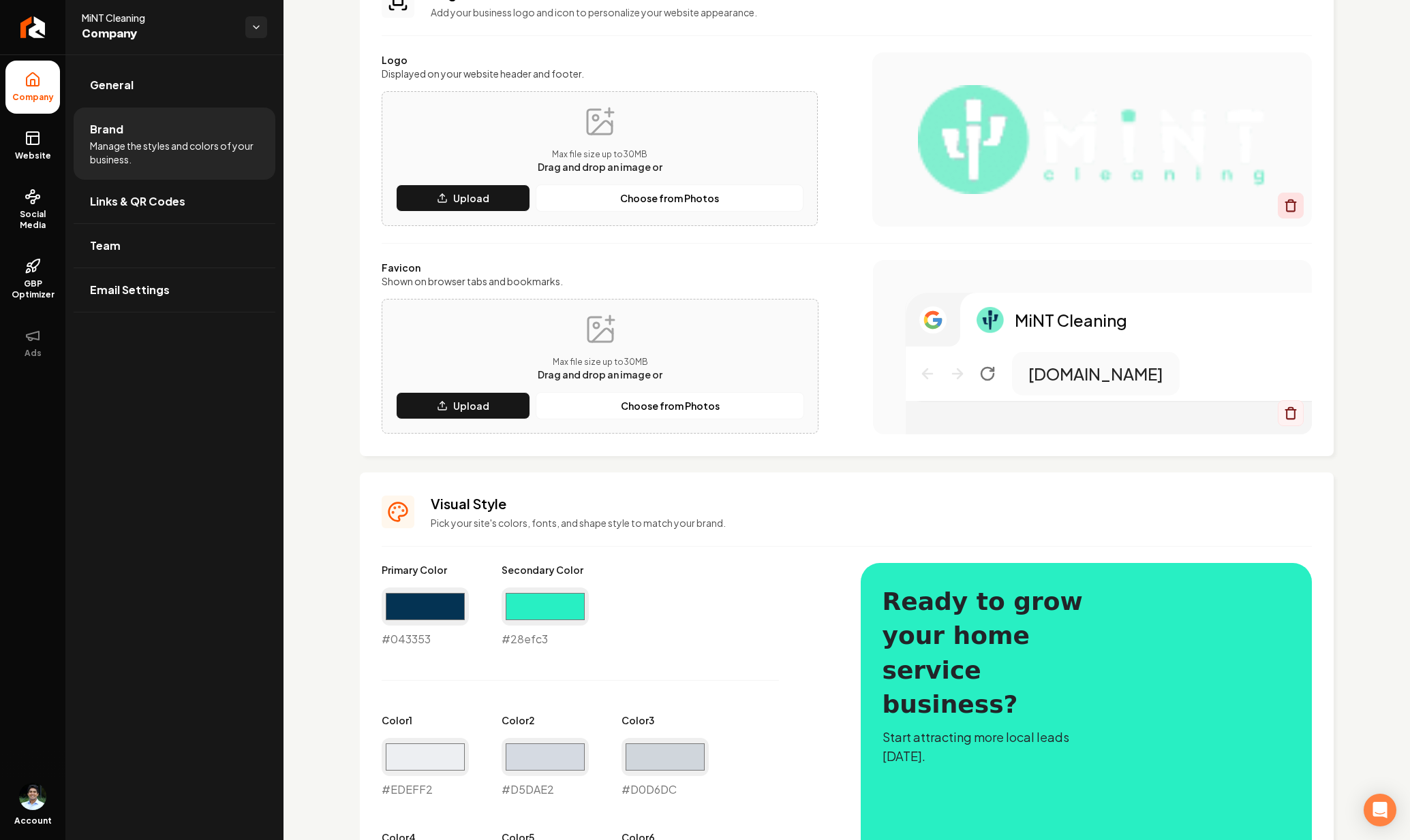
click at [1286, 205] on icon "Main content area" at bounding box center [1290, 205] width 14 height 14
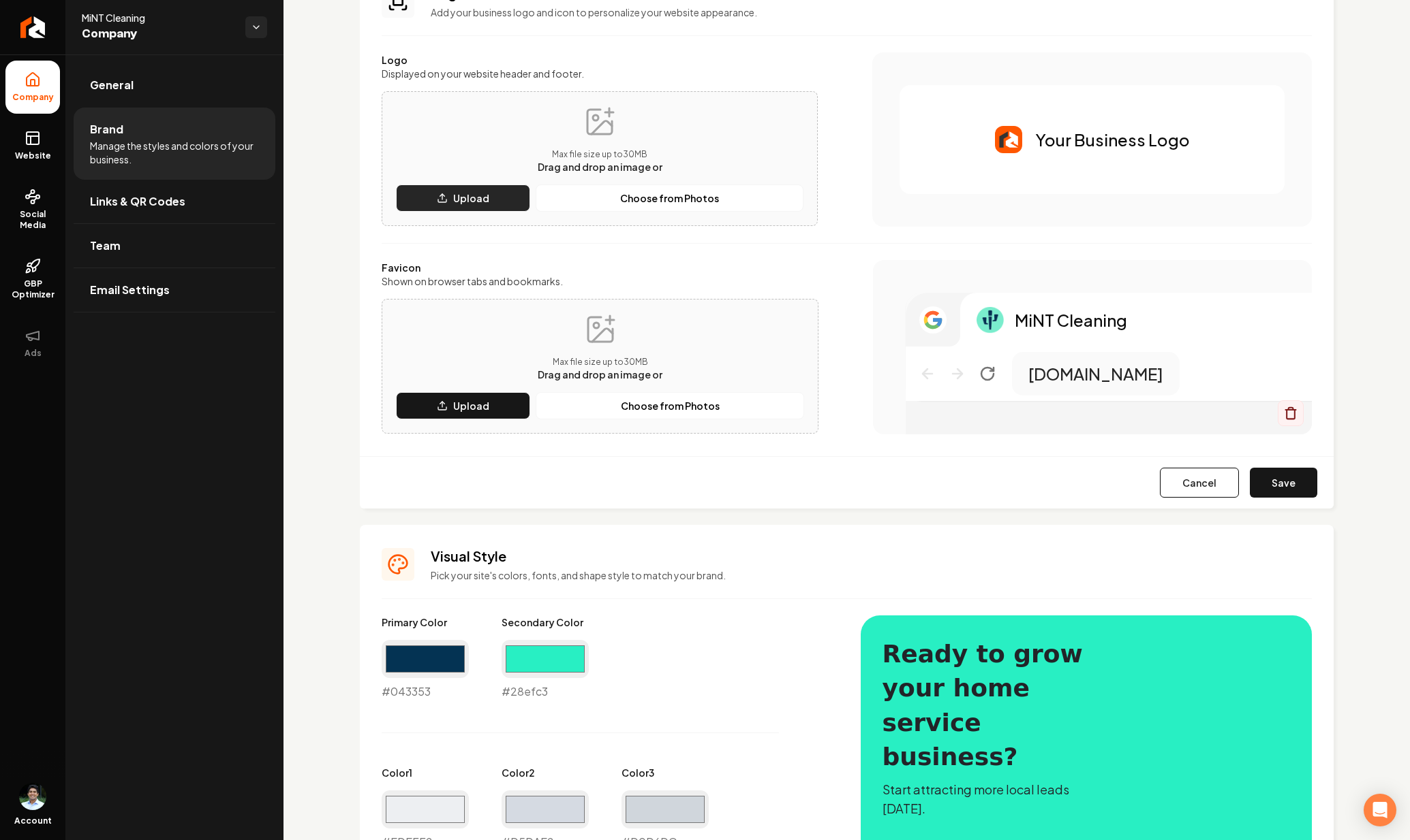
click at [480, 196] on p "Upload" at bounding box center [471, 197] width 36 height 14
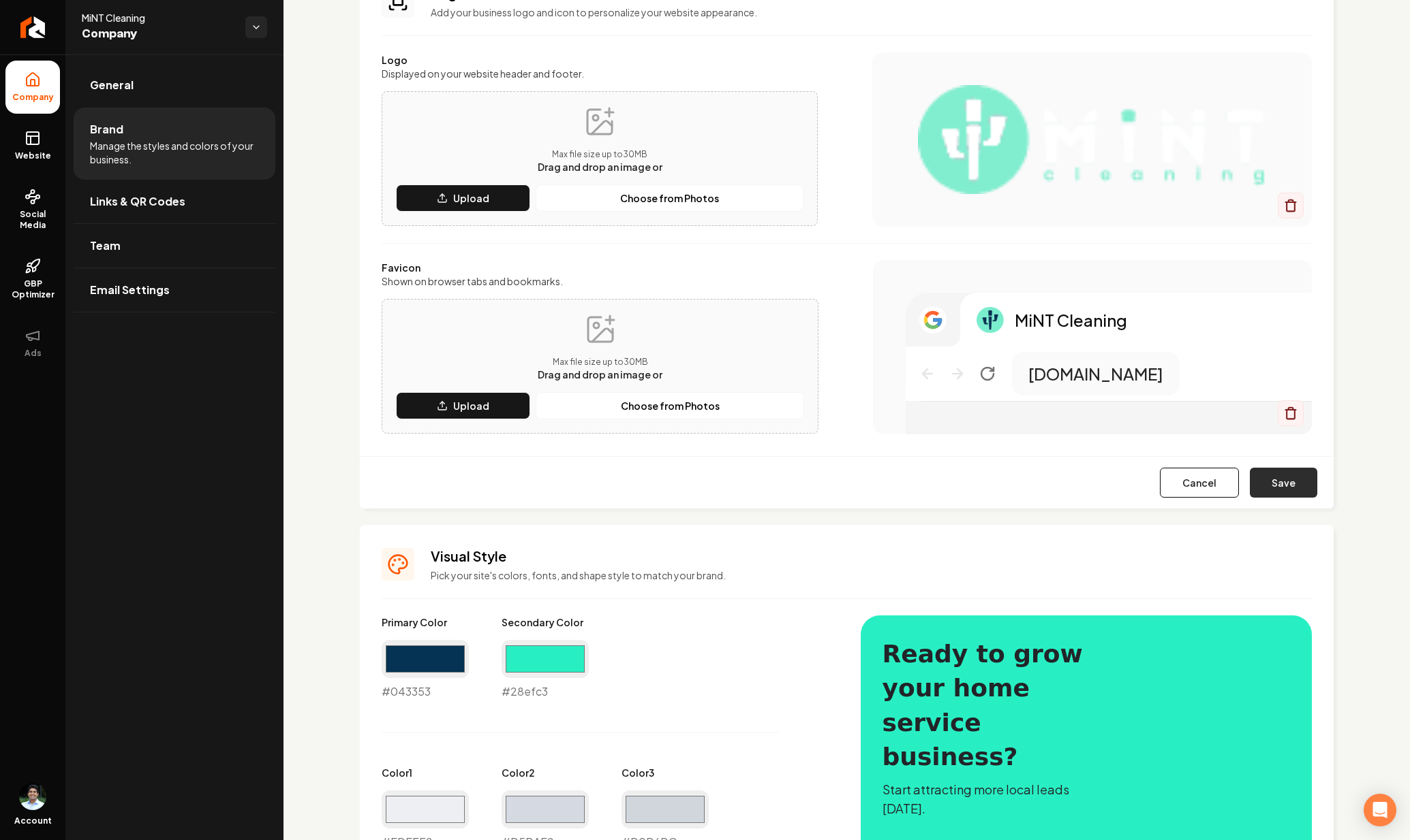
click at [1283, 482] on button "Save" at bounding box center [1283, 482] width 67 height 30
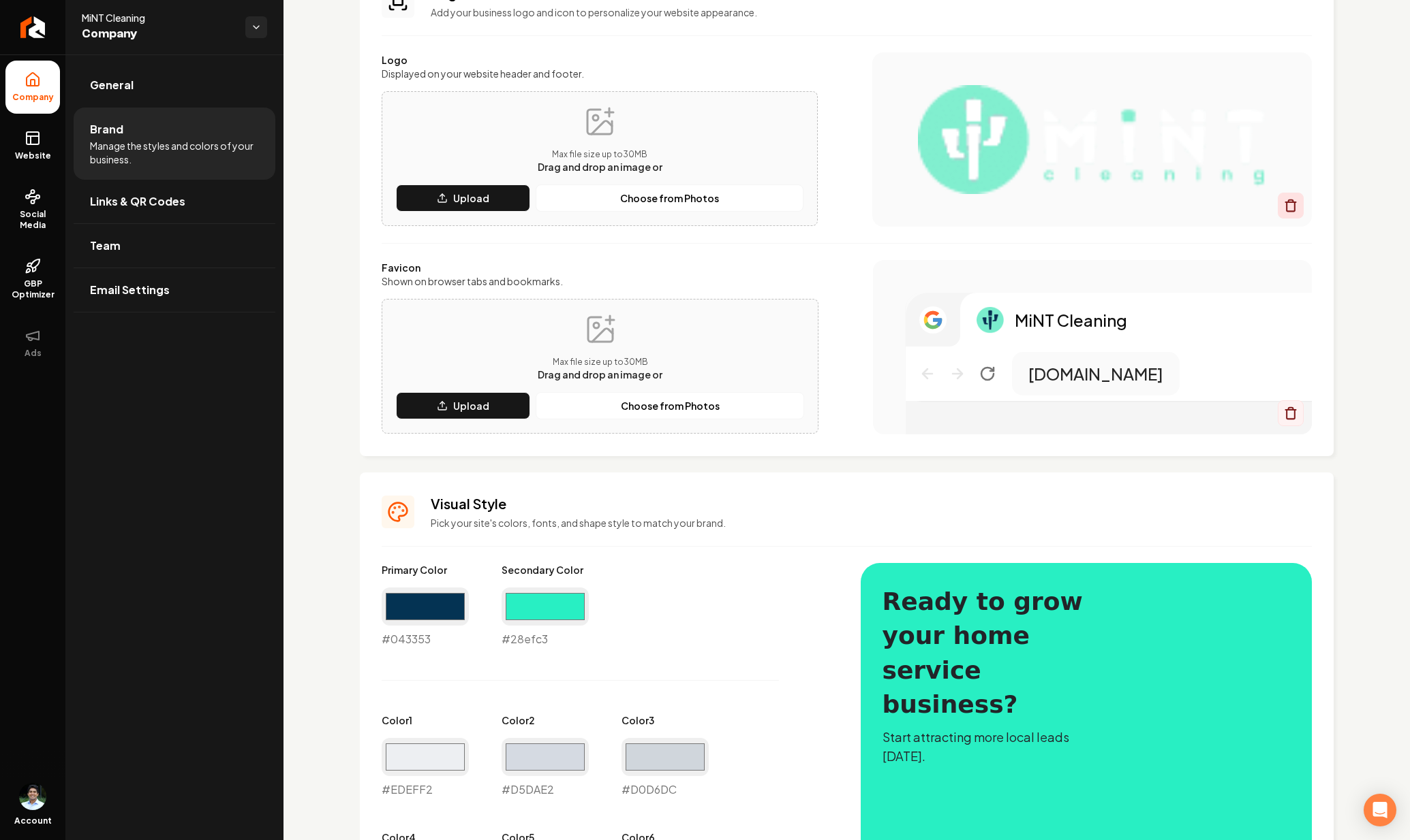
click at [1283, 205] on icon "Main content area" at bounding box center [1290, 205] width 14 height 14
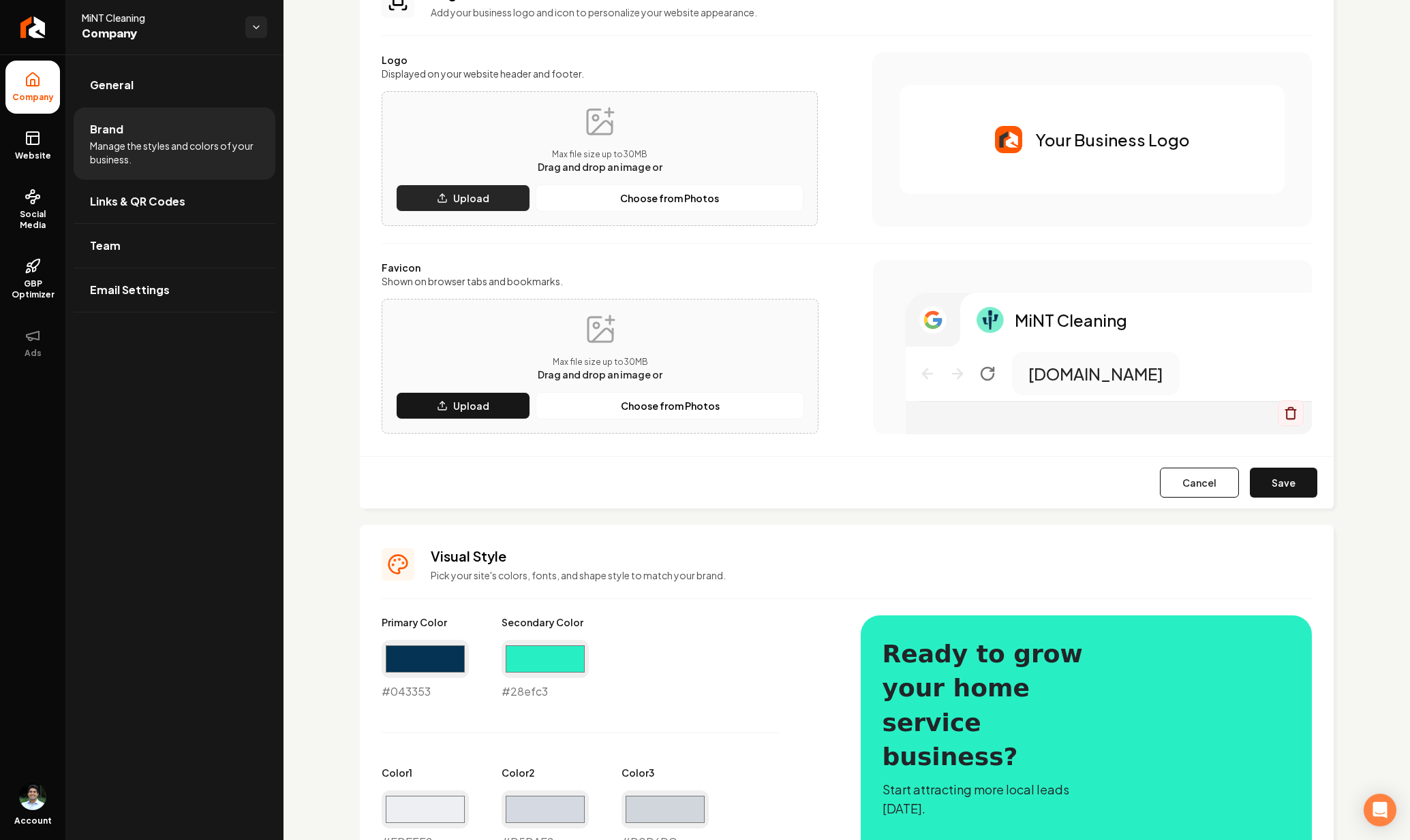
click at [450, 200] on button "Upload" at bounding box center [463, 198] width 134 height 27
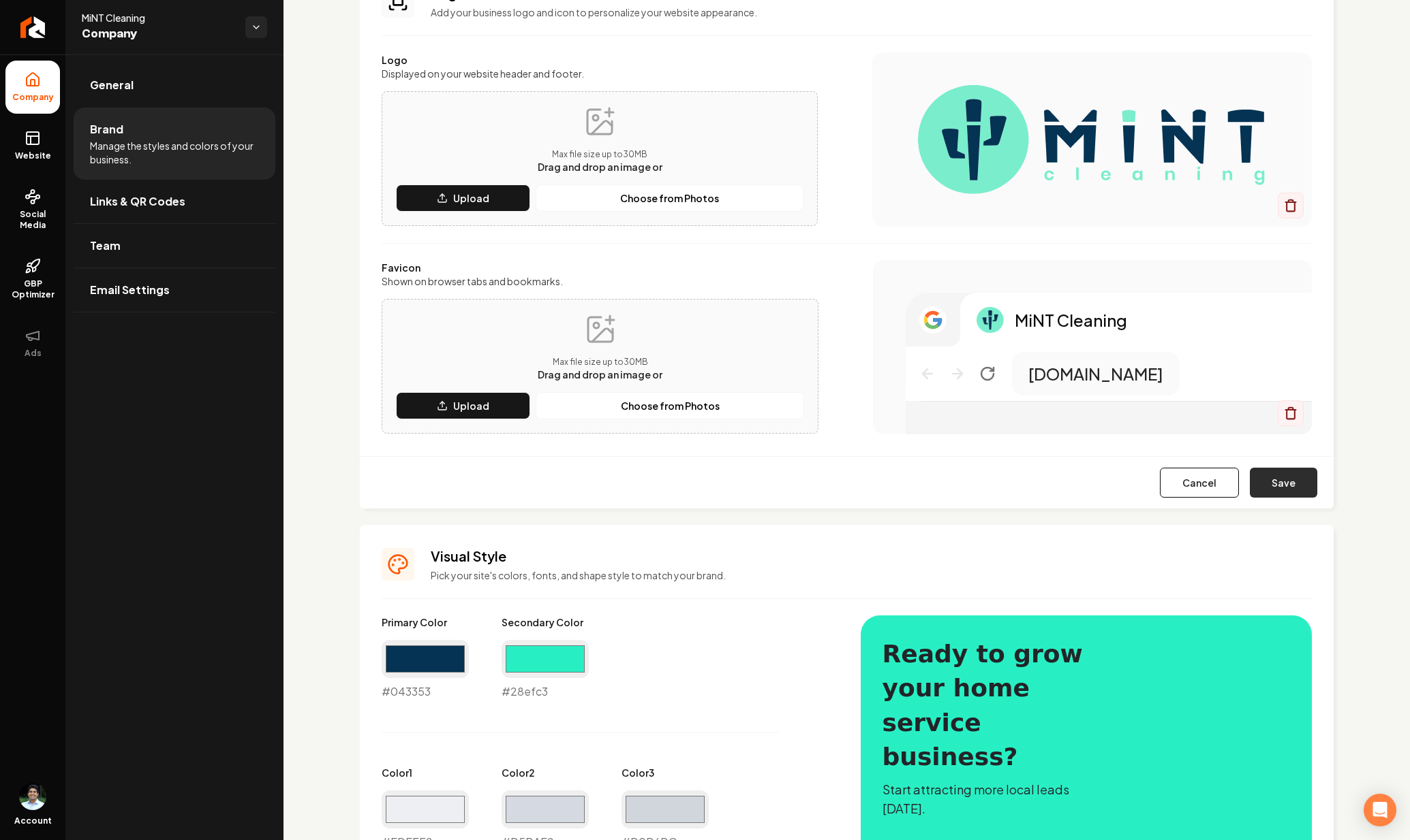
click at [1273, 479] on button "Save" at bounding box center [1283, 482] width 67 height 30
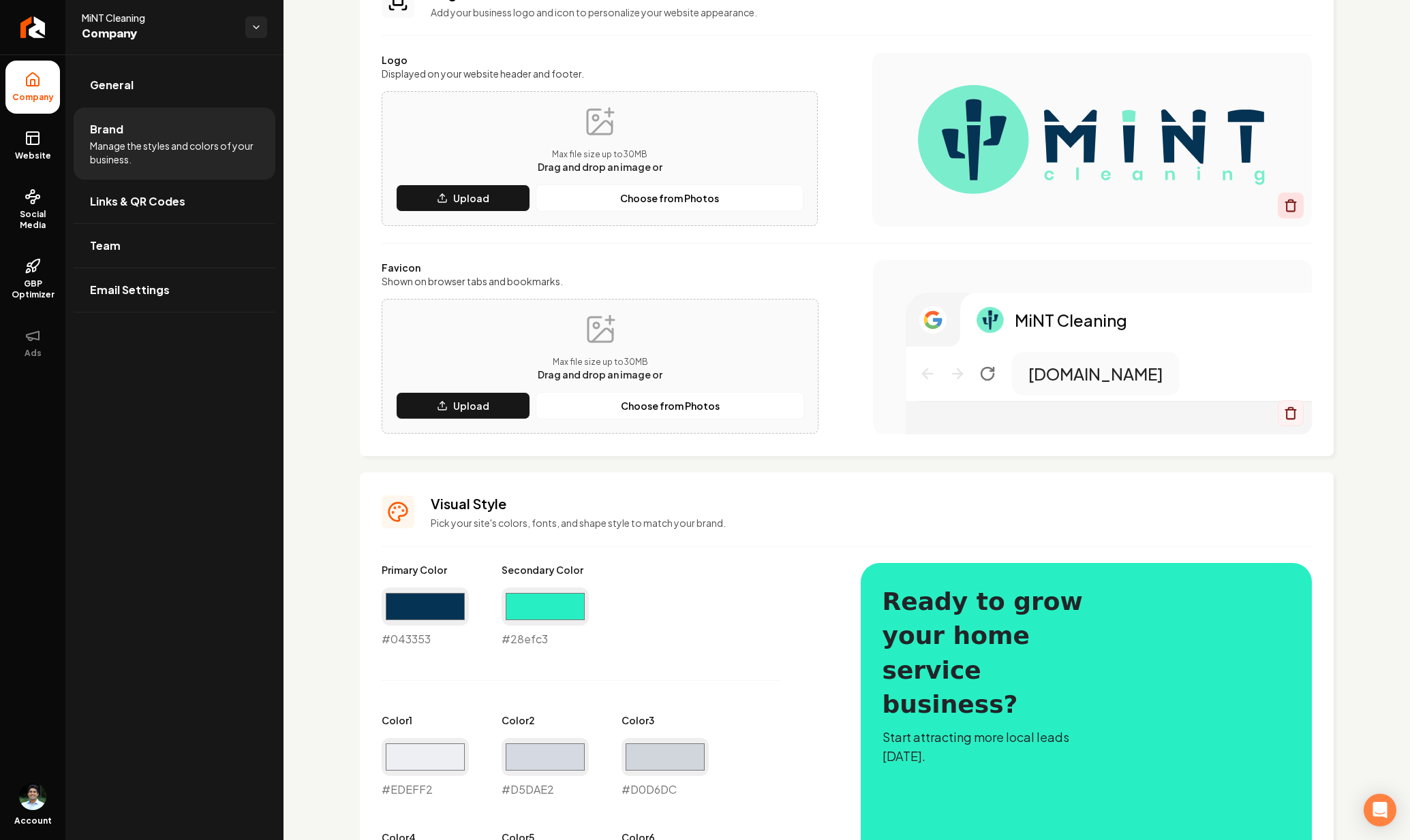
click at [1286, 211] on icon "Main content area" at bounding box center [1290, 206] width 8 height 9
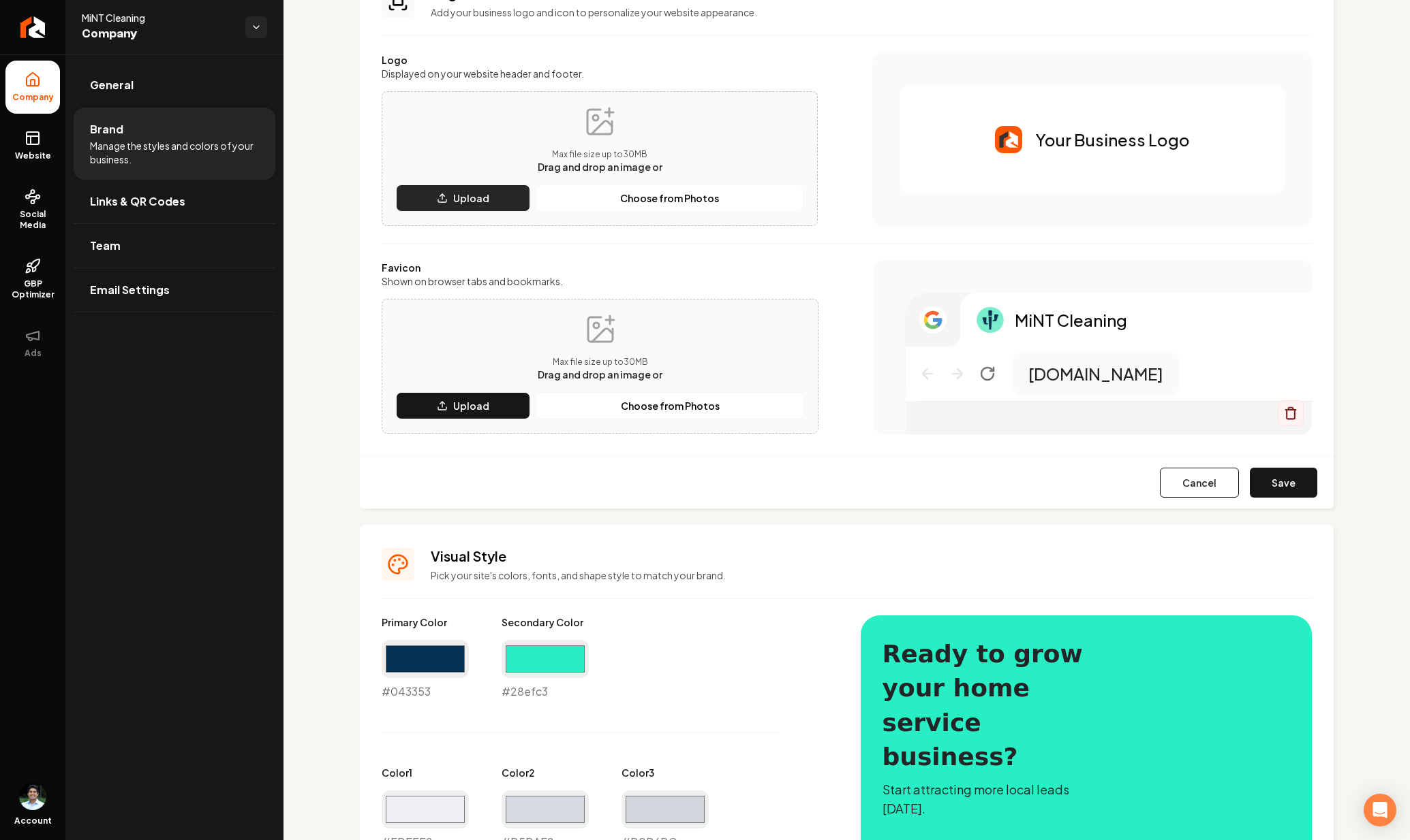
click at [469, 204] on p "Upload" at bounding box center [471, 197] width 36 height 14
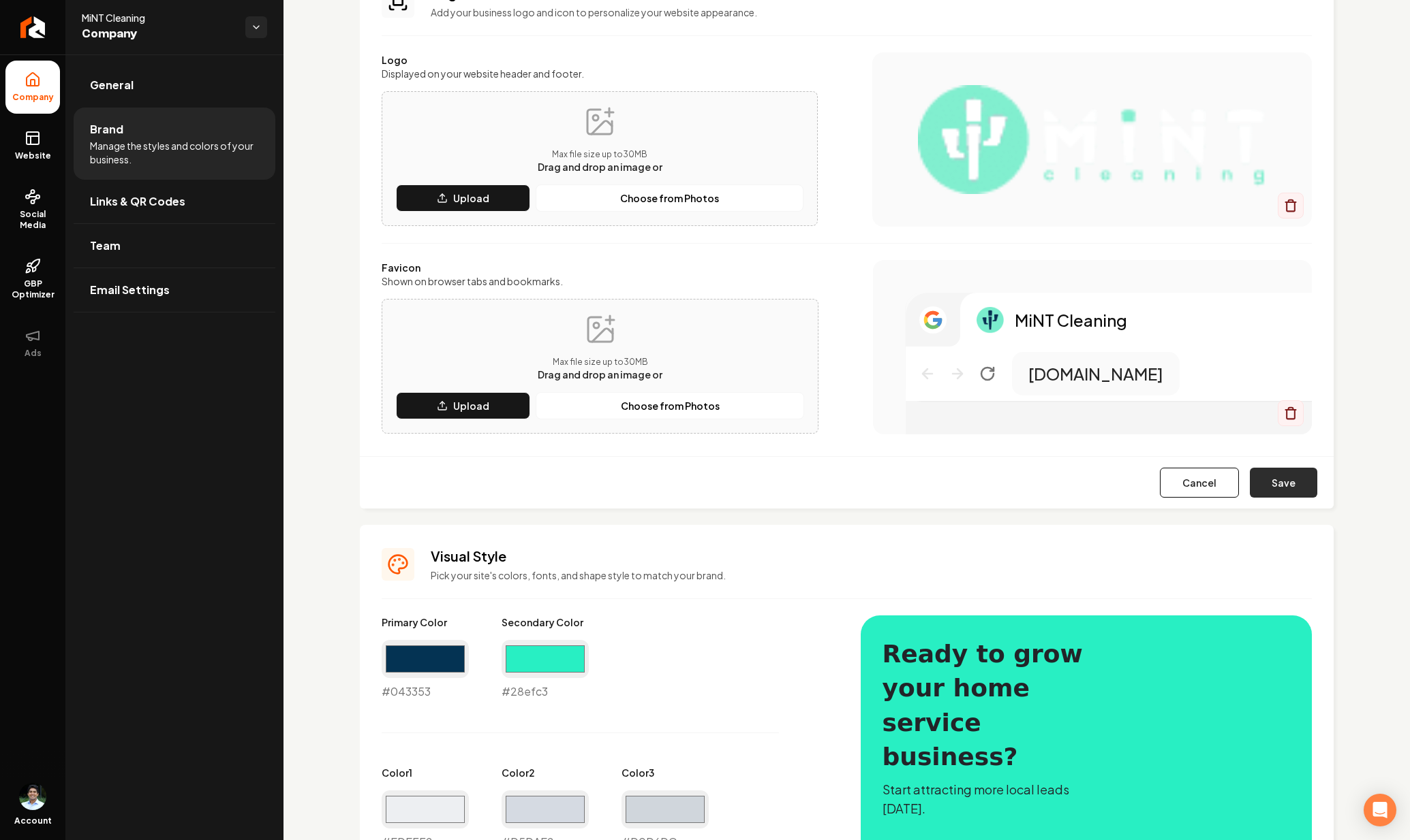
click at [1298, 491] on button "Save" at bounding box center [1283, 482] width 67 height 30
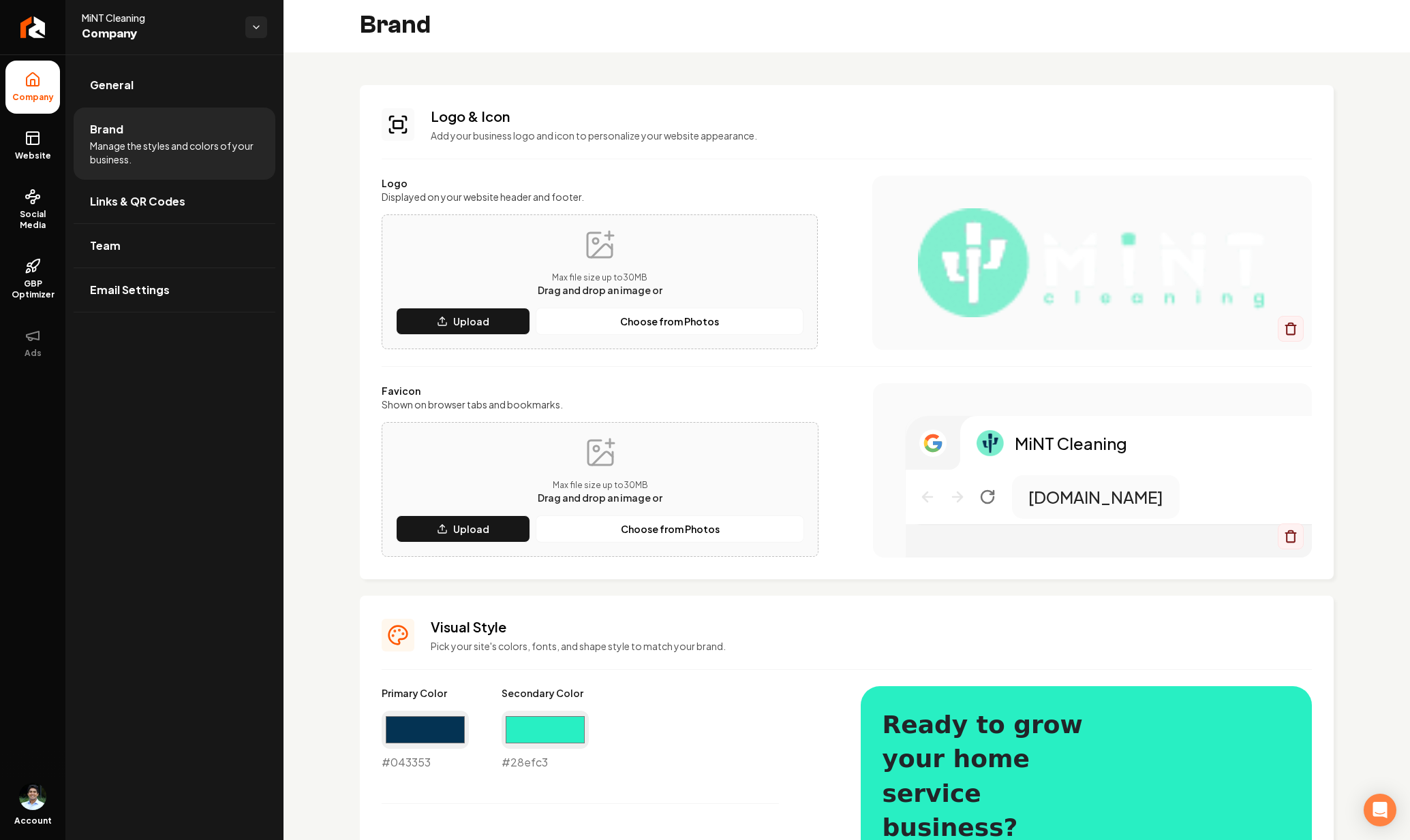
scroll to position [734, 0]
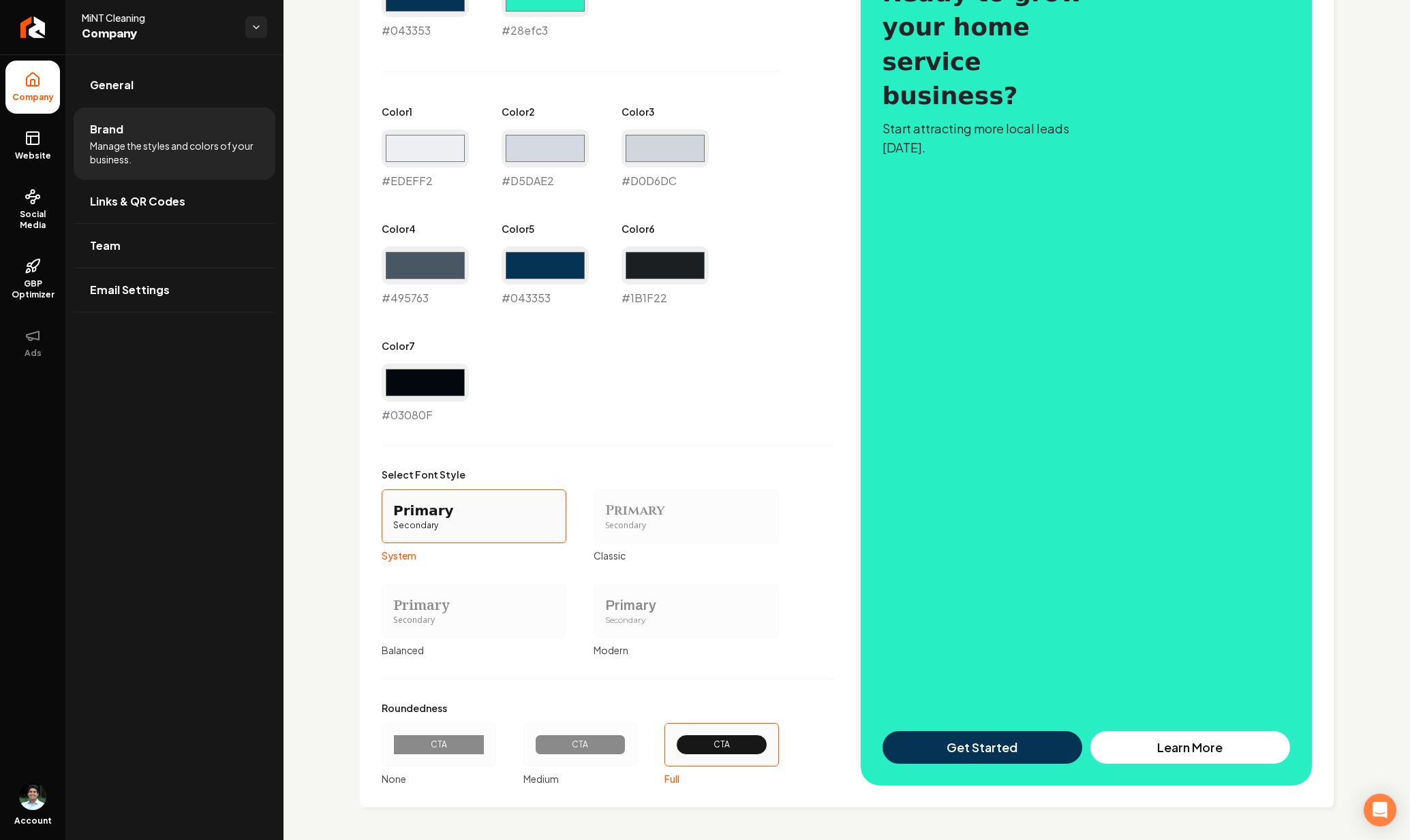
click at [590, 746] on div "CTA" at bounding box center [580, 745] width 68 height 11
click at [533, 746] on button "CTA Medium" at bounding box center [528, 745] width 11 height 11
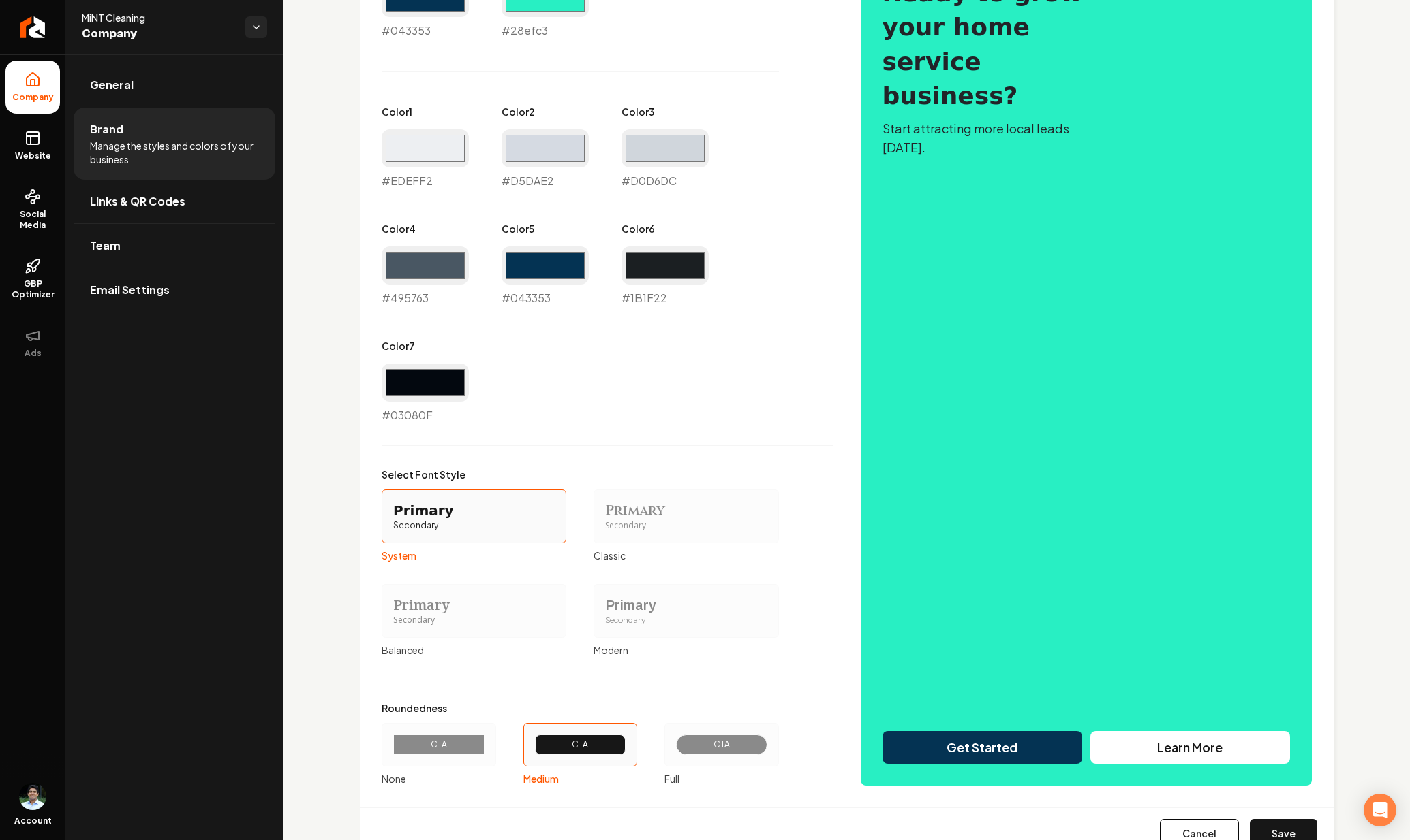
scroll to position [735, 0]
click at [1277, 824] on button "Save" at bounding box center [1283, 833] width 67 height 30
type input "#edeff2"
type input "#d5dae2"
type input "#d0d6dc"
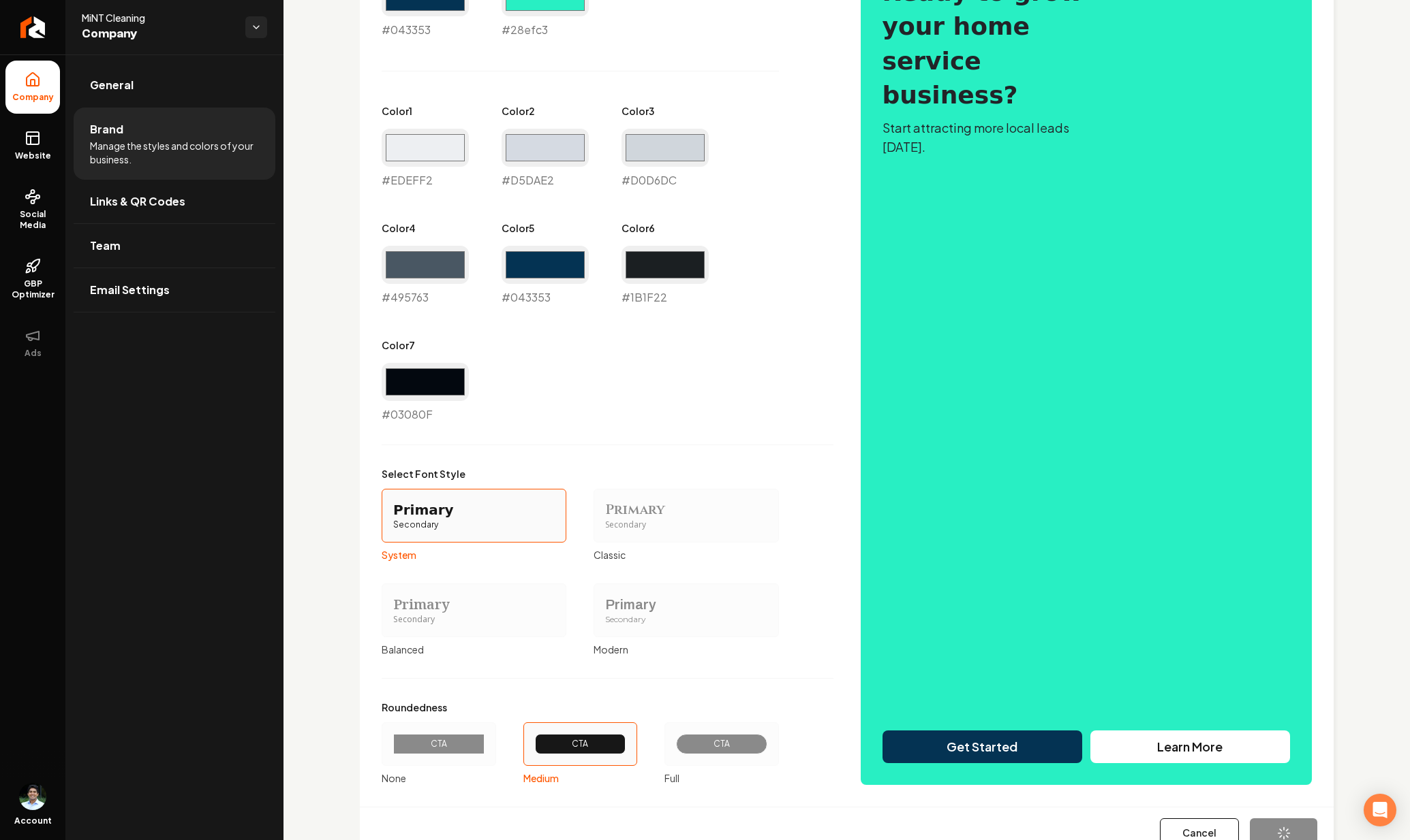
type input "#1b1f22"
type input "#03080f"
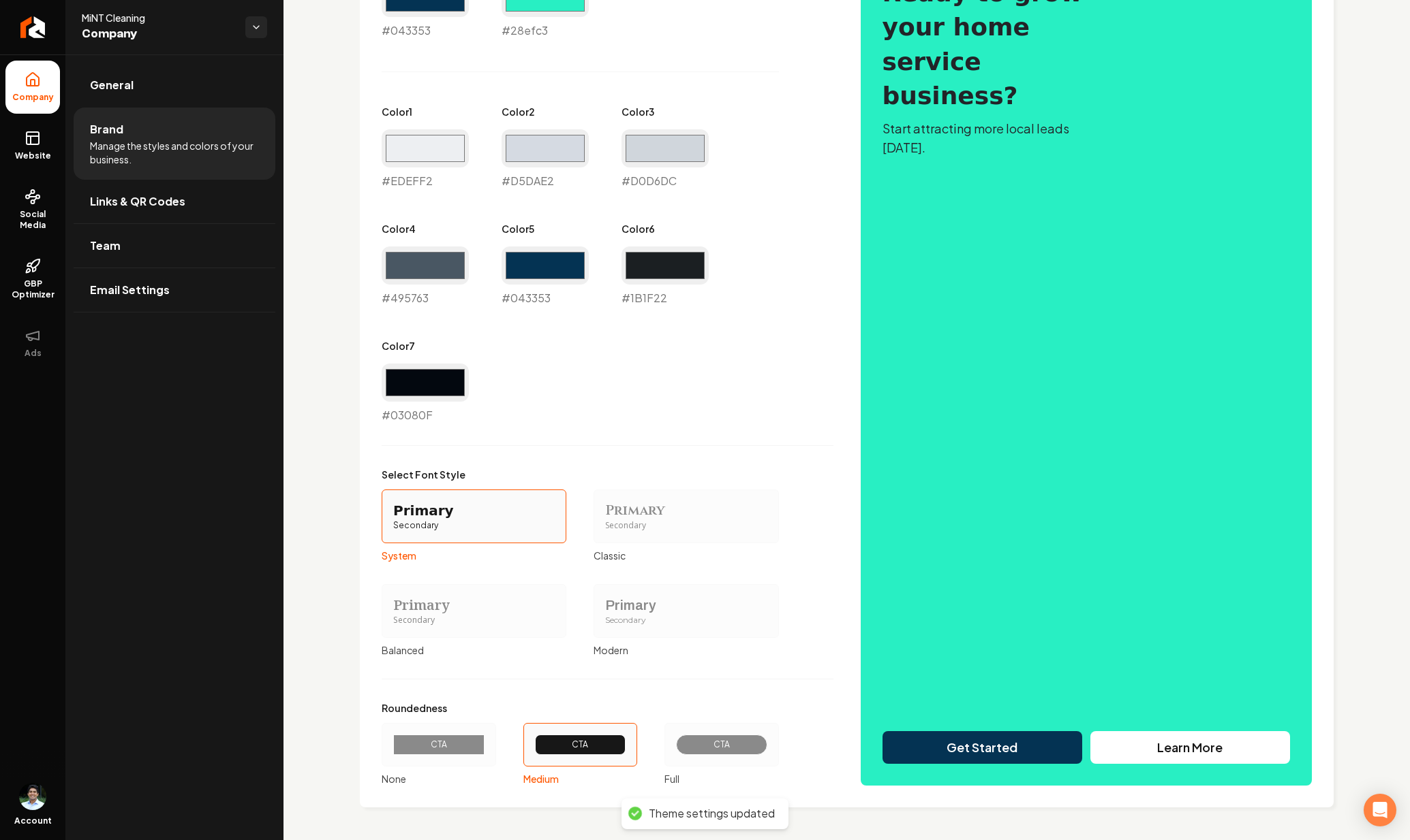
scroll to position [734, 0]
click at [726, 749] on div "CTA" at bounding box center [721, 745] width 68 height 11
click at [675, 749] on button "CTA Full" at bounding box center [669, 745] width 11 height 11
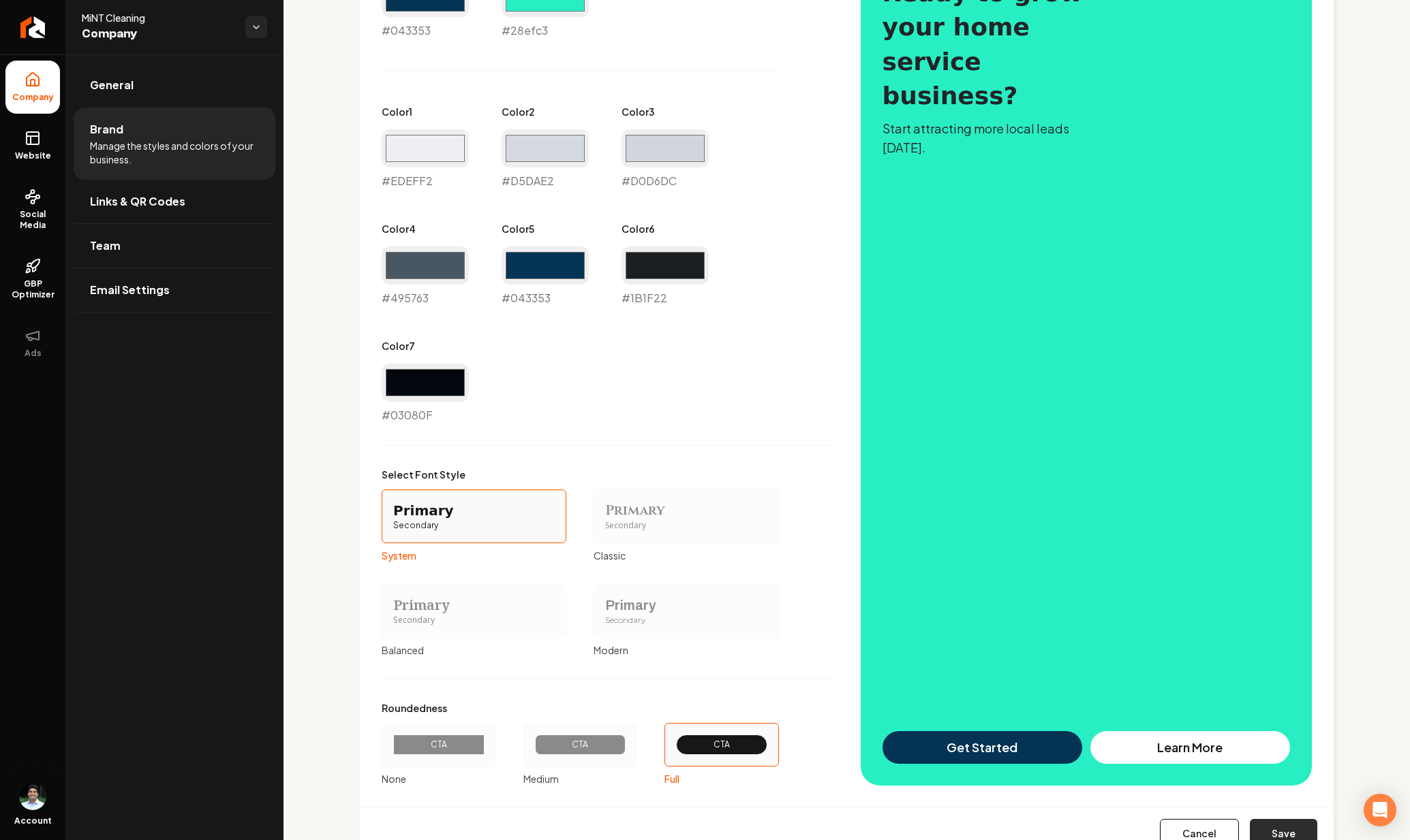
click at [1269, 830] on button "Save" at bounding box center [1283, 834] width 67 height 30
type input "#edeff2"
type input "#d5dae2"
type input "#d0d6dc"
type input "#1b1f22"
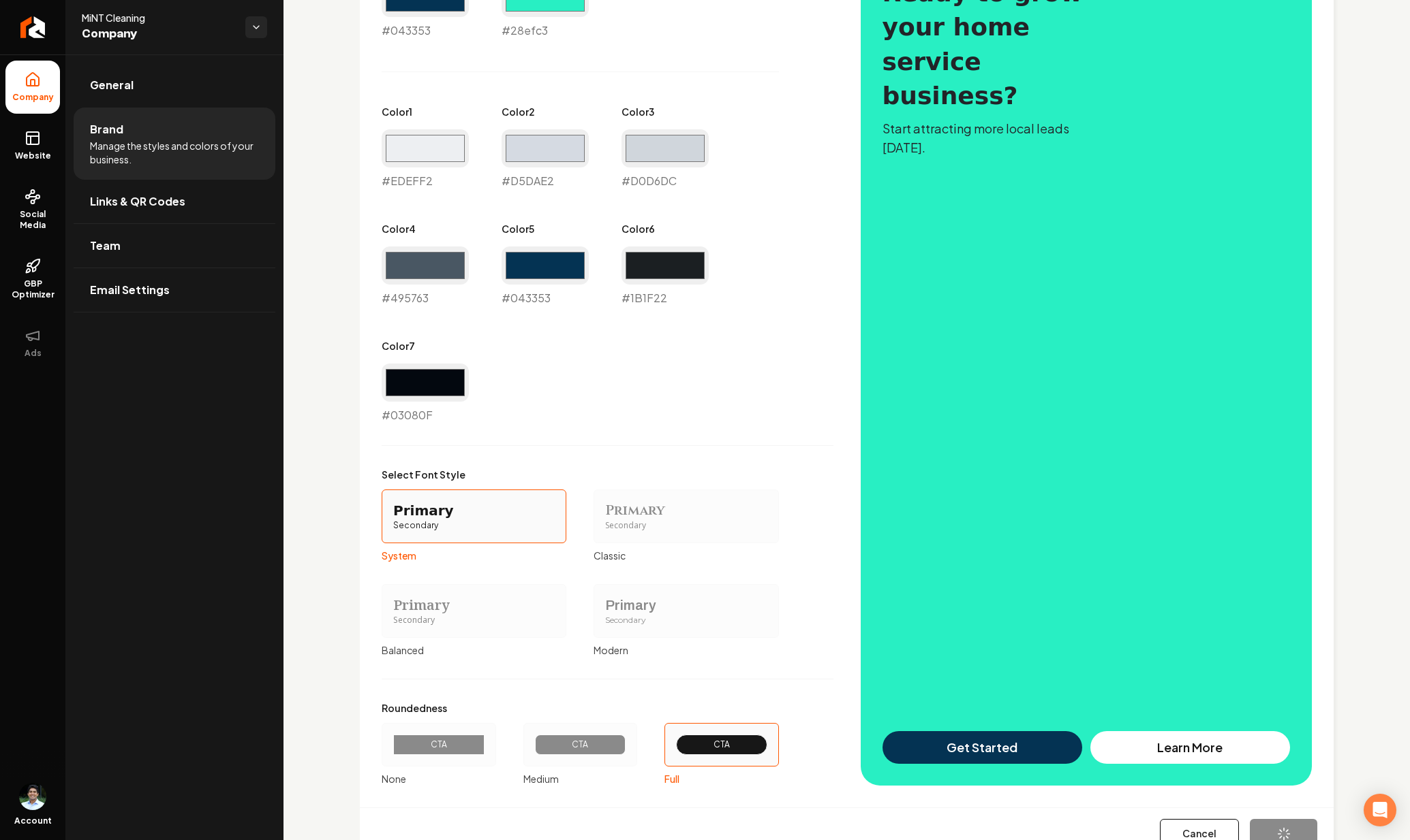
type input "#03080f"
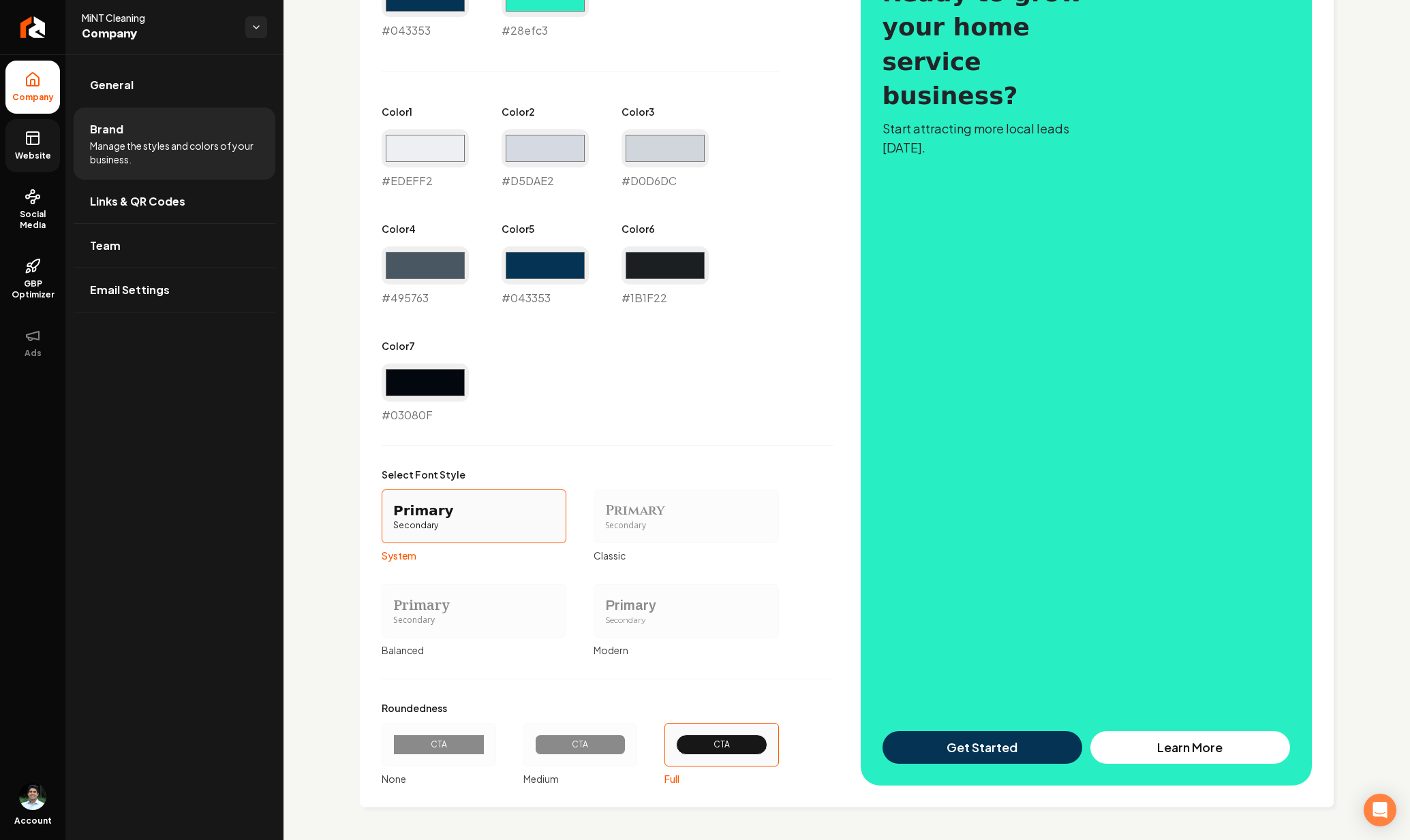
click at [42, 153] on span "Website" at bounding box center [34, 156] width 47 height 11
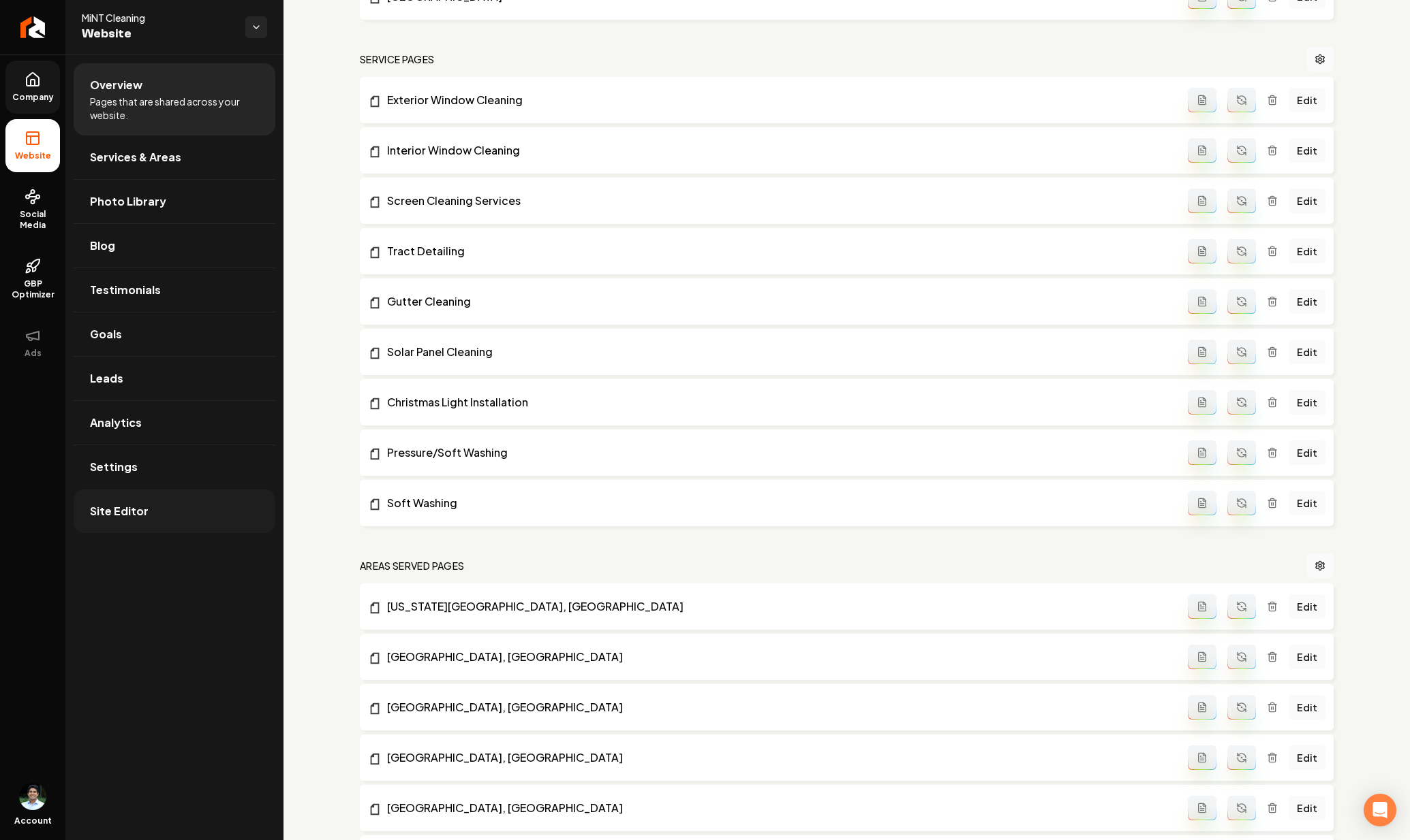
click at [128, 505] on span "Site Editor" at bounding box center [119, 511] width 59 height 16
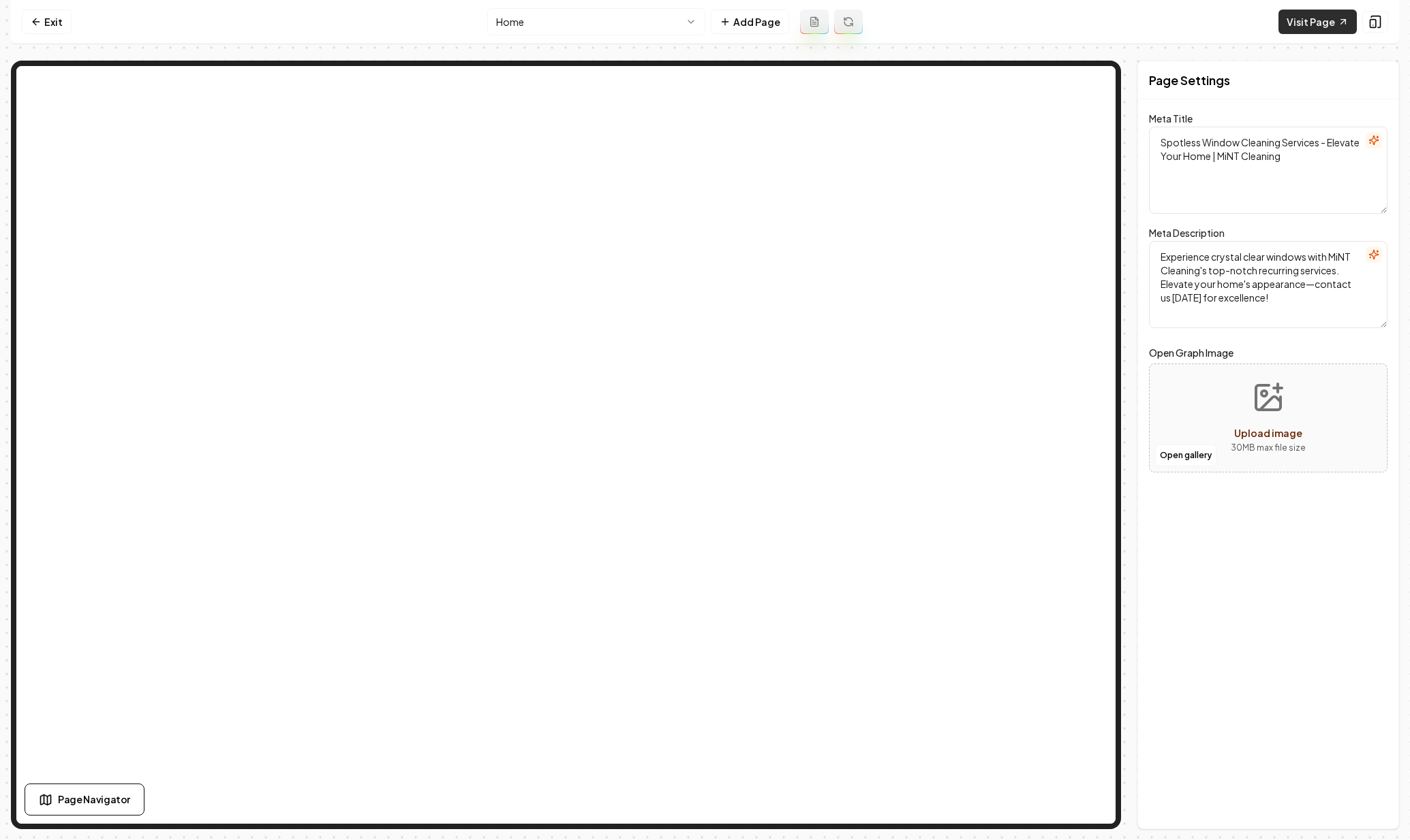
click at [1333, 23] on link "Visit Page" at bounding box center [1317, 22] width 79 height 24
click at [0, 0] on div "Computer Required This feature is only available on a computer. Please switch t…" at bounding box center [705, 420] width 1410 height 840
click at [1309, 13] on link "Visit Page" at bounding box center [1317, 22] width 79 height 24
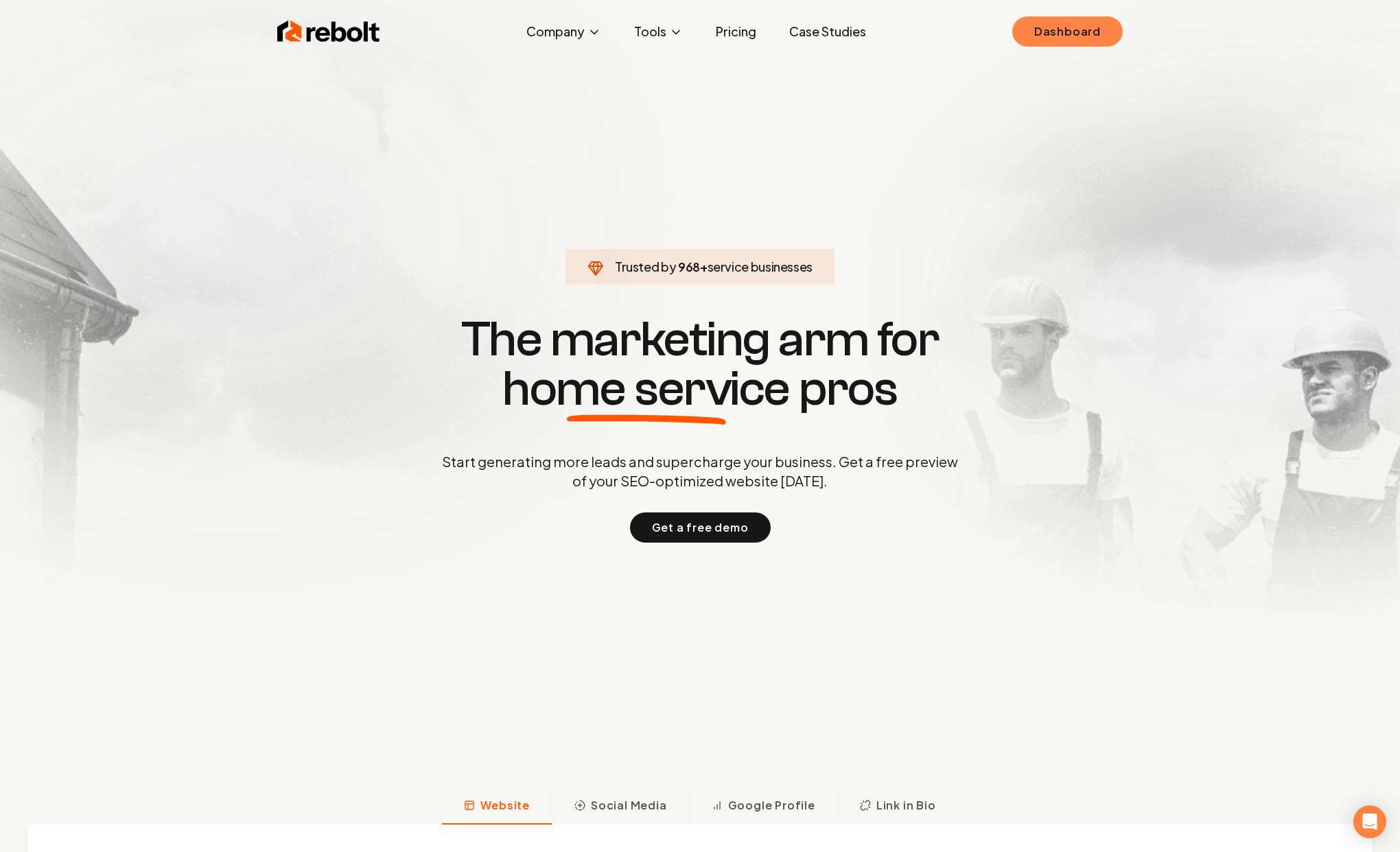
click at [1051, 29] on link "Dashboard" at bounding box center [1067, 31] width 110 height 30
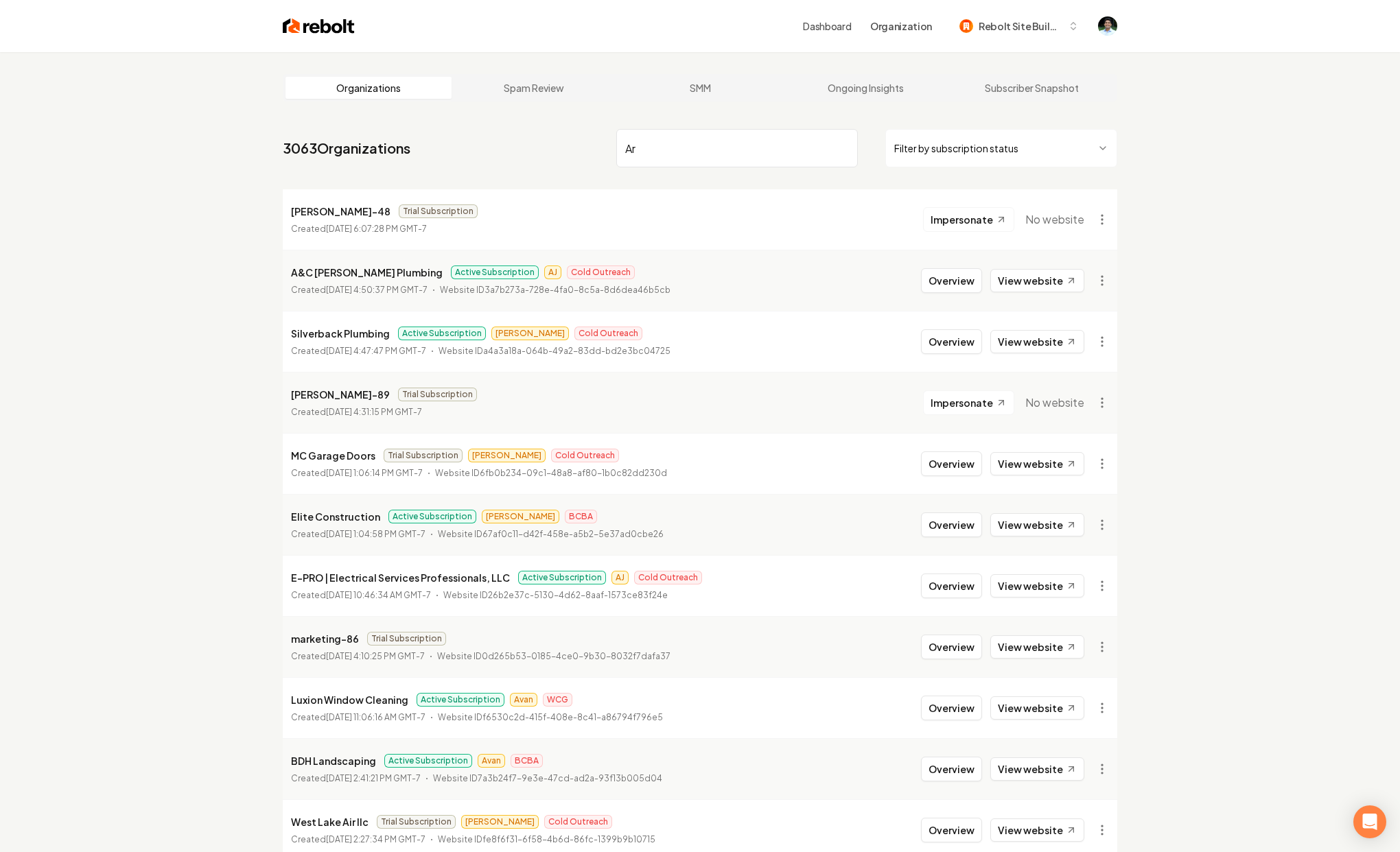
type input "Ari"
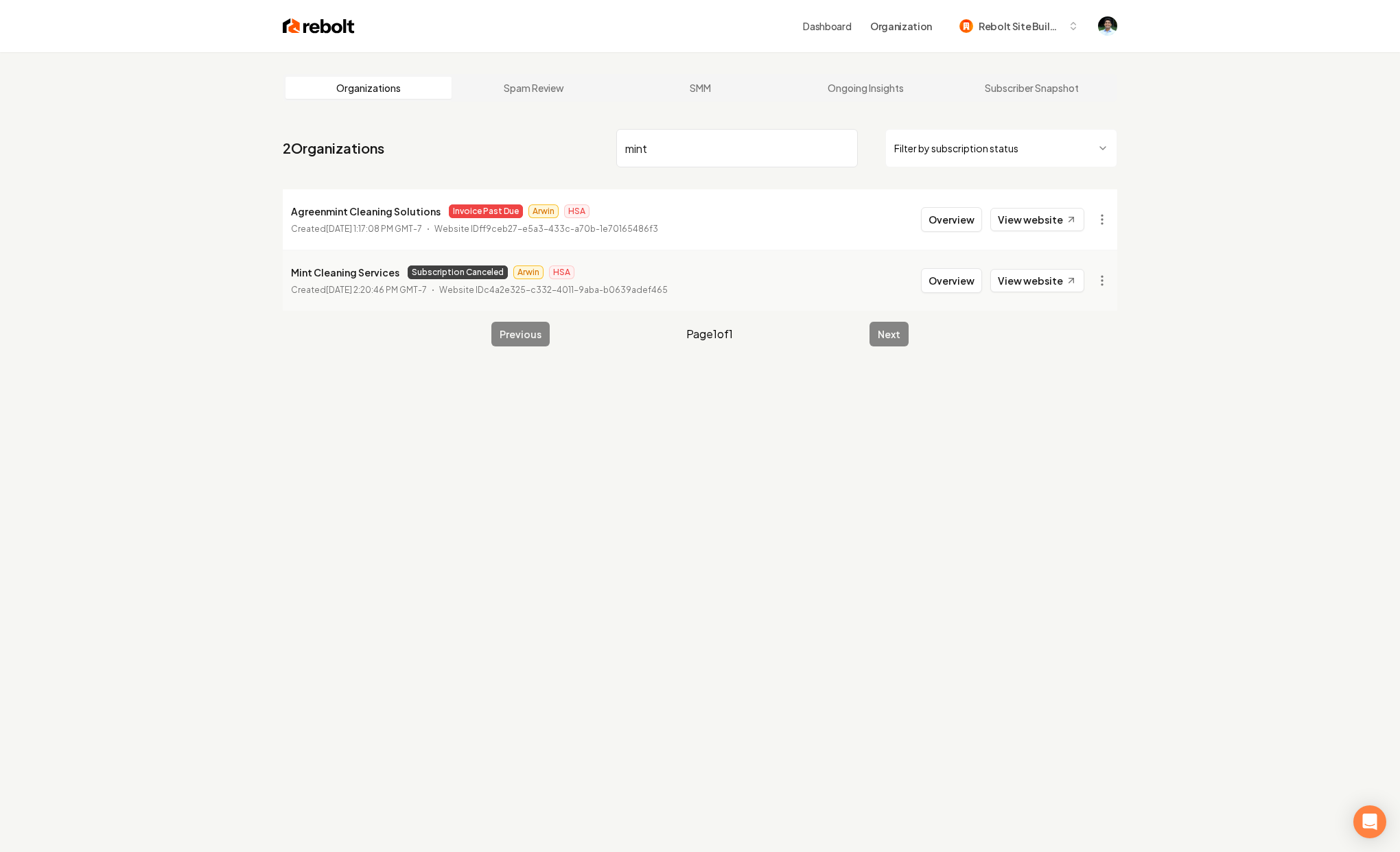
click at [741, 151] on input "mint" at bounding box center [737, 148] width 242 height 38
type input "mint"
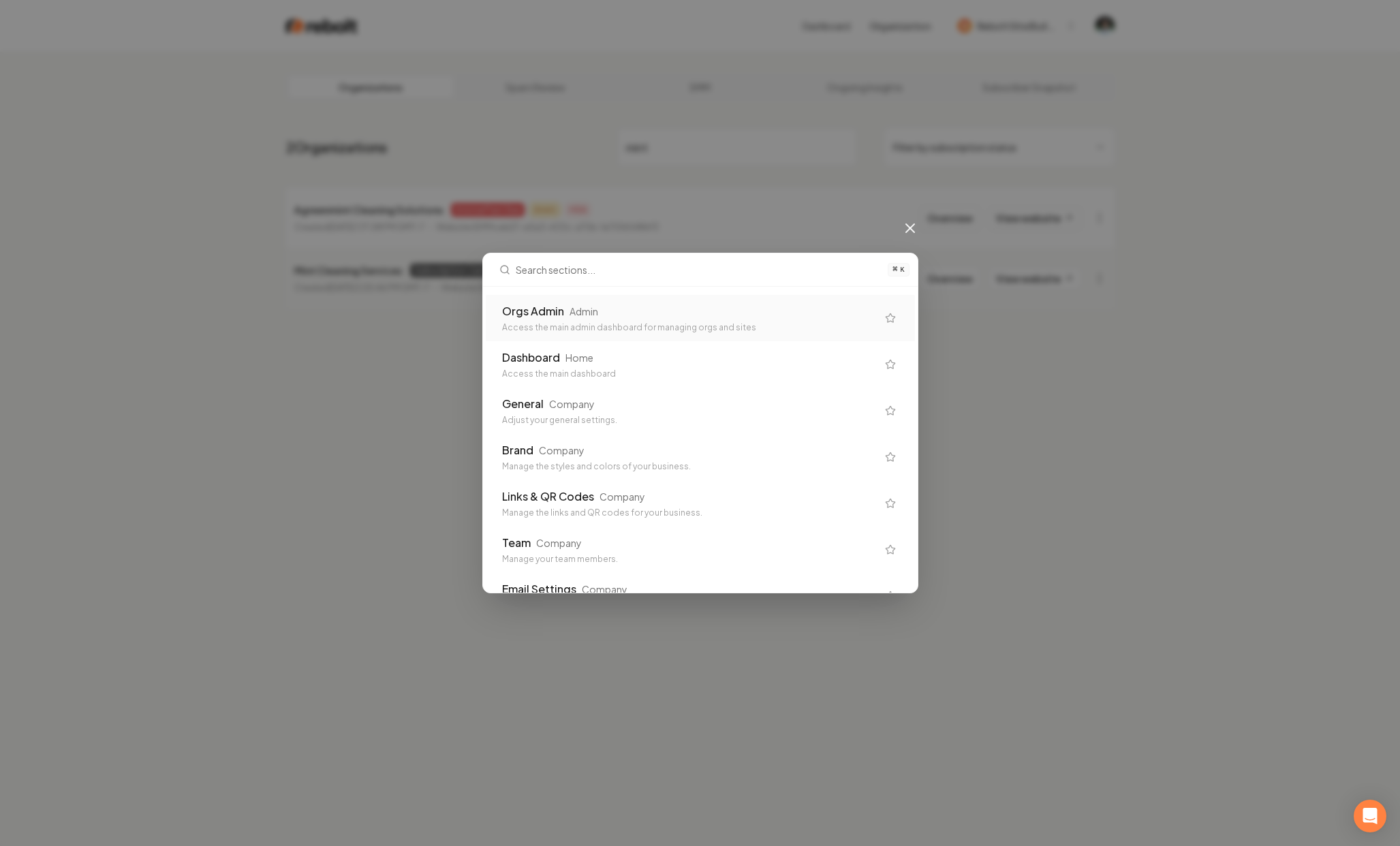
click at [537, 295] on div "Orgs Admin Admin Access the main admin dashboard for managing orgs and sites" at bounding box center [700, 318] width 429 height 46
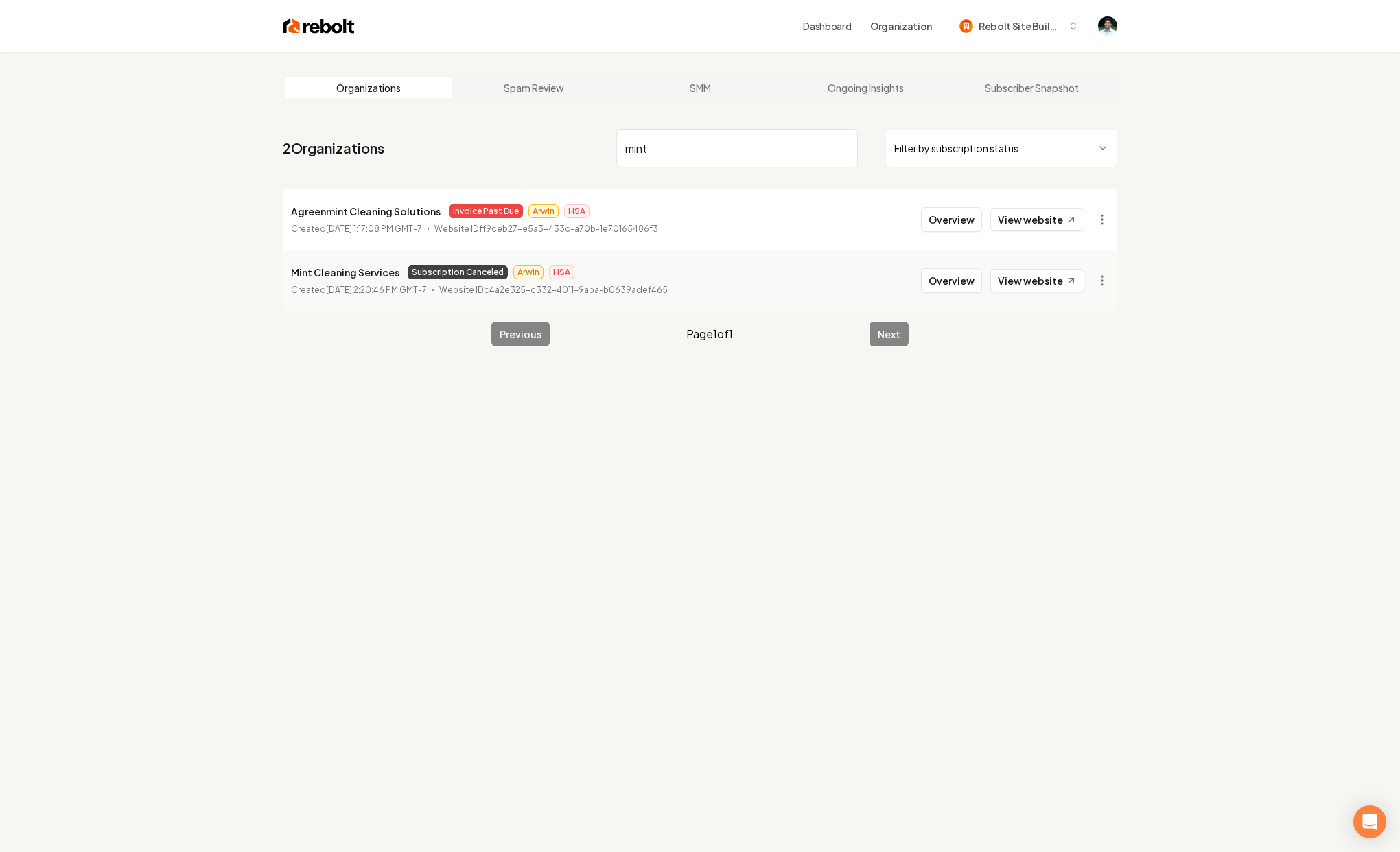
click at [662, 153] on input "mint" at bounding box center [737, 148] width 242 height 38
click at [845, 148] on input "mint" at bounding box center [737, 148] width 242 height 38
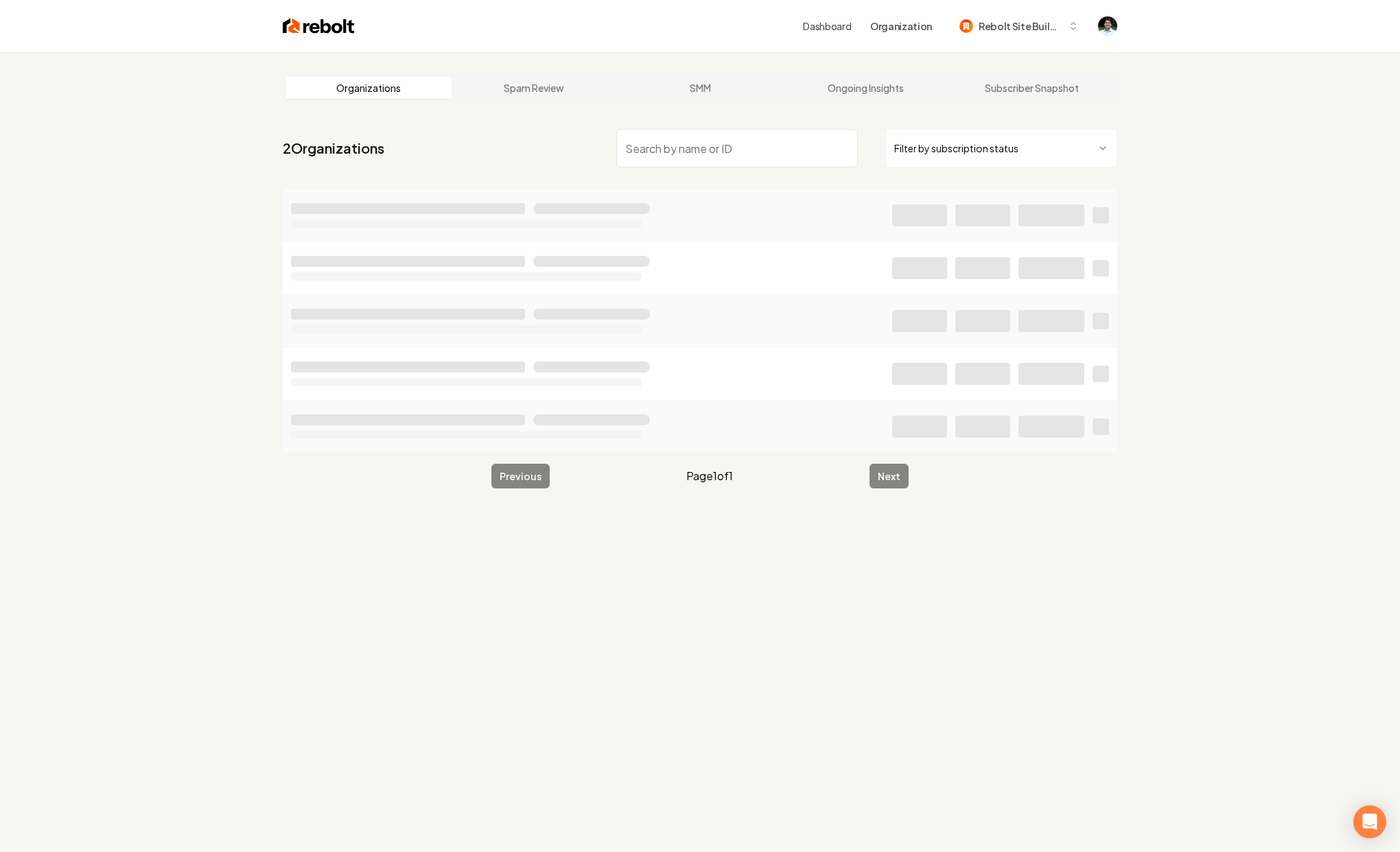
click at [835, 30] on link "Dashboard" at bounding box center [826, 26] width 48 height 14
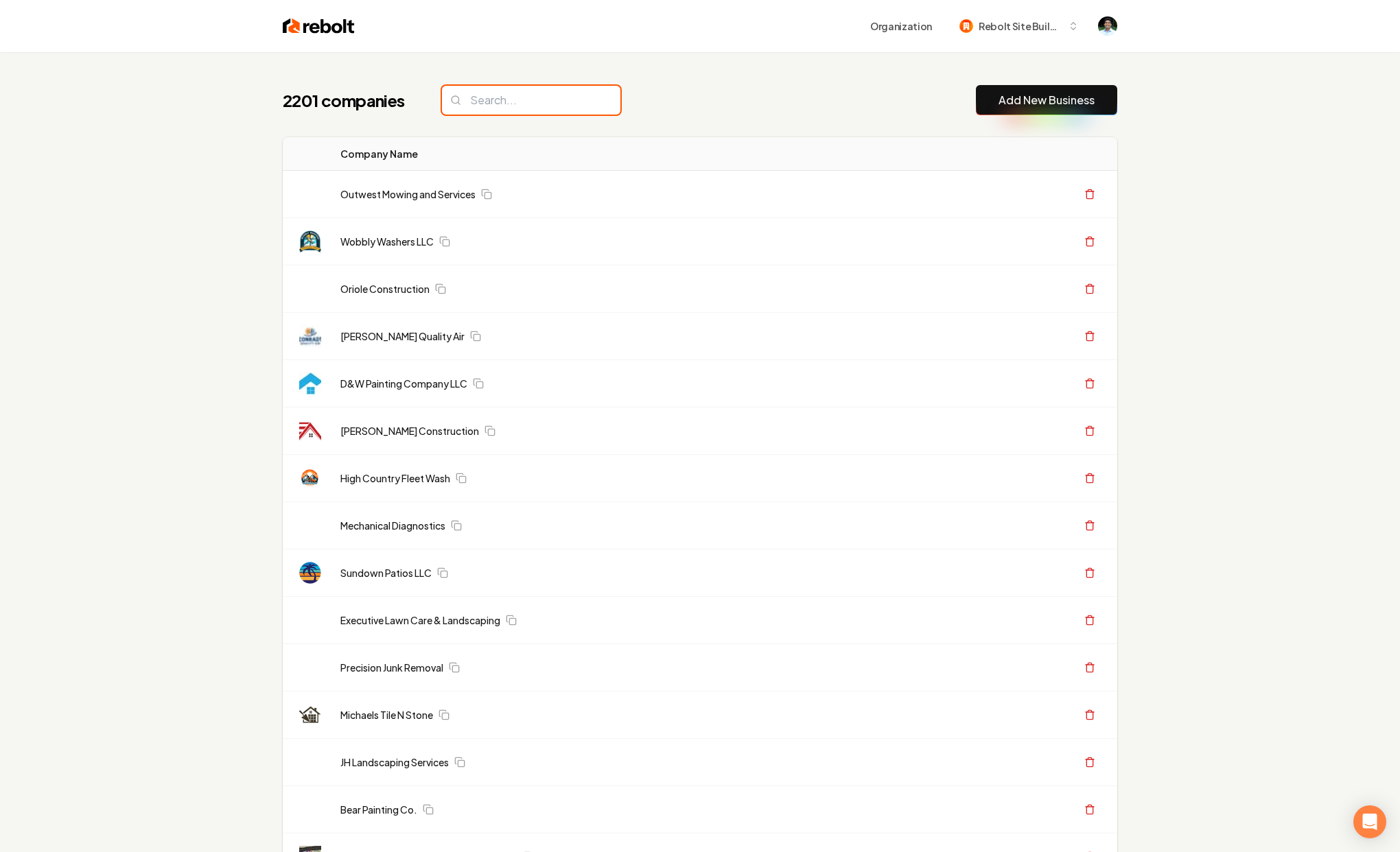
click at [500, 113] on input "search" at bounding box center [532, 100] width 179 height 29
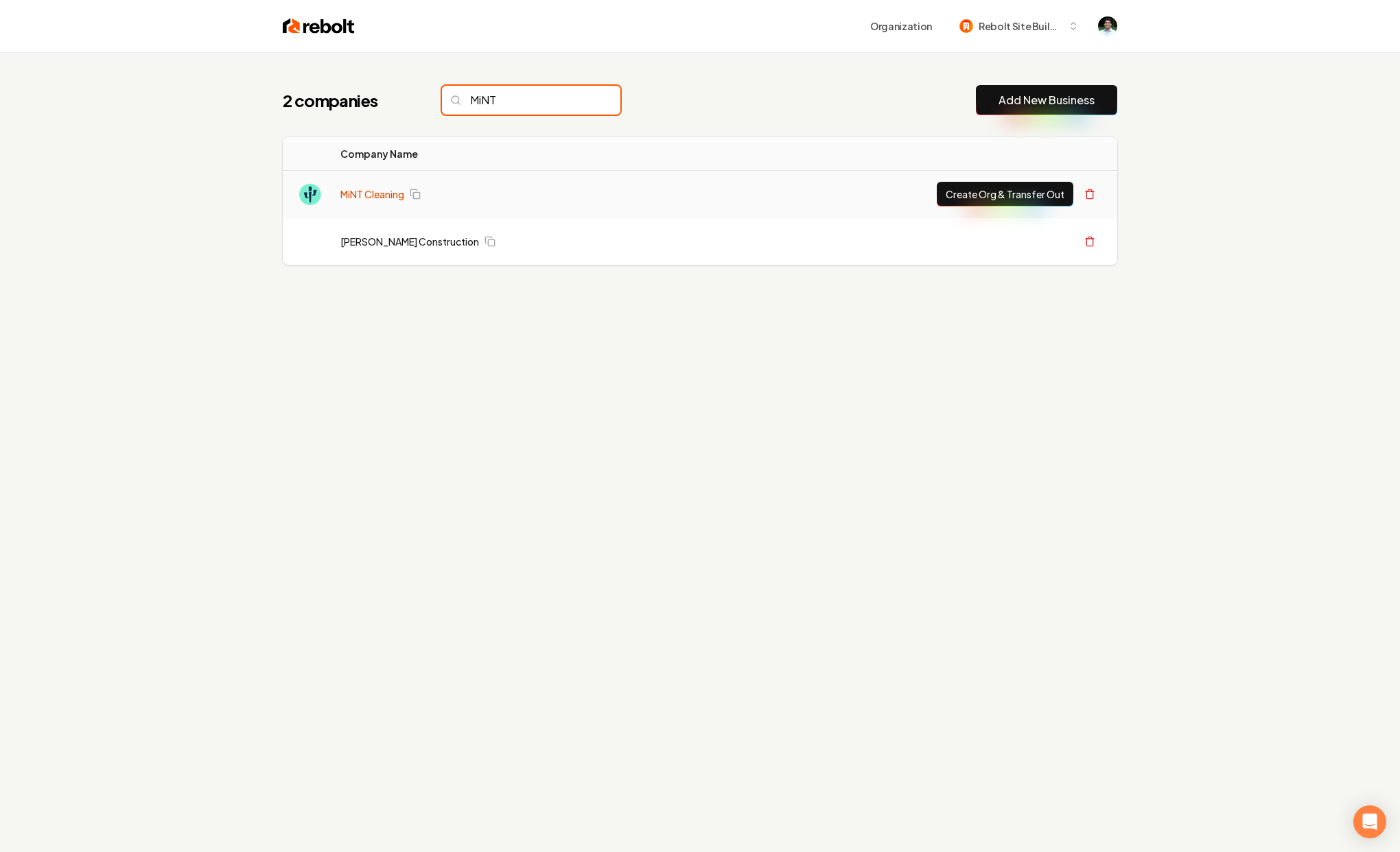
type input "MiNT"
click at [368, 189] on link "MiNT Cleaning" at bounding box center [372, 193] width 64 height 14
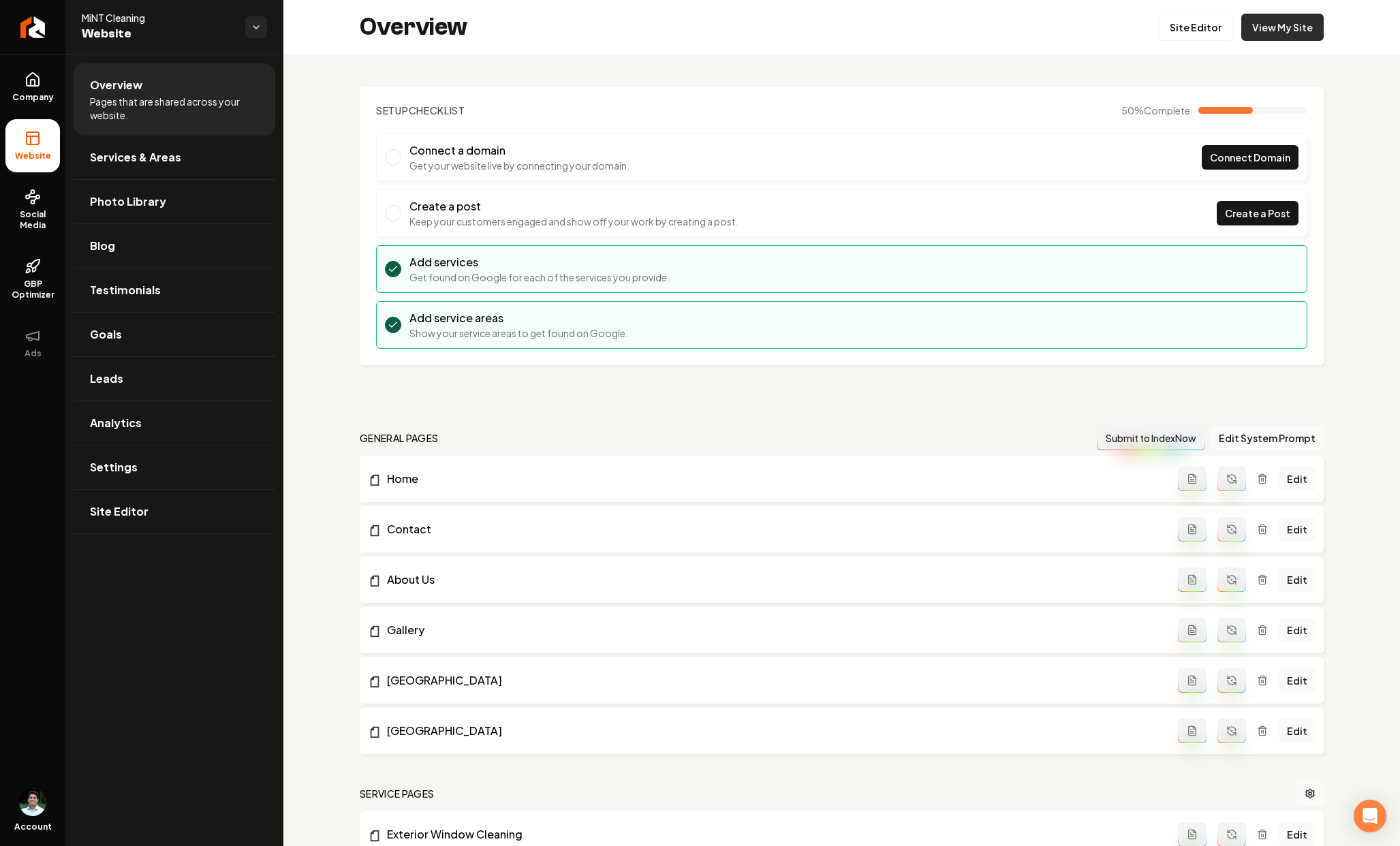
click at [1292, 30] on link "View My Site" at bounding box center [1282, 27] width 82 height 27
click at [1159, 32] on link "Site Editor" at bounding box center [1195, 27] width 75 height 27
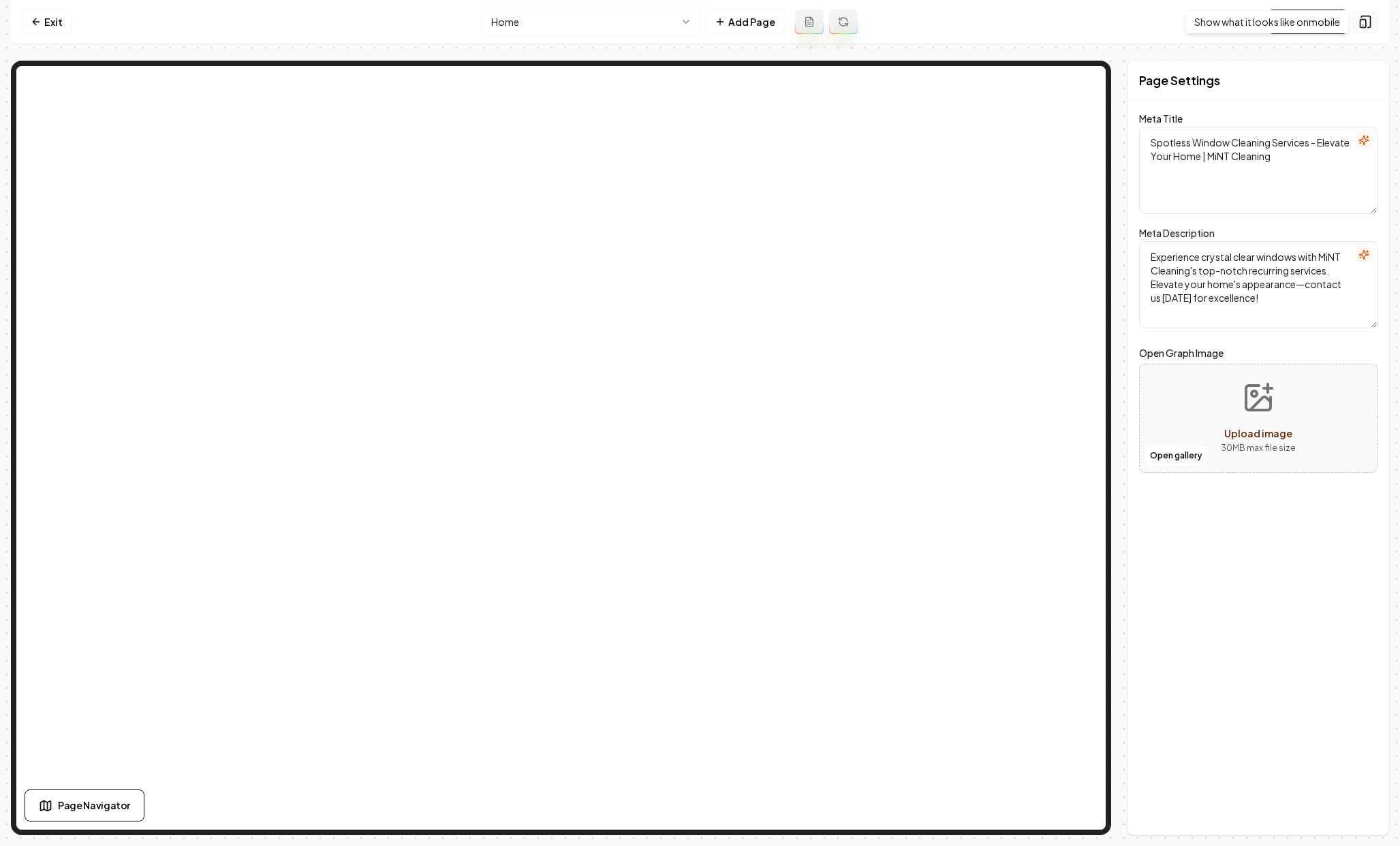
click at [1356, 23] on button at bounding box center [1365, 22] width 26 height 22
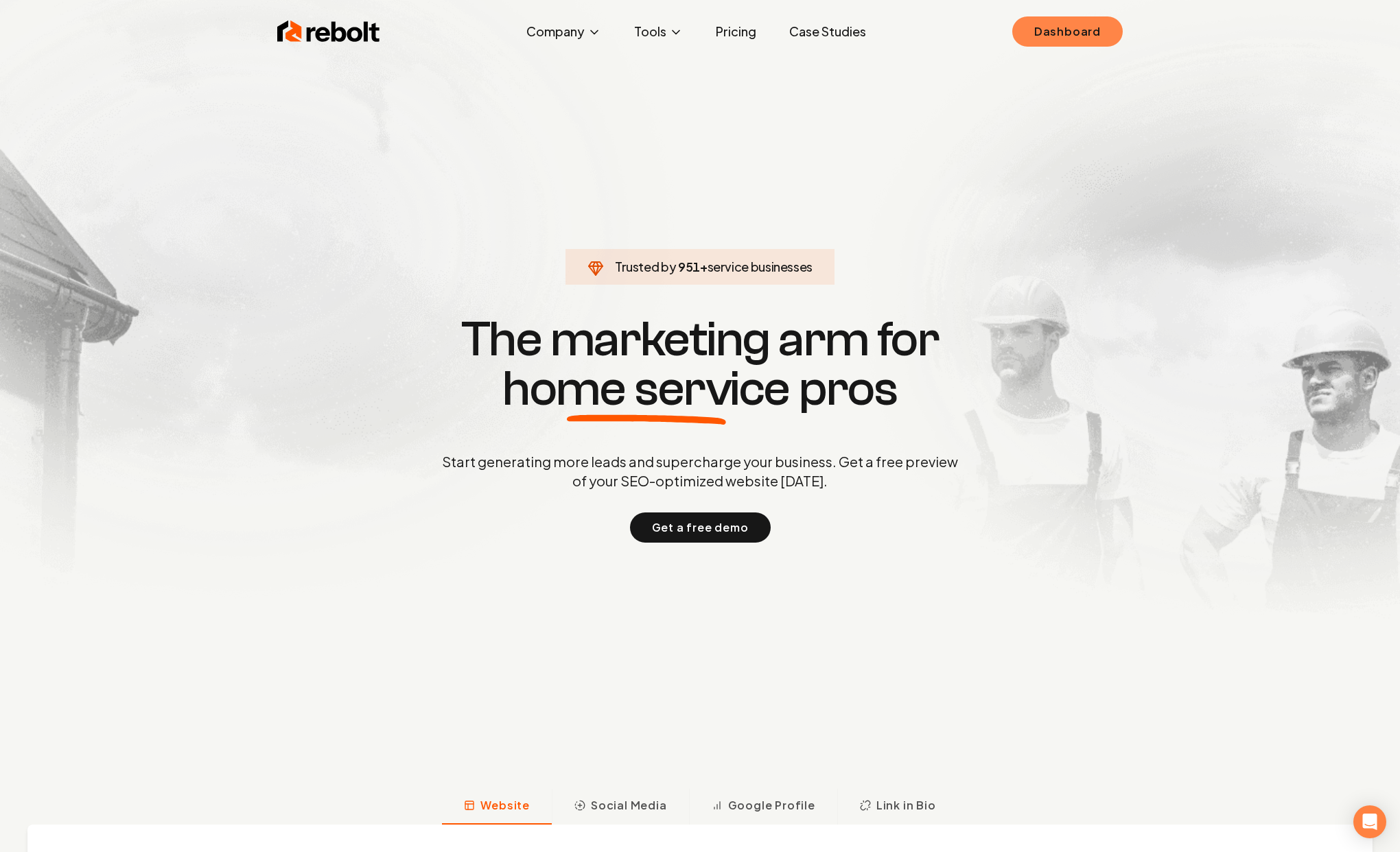
click at [1038, 28] on link "Dashboard" at bounding box center [1067, 31] width 110 height 30
drag, startPoint x: 1014, startPoint y: 39, endPoint x: 1042, endPoint y: 36, distance: 28.2
click at [1014, 39] on ul "Dashboard" at bounding box center [1067, 31] width 110 height 30
click at [1065, 32] on link "Dashboard" at bounding box center [1067, 31] width 110 height 30
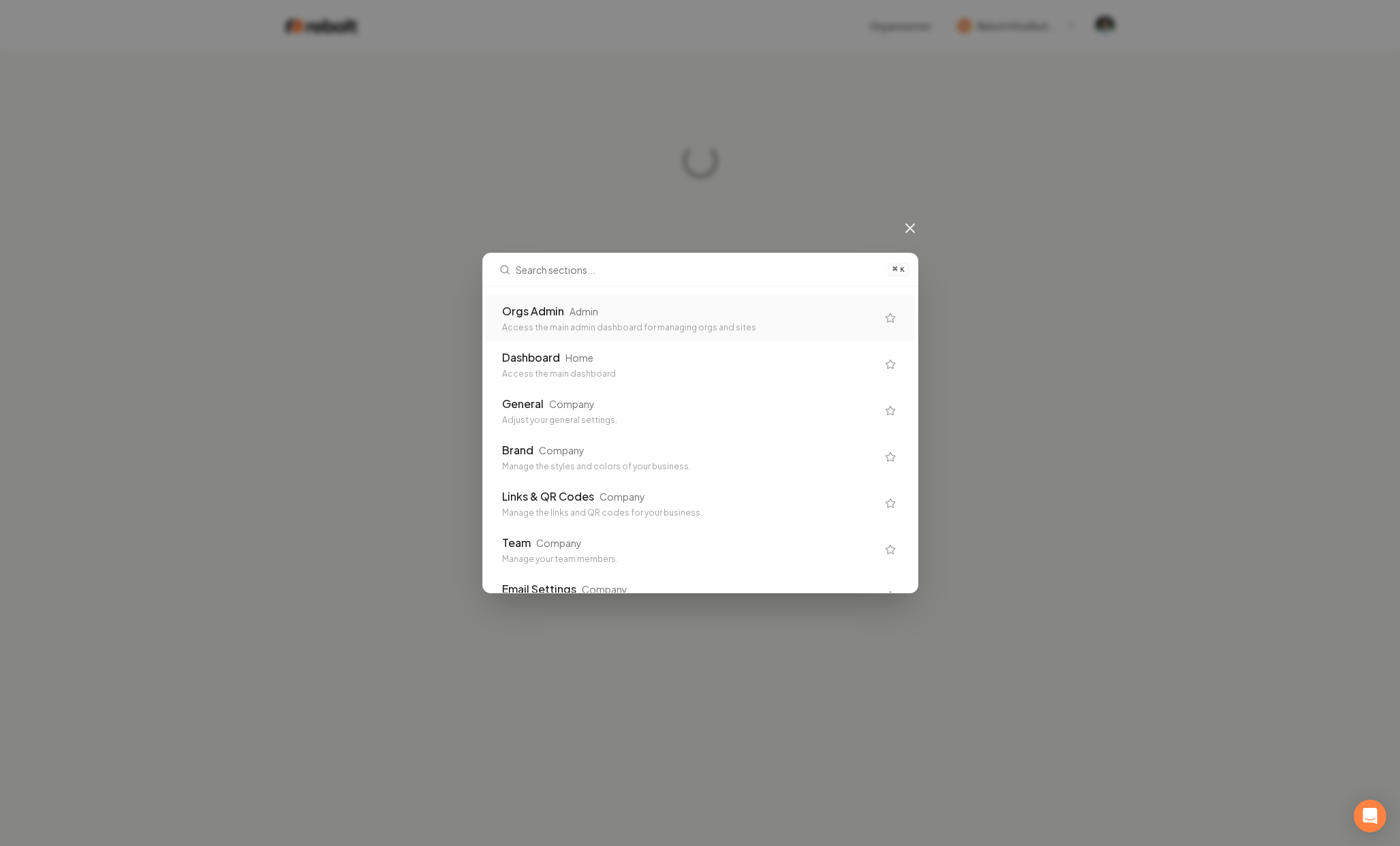
click at [826, 81] on div "⌘ K Orgs Admin Admin Access the main admin dashboard for managing orgs and site…" at bounding box center [700, 423] width 1400 height 846
click at [626, 311] on div "Orgs Admin Admin" at bounding box center [689, 312] width 375 height 16
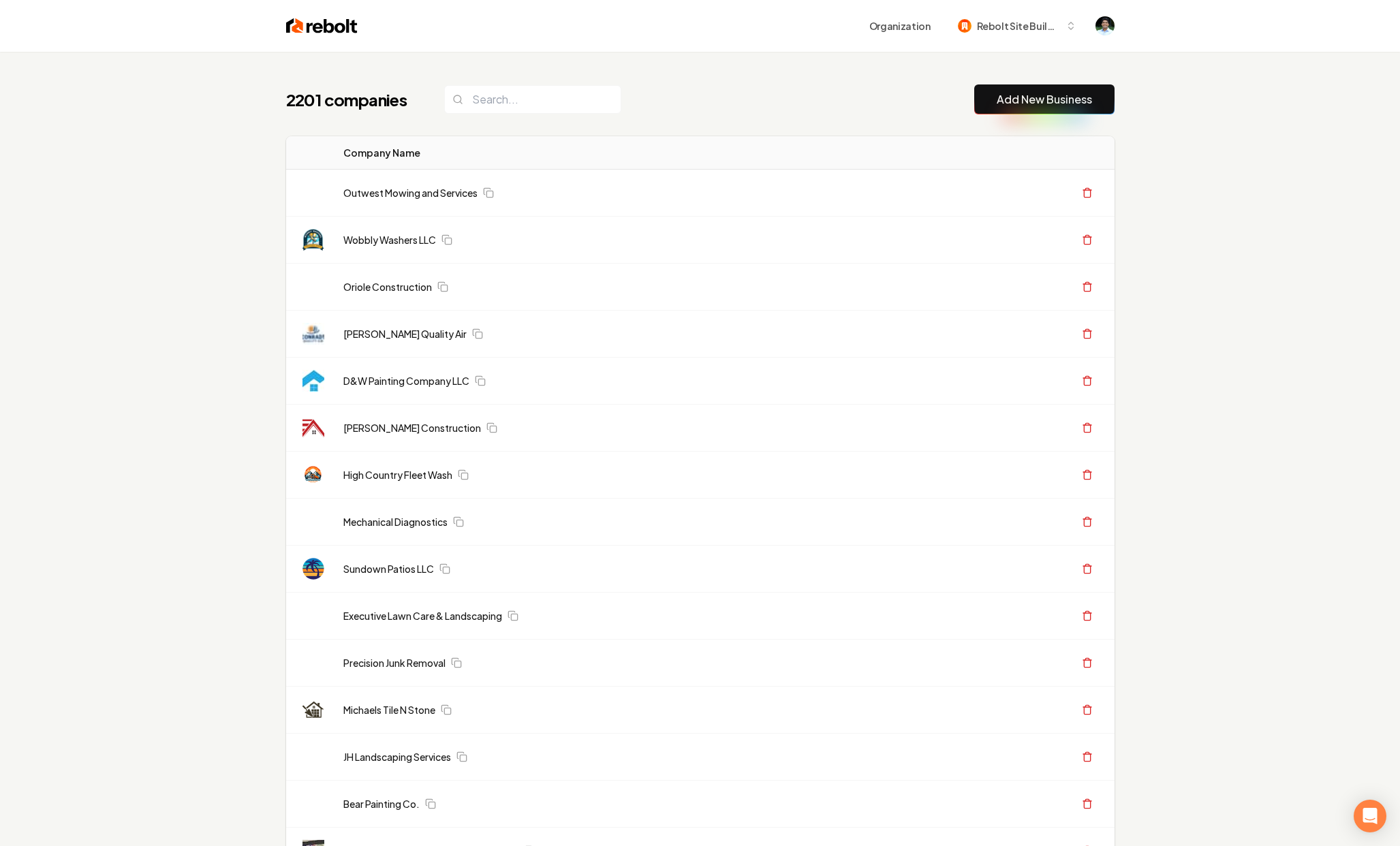
click at [600, 314] on td "[PERSON_NAME] Quality Air" at bounding box center [618, 334] width 572 height 47
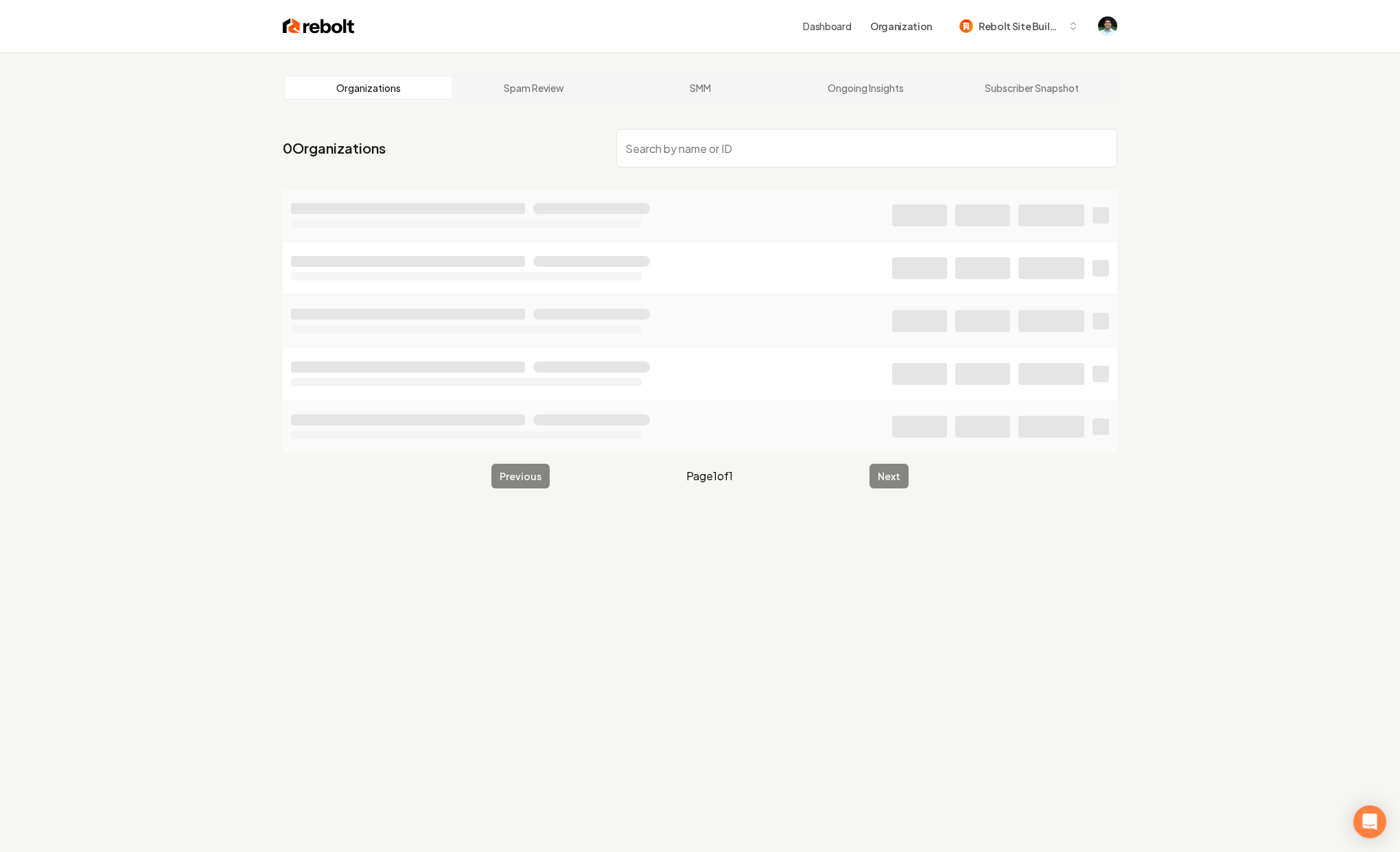
click at [528, 107] on main "Organizations Spam Review SMM Ongoing Insights Subscriber Snapshot 0 Organizati…" at bounding box center [700, 281] width 878 height 459
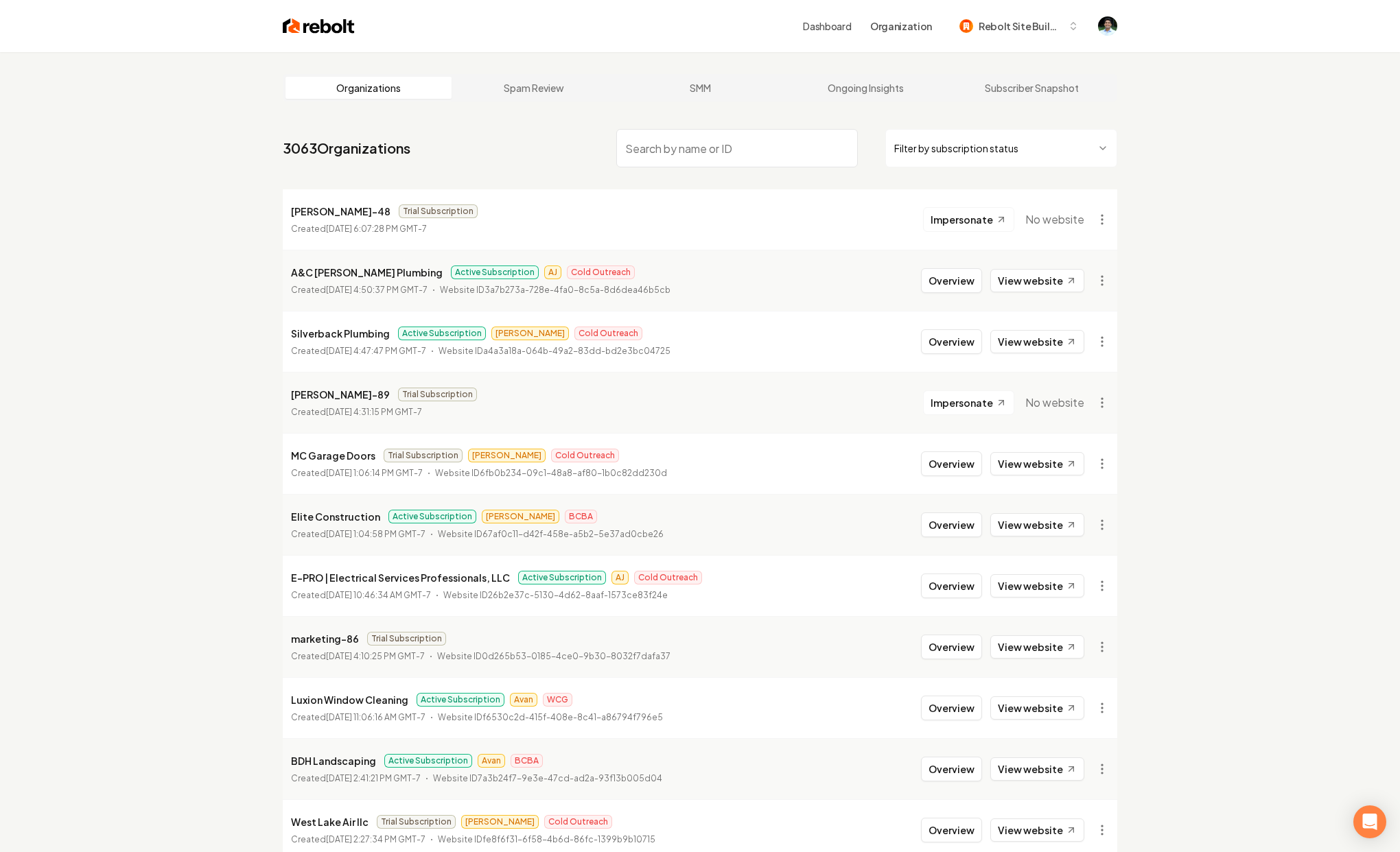
click at [558, 165] on nav "3063 Organizations Filter by subscription status" at bounding box center [700, 153] width 835 height 60
click at [834, 33] on div "Dashboard Organization Rebolt Site Builder" at bounding box center [944, 26] width 284 height 25
click at [834, 26] on link "Dashboard" at bounding box center [826, 26] width 48 height 14
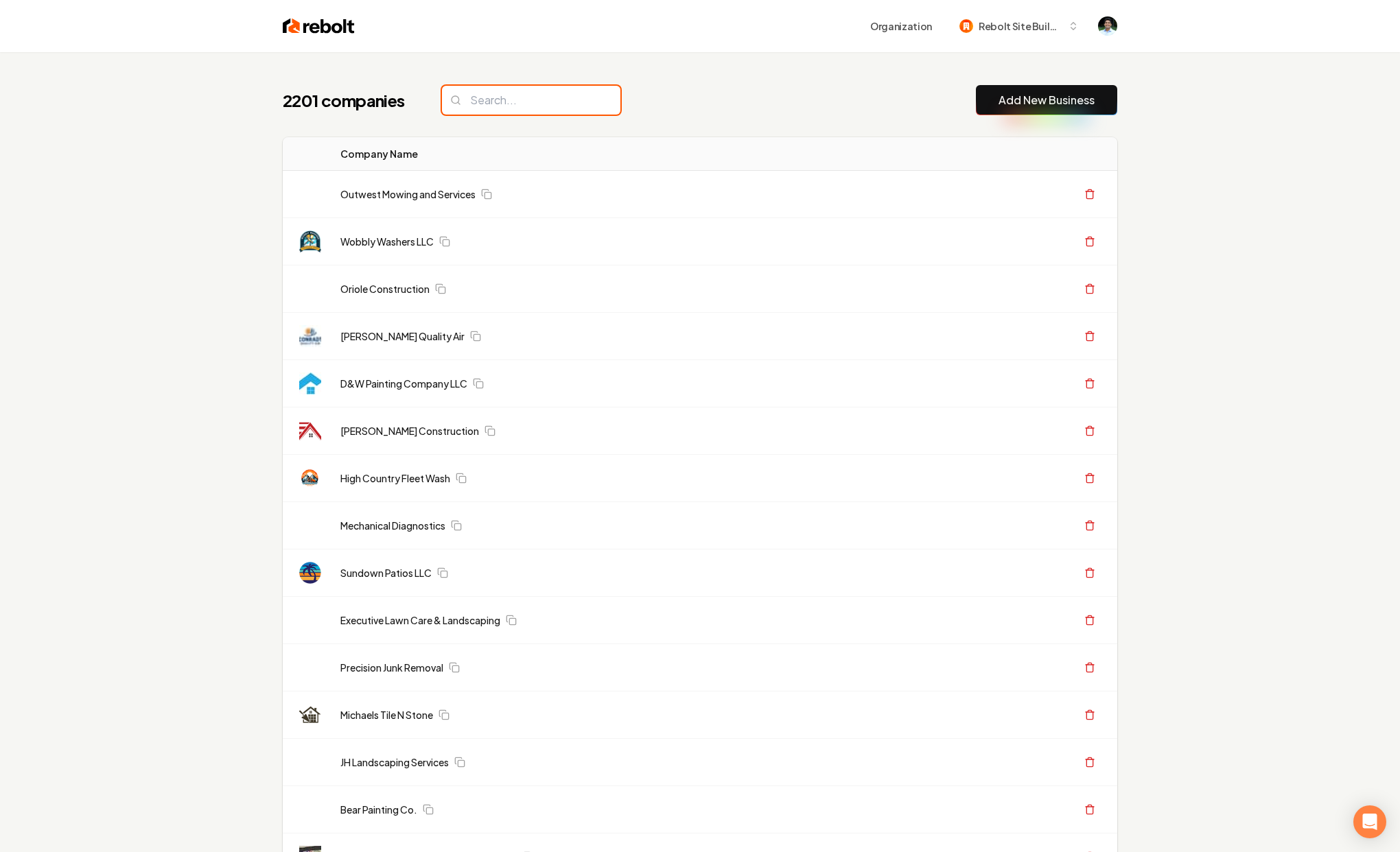
click at [514, 97] on input "search" at bounding box center [532, 100] width 179 height 29
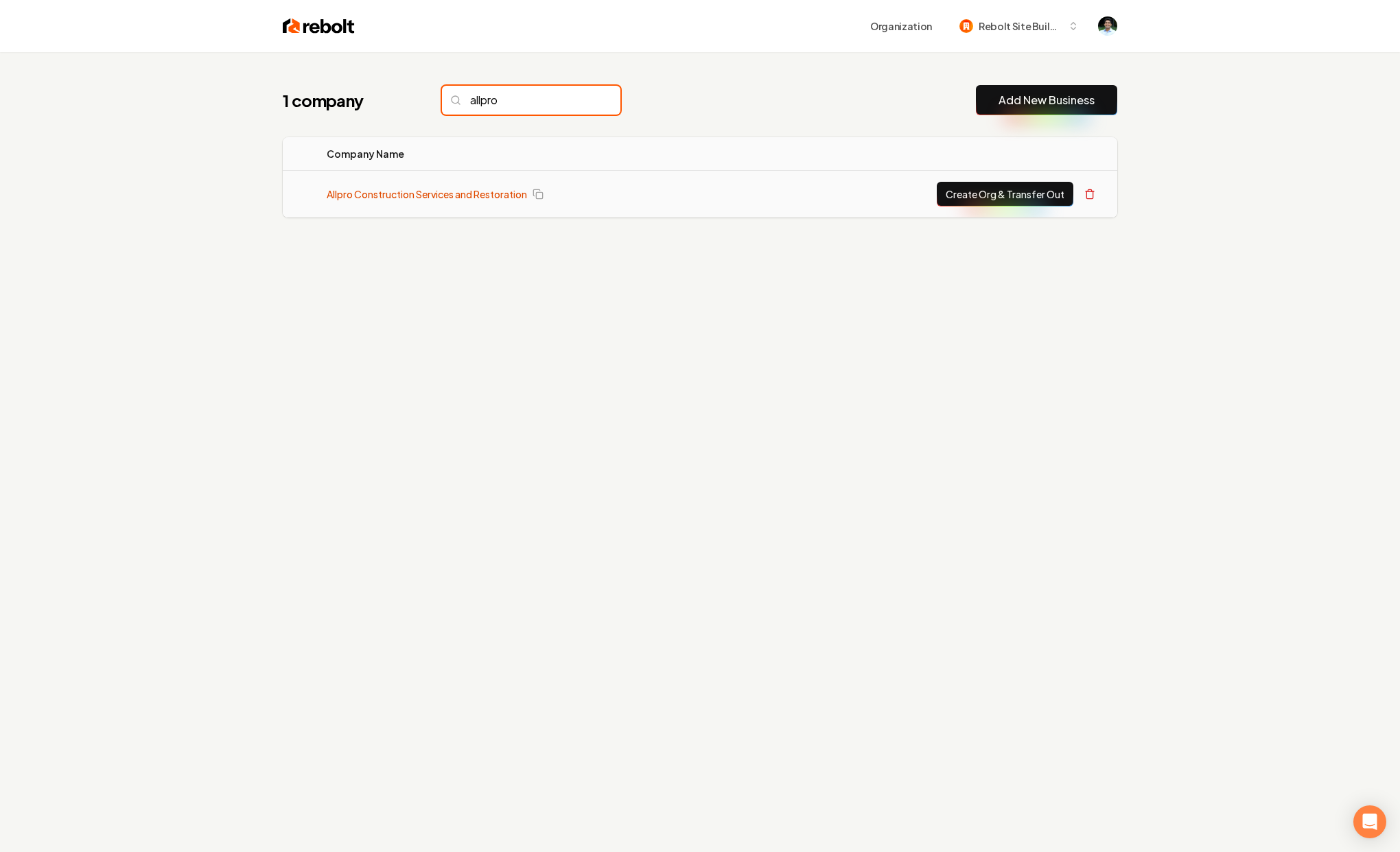
type input "allpro"
click at [498, 193] on link "Allpro Construction Services and Restoration" at bounding box center [427, 193] width 201 height 14
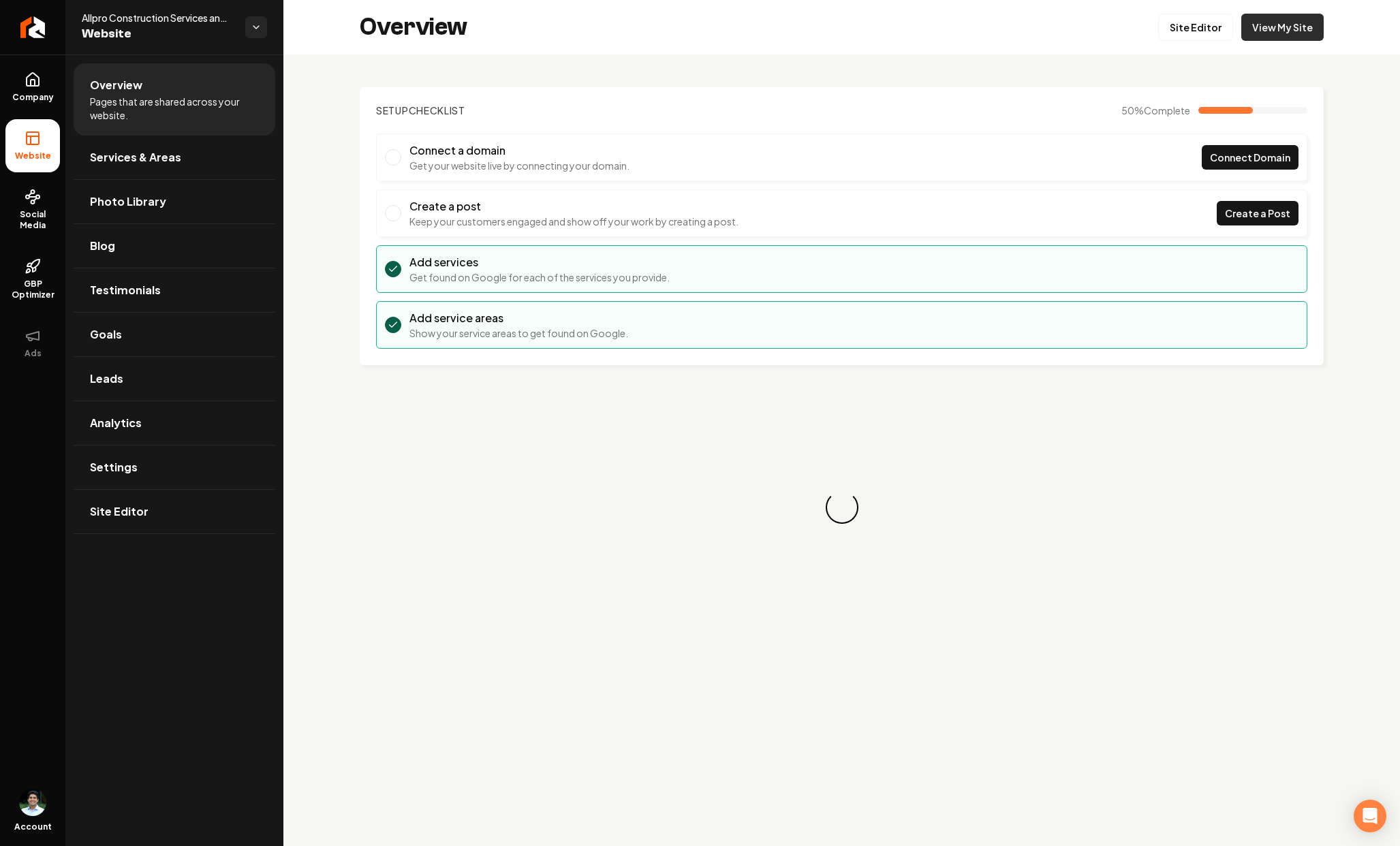
click at [1270, 33] on link "View My Site" at bounding box center [1282, 27] width 82 height 27
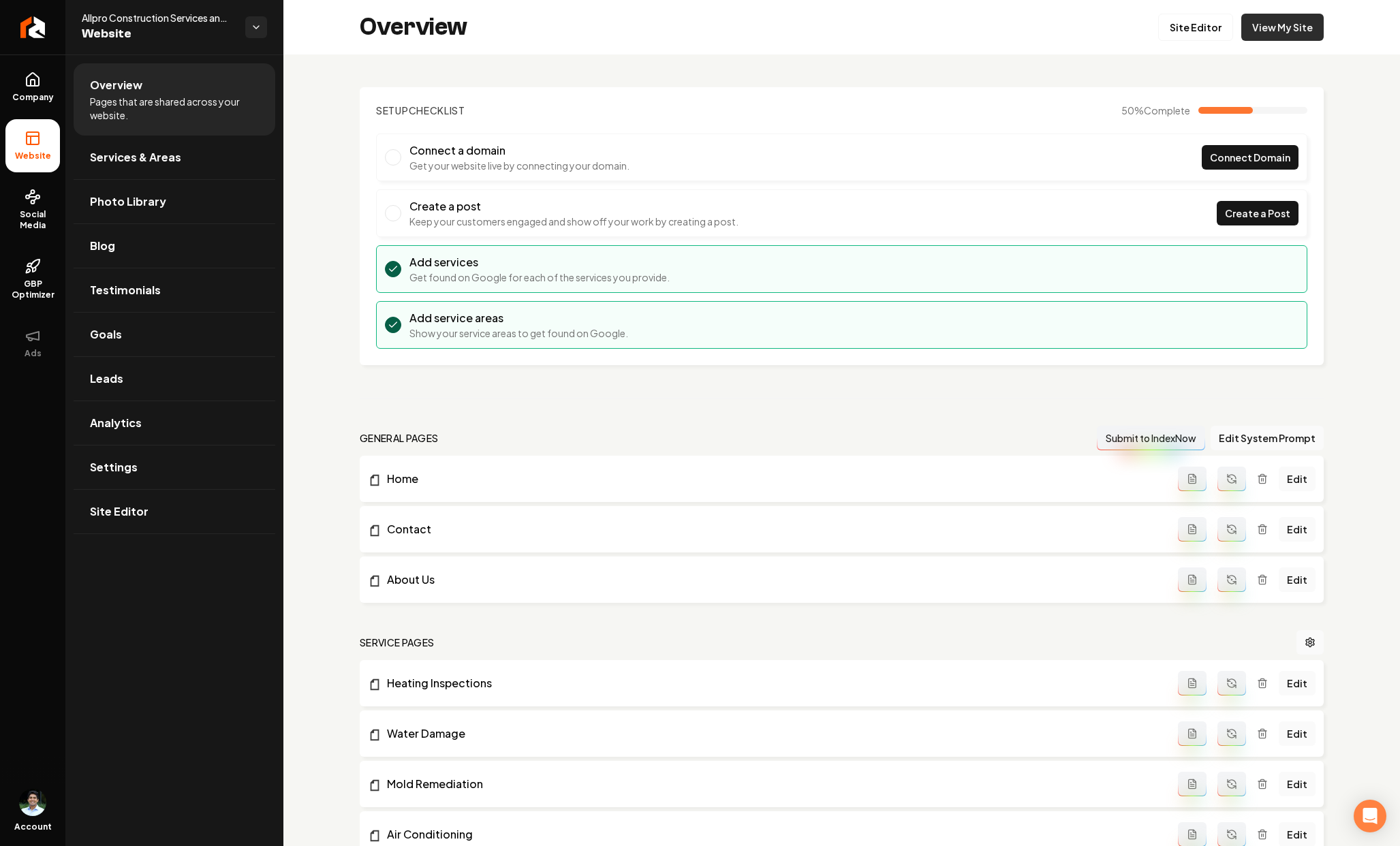
click at [1281, 33] on link "View My Site" at bounding box center [1282, 27] width 82 height 27
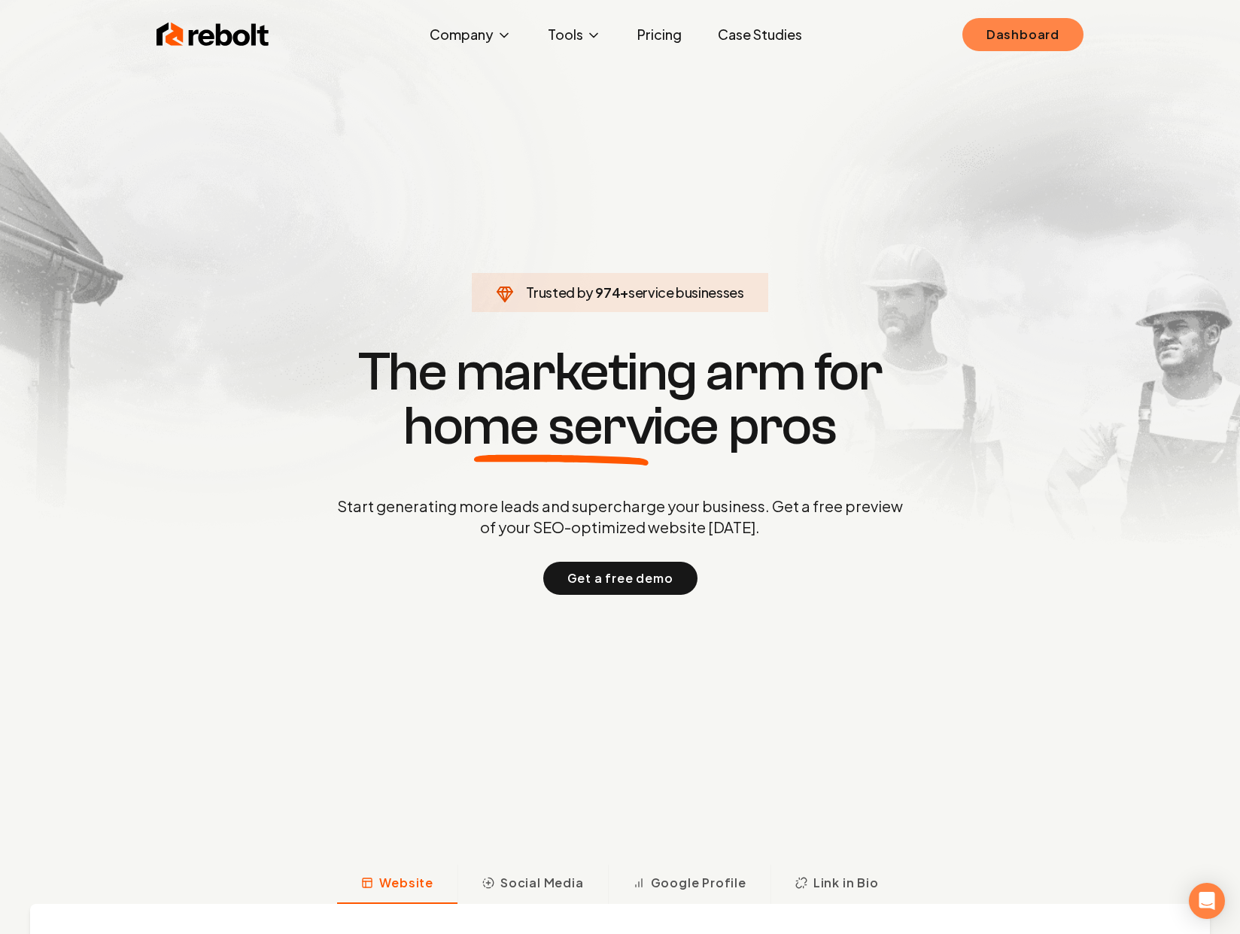
click at [1038, 41] on link "Dashboard" at bounding box center [1022, 34] width 121 height 33
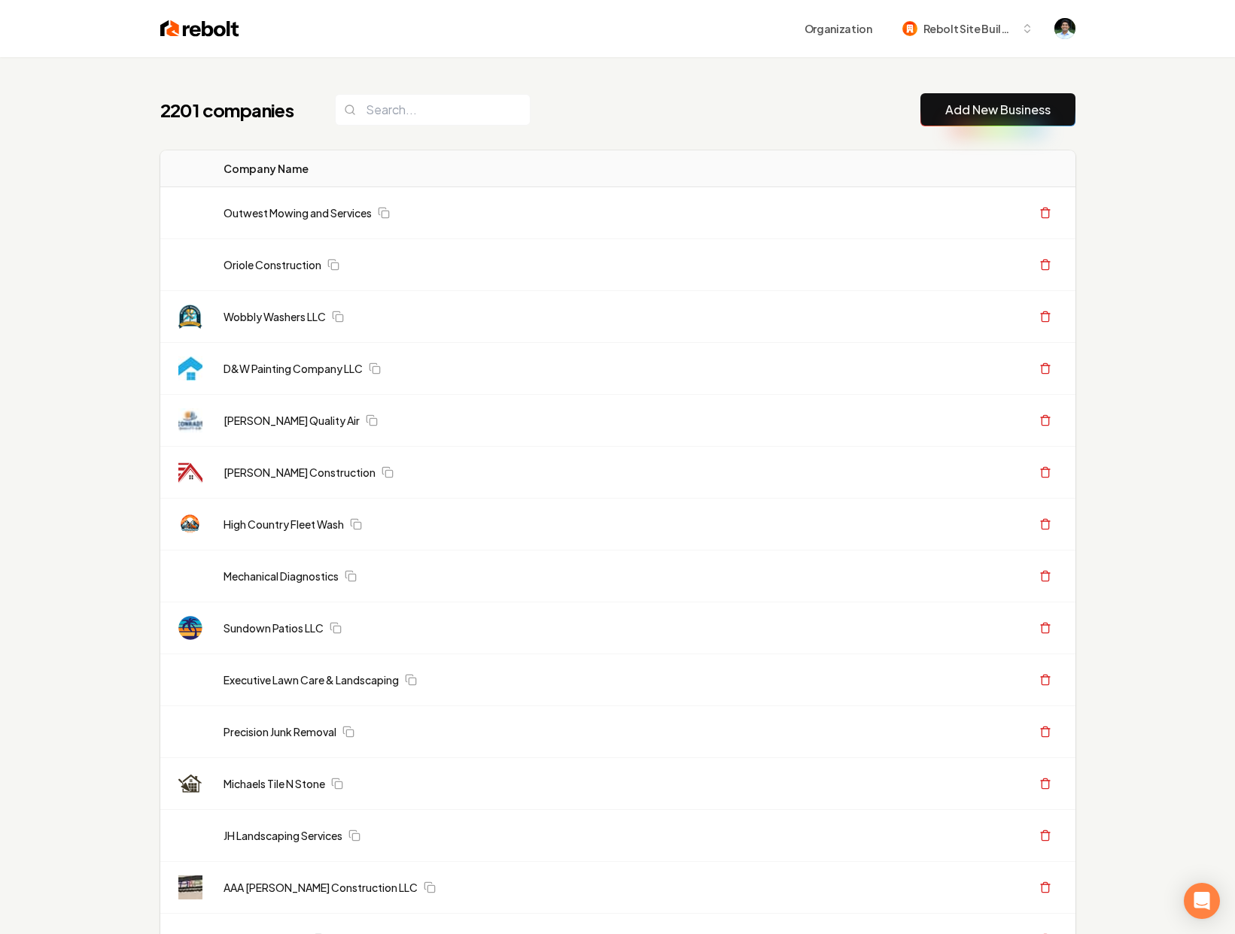
click at [590, 93] on div "2201 companies Add New Business" at bounding box center [617, 109] width 915 height 33
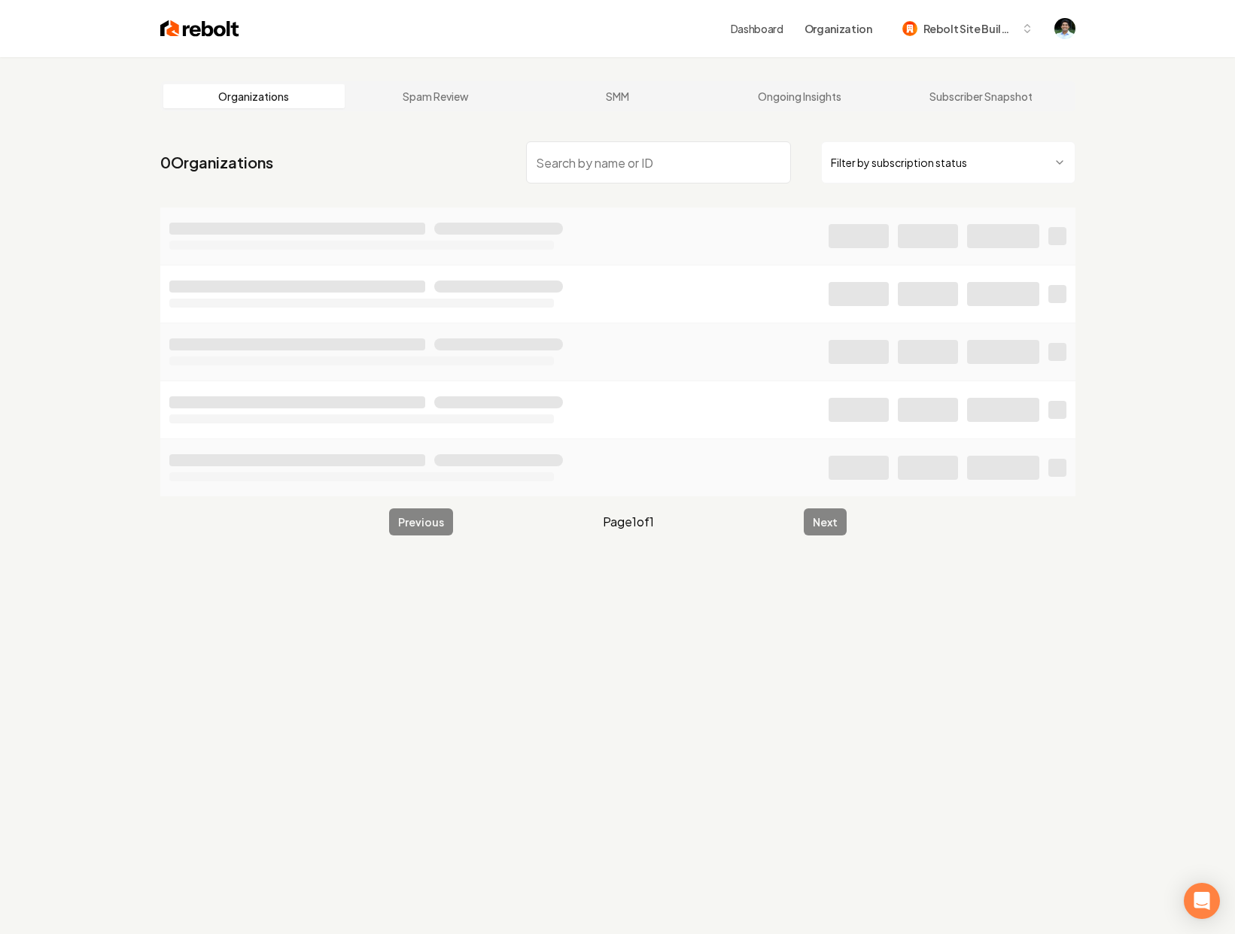
click at [604, 149] on input "search" at bounding box center [658, 162] width 265 height 42
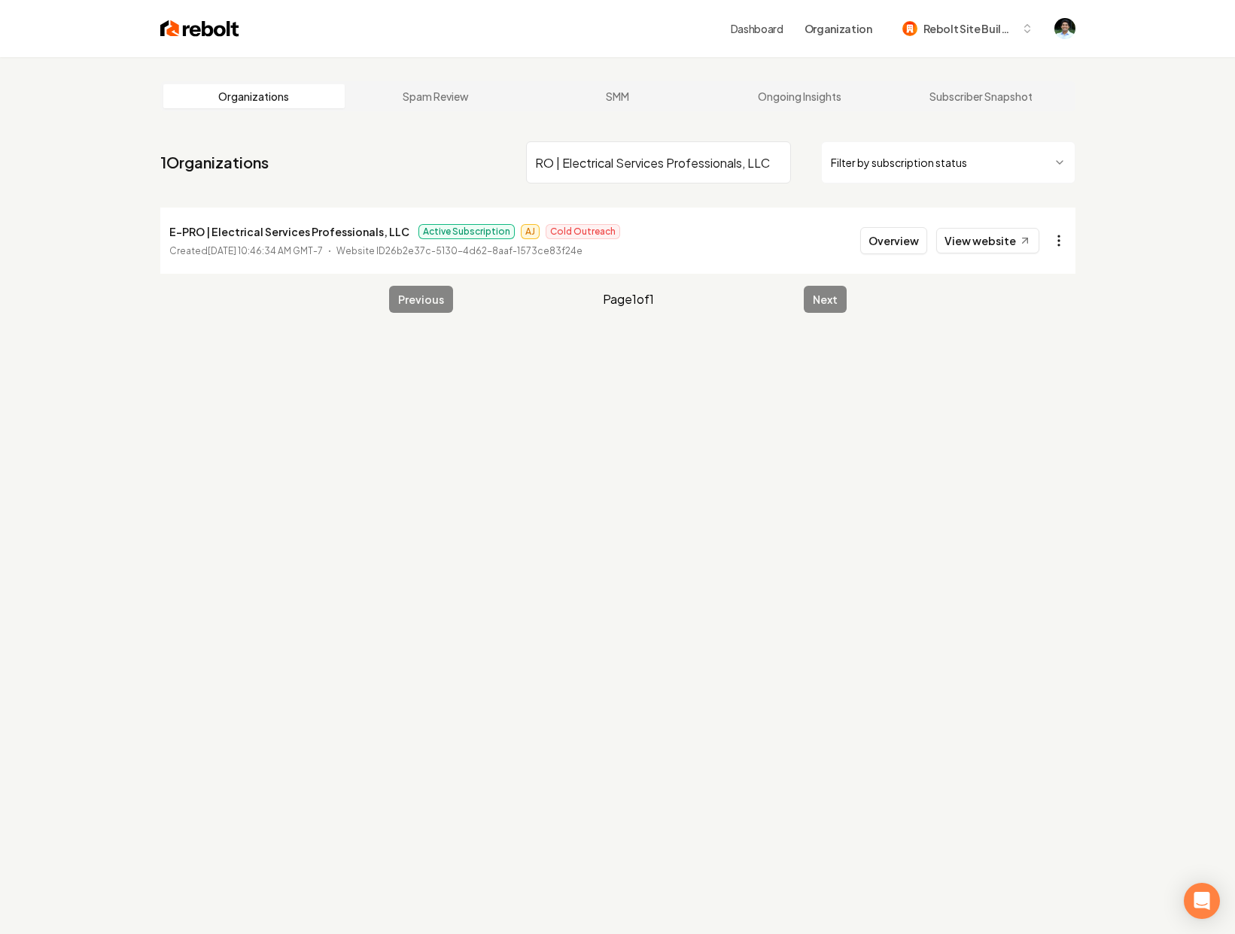
type input "E-PRO | Electrical Services Professionals, LLC"
click at [1047, 242] on html "Dashboard Organization Rebolt Site Builder Organizations Spam Review SMM Ongoin…" at bounding box center [617, 467] width 1235 height 934
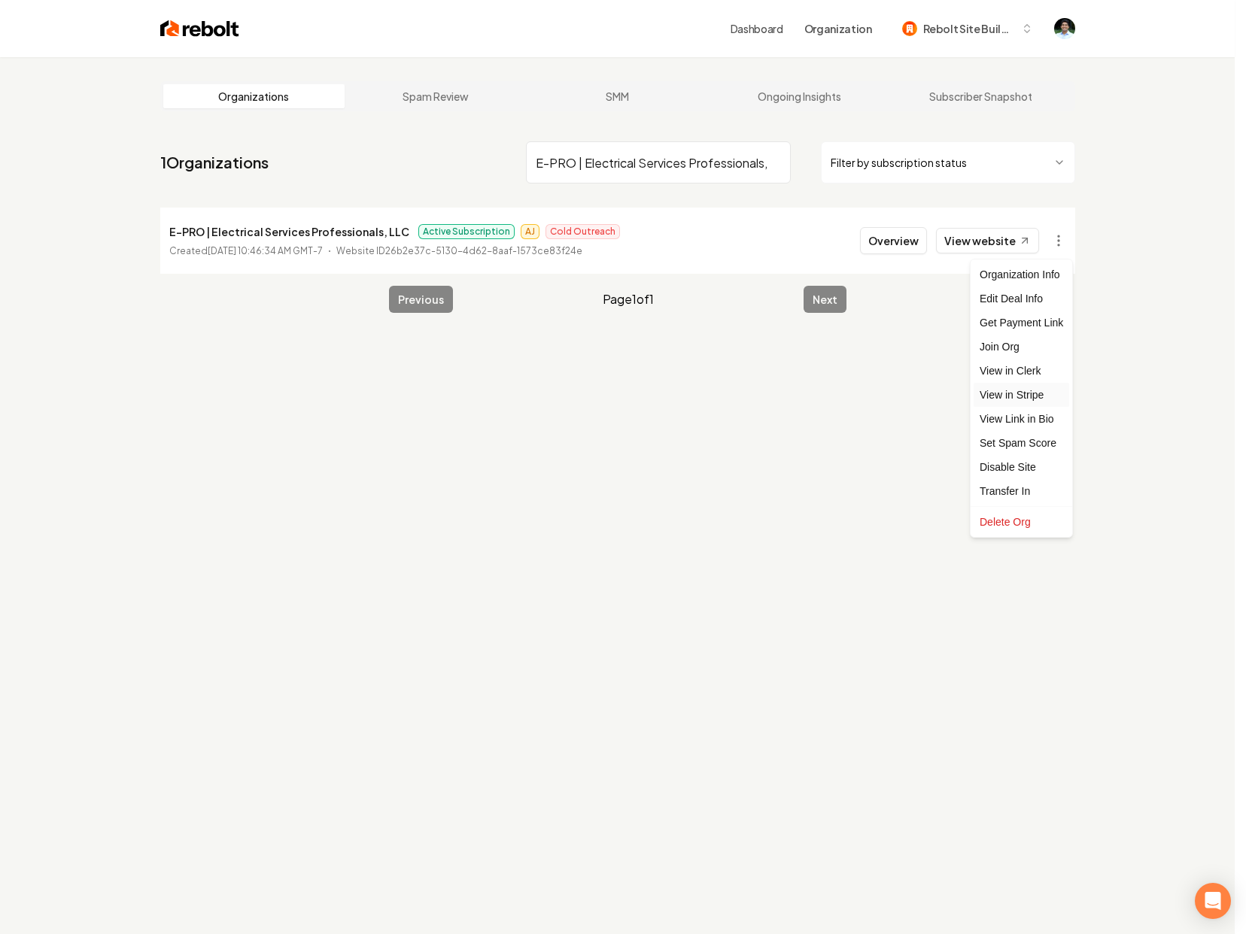
click at [1043, 388] on link "View in Stripe" at bounding box center [1022, 395] width 96 height 24
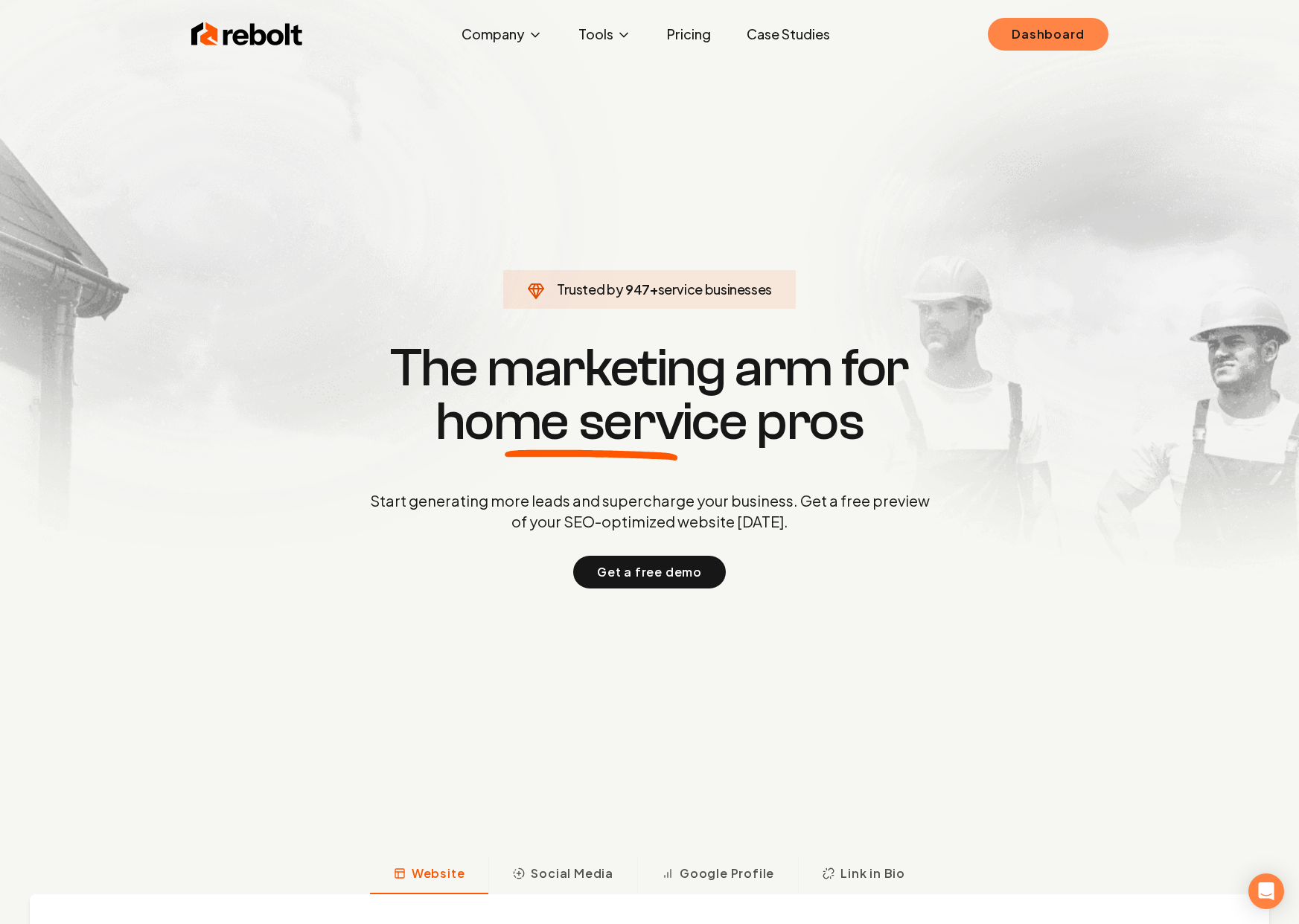
click at [1031, 32] on link "Dashboard" at bounding box center [1047, 34] width 120 height 33
